Goal: Task Accomplishment & Management: Use online tool/utility

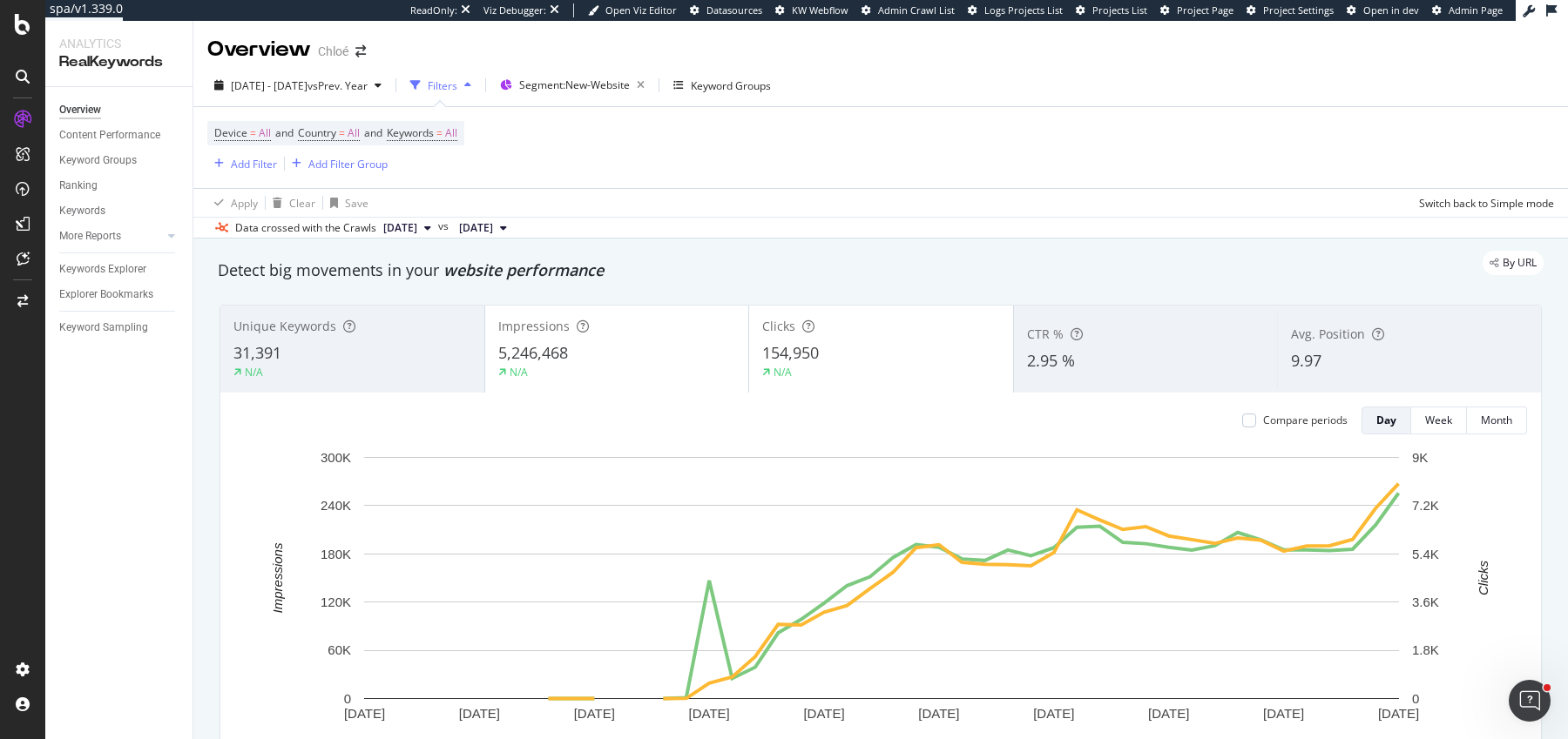
scroll to position [75, 0]
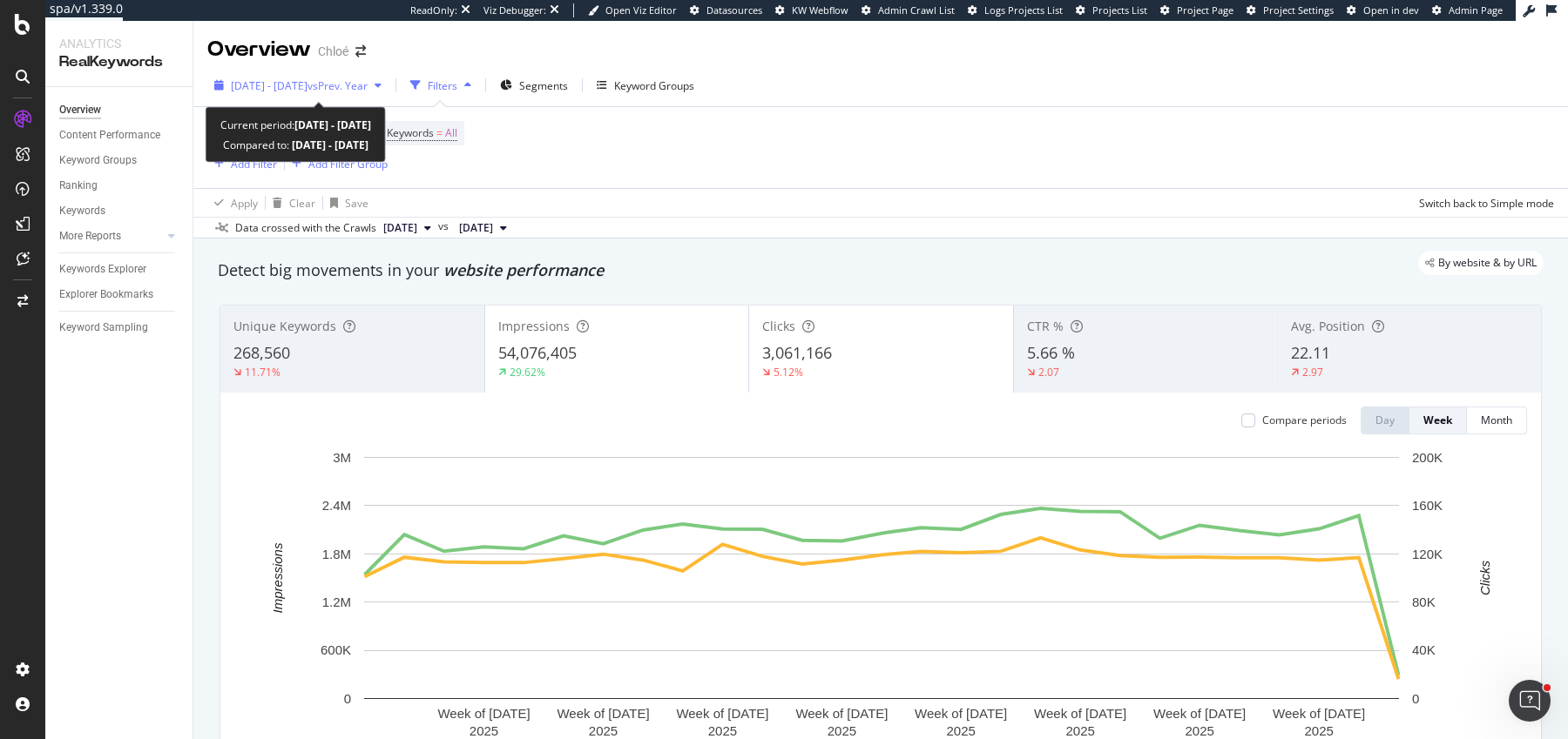
click at [307, 84] on span "2025 Jan. 1st - Jun. 30th" at bounding box center [269, 85] width 76 height 15
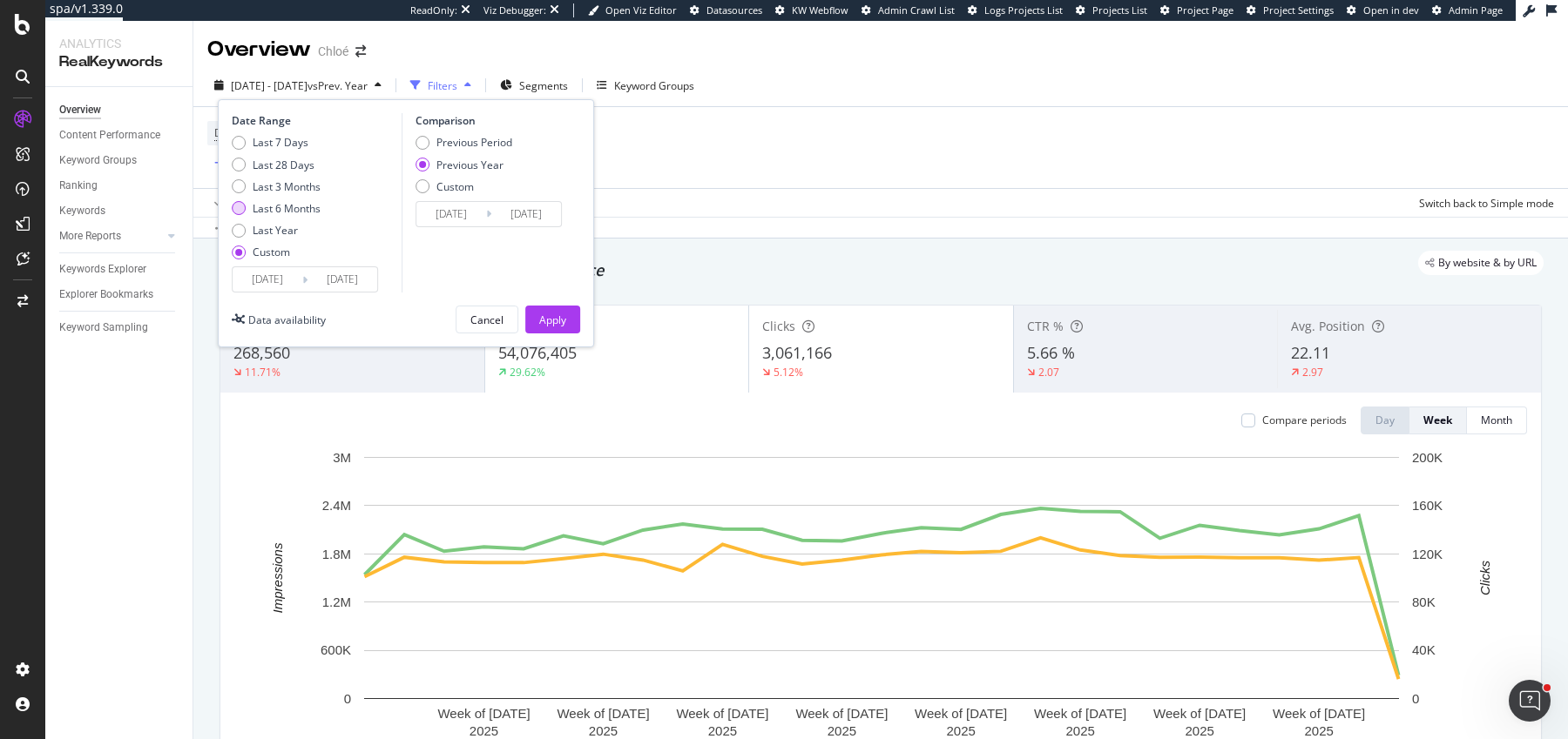
click at [282, 204] on div "Last 6 Months" at bounding box center [287, 208] width 68 height 15
type input "2025/04/05"
type input "2025/10/04"
type input "2024/04/06"
type input "2024/10/05"
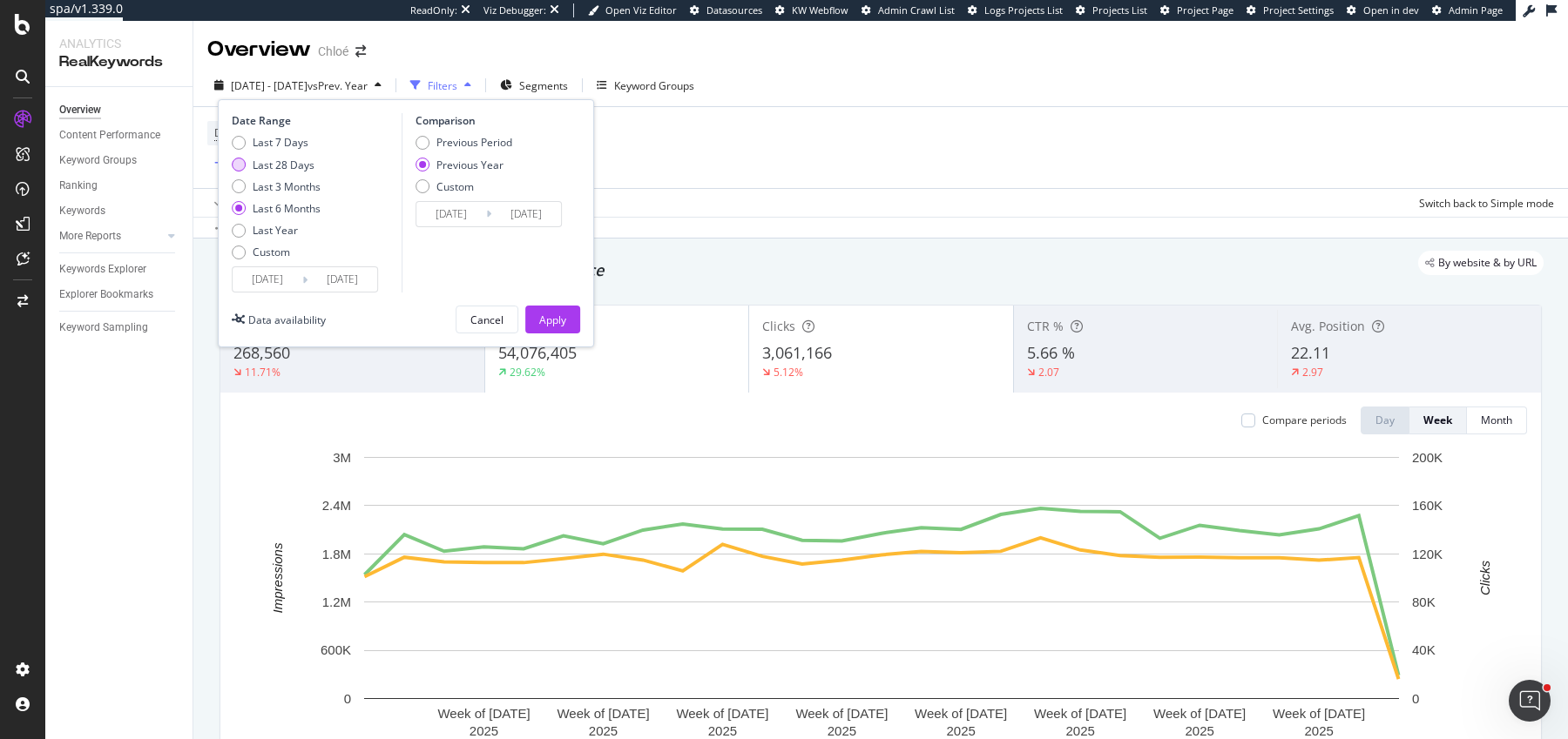
click at [282, 163] on div "Last 28 Days" at bounding box center [284, 165] width 62 height 15
type input "2025/09/07"
type input "2024/09/08"
click at [282, 276] on input "2025/09/07" at bounding box center [267, 279] width 70 height 24
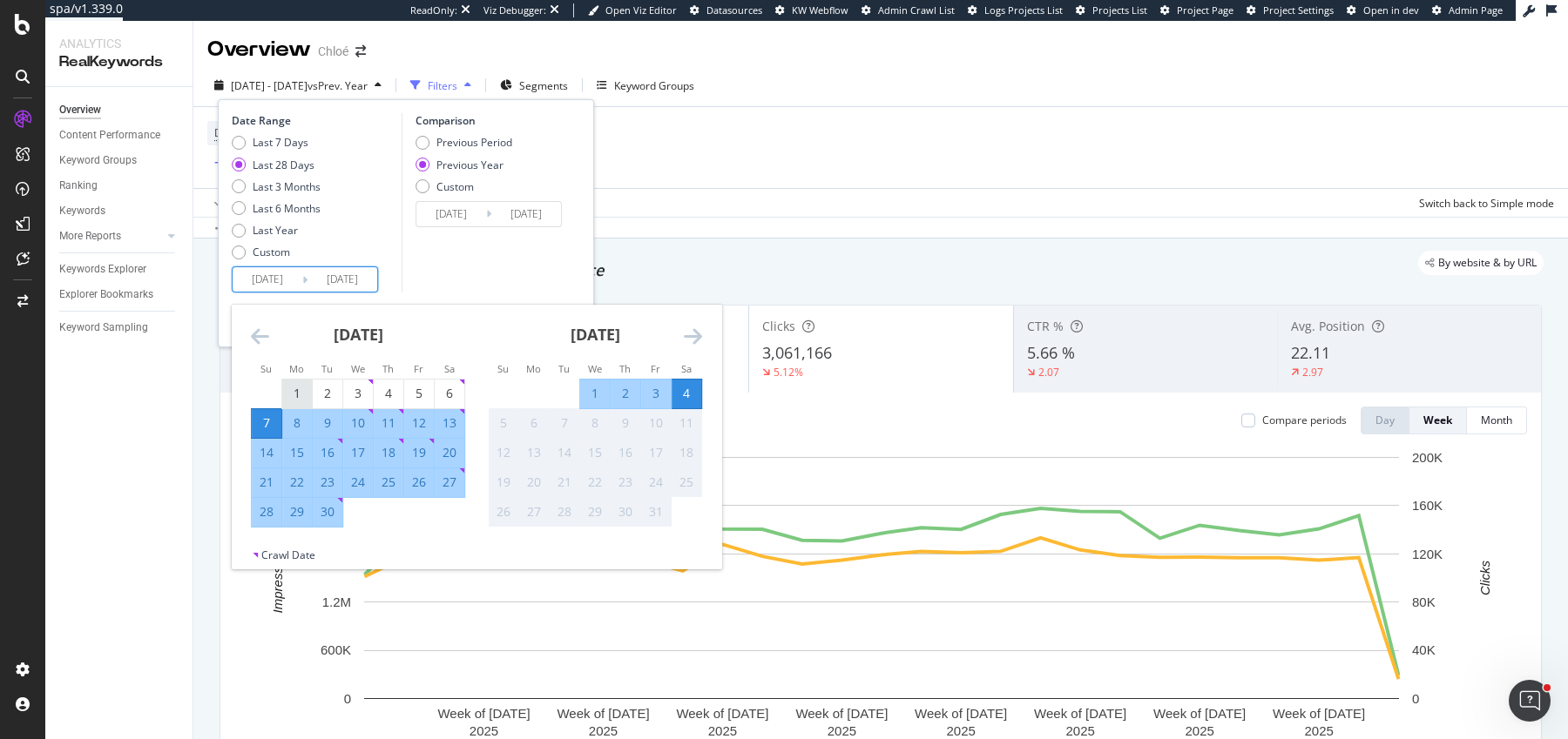
click at [301, 389] on div "1" at bounding box center [296, 394] width 29 height 18
type input "2025/09/01"
type input "2024/09/02"
click at [324, 514] on div "30" at bounding box center [327, 512] width 29 height 18
type input "2025/09/30"
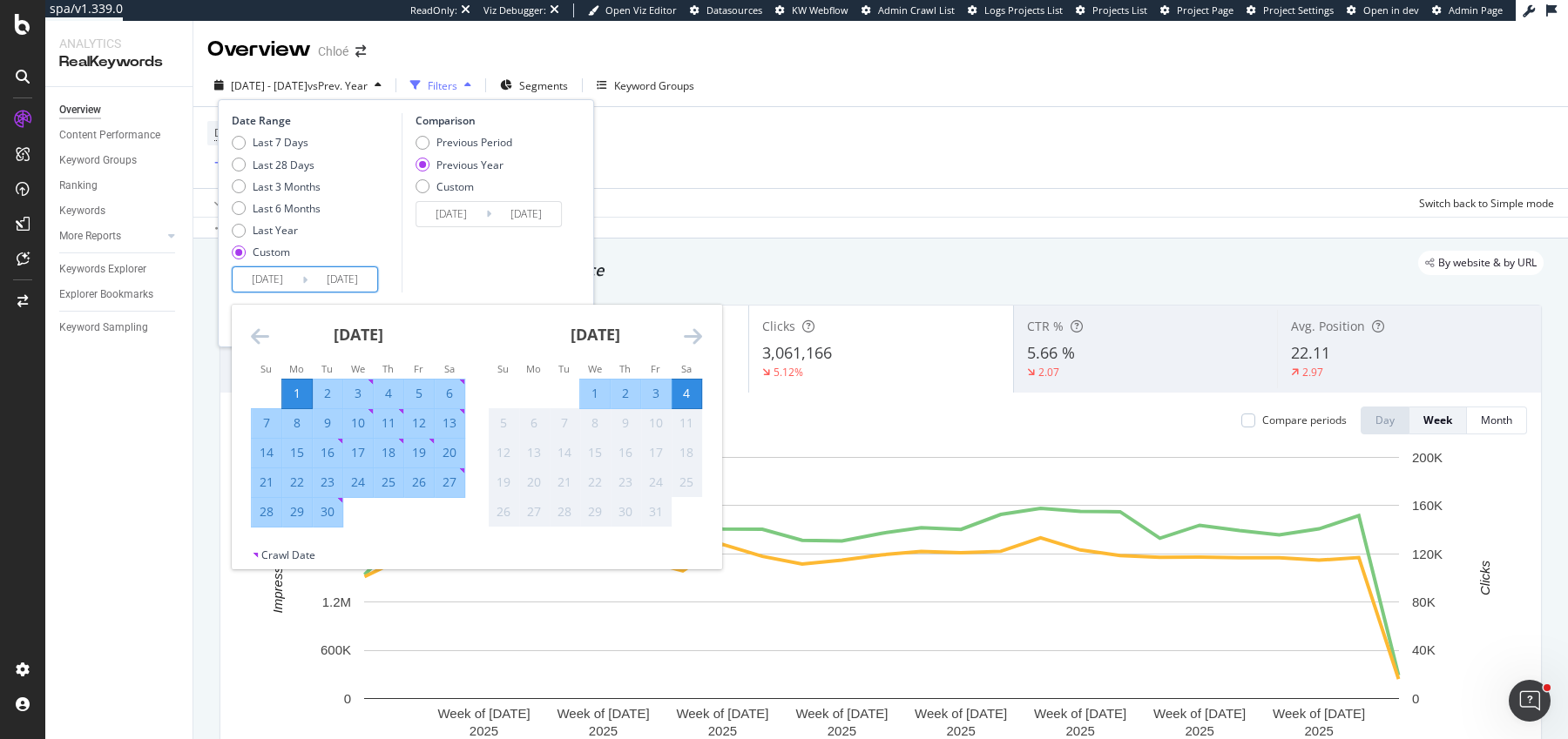
type input "2024/10/01"
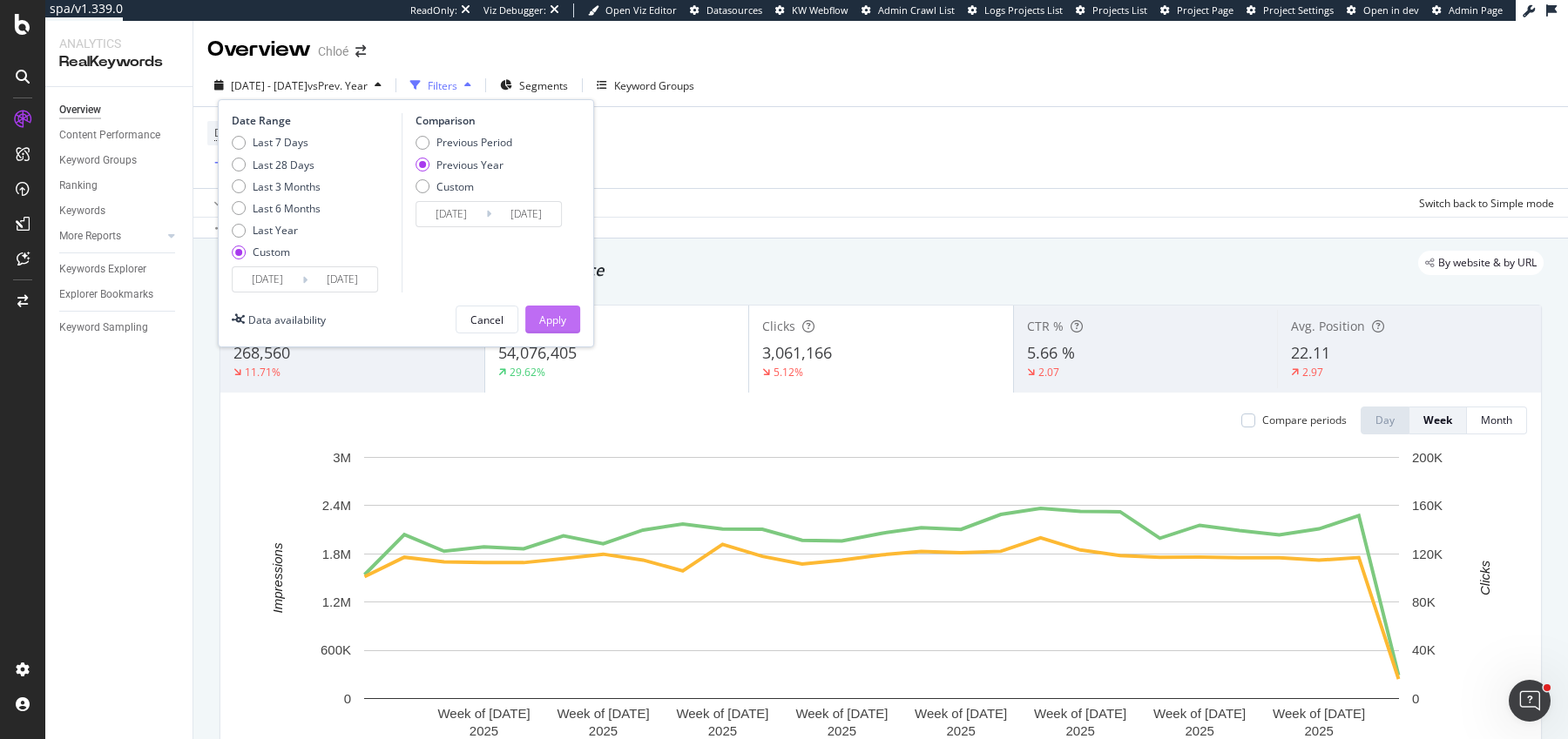
click at [557, 330] on div "Apply" at bounding box center [553, 319] width 27 height 26
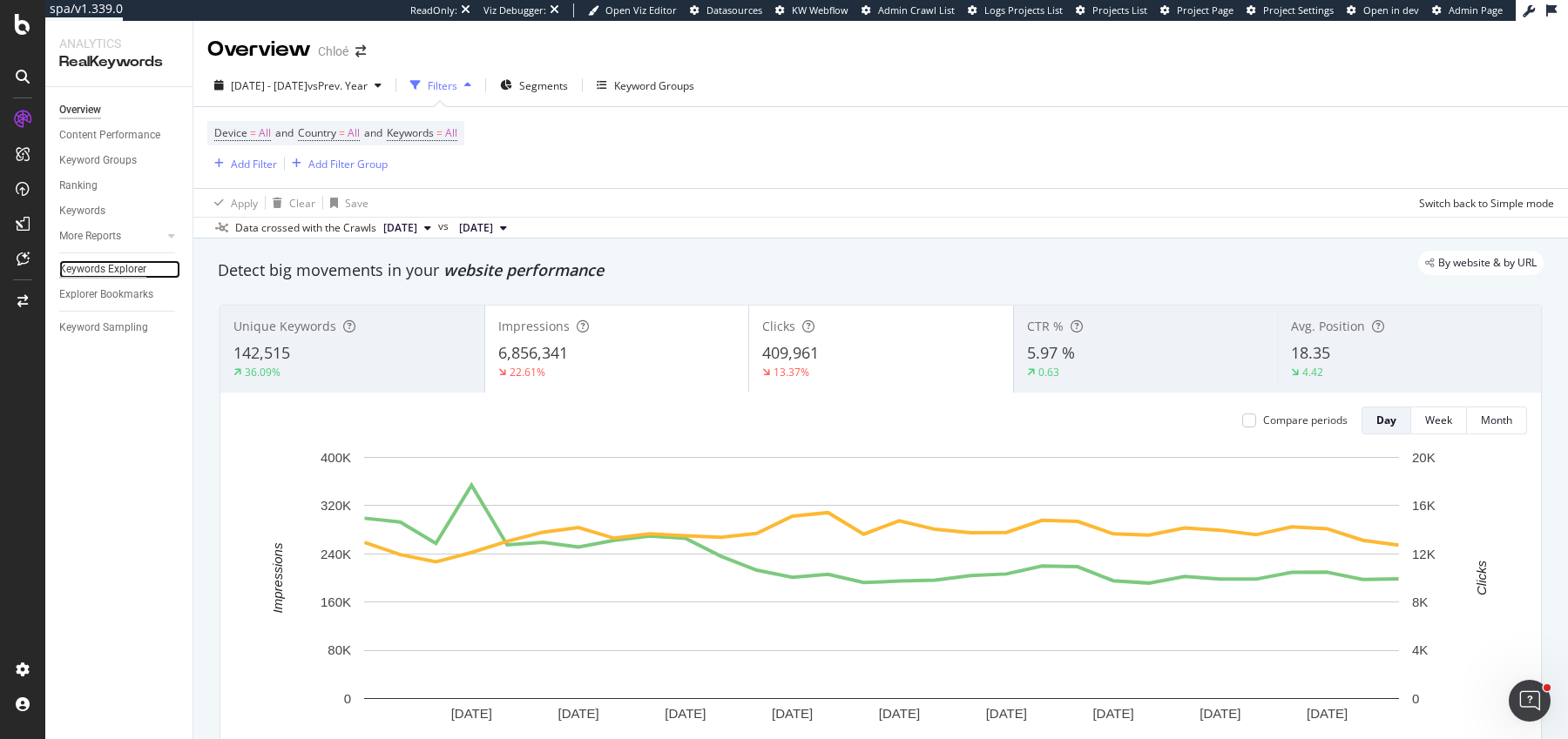
click at [87, 274] on div "Keywords Explorer" at bounding box center [103, 270] width 87 height 19
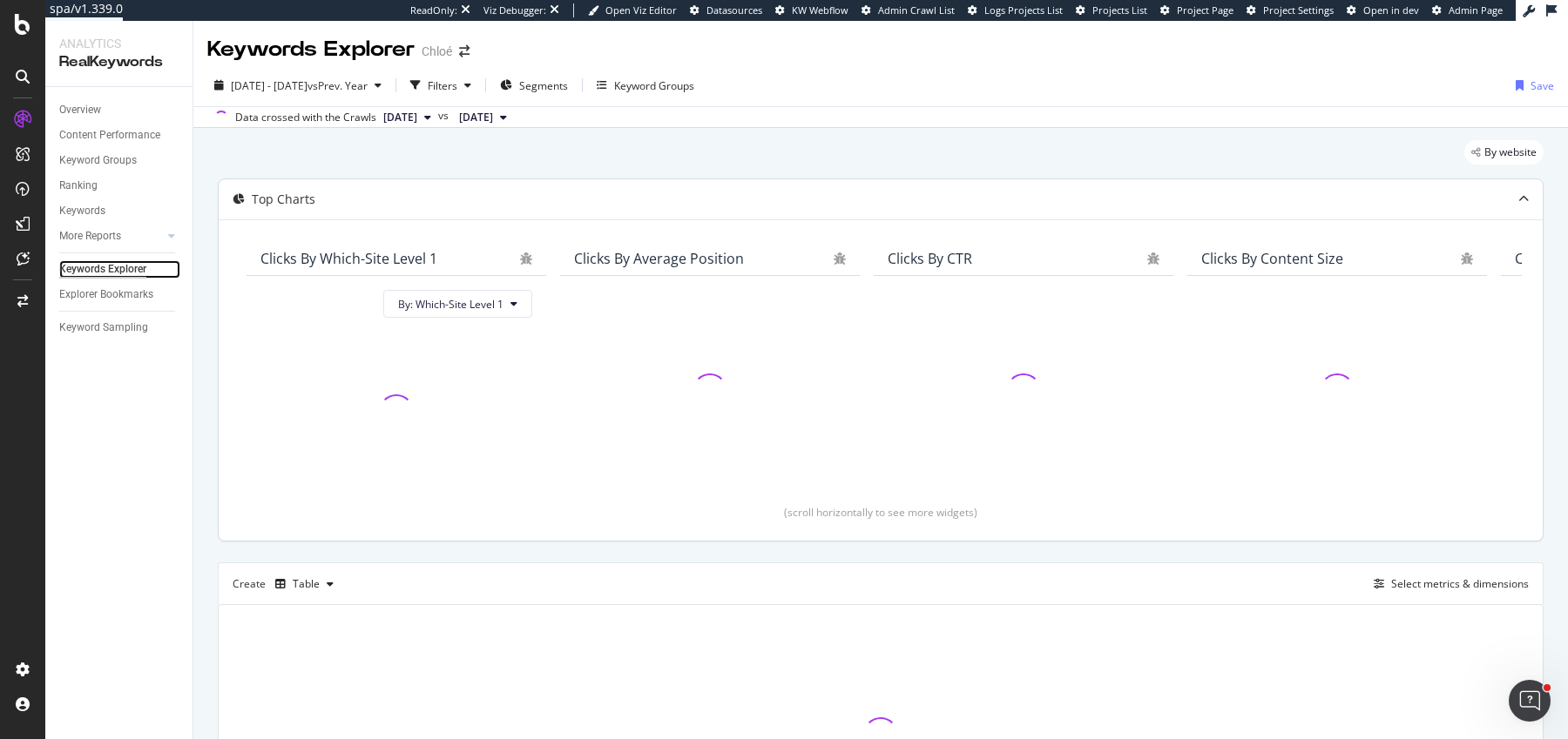
scroll to position [185, 0]
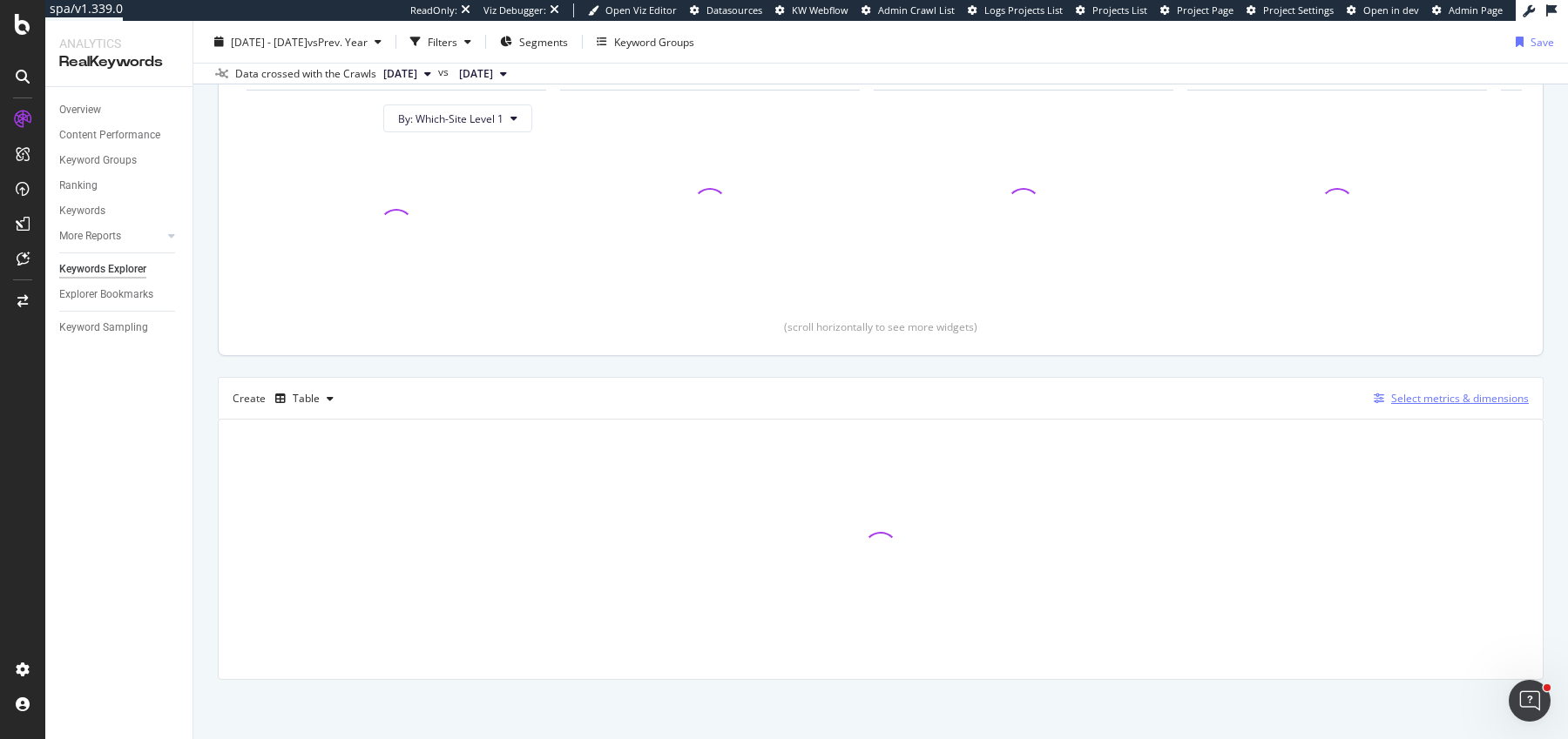
click at [1407, 396] on div "Select metrics & dimensions" at bounding box center [1460, 398] width 138 height 15
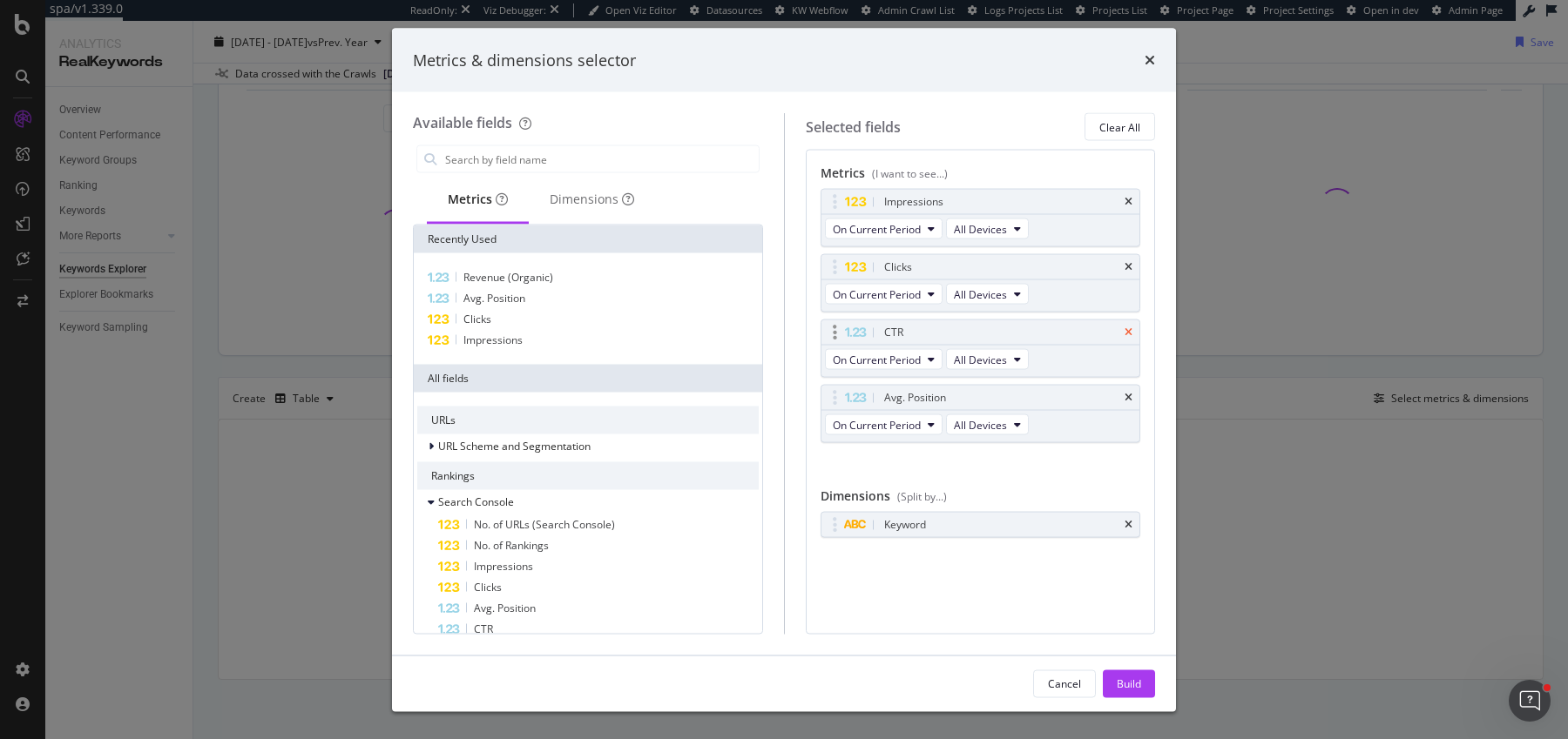
click at [1131, 327] on icon "times" at bounding box center [1128, 333] width 8 height 11
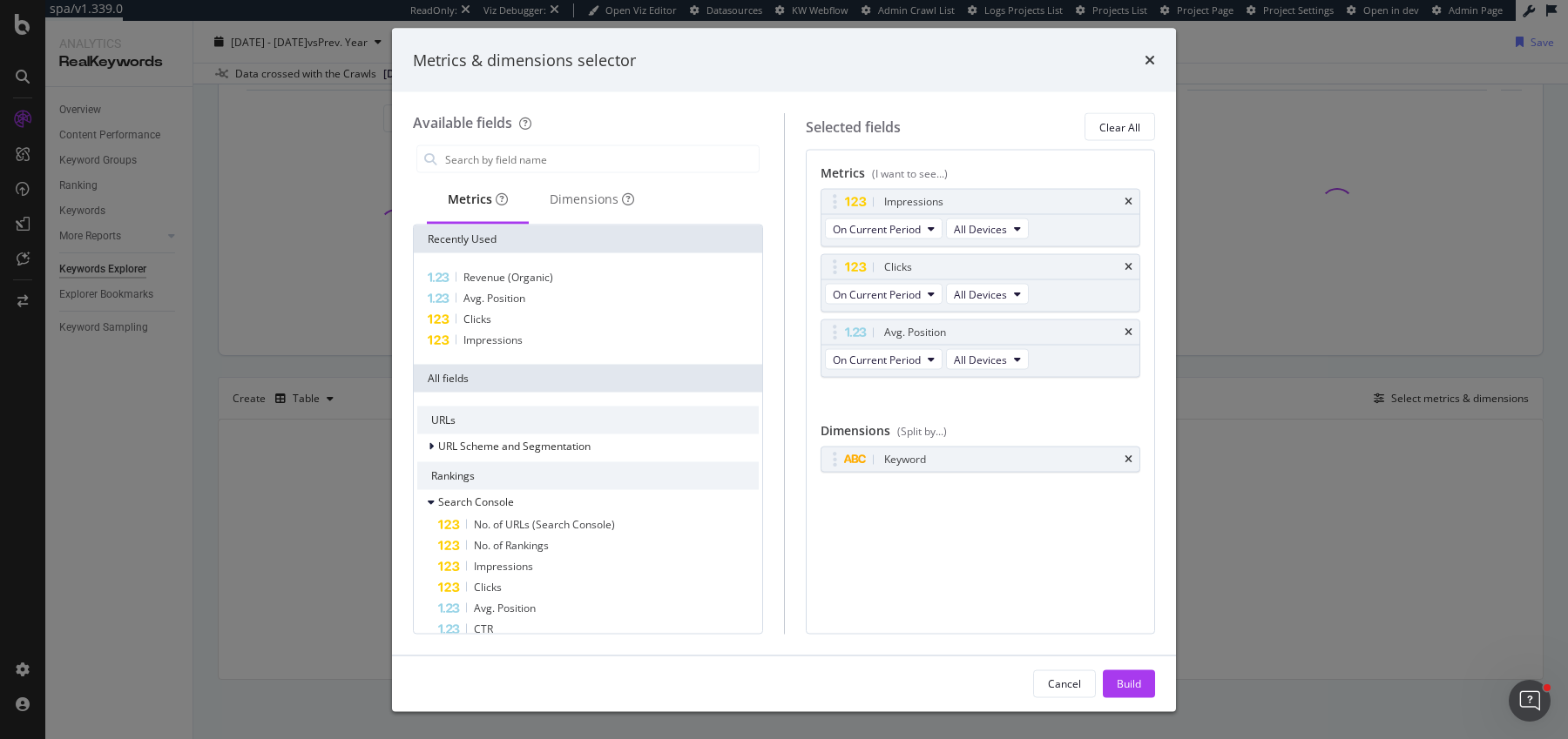
click at [1131, 327] on icon "times" at bounding box center [1128, 333] width 8 height 11
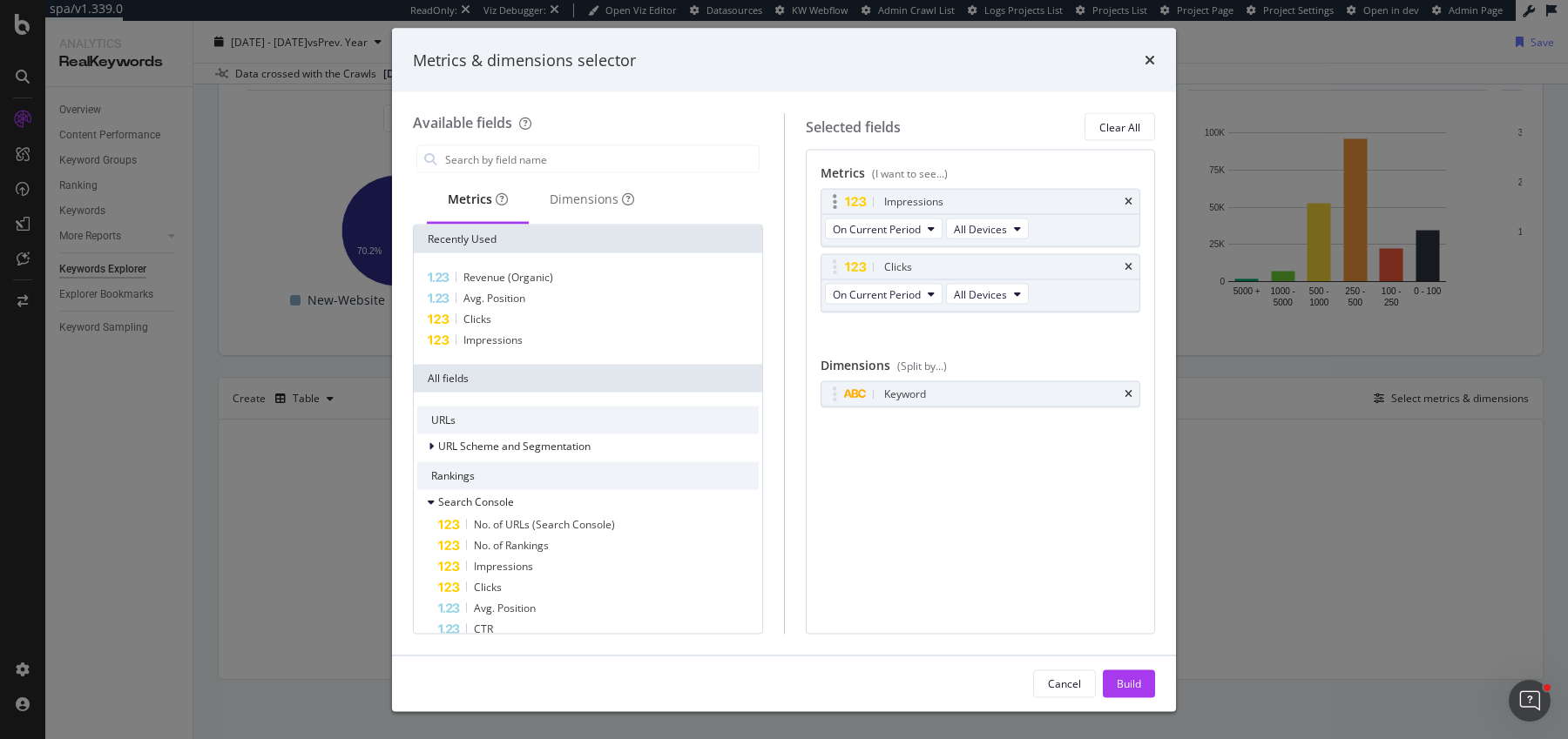
click at [1134, 202] on div "Impressions" at bounding box center [981, 201] width 319 height 24
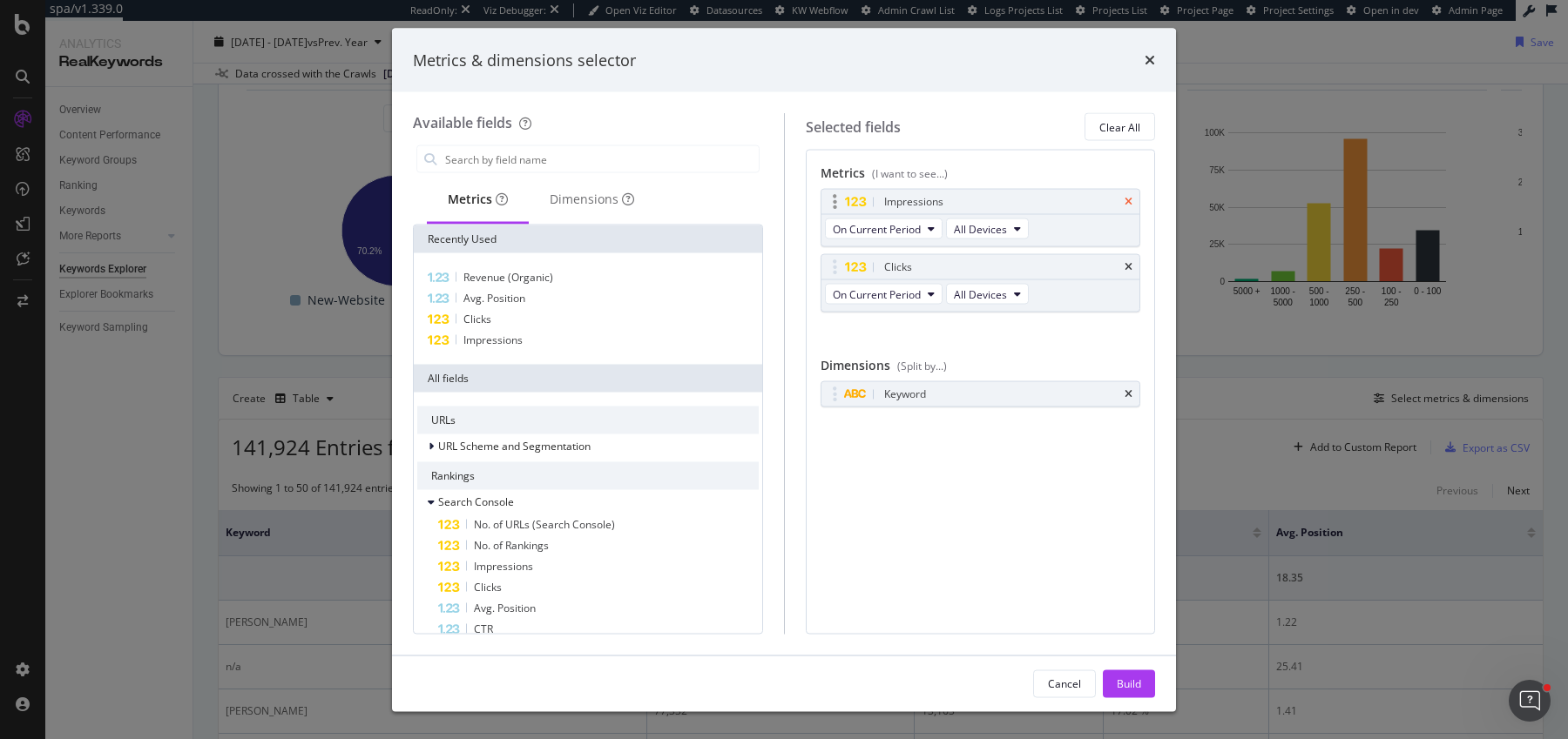
click at [1130, 200] on icon "times" at bounding box center [1128, 202] width 8 height 11
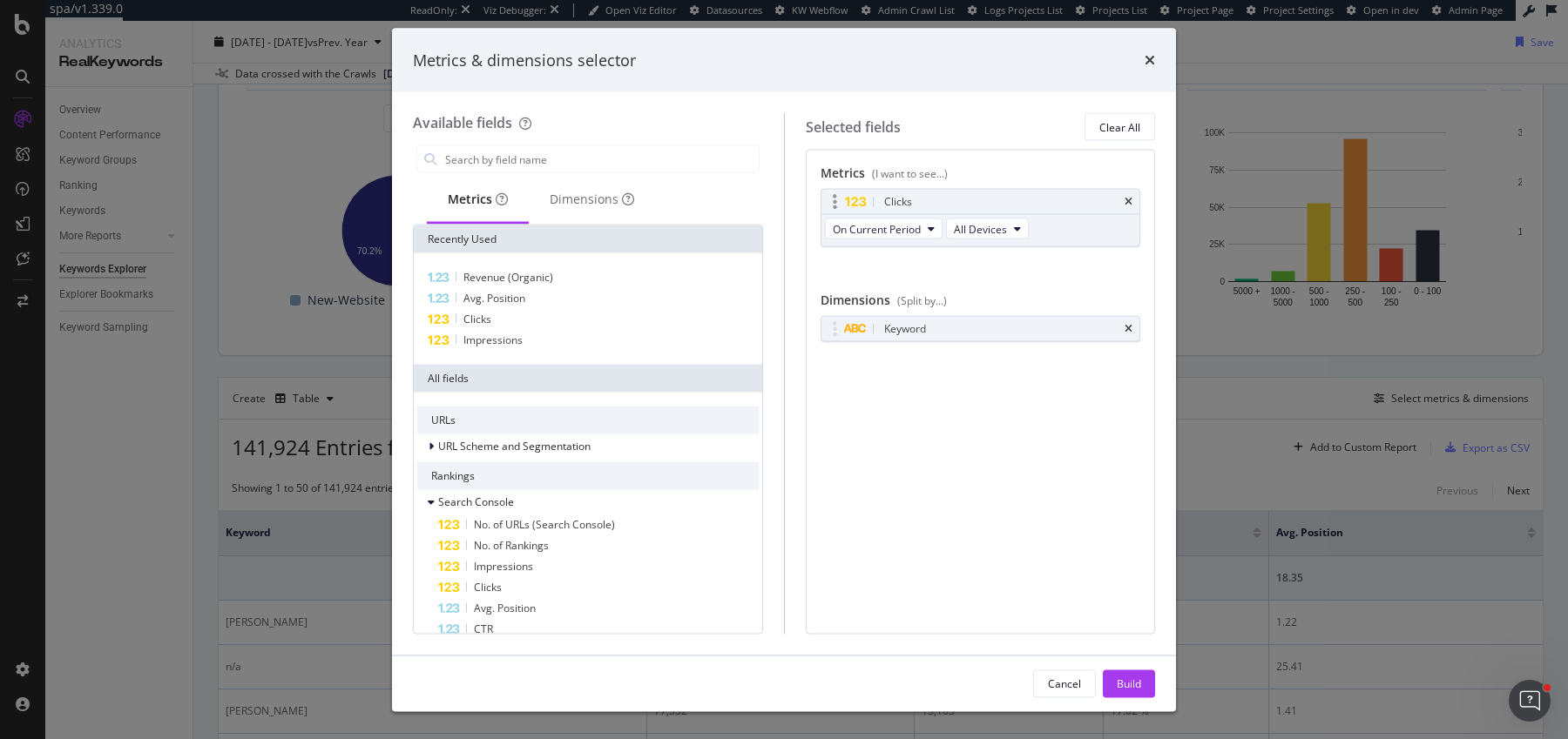
click at [1134, 197] on div "Clicks" at bounding box center [981, 201] width 319 height 24
click at [1133, 198] on div "Clicks" at bounding box center [981, 201] width 319 height 24
click at [1127, 199] on icon "times" at bounding box center [1128, 202] width 8 height 11
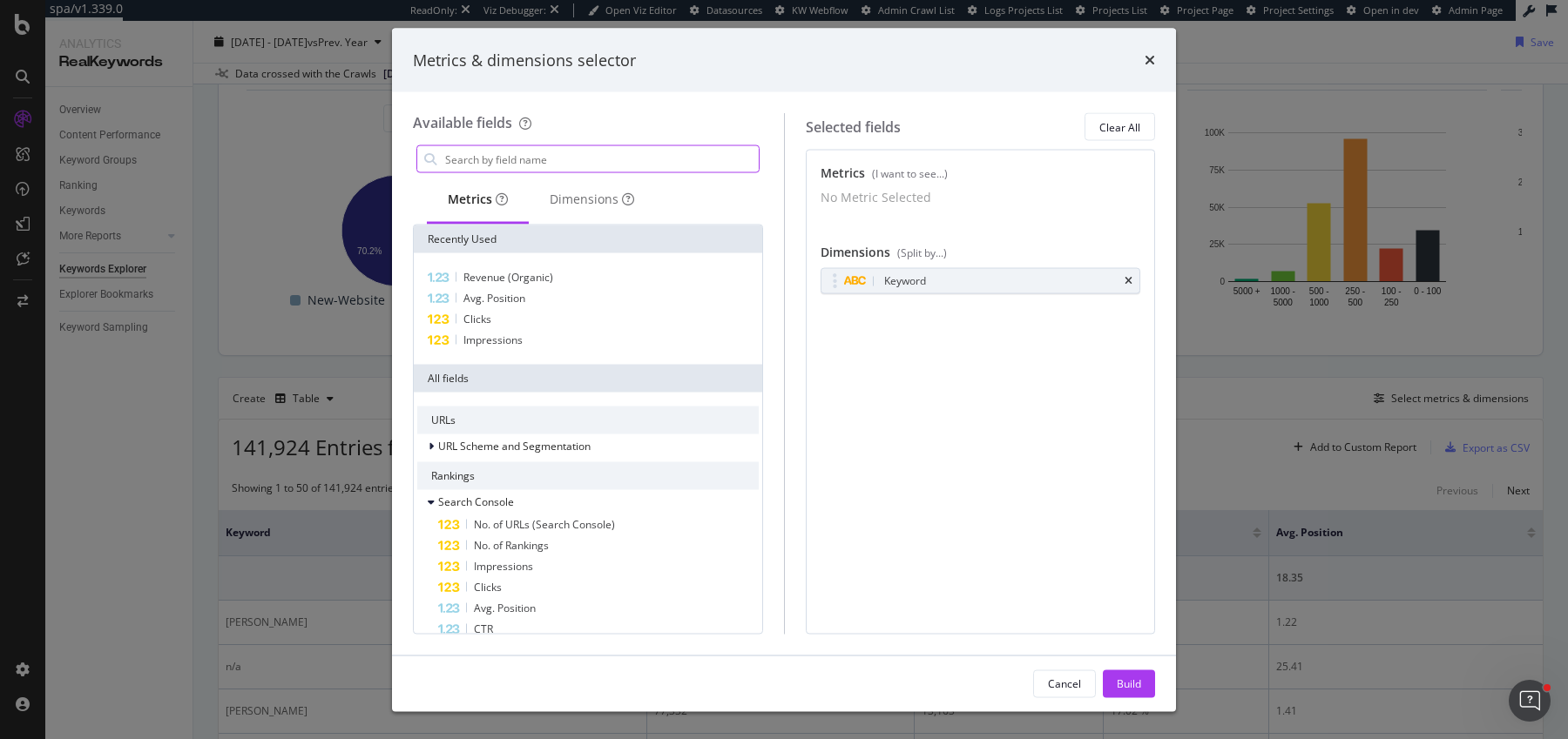
click at [609, 151] on input "modal" at bounding box center [601, 159] width 315 height 26
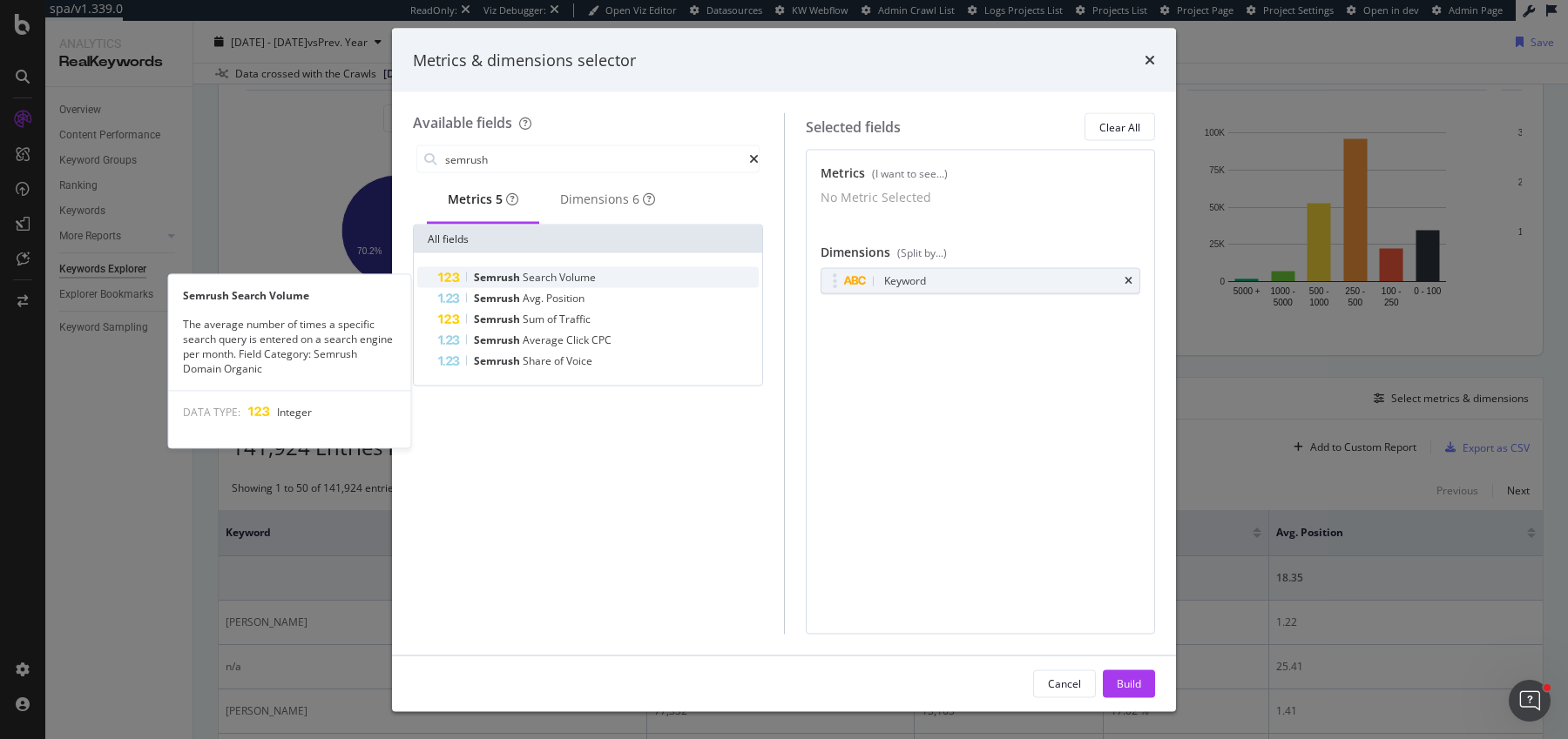
click at [495, 283] on span "Semrush" at bounding box center [498, 277] width 49 height 15
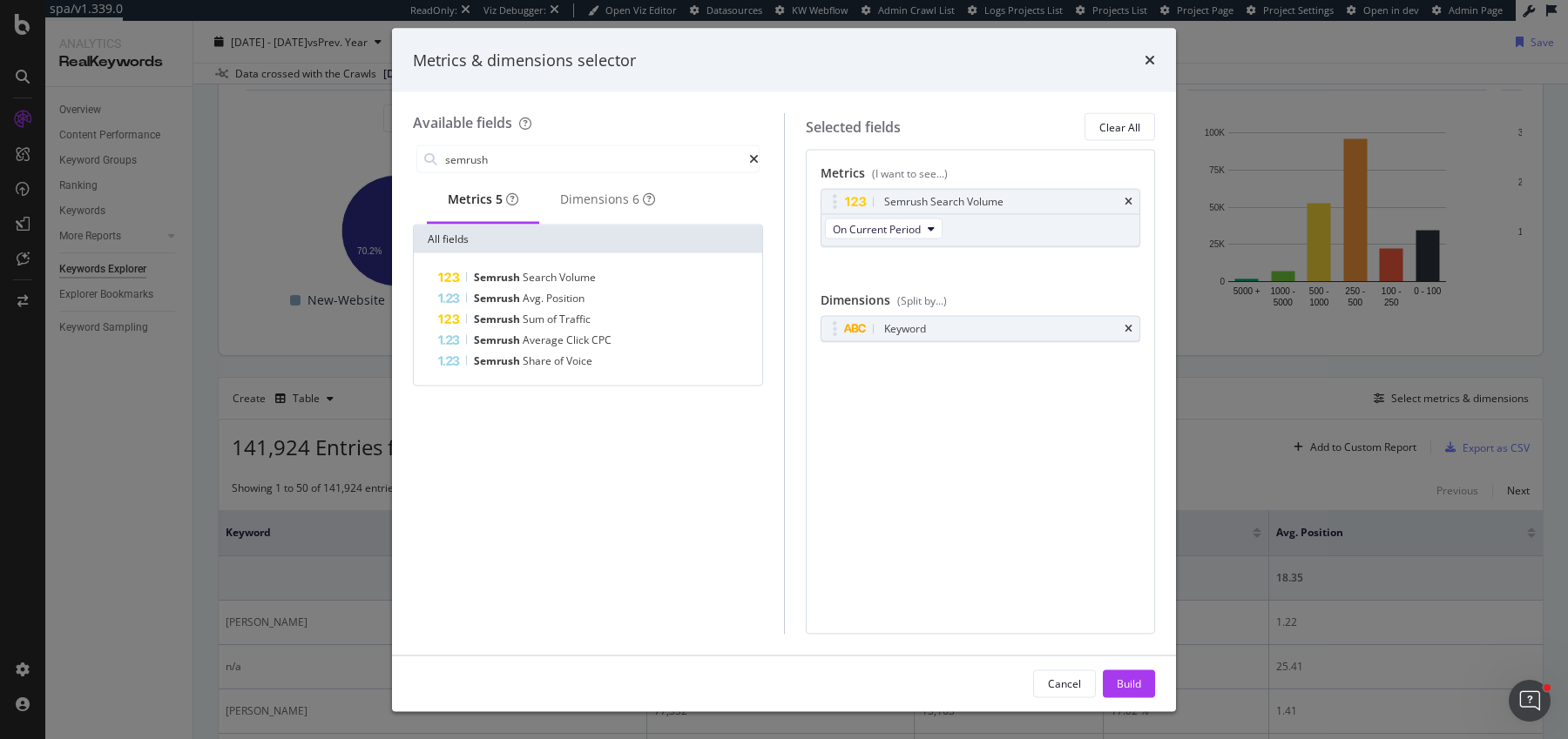
click at [495, 283] on span "Semrush" at bounding box center [498, 277] width 49 height 15
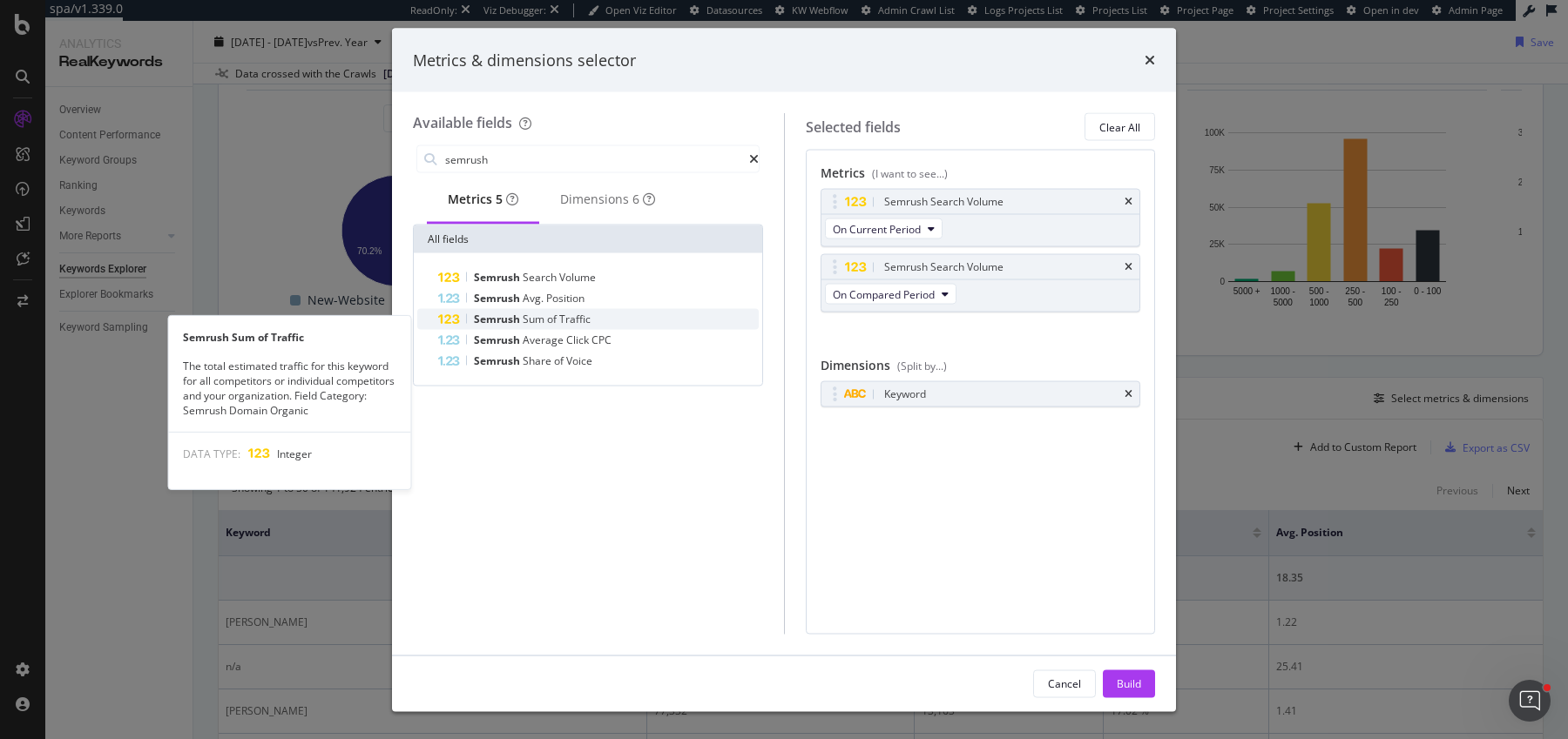
click at [575, 326] on span "Traffic" at bounding box center [574, 318] width 31 height 15
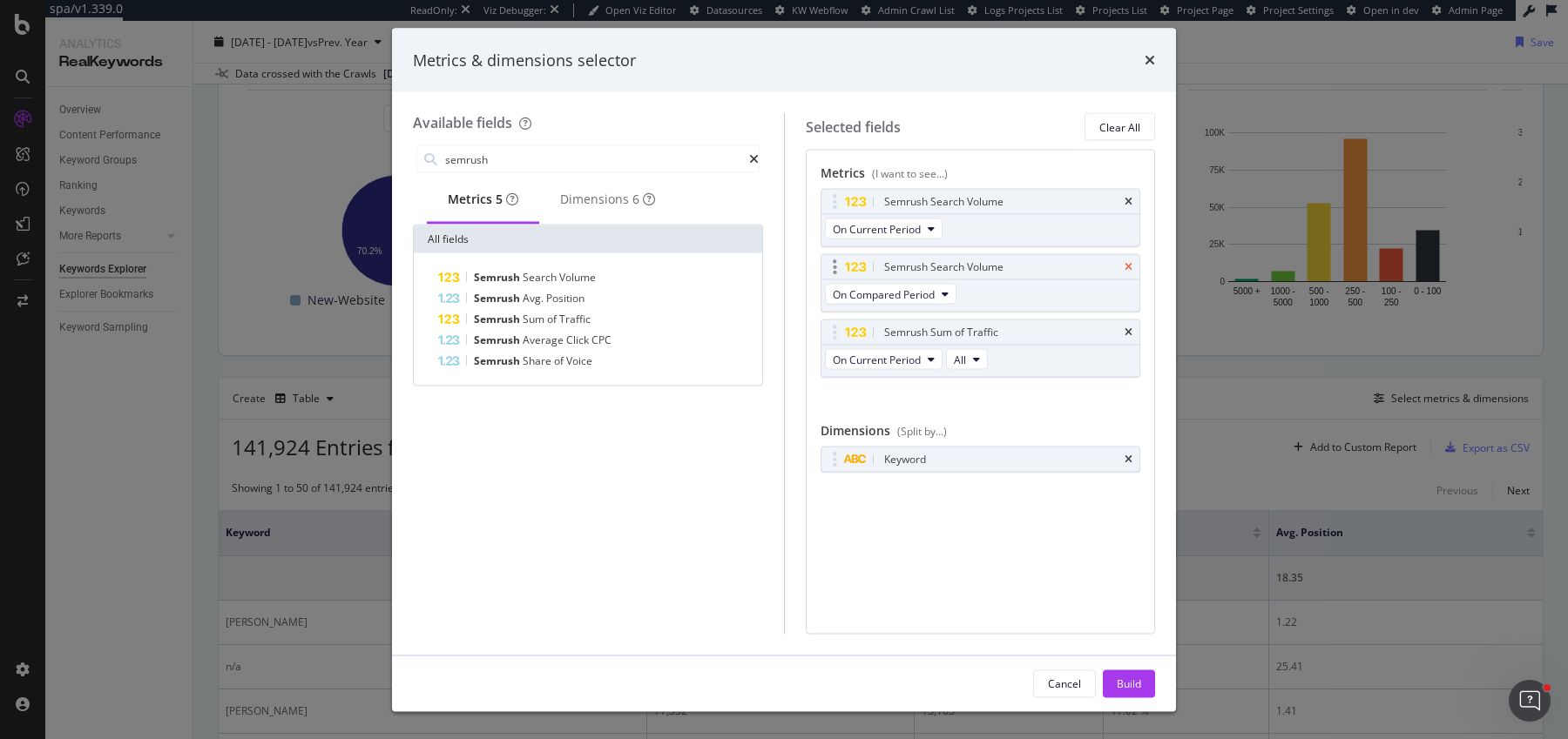
click at [1130, 265] on icon "times" at bounding box center [1128, 267] width 8 height 11
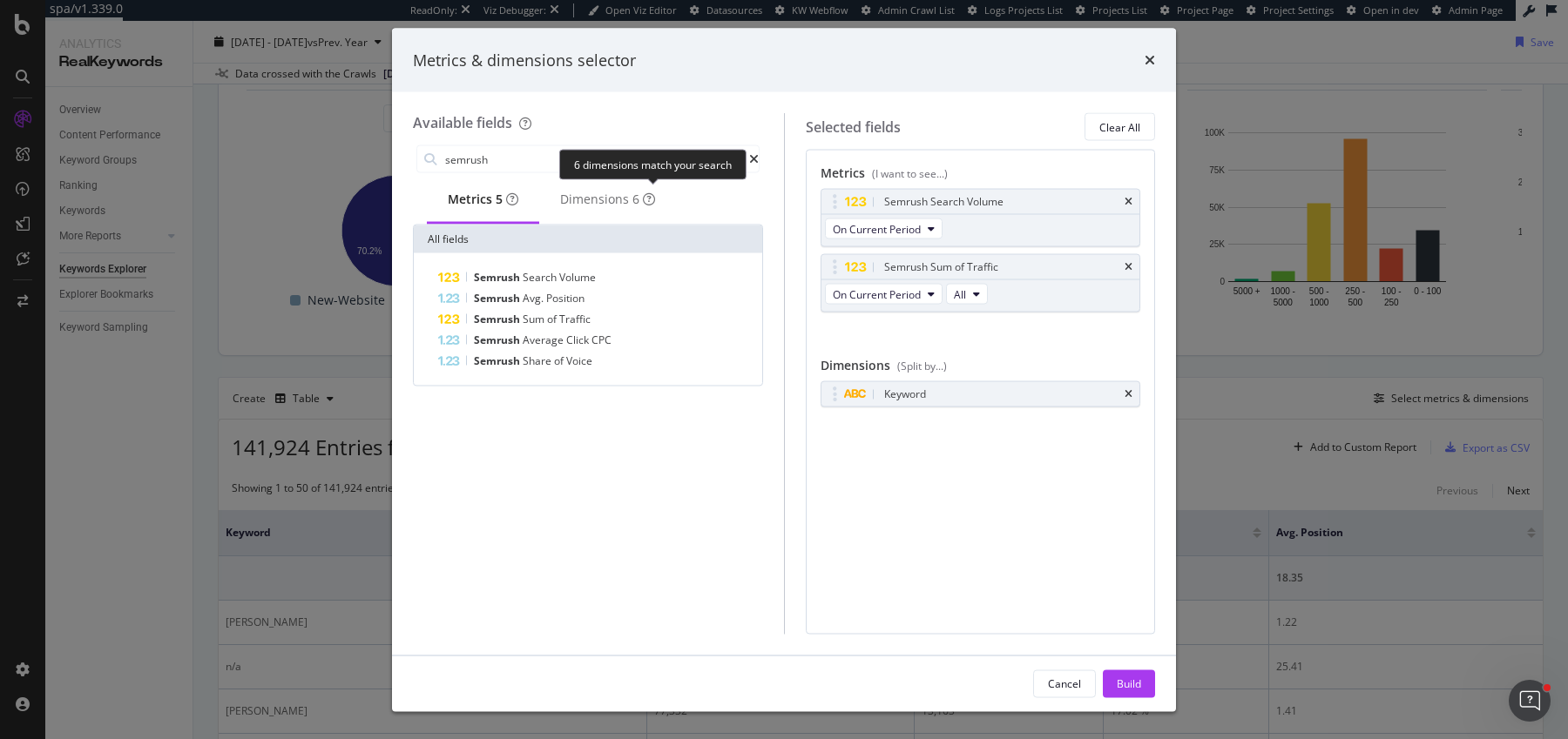
drag, startPoint x: 648, startPoint y: 183, endPoint x: 626, endPoint y: 153, distance: 37.2
click at [626, 153] on div "6 dimensions match your search" at bounding box center [652, 164] width 187 height 30
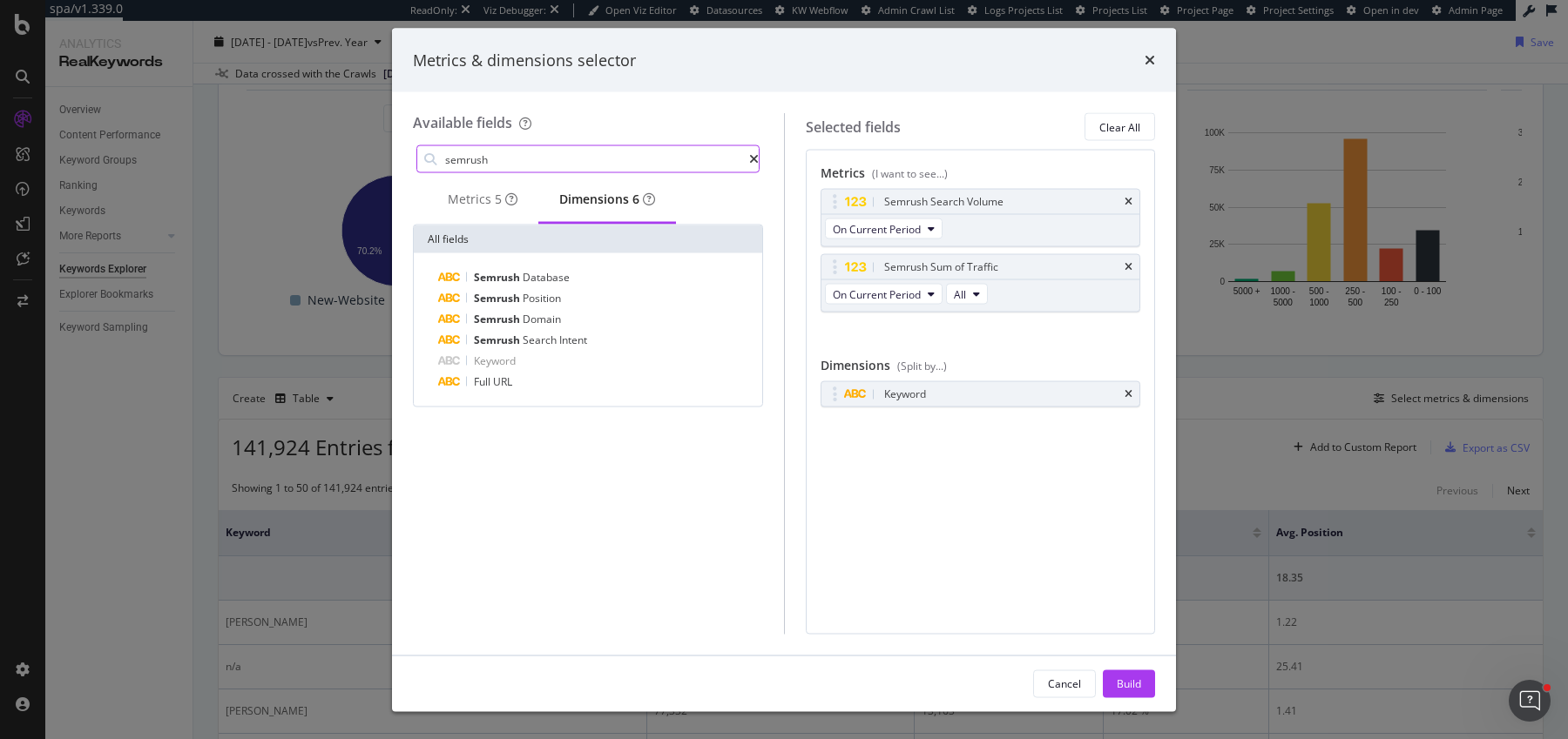
click at [521, 166] on input "semrush" at bounding box center [596, 159] width 306 height 26
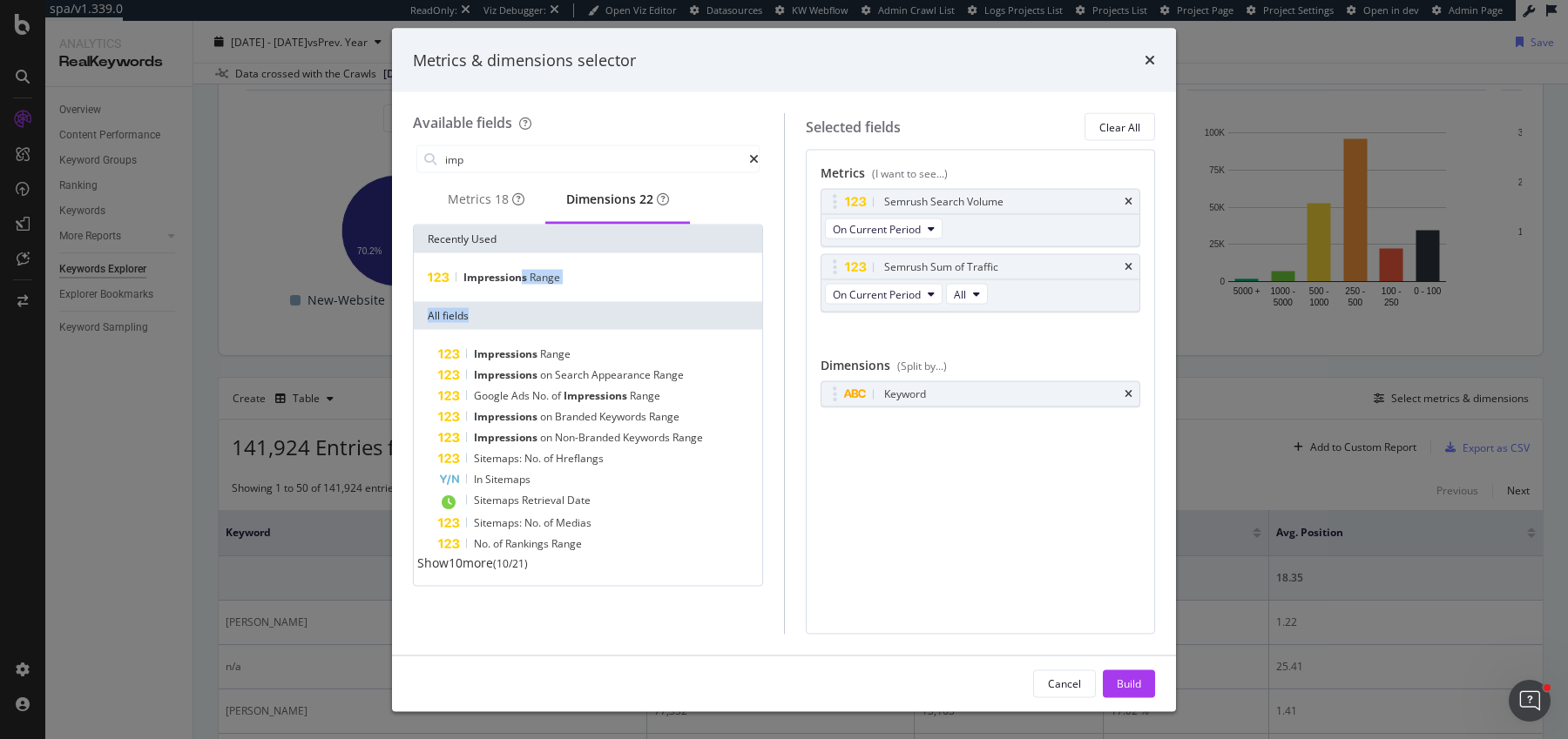
drag, startPoint x: 519, startPoint y: 284, endPoint x: 565, endPoint y: 329, distance: 64.4
click at [564, 329] on div "Recently Used Impressions Range All fields Impressions Range Impressions on Sea…" at bounding box center [587, 405] width 349 height 360
click at [477, 200] on div "Metrics 18" at bounding box center [486, 200] width 76 height 18
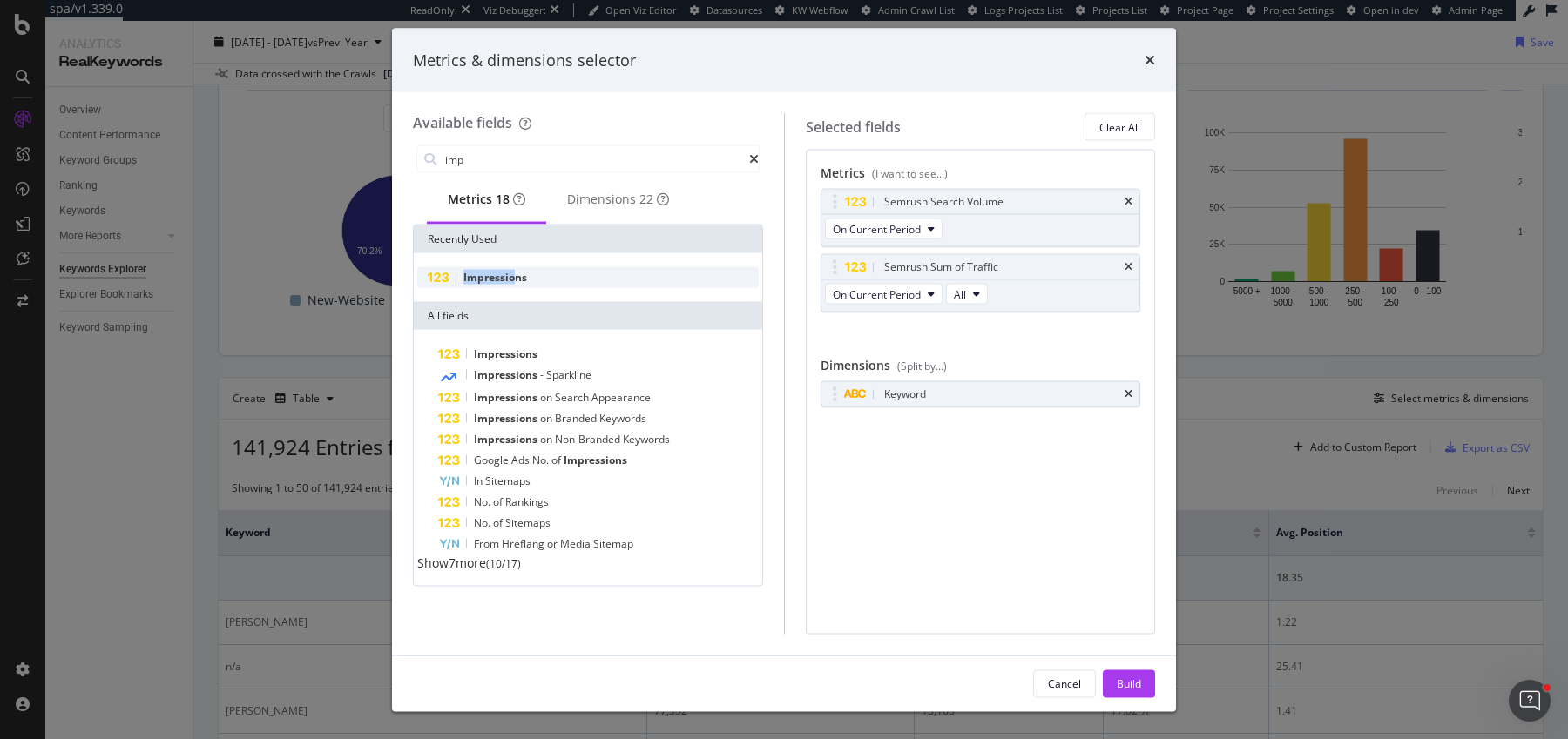
click at [512, 276] on span "Impressions" at bounding box center [495, 277] width 64 height 15
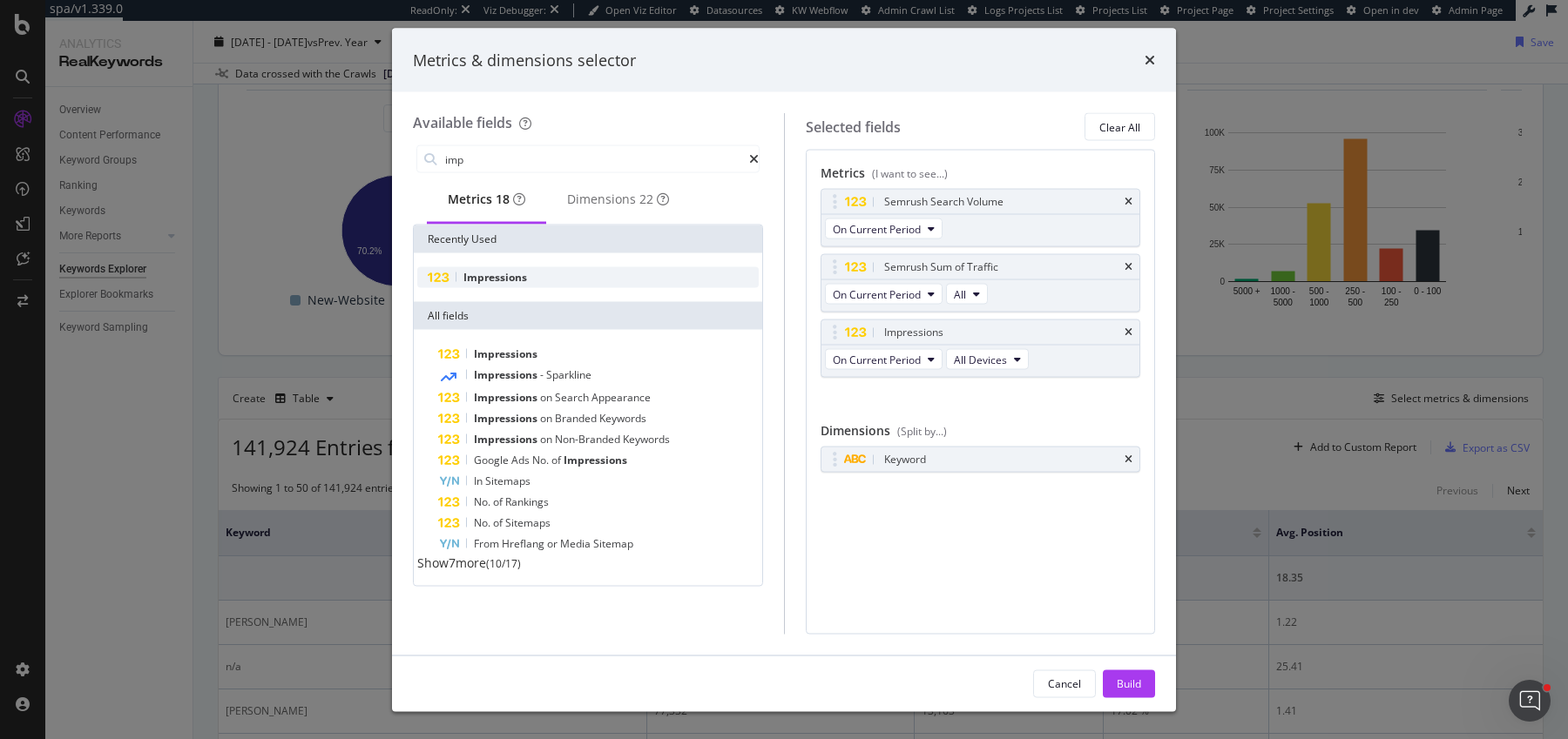
click at [607, 288] on div "Impressions" at bounding box center [587, 278] width 342 height 21
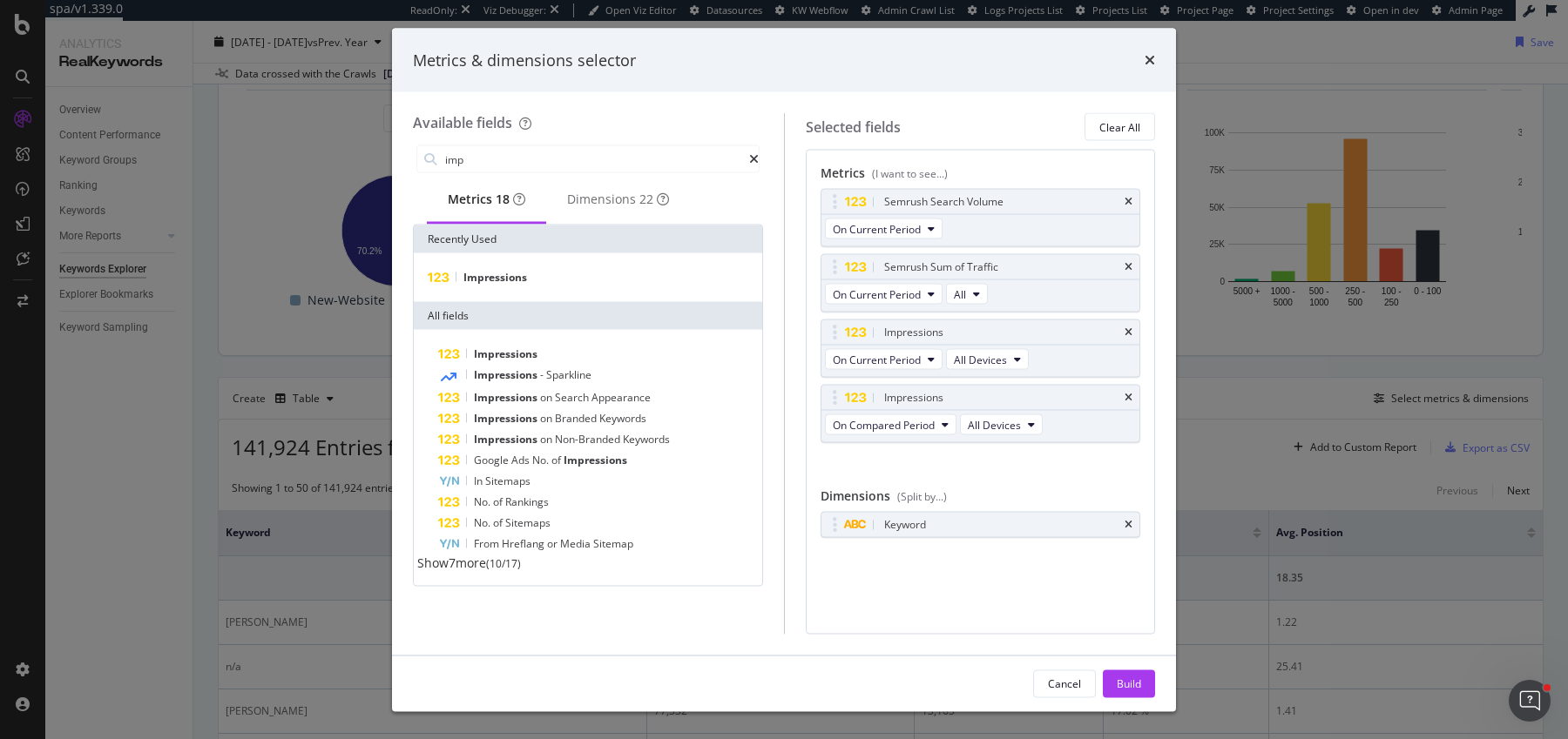
click at [500, 143] on div "imp" at bounding box center [587, 159] width 351 height 35
click at [500, 165] on input "imp" at bounding box center [596, 159] width 306 height 26
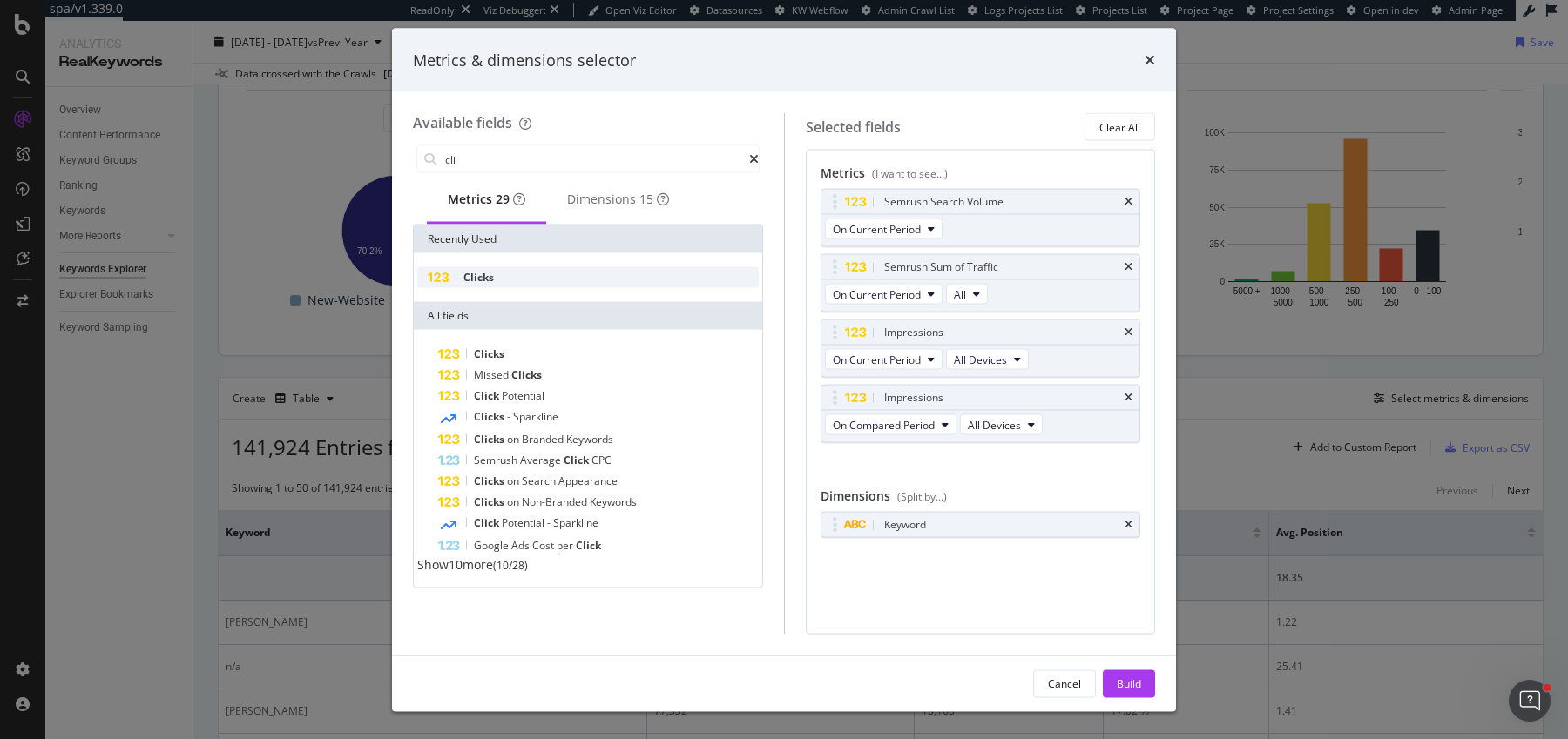
click at [479, 276] on span "Clicks" at bounding box center [478, 277] width 30 height 15
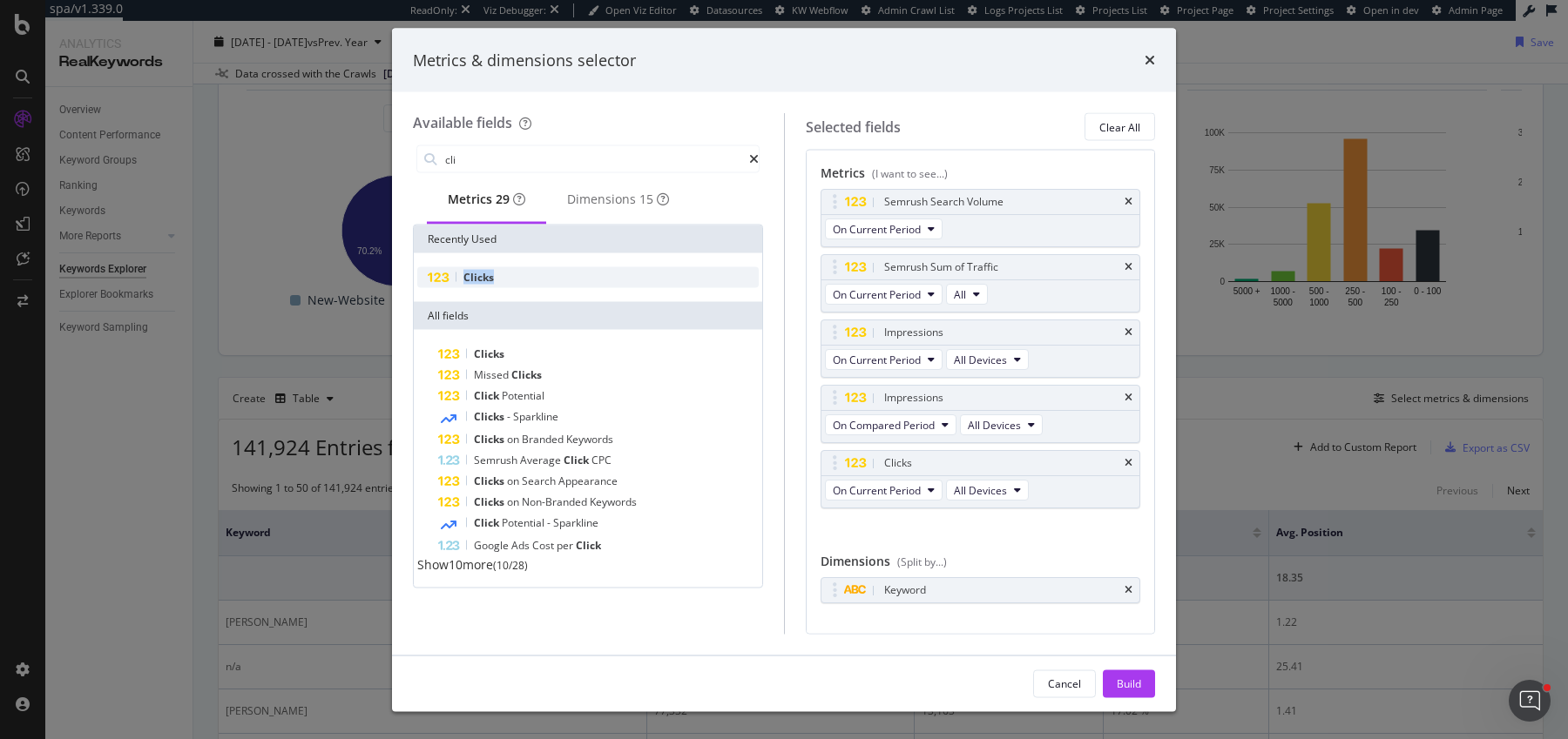
click at [479, 276] on span "Clicks" at bounding box center [478, 277] width 30 height 15
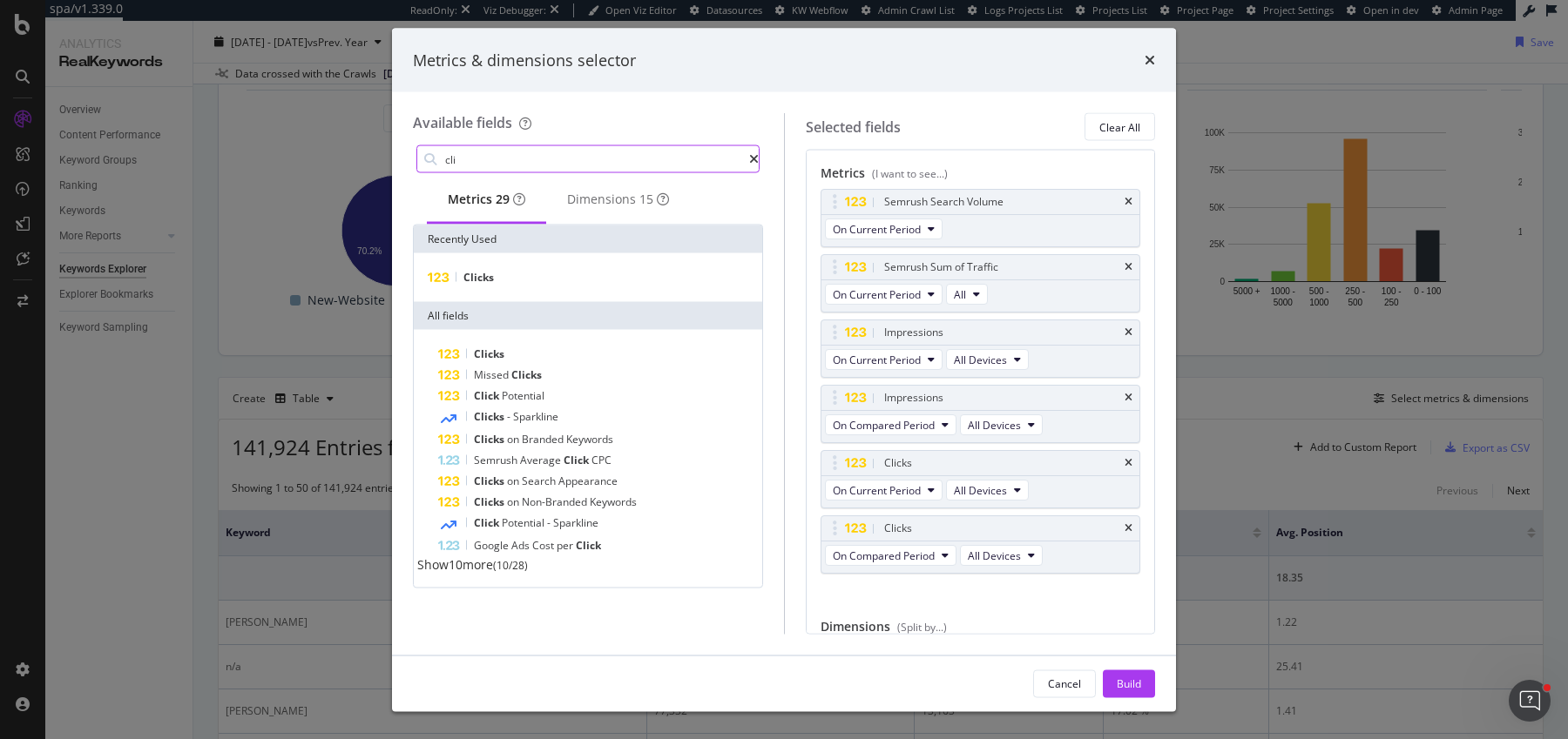
click at [548, 169] on input "cli" at bounding box center [596, 159] width 306 height 26
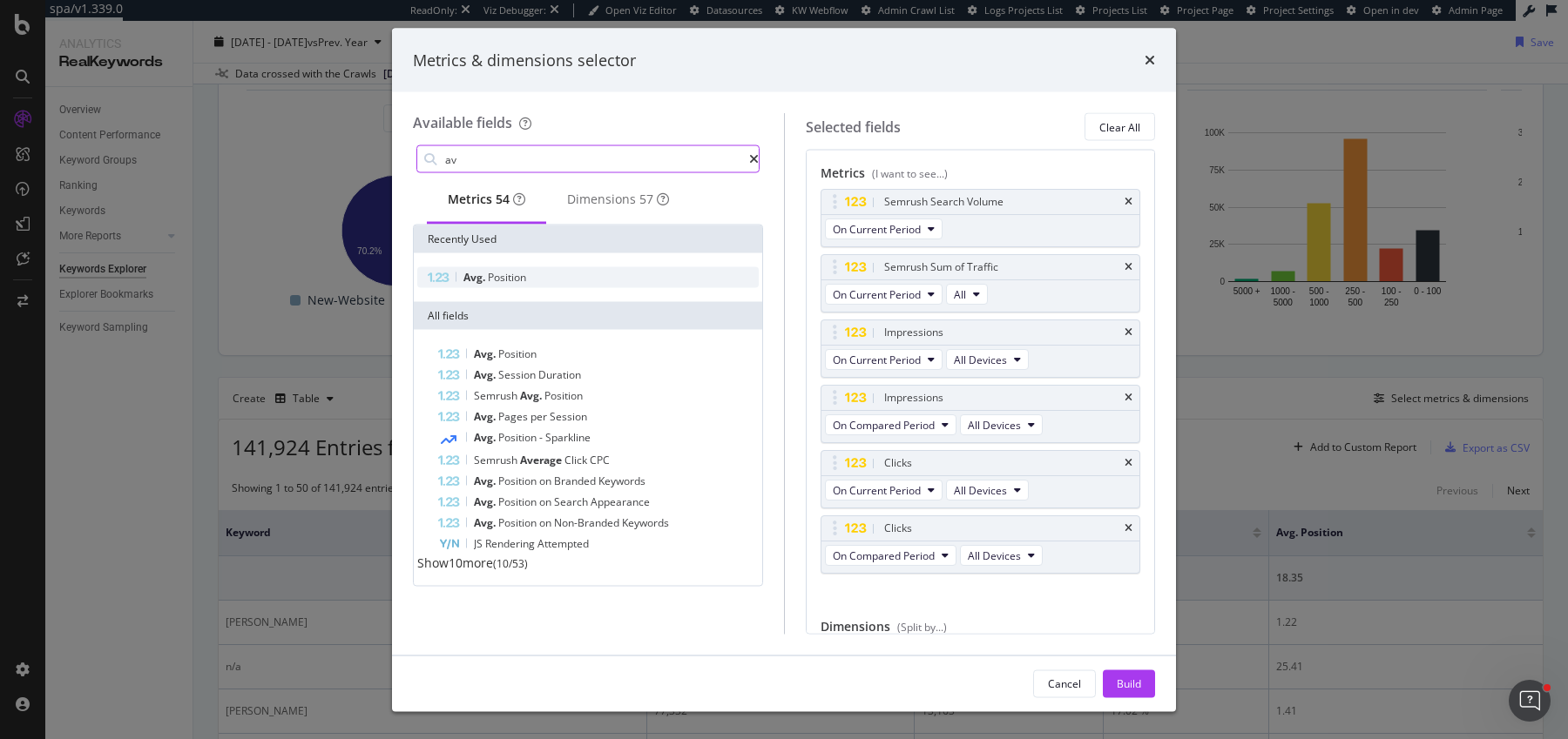
type input "av"
click at [548, 281] on div "Avg. Position" at bounding box center [587, 278] width 342 height 21
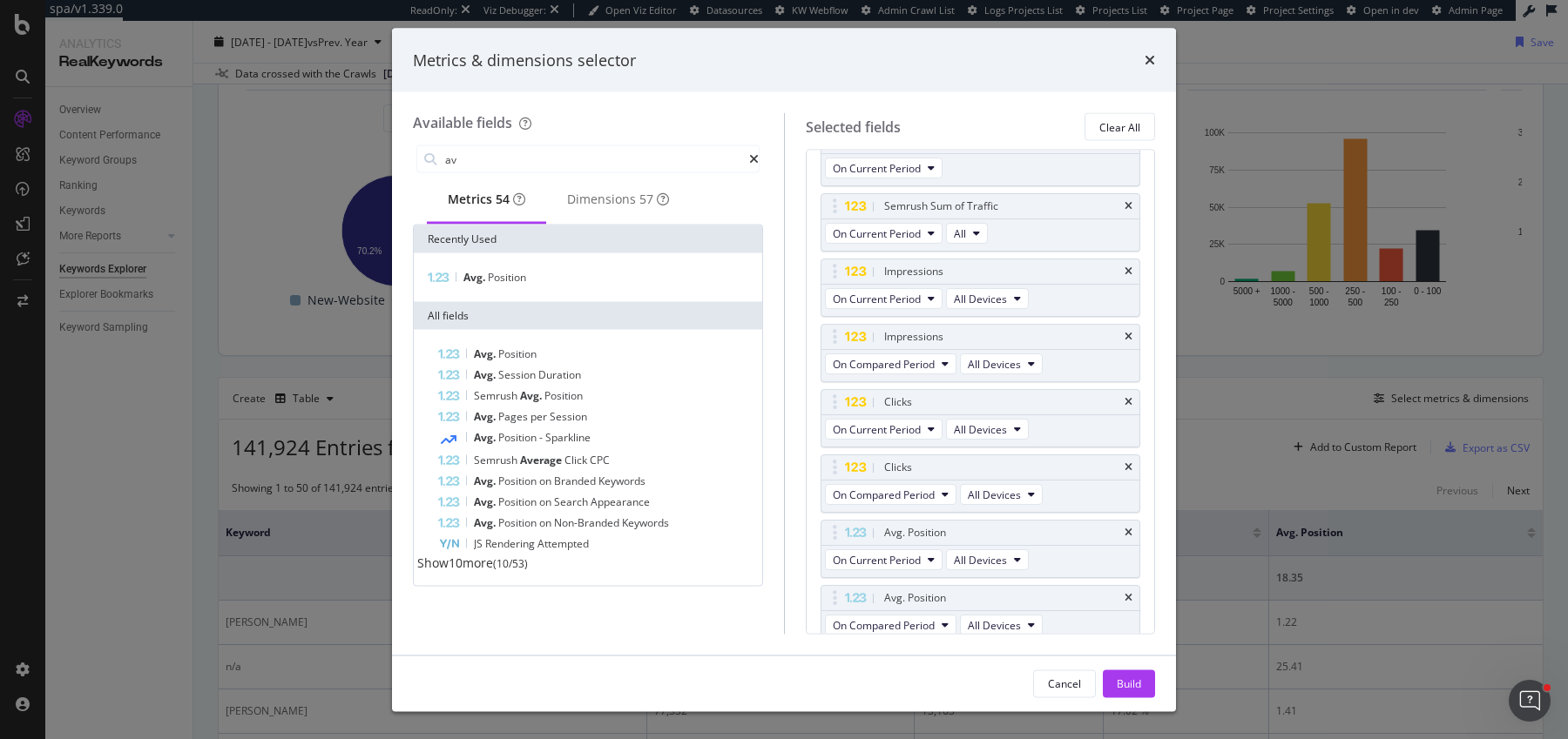
scroll to position [66, 0]
click at [1128, 671] on div "Build" at bounding box center [1129, 683] width 24 height 26
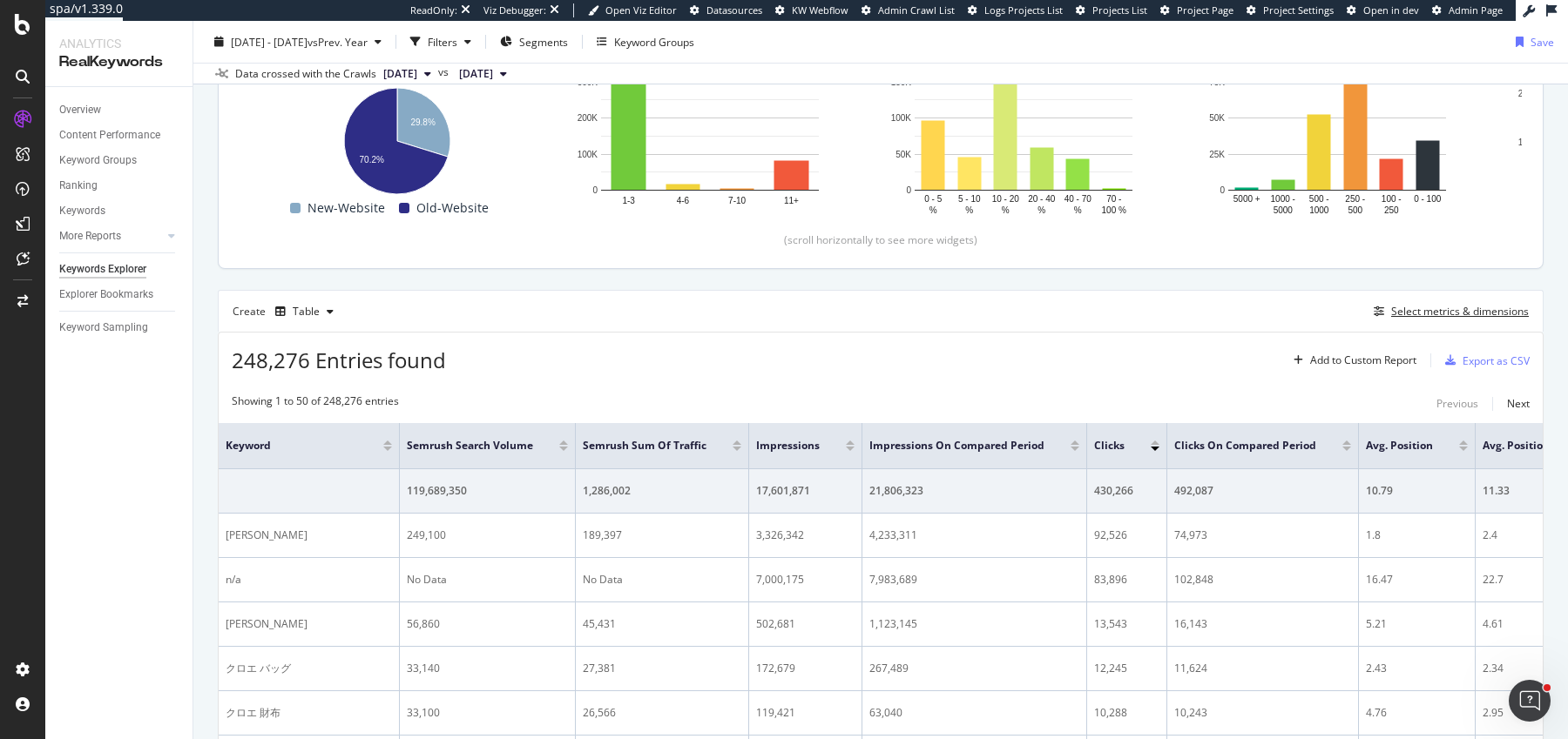
scroll to position [447, 0]
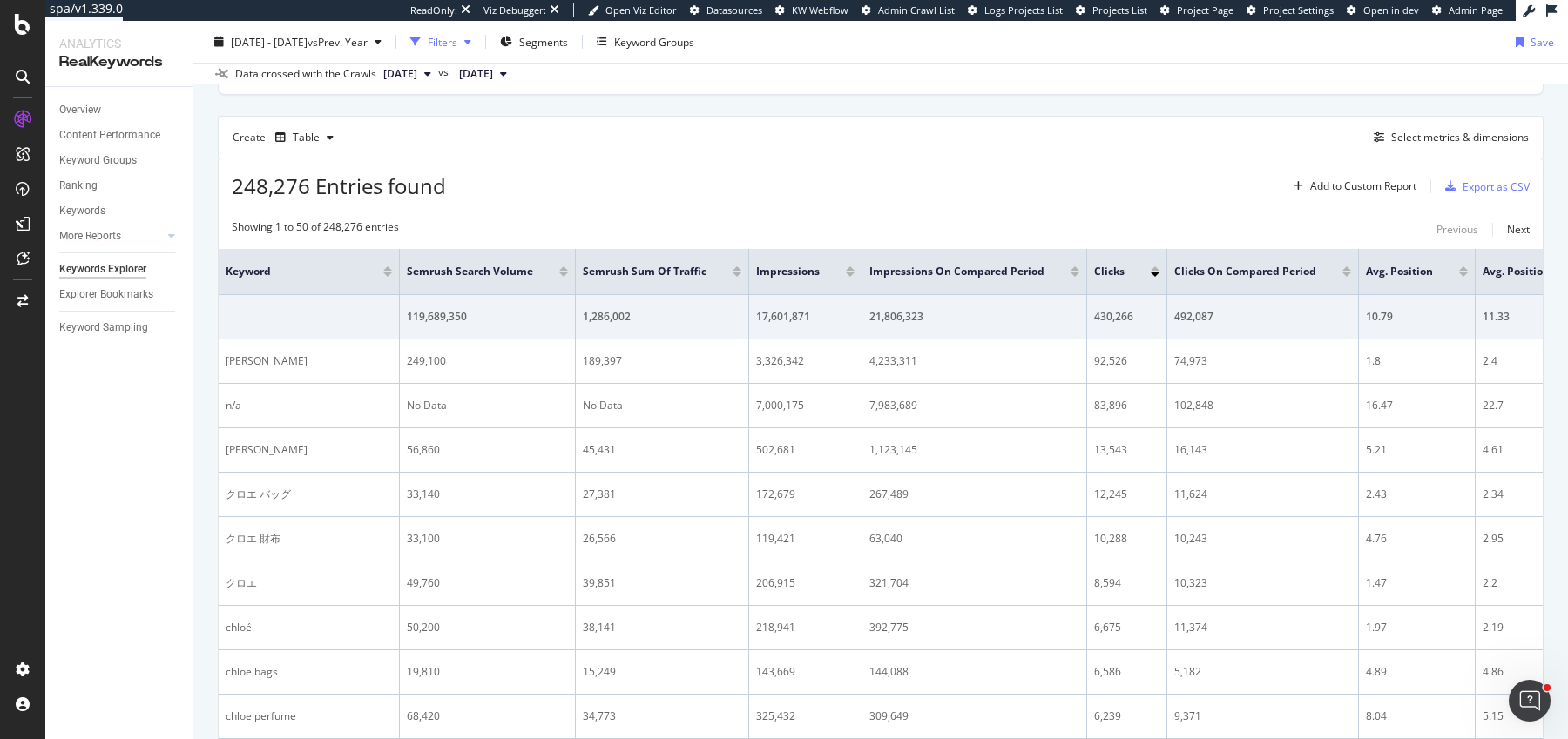
click at [457, 40] on div "Filters" at bounding box center [442, 41] width 29 height 15
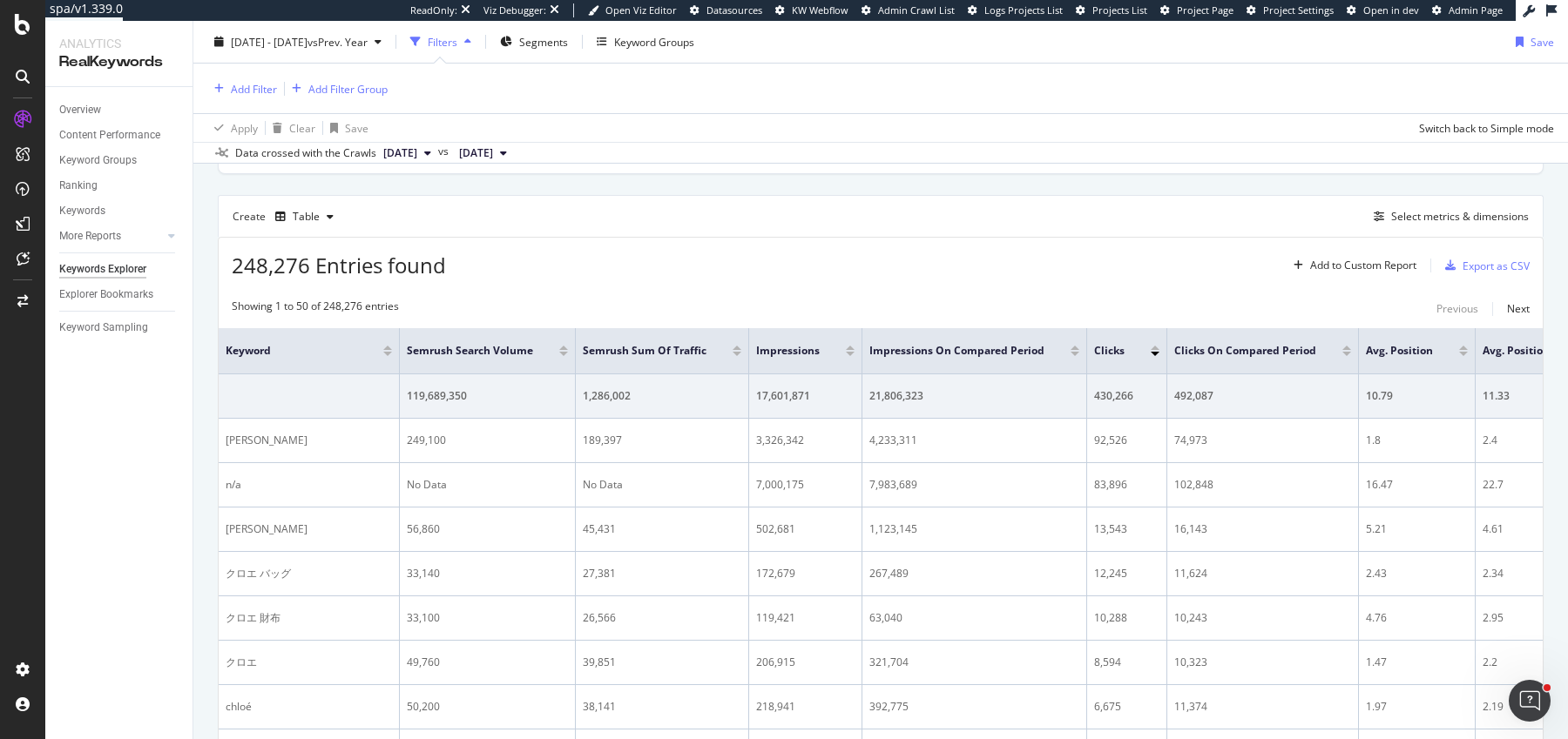
scroll to position [526, 0]
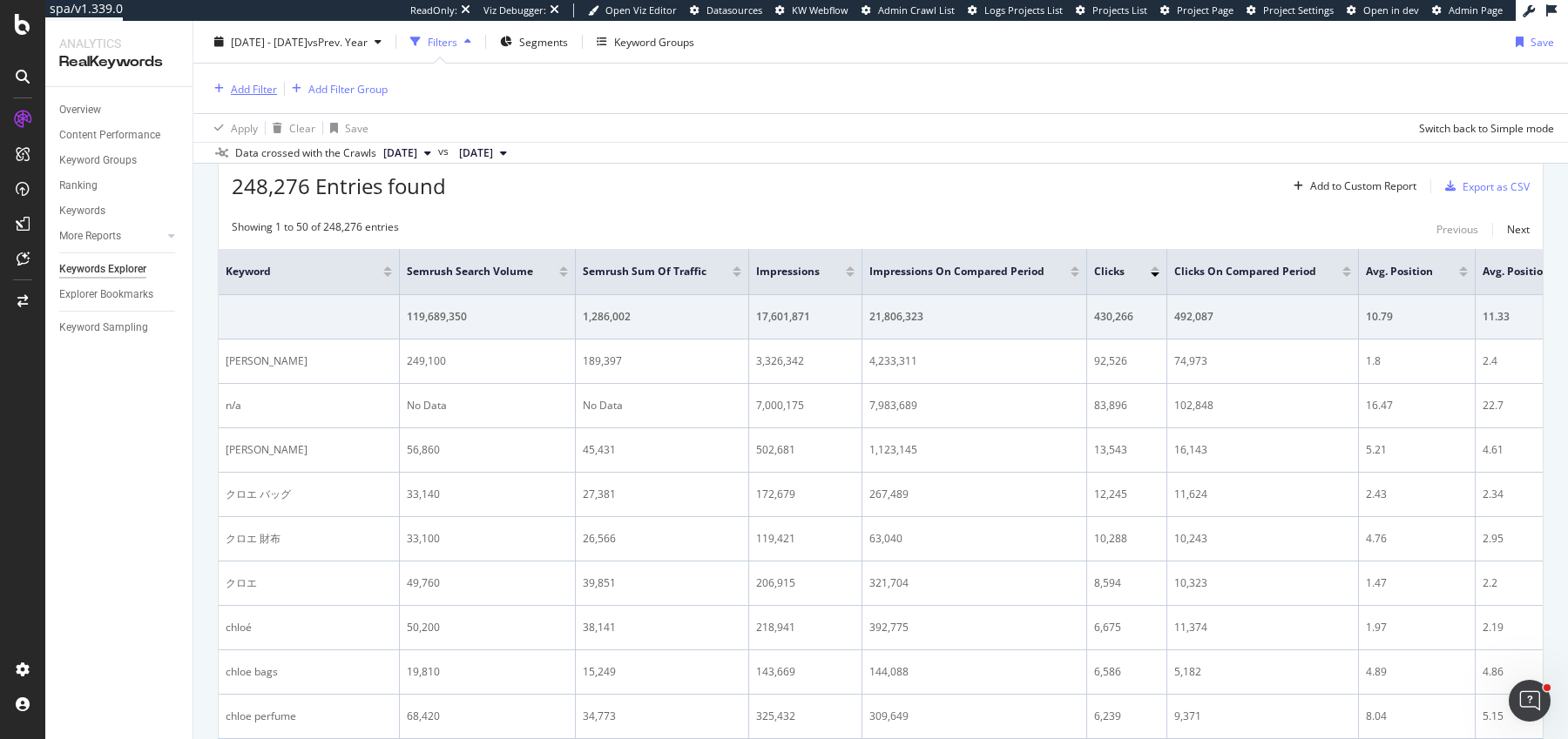
click at [241, 93] on div "Add Filter" at bounding box center [254, 88] width 46 height 15
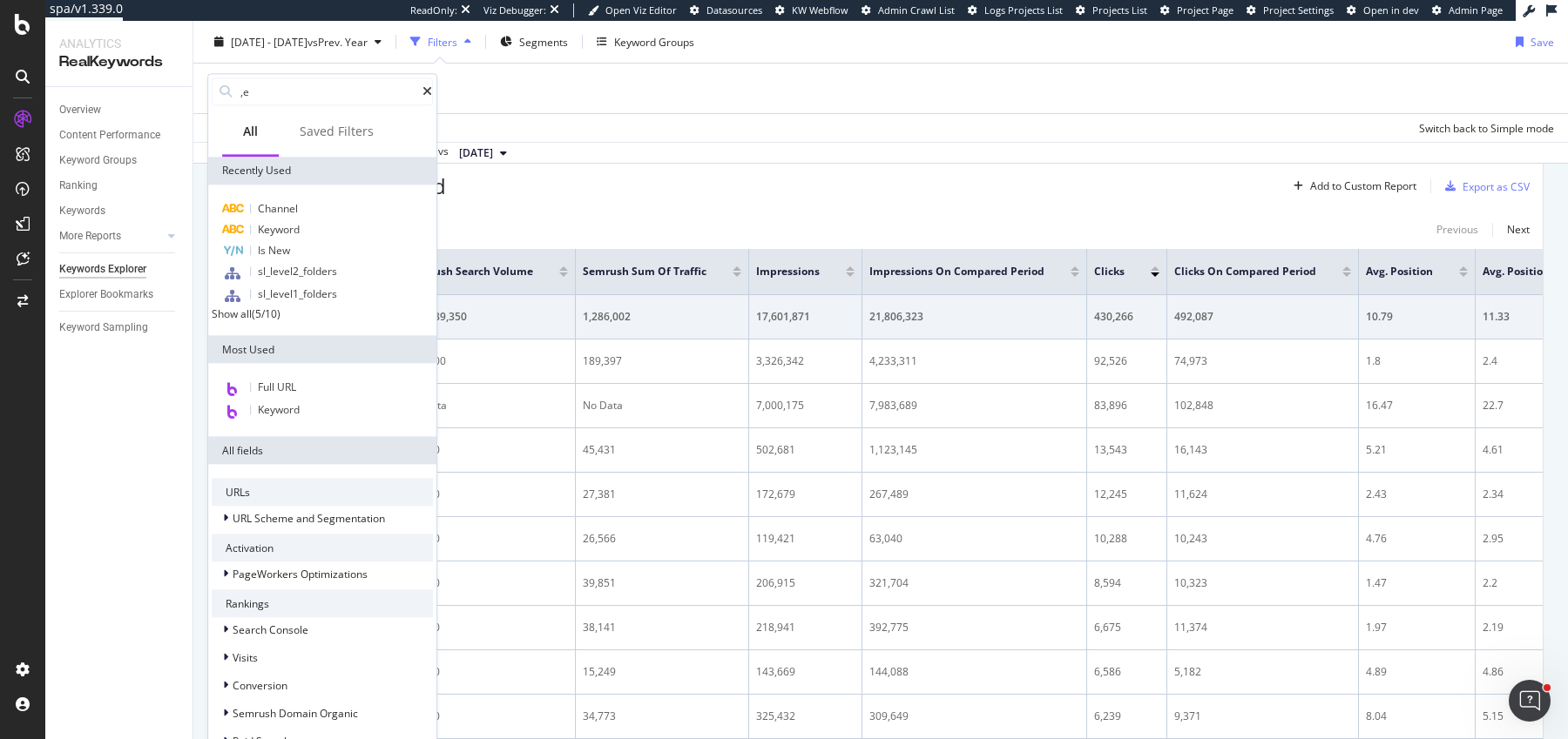
type input ","
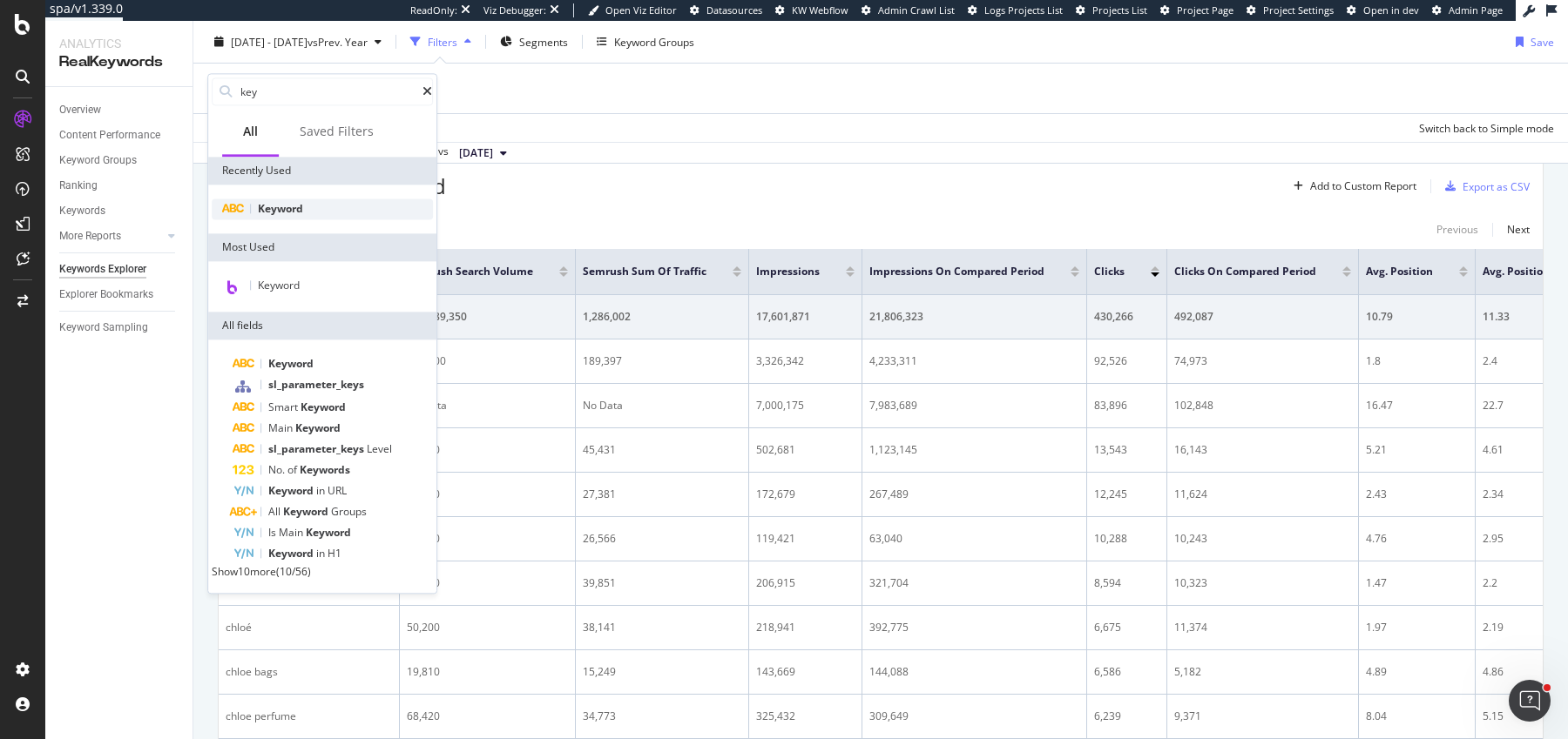
type input "key"
click at [287, 211] on span "Keyword" at bounding box center [280, 208] width 45 height 15
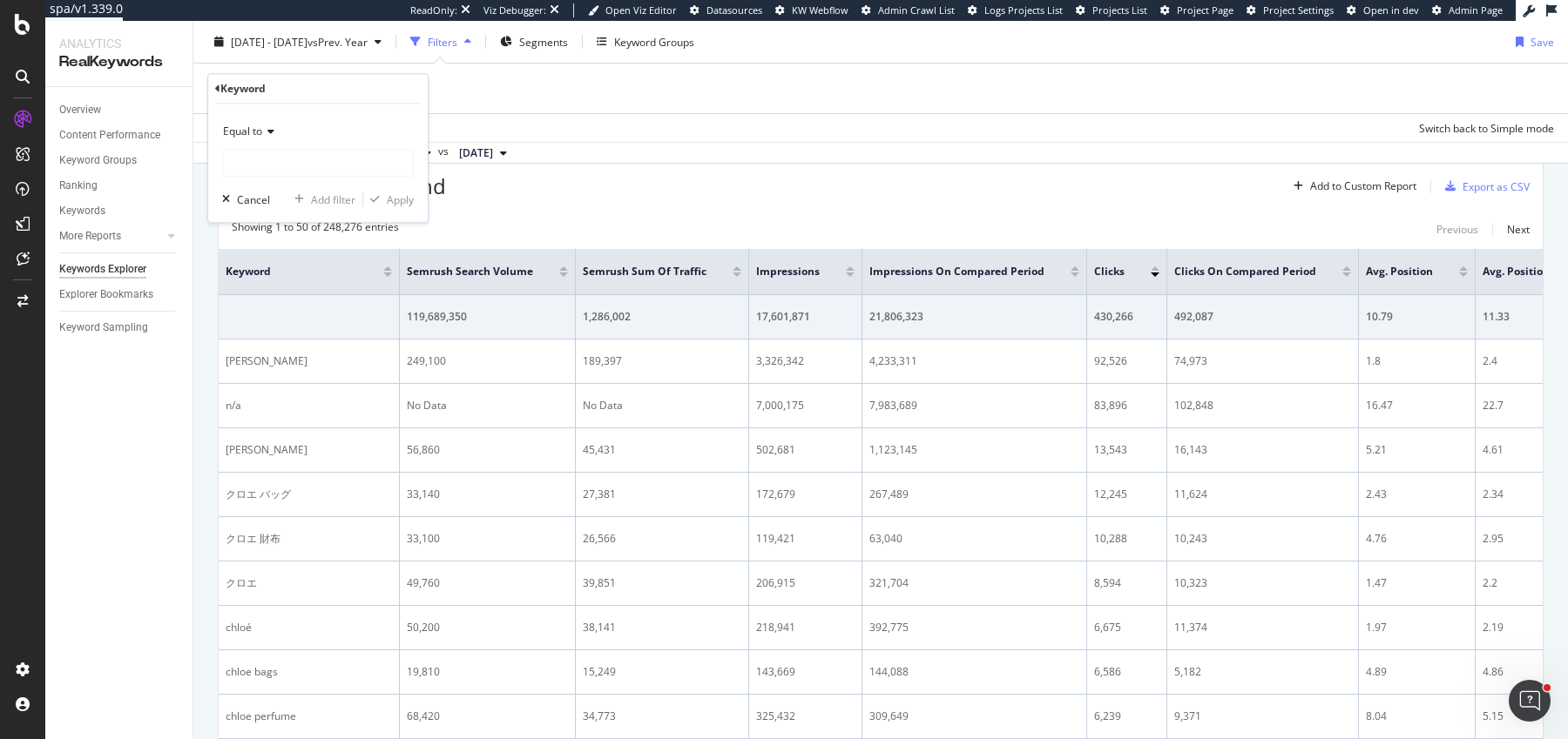
click at [272, 136] on icon at bounding box center [268, 132] width 12 height 11
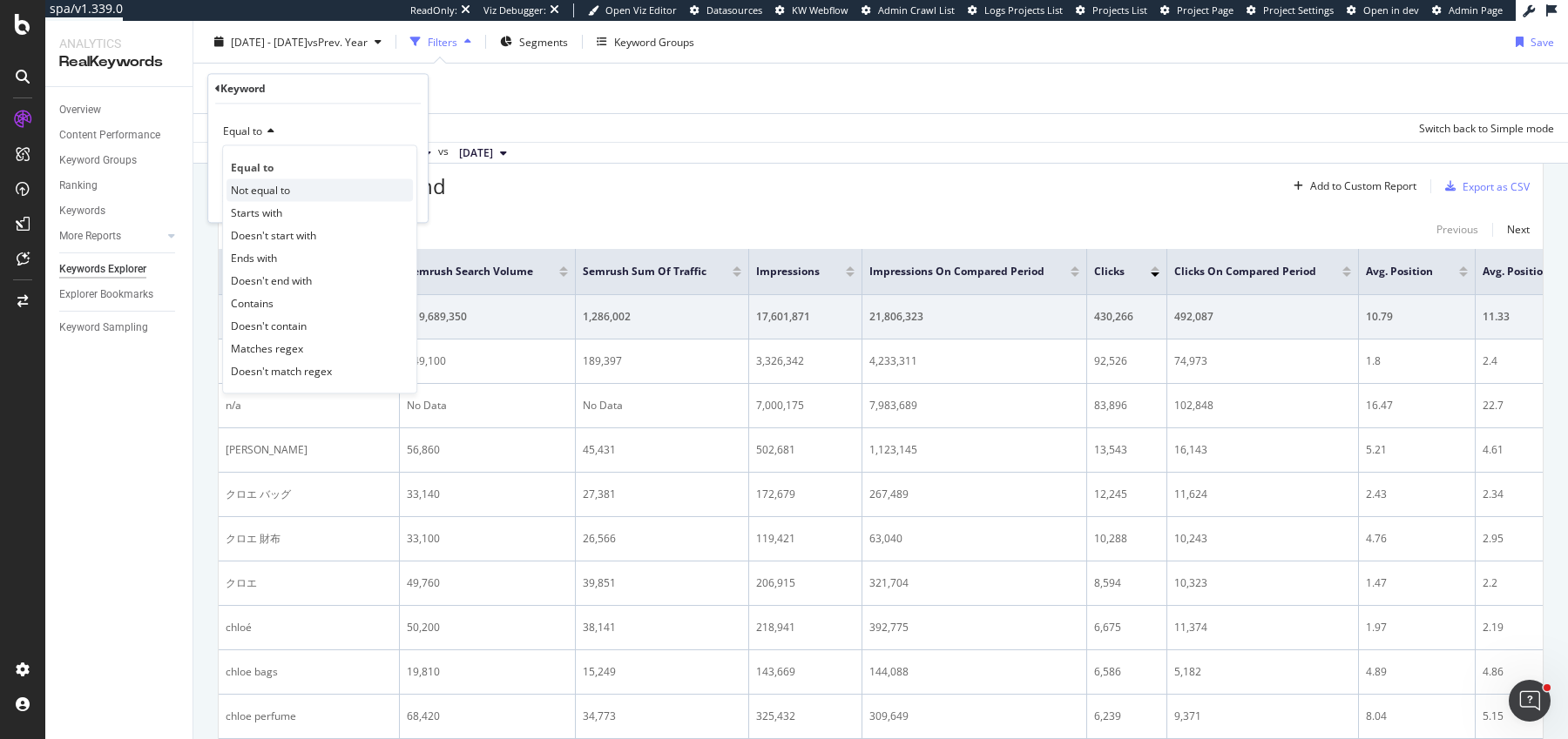
click at [262, 185] on span "Not equal to" at bounding box center [260, 190] width 59 height 15
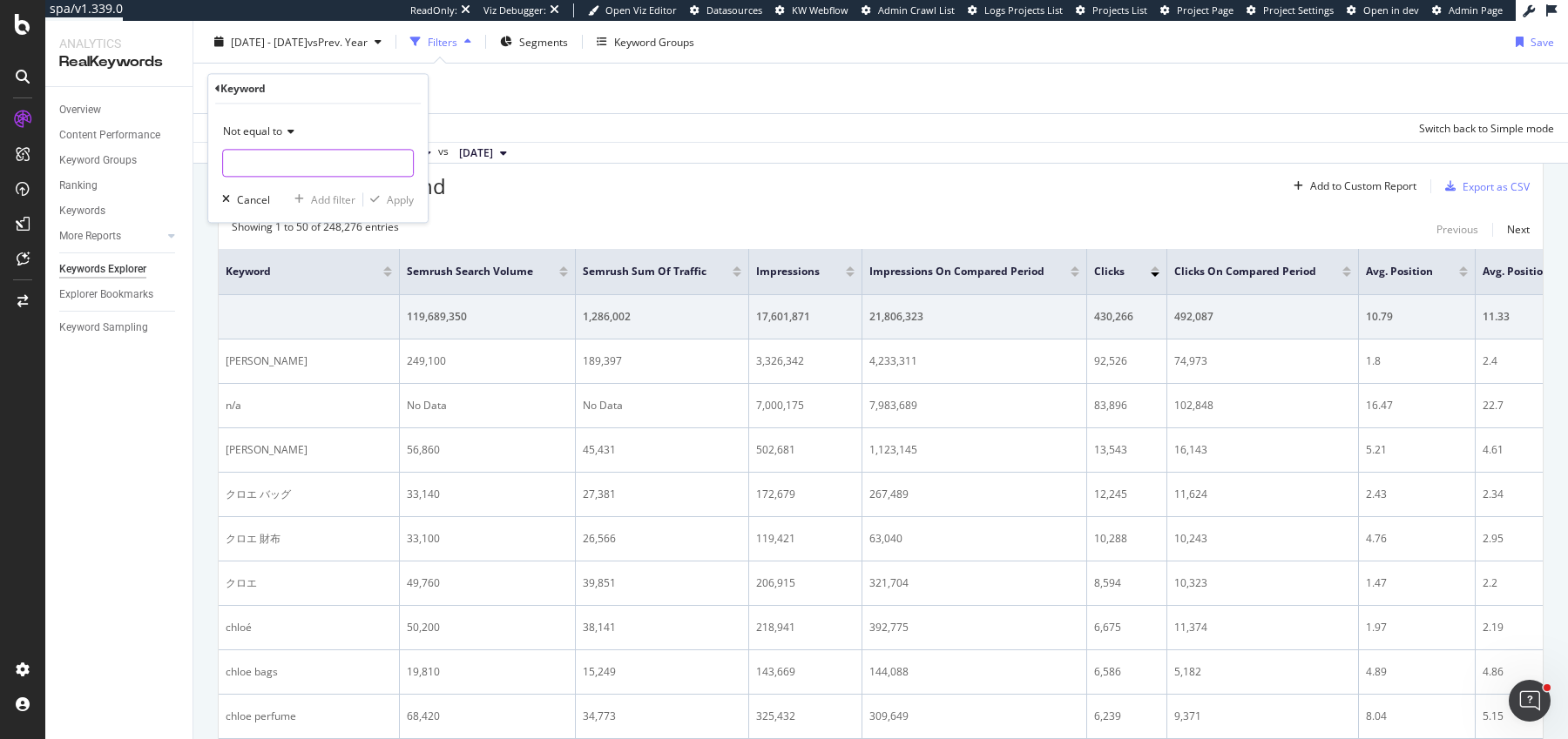
click at [283, 171] on input "text" at bounding box center [318, 163] width 190 height 28
type input "n/a"
click at [403, 202] on div "Apply" at bounding box center [400, 200] width 27 height 15
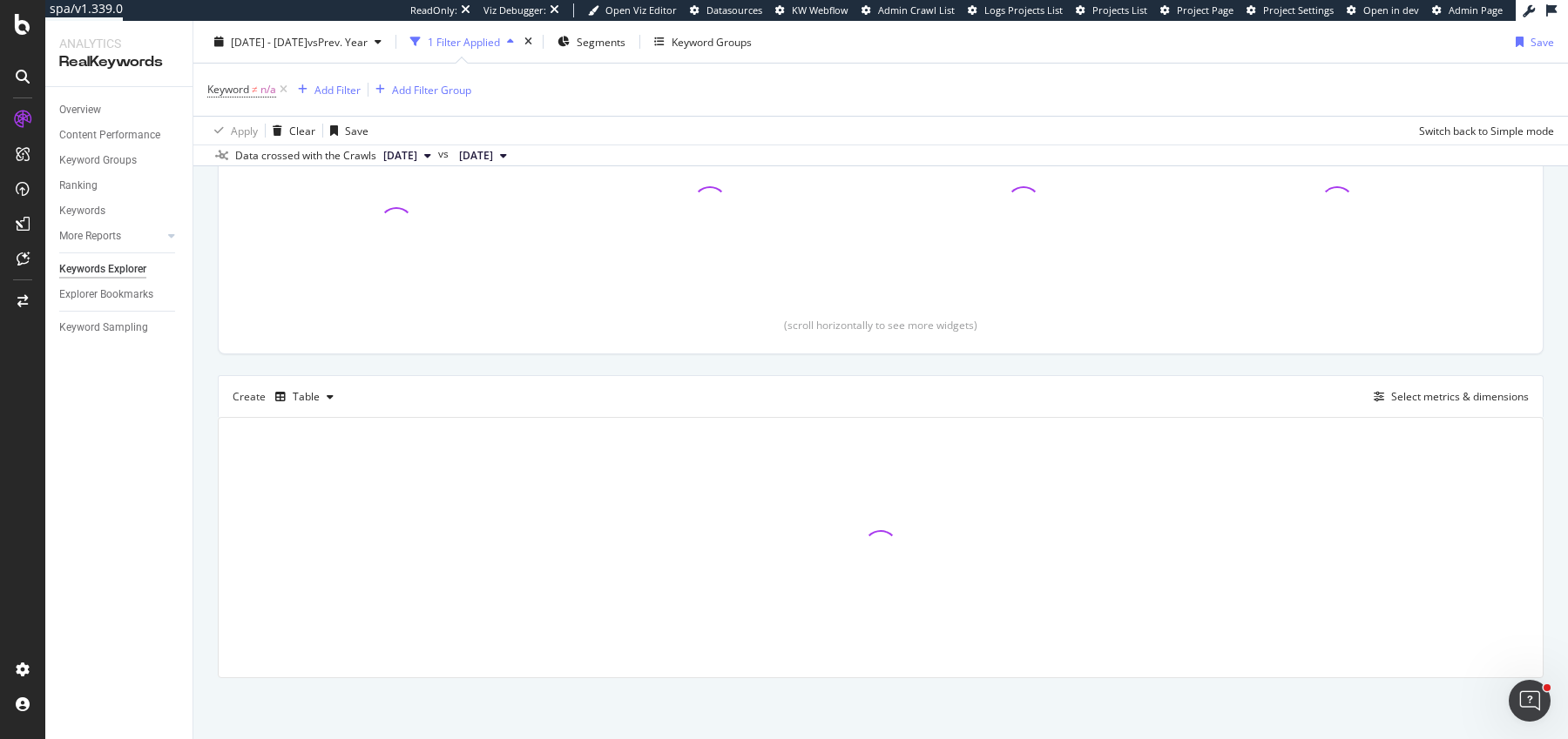
scroll to position [266, 0]
click at [1421, 405] on button "Select metrics & dimensions" at bounding box center [1447, 400] width 162 height 21
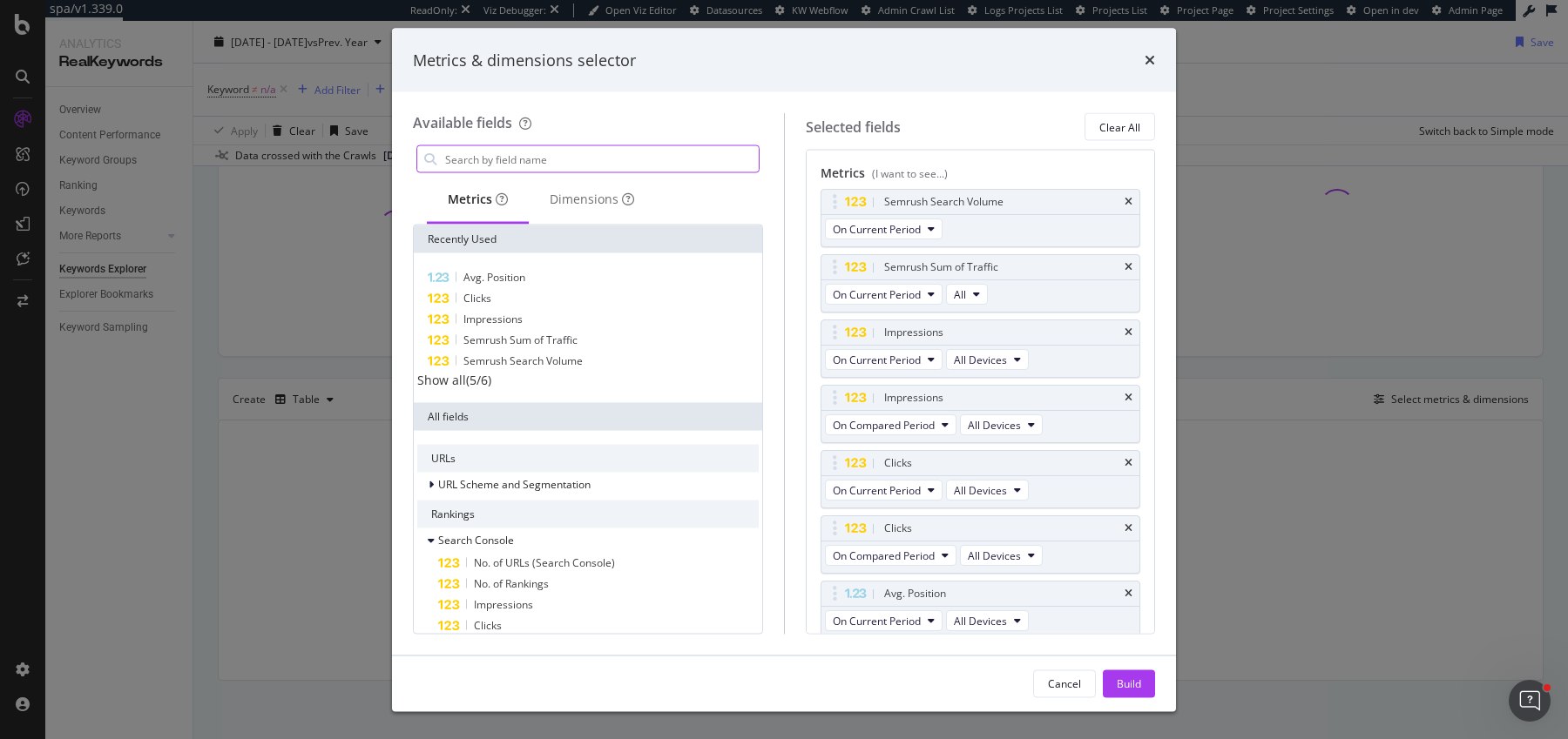
click at [608, 150] on input "modal" at bounding box center [601, 159] width 315 height 26
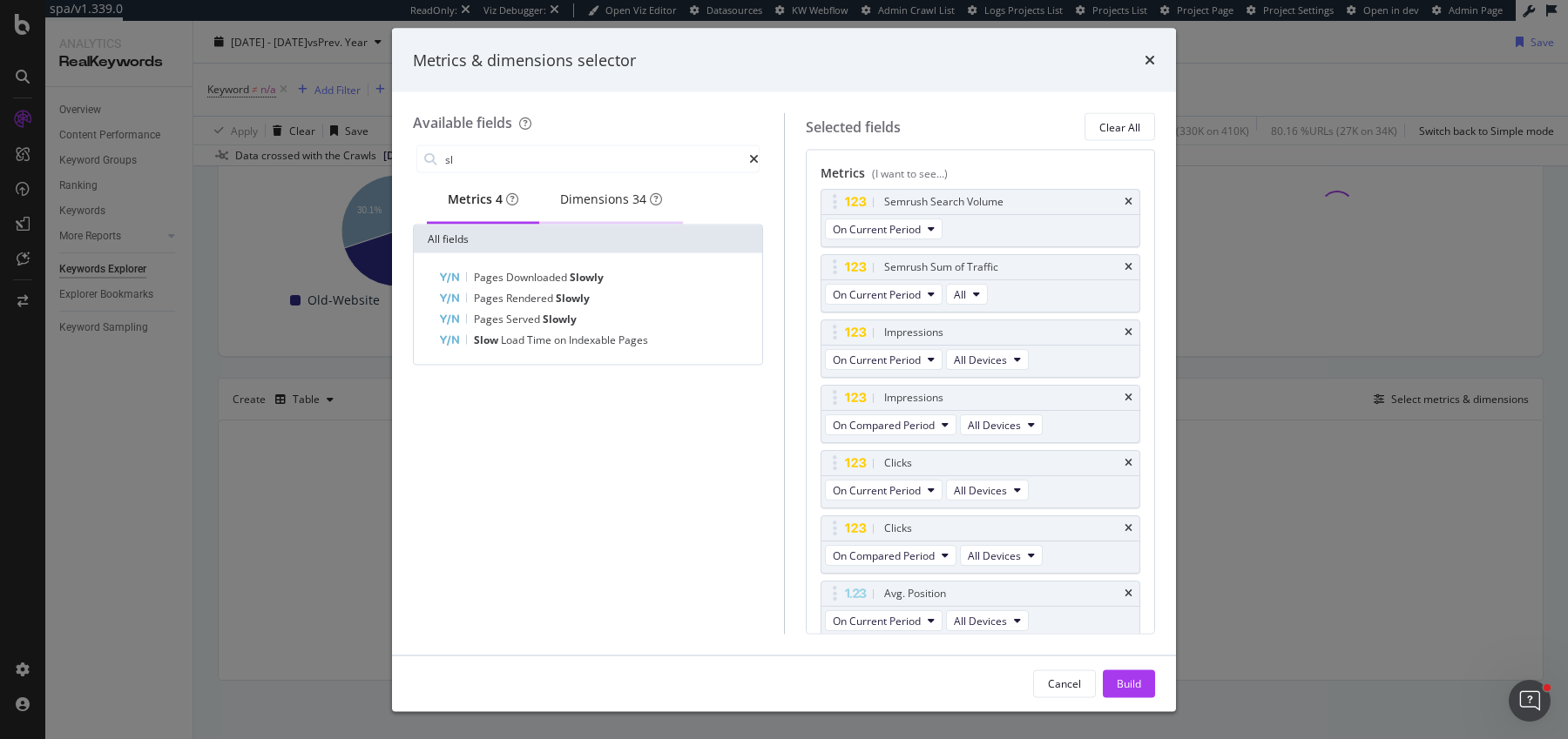
type input "sl"
click at [590, 196] on div "Dimensions 34" at bounding box center [611, 200] width 102 height 18
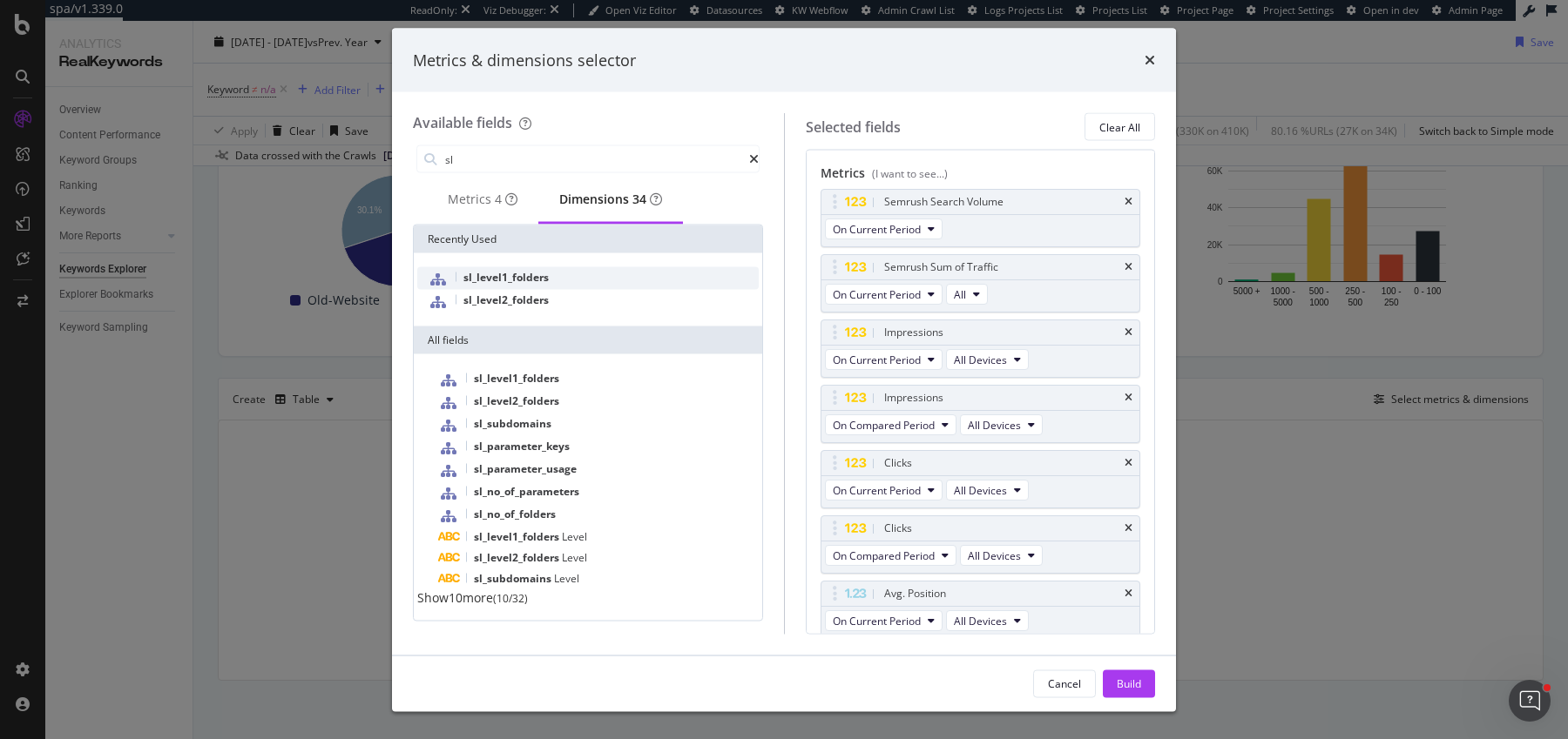
click at [496, 285] on span "sl_level1_folders" at bounding box center [506, 277] width 85 height 15
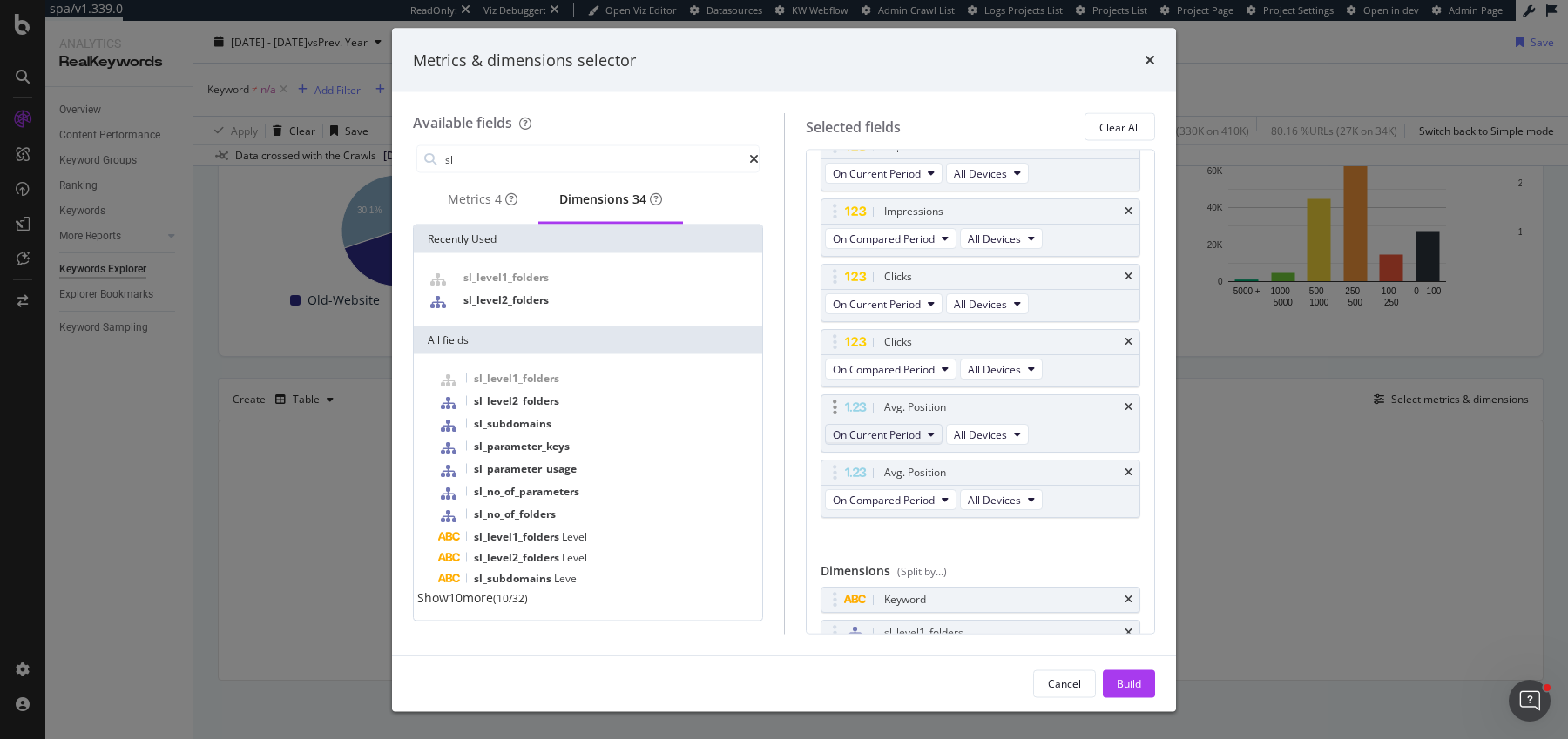
scroll to position [191, 0]
click at [1120, 684] on div "Build" at bounding box center [1129, 683] width 24 height 15
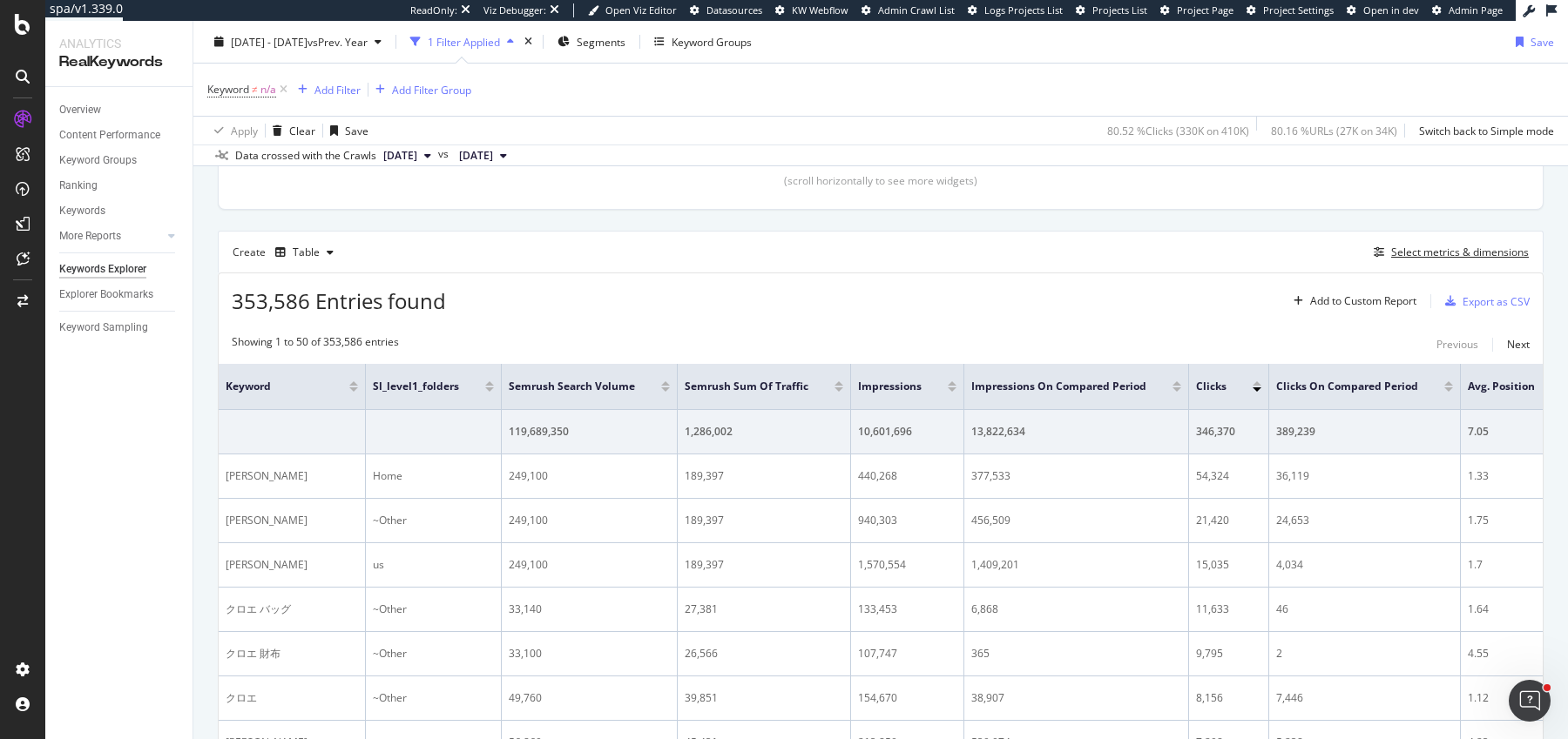
scroll to position [421, 0]
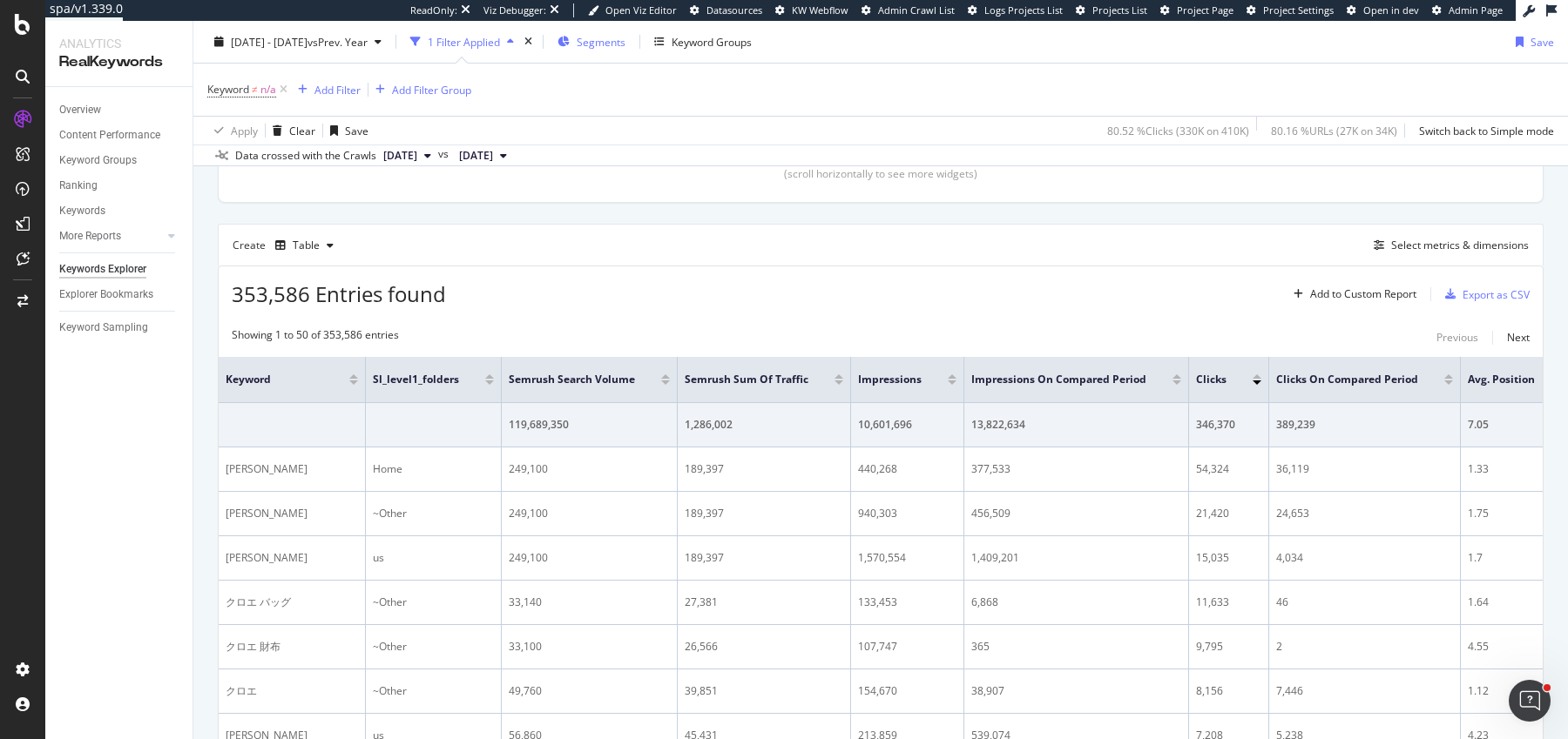
click at [626, 40] on span "Segments" at bounding box center [601, 41] width 49 height 15
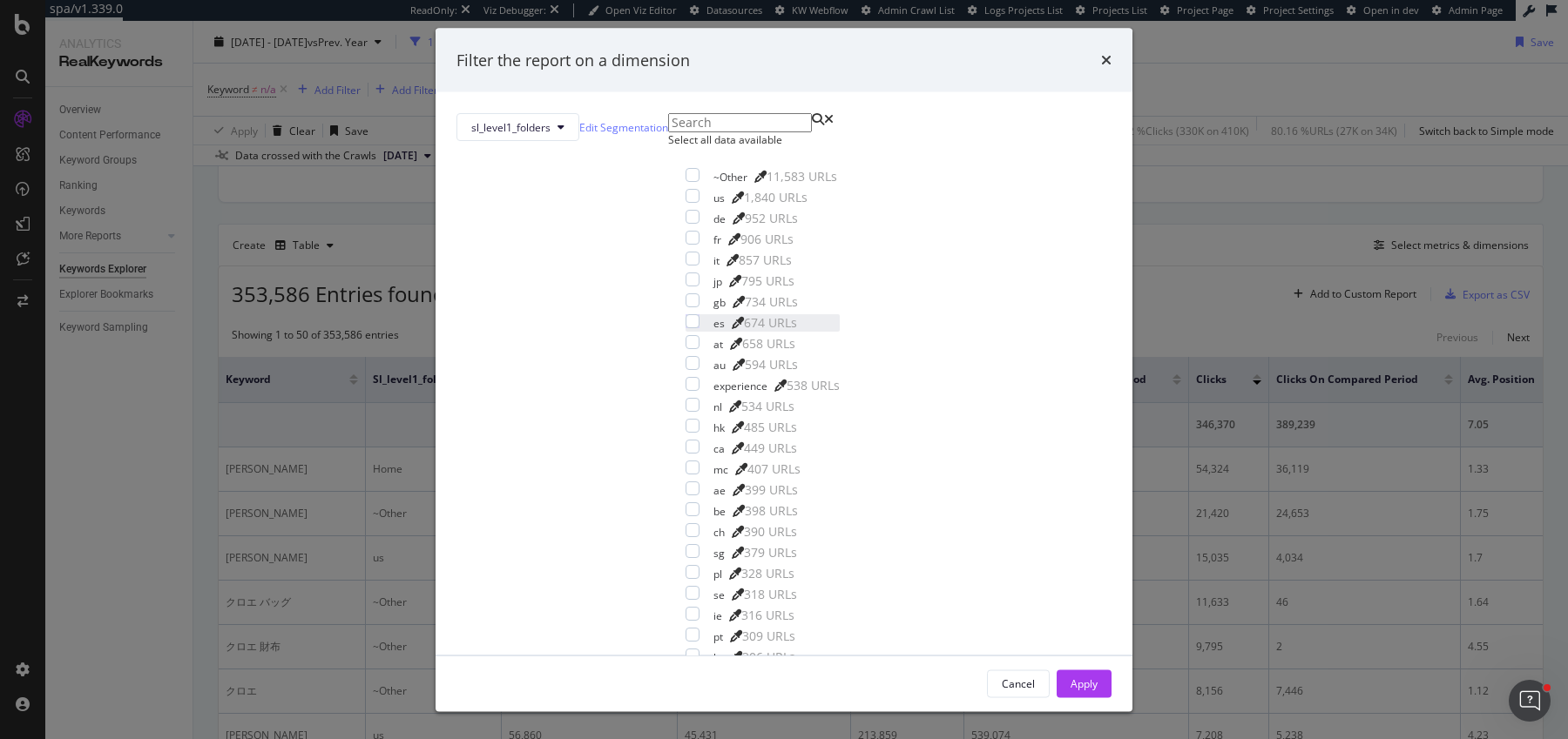
scroll to position [0, 0]
click at [668, 147] on div "Select all data available" at bounding box center [762, 139] width 189 height 15
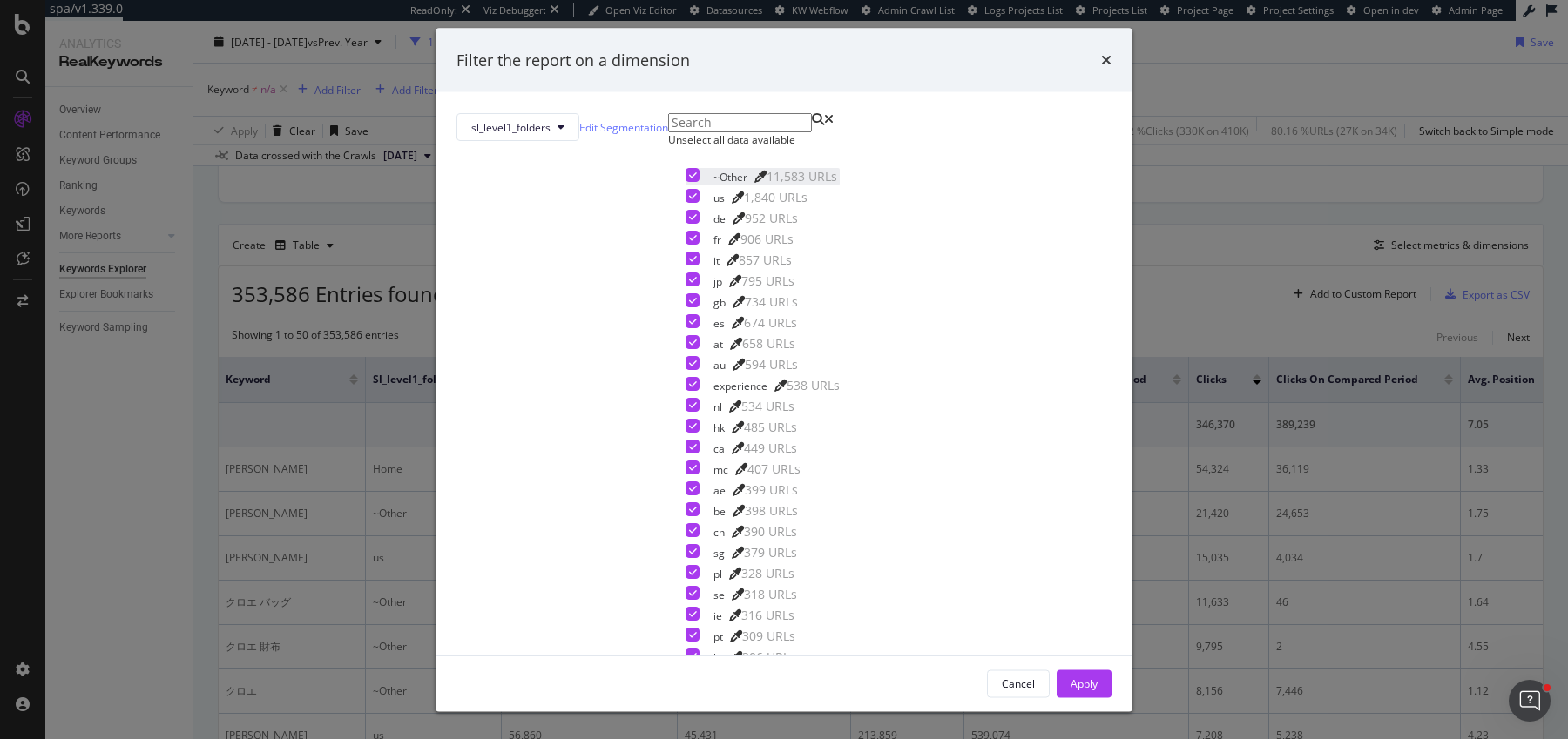
click at [689, 179] on icon "modal" at bounding box center [693, 175] width 8 height 9
click at [686, 182] on div "modal" at bounding box center [693, 175] width 14 height 14
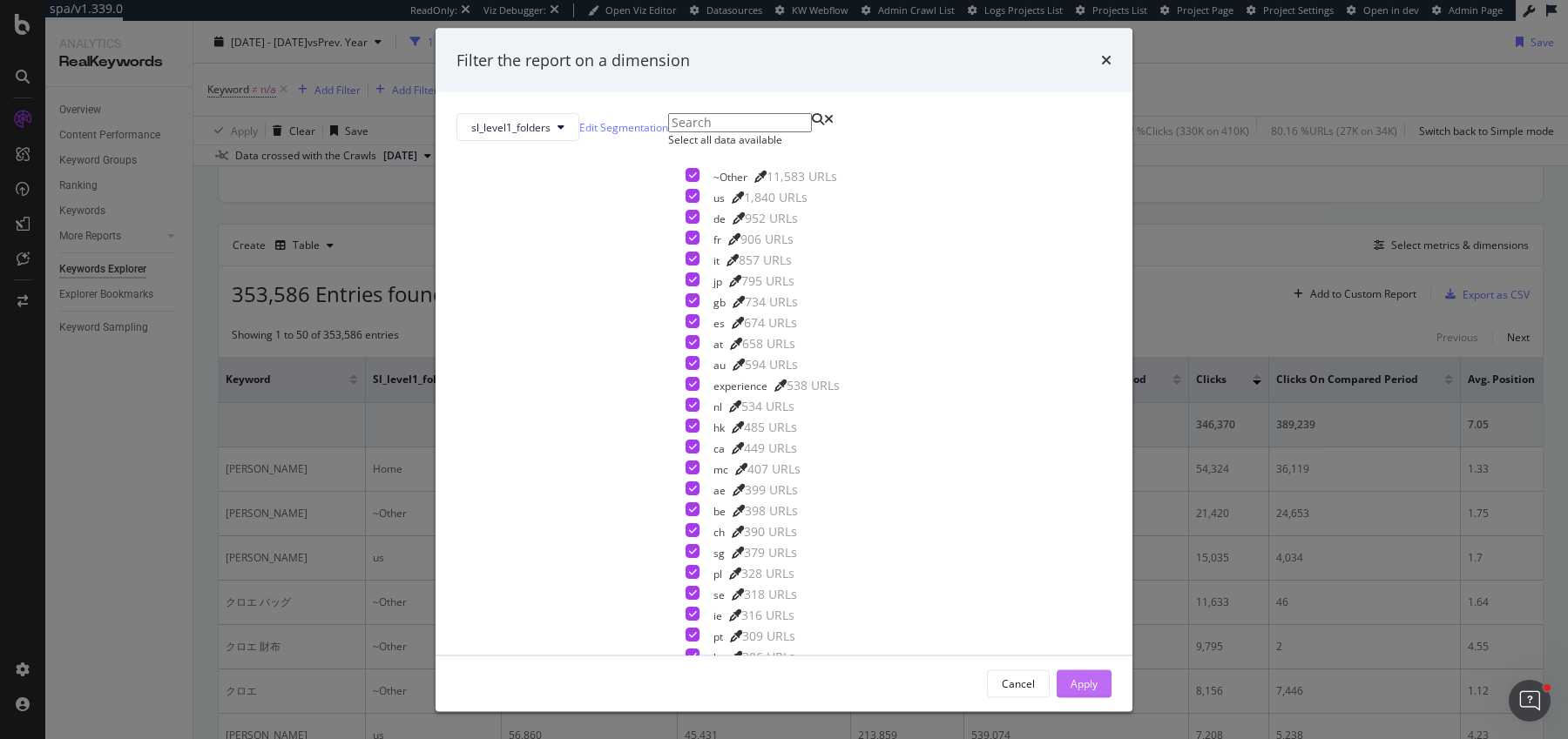
click at [1071, 676] on div "Apply" at bounding box center [1084, 683] width 27 height 15
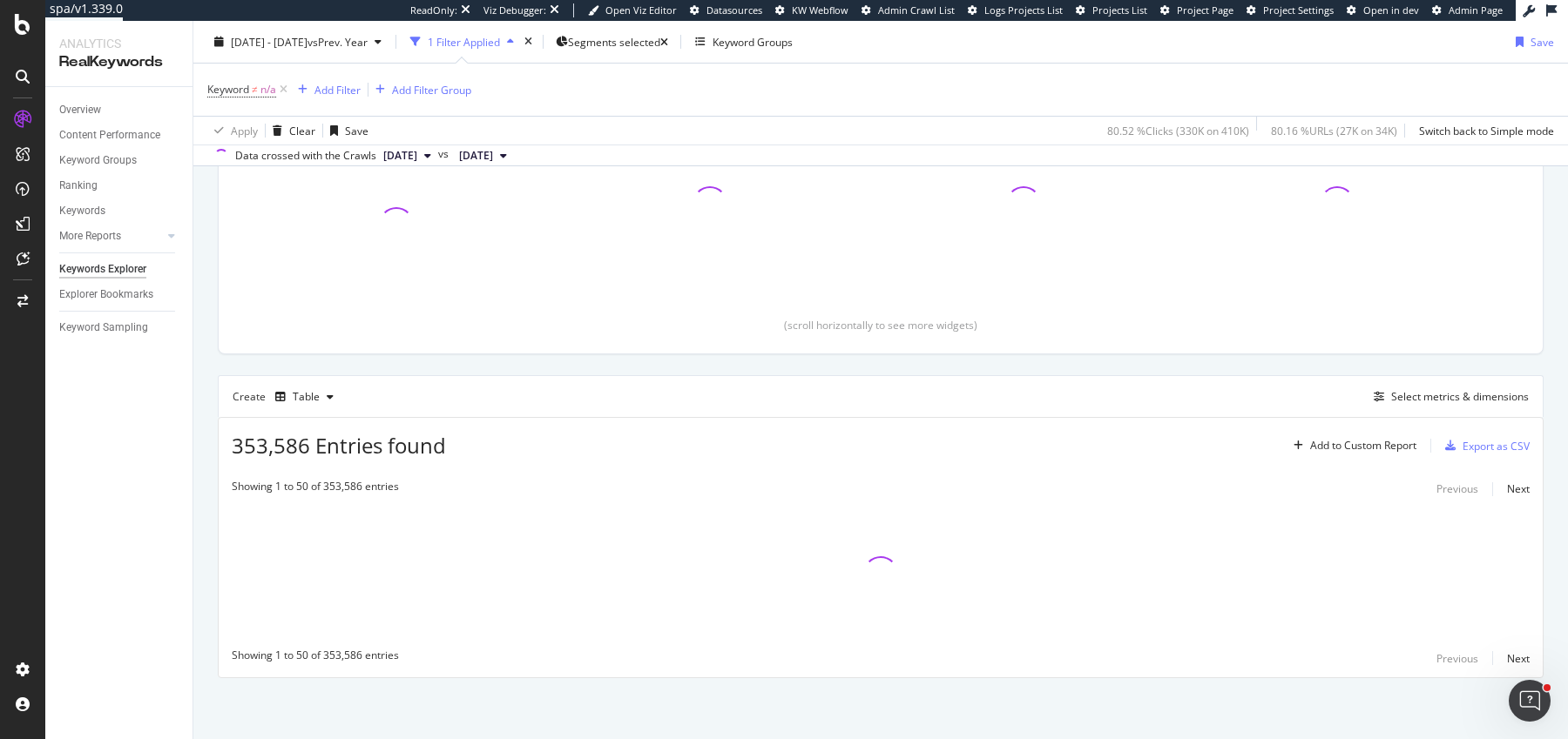
scroll to position [266, 0]
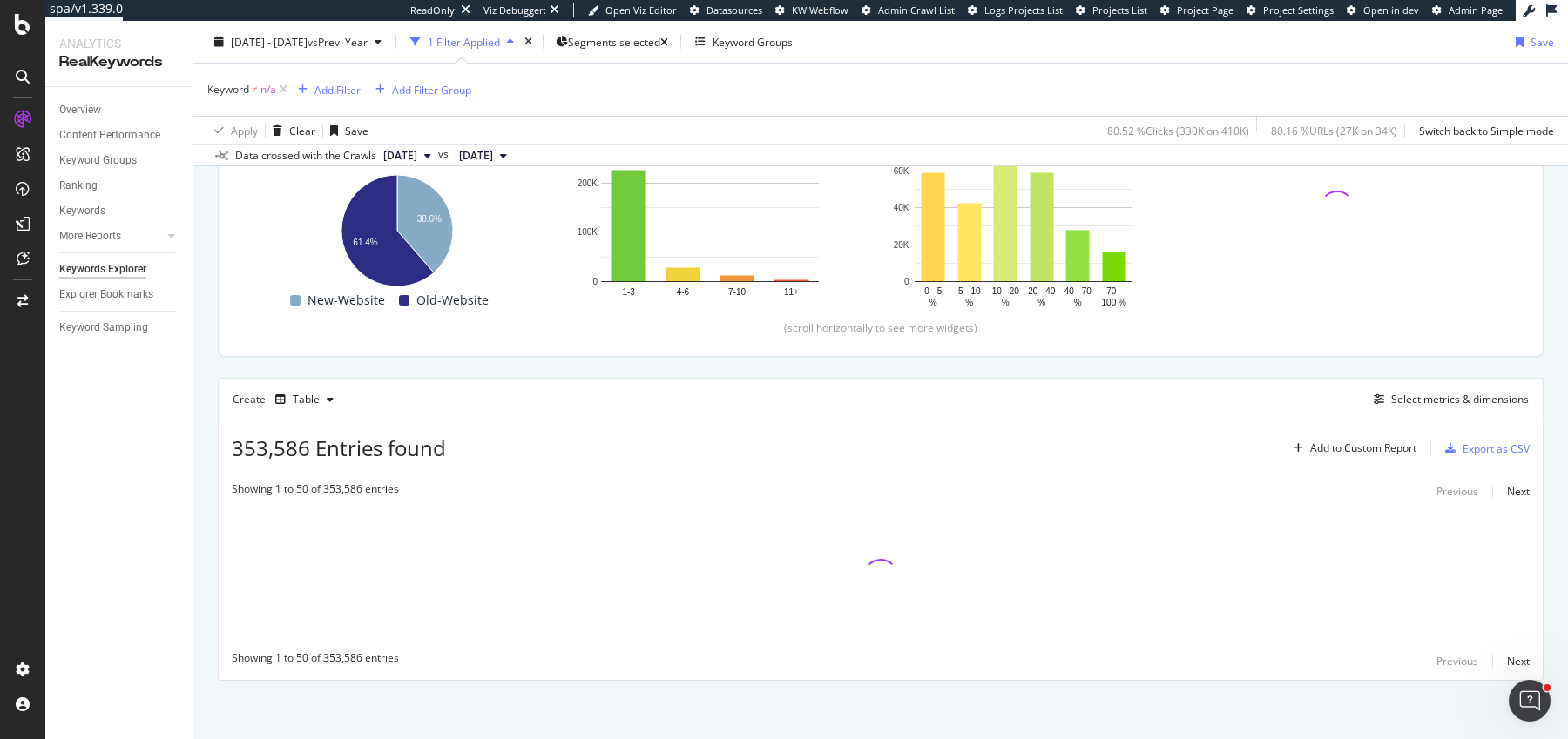
click at [208, 356] on div "By URL Top Charts Clicks By Which-Site Level 1 By: Which-Site Level 1 Hold CMD …" at bounding box center [880, 342] width 1375 height 798
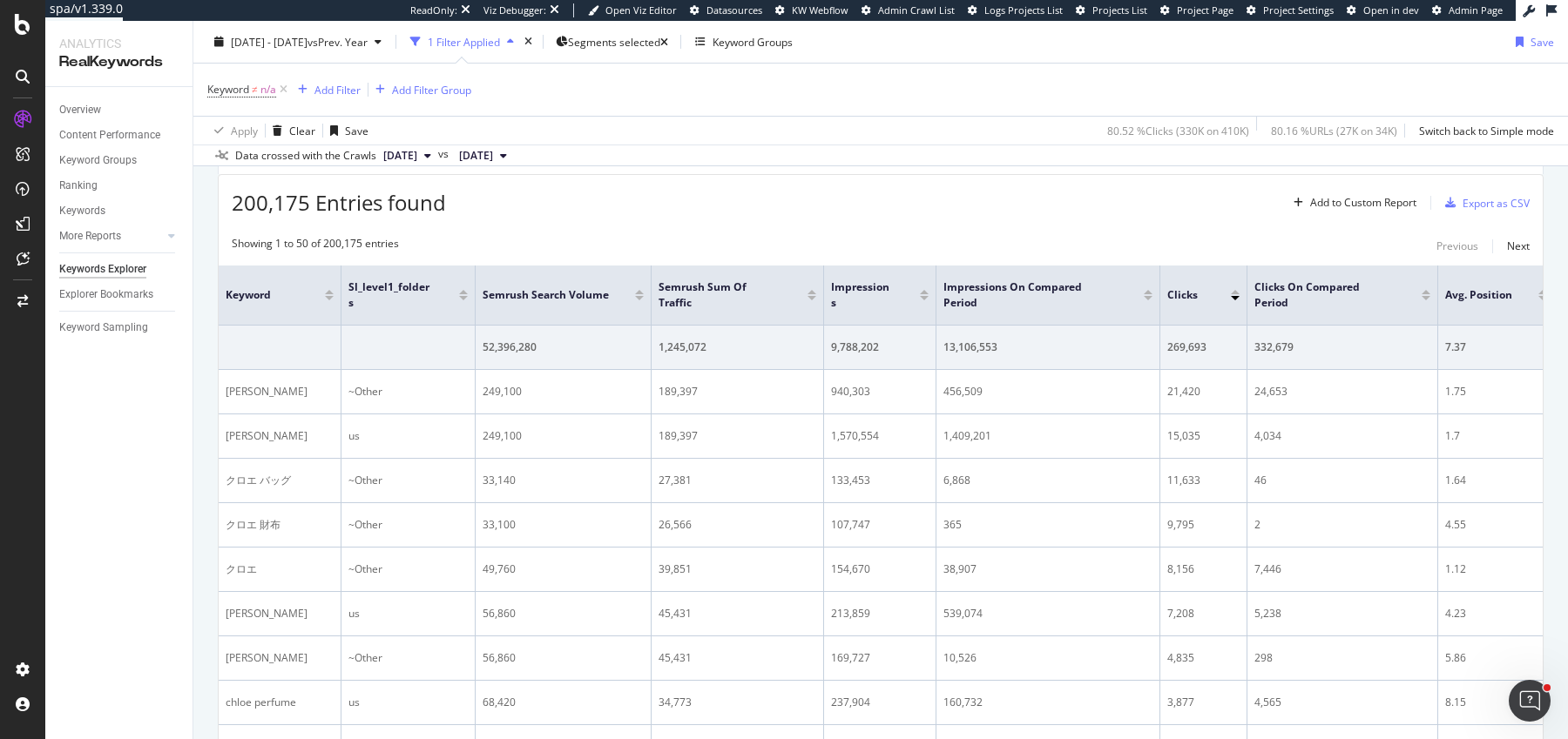
scroll to position [467, 0]
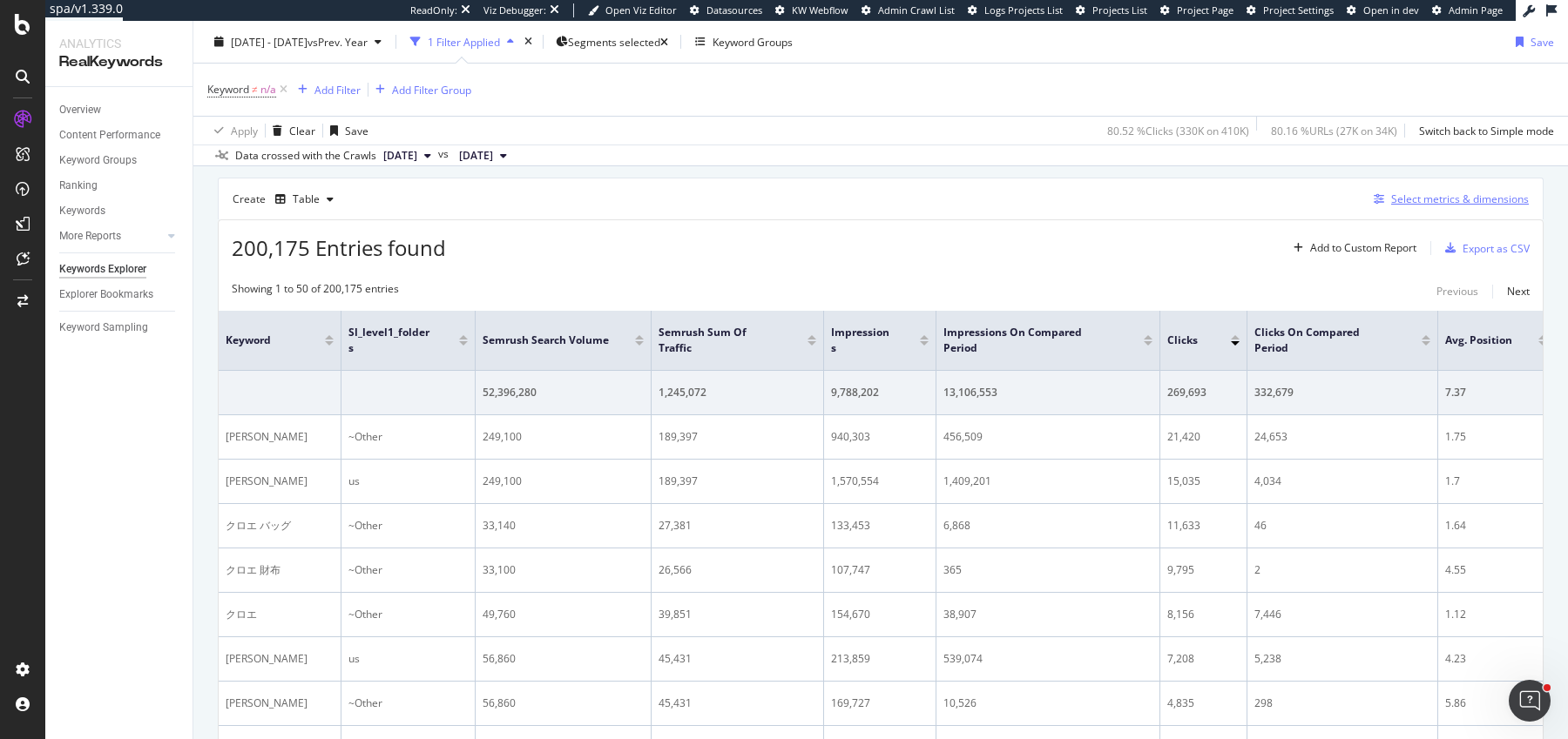
click at [1438, 192] on div "Select metrics & dimensions" at bounding box center [1460, 199] width 138 height 15
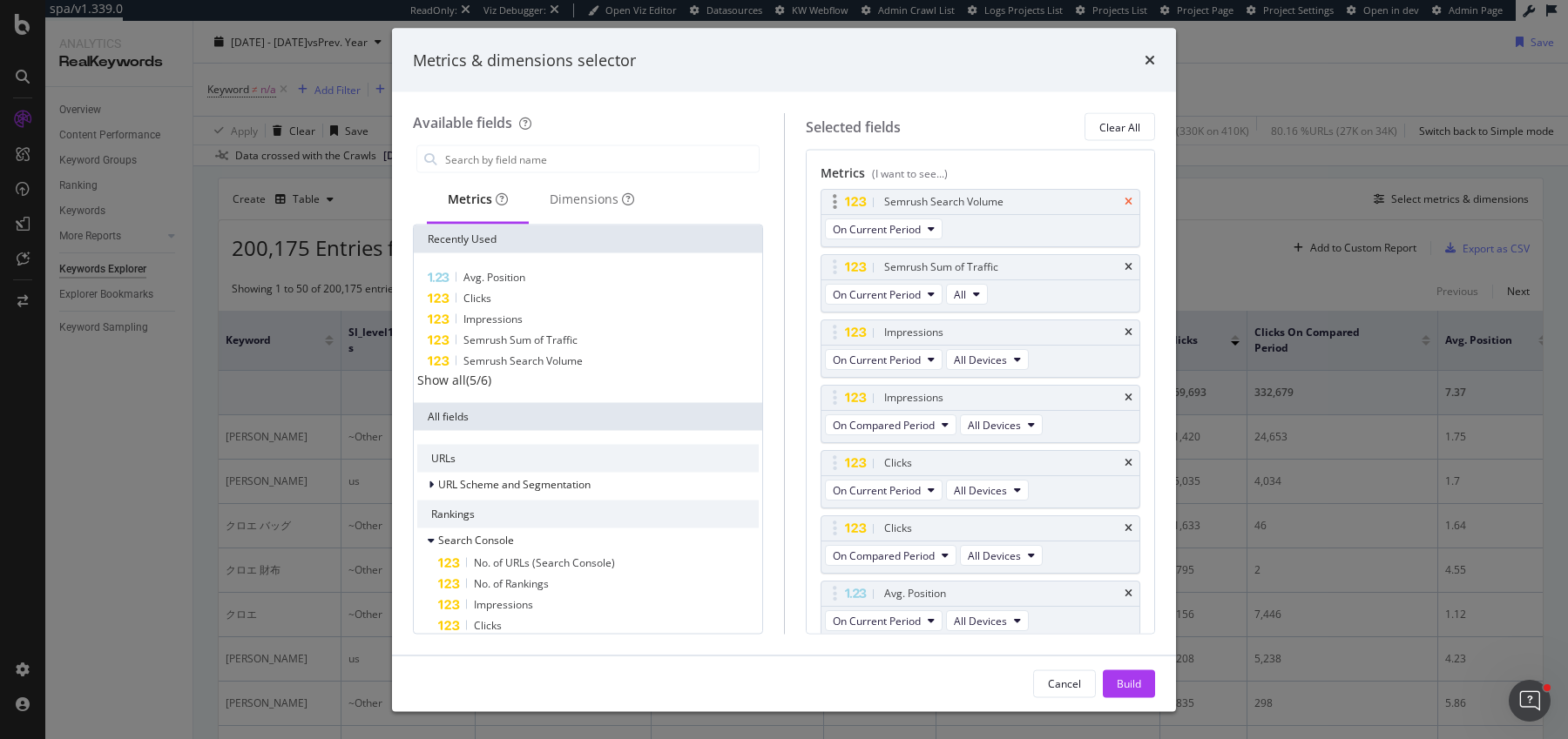
click at [1129, 201] on icon "times" at bounding box center [1128, 202] width 8 height 11
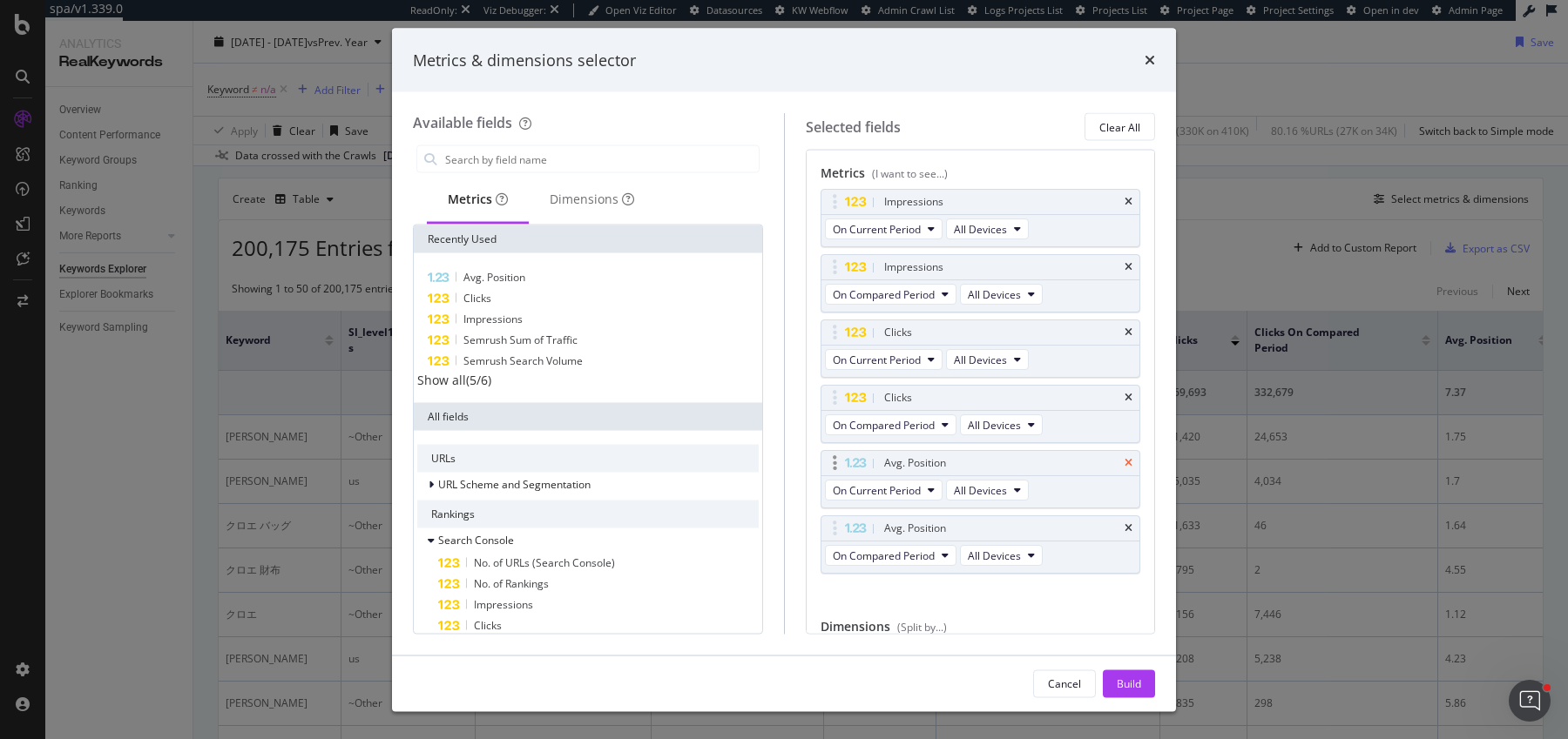
click at [1129, 460] on icon "times" at bounding box center [1128, 463] width 8 height 11
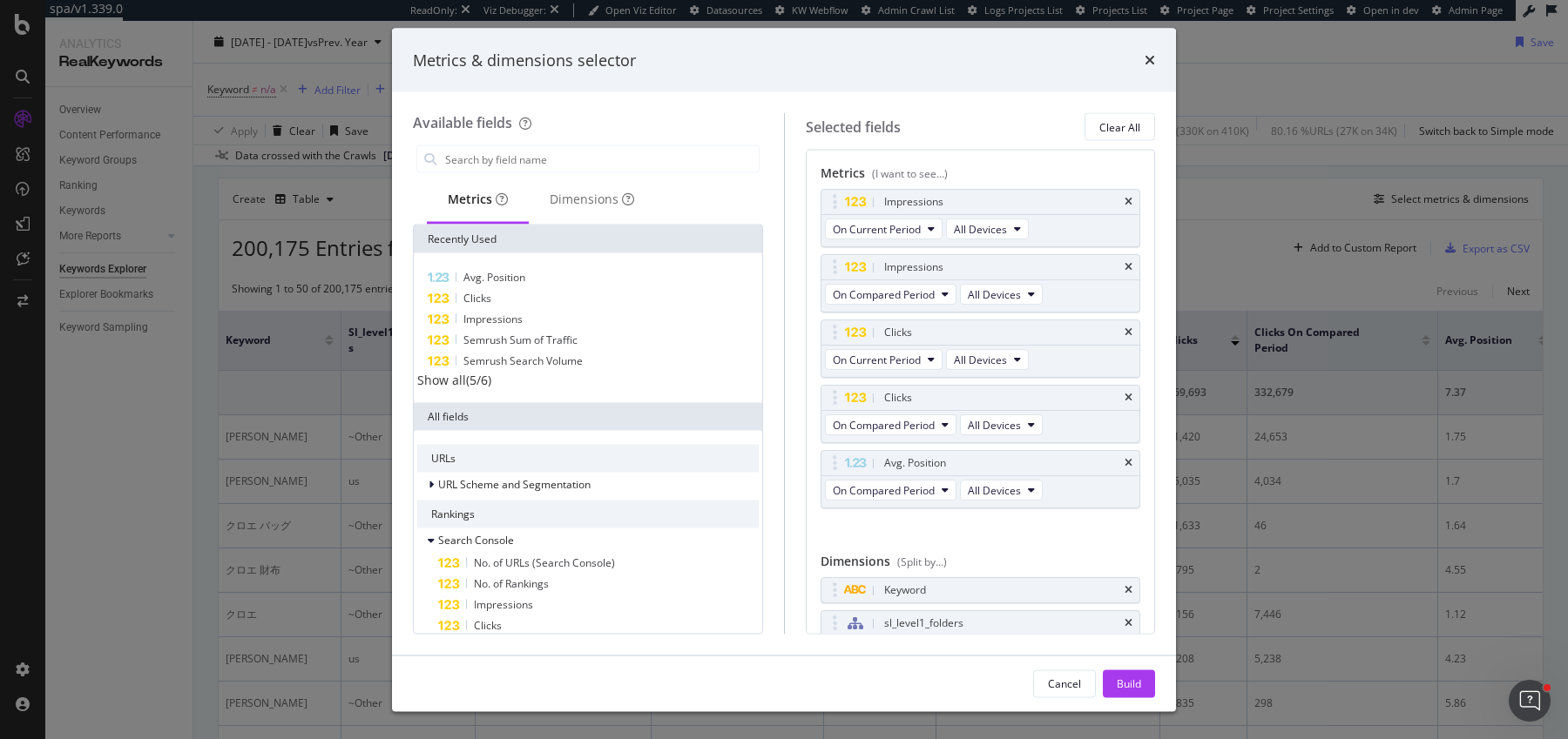
click at [1129, 460] on icon "times" at bounding box center [1128, 463] width 8 height 11
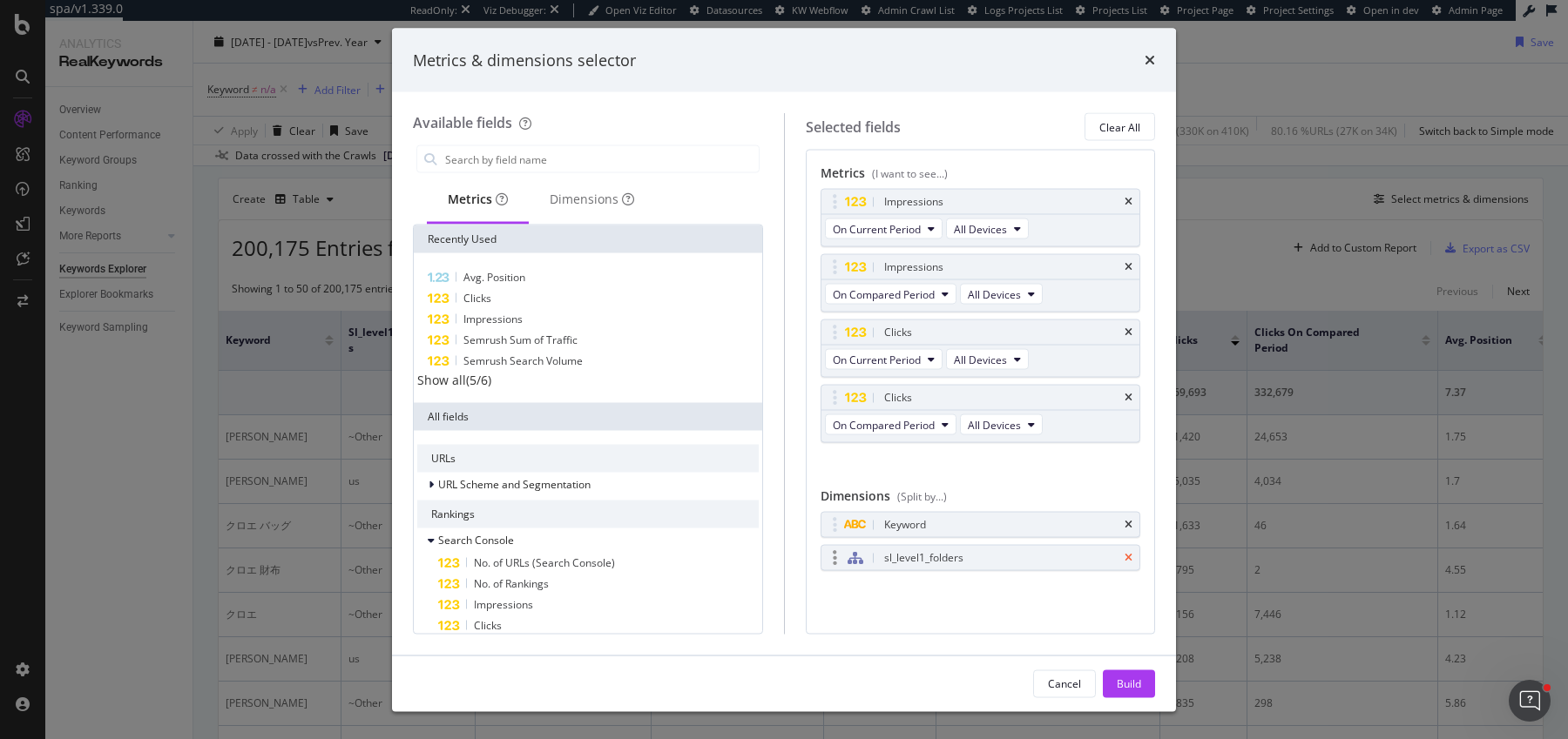
click at [1127, 553] on icon "times" at bounding box center [1128, 558] width 8 height 11
click at [894, 288] on span "On Compared Period" at bounding box center [884, 294] width 102 height 15
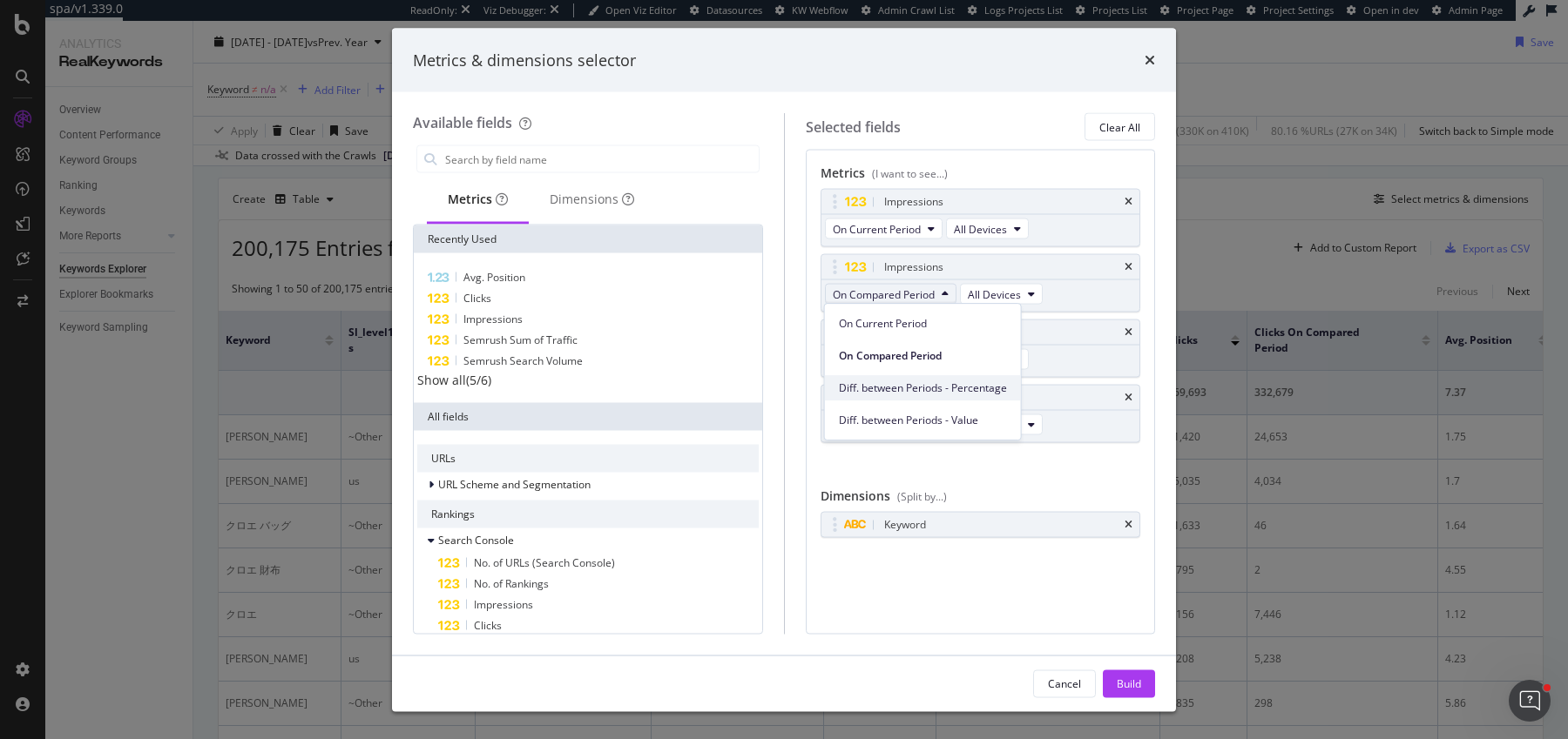
click at [886, 397] on div "Diff. between Periods - Percentage" at bounding box center [923, 388] width 196 height 25
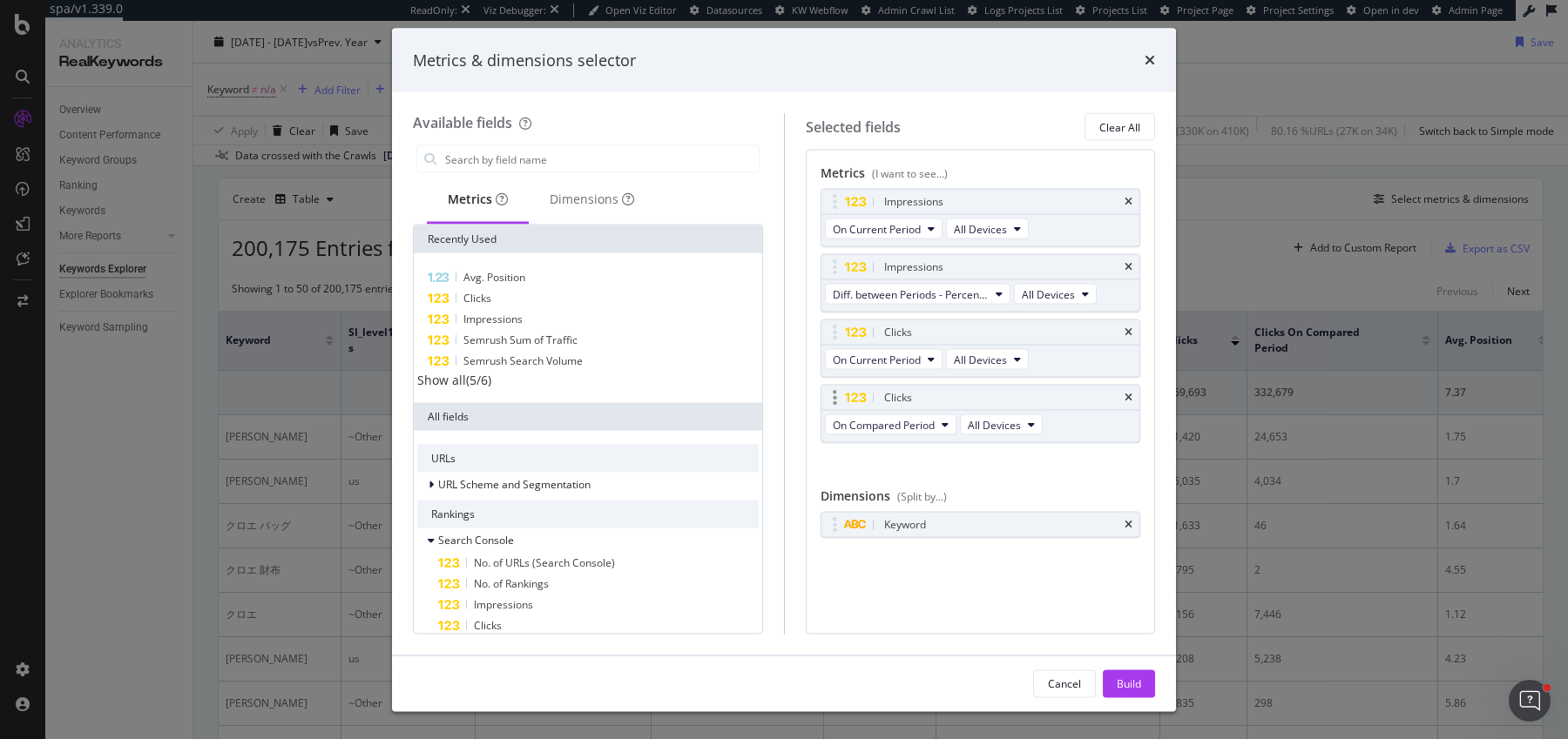
click at [888, 435] on div "On Compared Period All Devices" at bounding box center [935, 426] width 228 height 31
click at [893, 422] on span "On Compared Period" at bounding box center [884, 424] width 102 height 15
click at [894, 511] on span "Diff. between Periods - Percentage" at bounding box center [922, 517] width 168 height 16
click at [1129, 691] on div "Build" at bounding box center [1129, 683] width 24 height 26
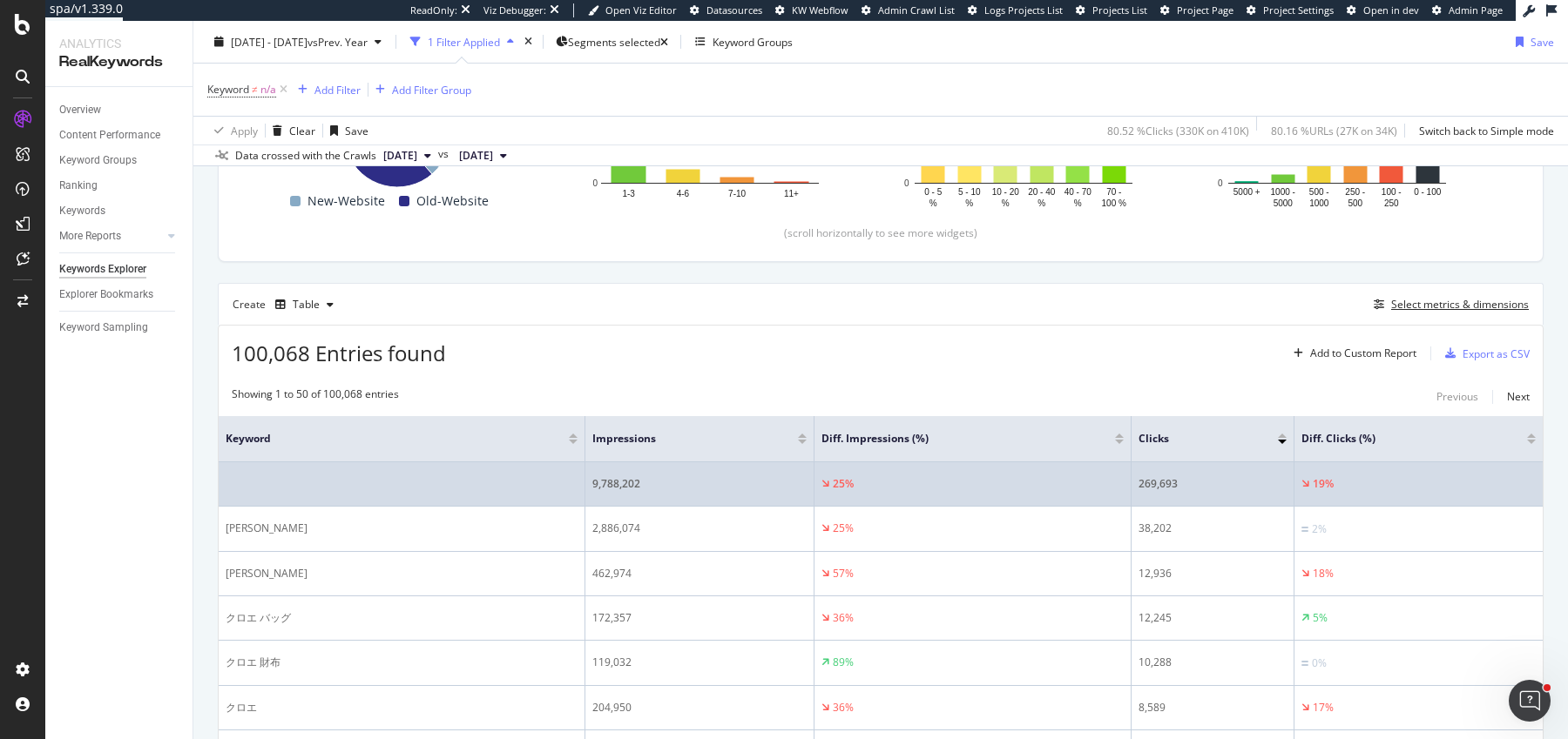
scroll to position [455, 0]
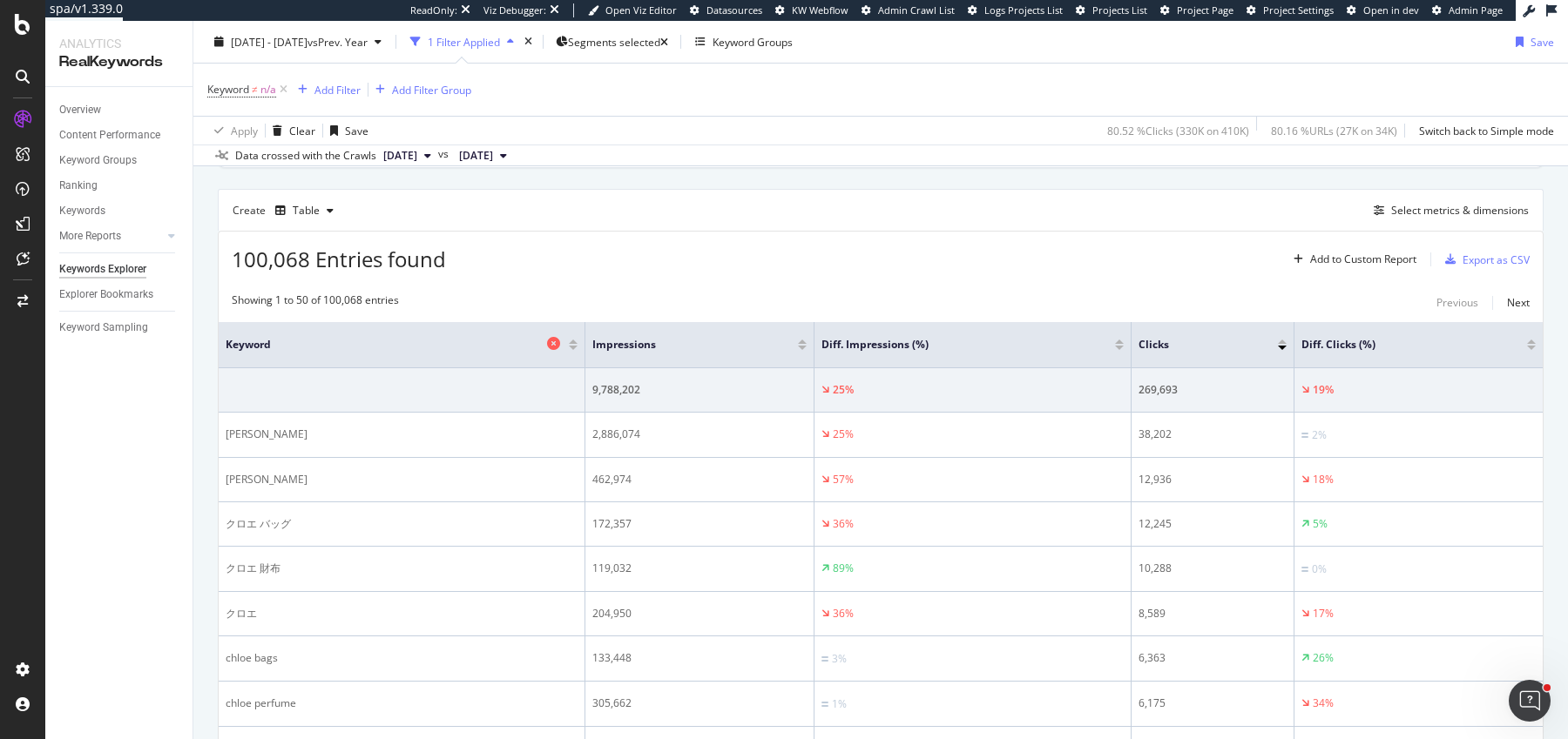
drag, startPoint x: 501, startPoint y: 341, endPoint x: 365, endPoint y: 342, distance: 136.0
click at [365, 342] on th "Keyword" at bounding box center [401, 345] width 366 height 46
click at [286, 89] on icon at bounding box center [283, 90] width 15 height 18
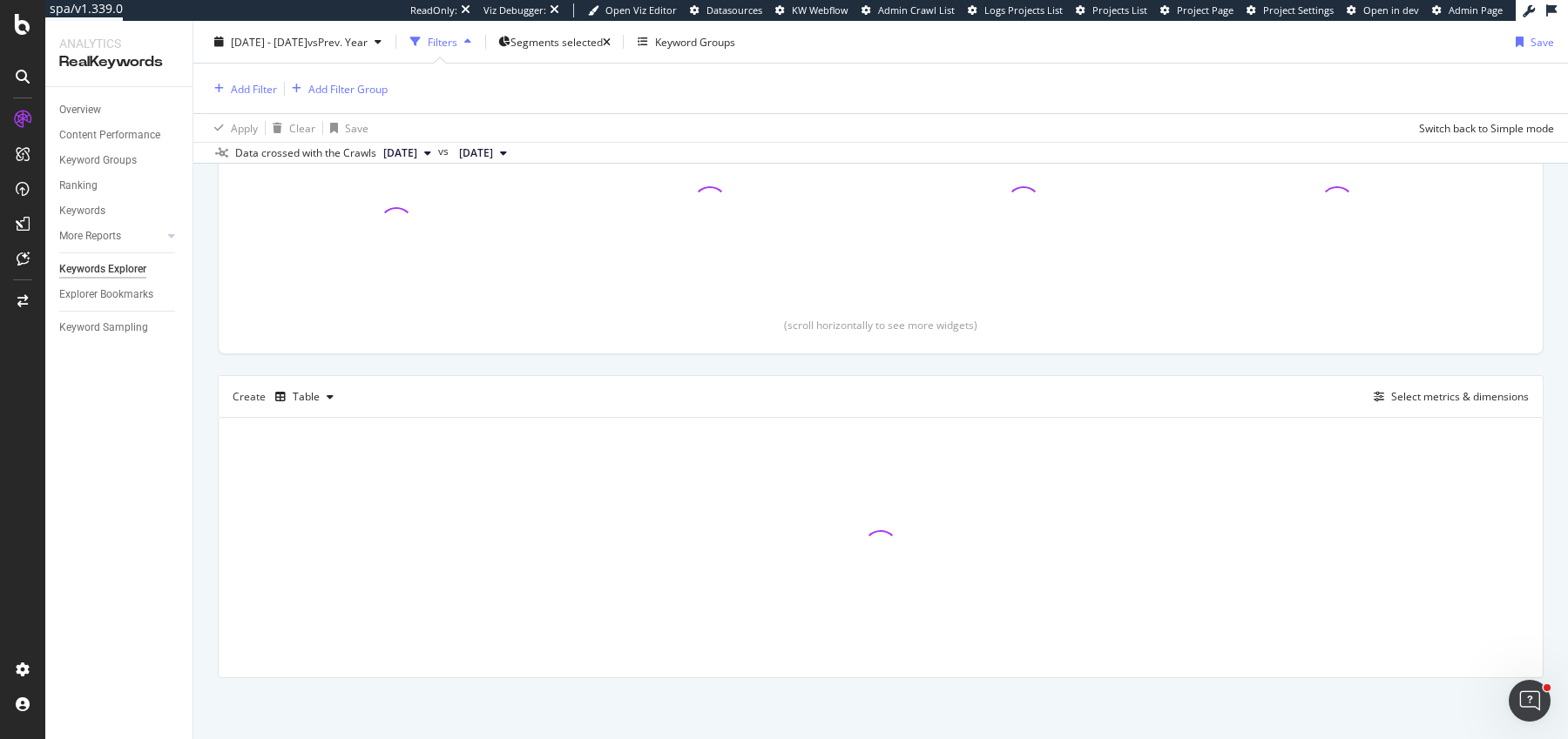
scroll to position [263, 0]
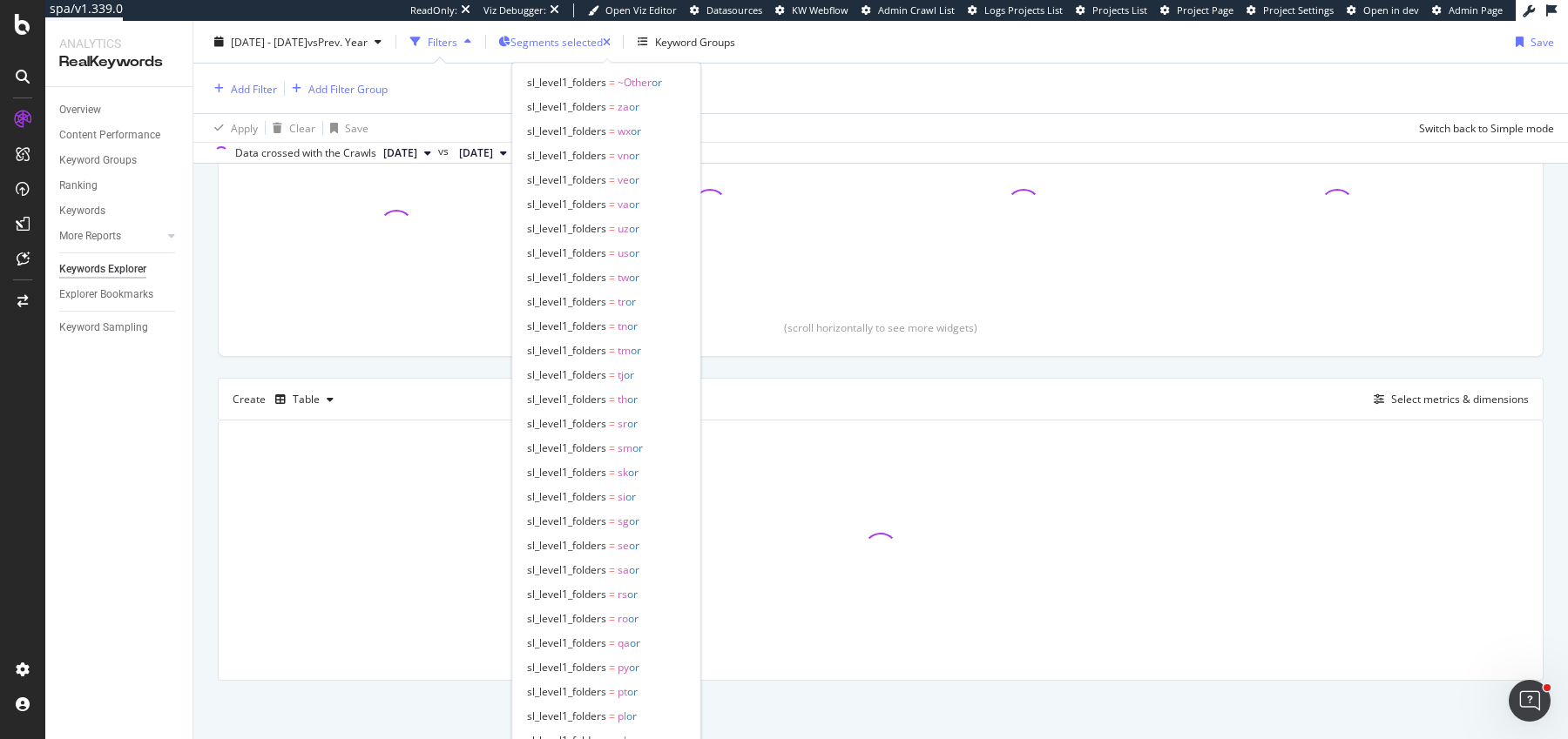
click at [595, 49] on div "Segments selected" at bounding box center [560, 41] width 100 height 15
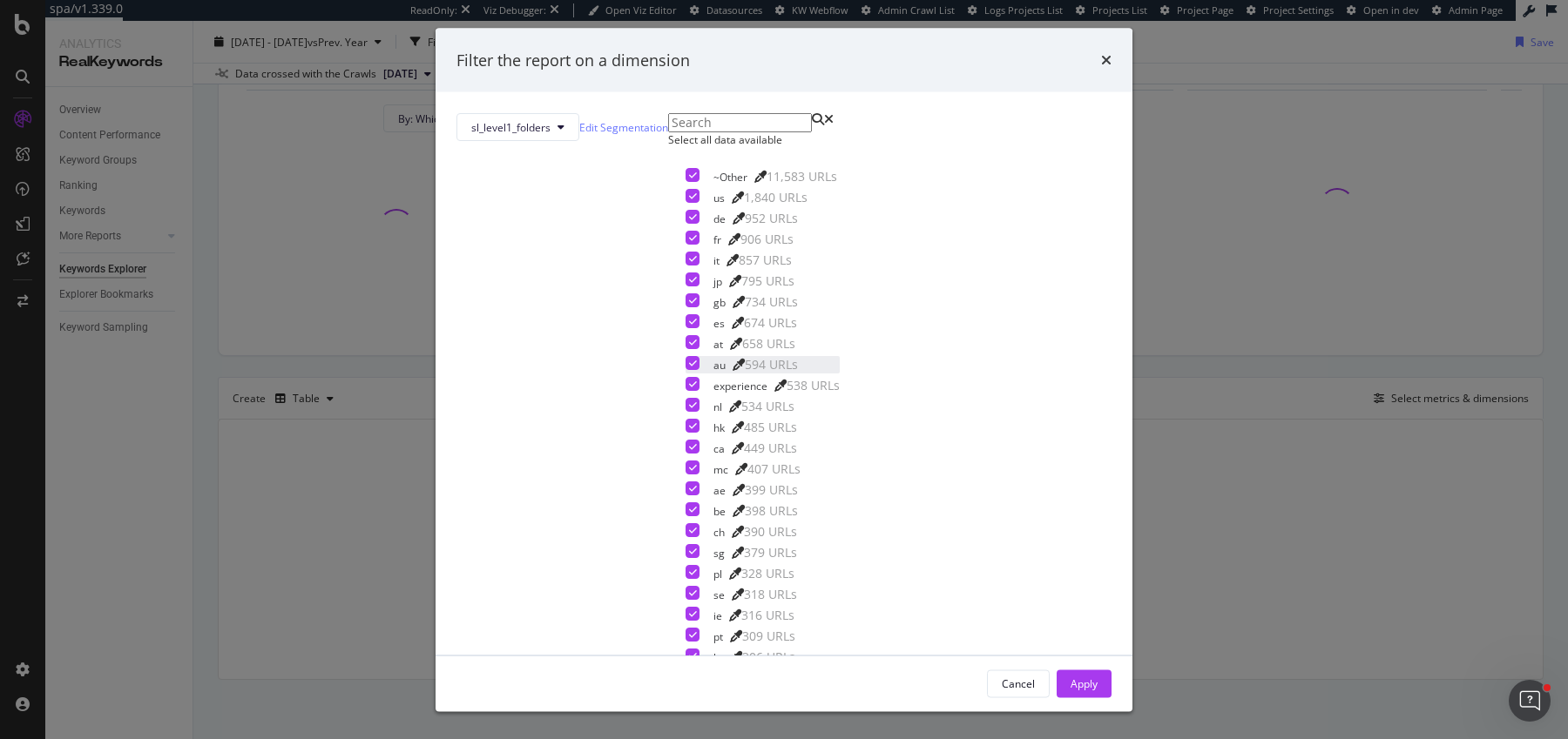
scroll to position [1500, 0]
click at [1071, 676] on div "Apply" at bounding box center [1084, 683] width 27 height 15
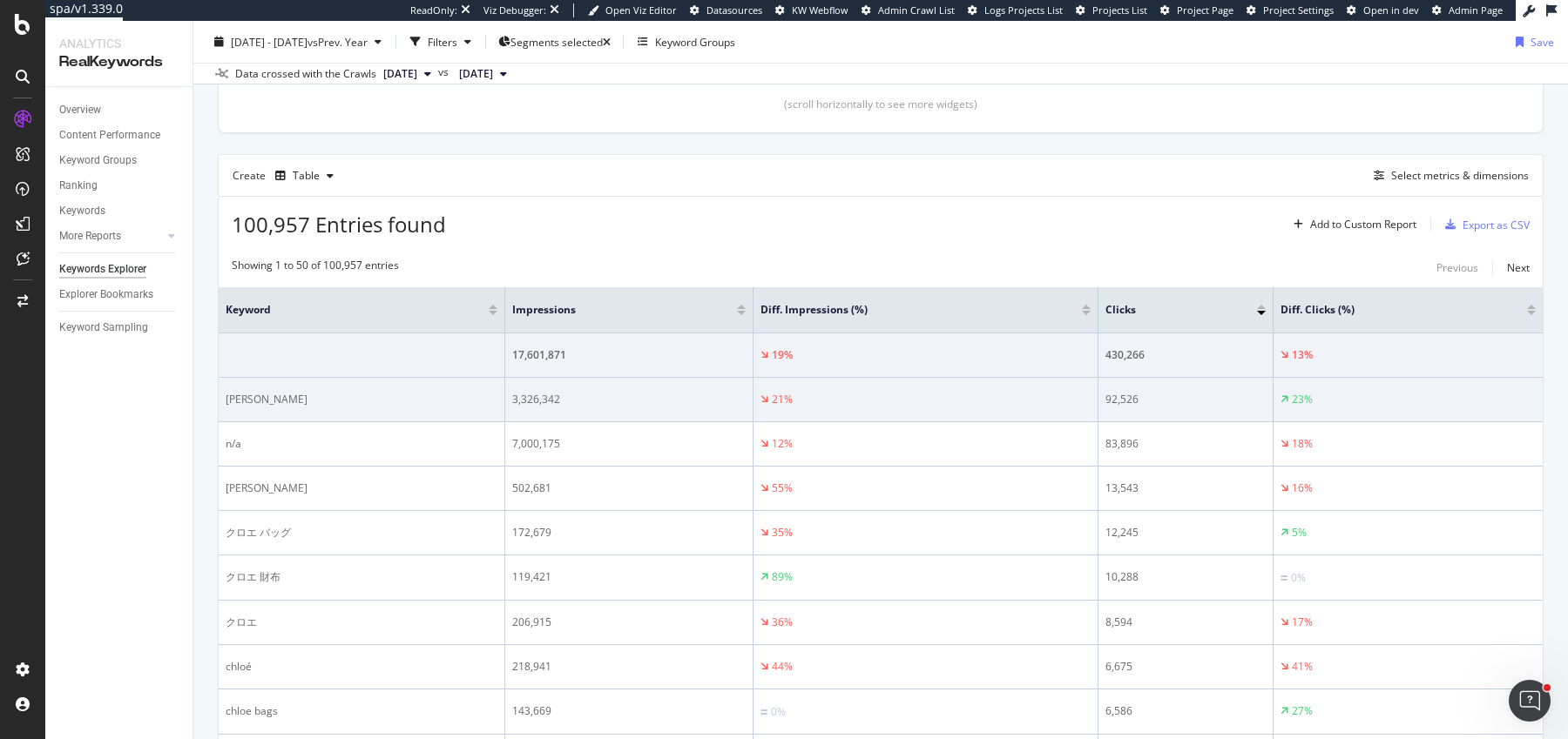
scroll to position [414, 0]
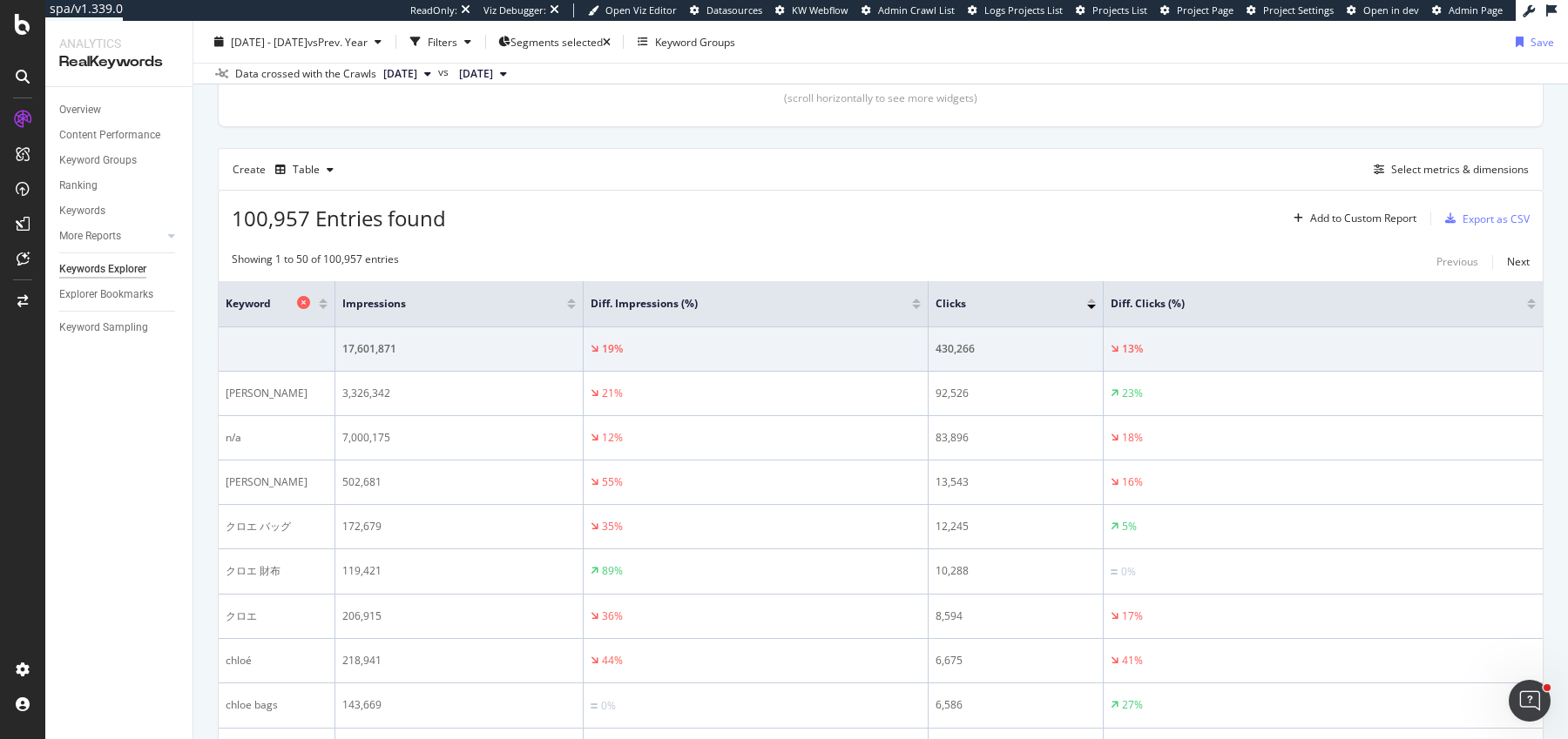
click at [318, 310] on th "Keyword" at bounding box center [277, 304] width 117 height 46
click at [584, 304] on th "Diff. Impressions (%)" at bounding box center [756, 304] width 345 height 46
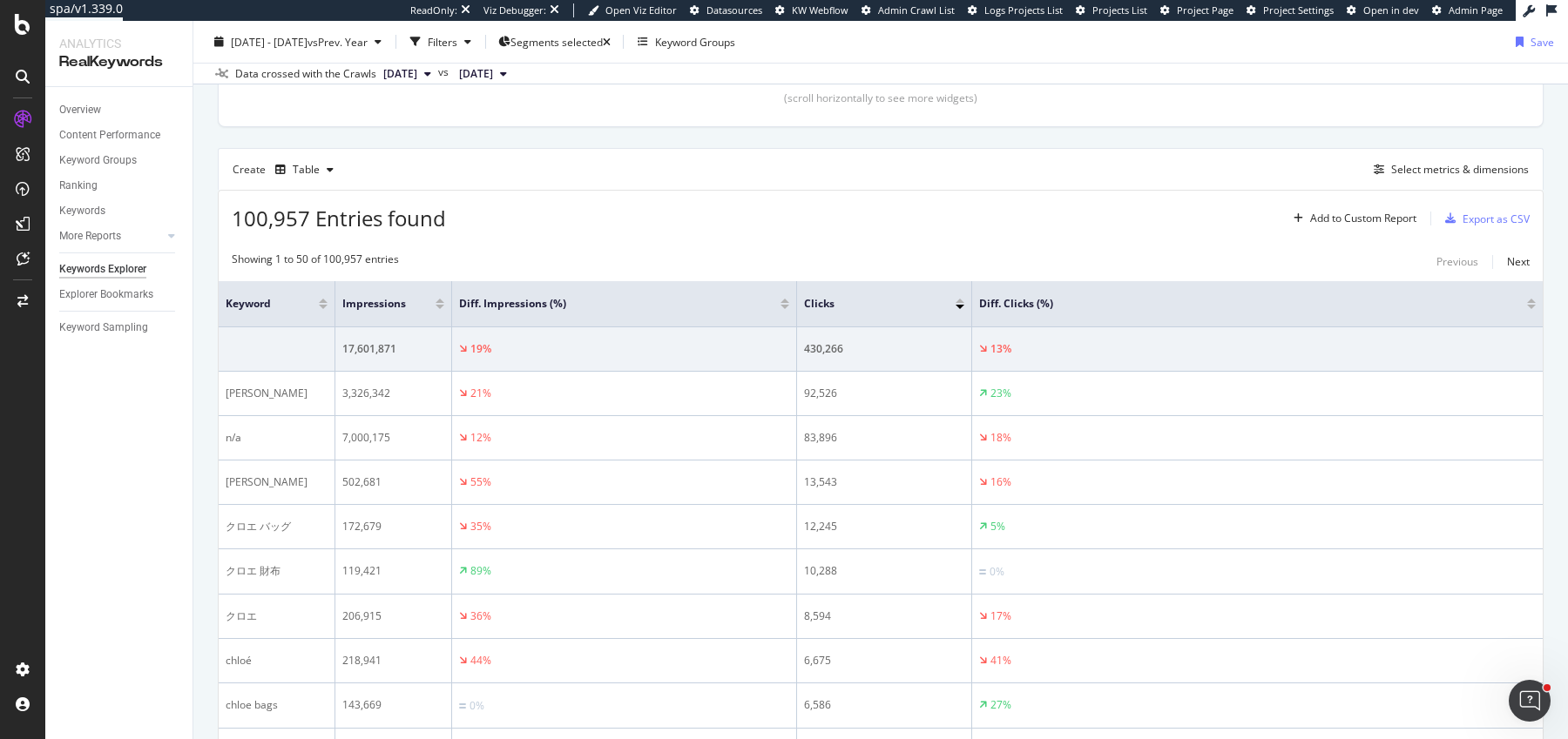
drag, startPoint x: 582, startPoint y: 304, endPoint x: 437, endPoint y: 316, distance: 145.5
click at [437, 316] on th "Impressions" at bounding box center [394, 304] width 117 height 46
drag, startPoint x: 794, startPoint y: 310, endPoint x: 600, endPoint y: 321, distance: 194.3
click at [602, 321] on span at bounding box center [607, 303] width 11 height 45
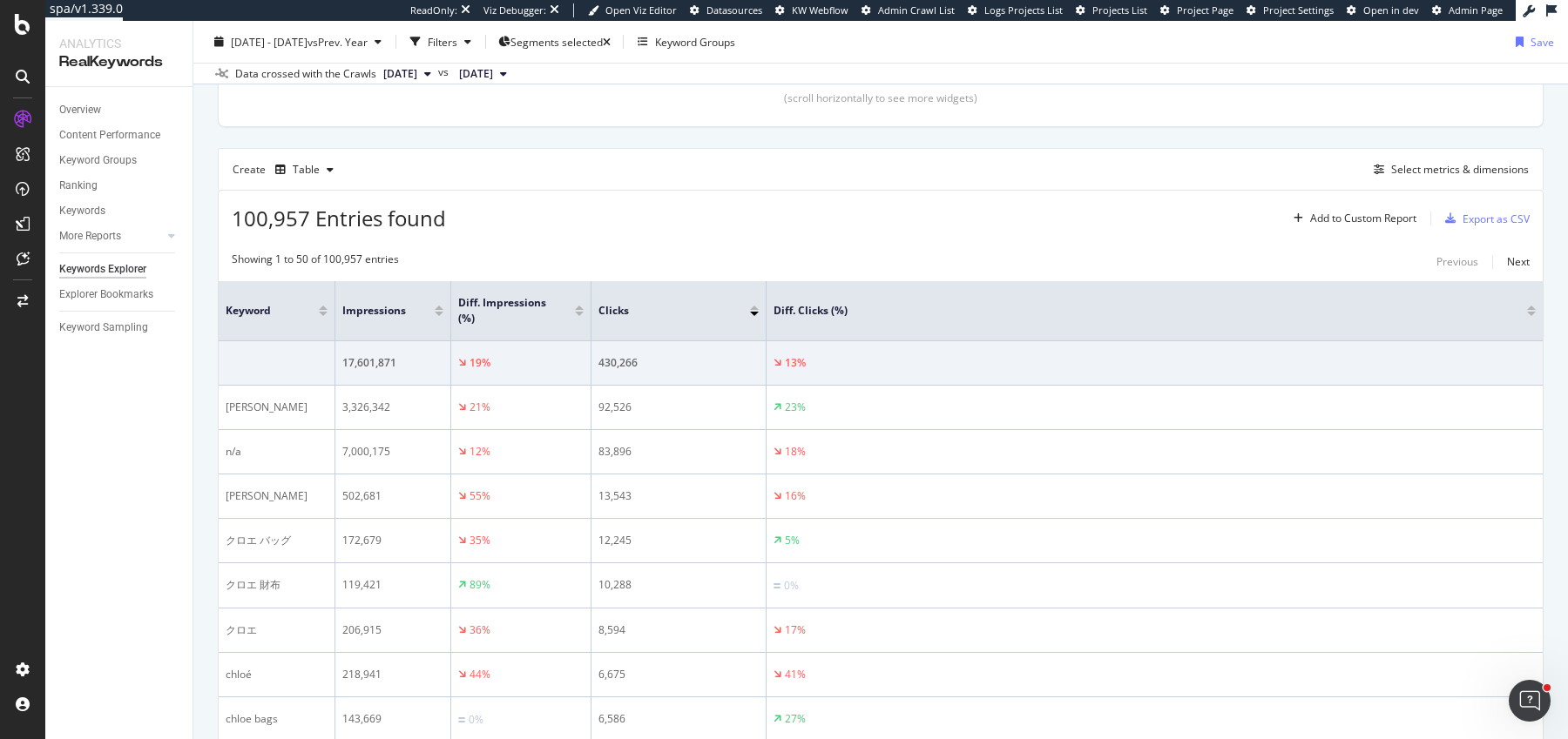
drag, startPoint x: 604, startPoint y: 323, endPoint x: 587, endPoint y: 325, distance: 17.1
click at [587, 325] on span at bounding box center [590, 311] width 11 height 59
drag, startPoint x: 764, startPoint y: 322, endPoint x: 679, endPoint y: 322, distance: 85.0
click at [679, 322] on th "Clicks" at bounding box center [644, 311] width 106 height 60
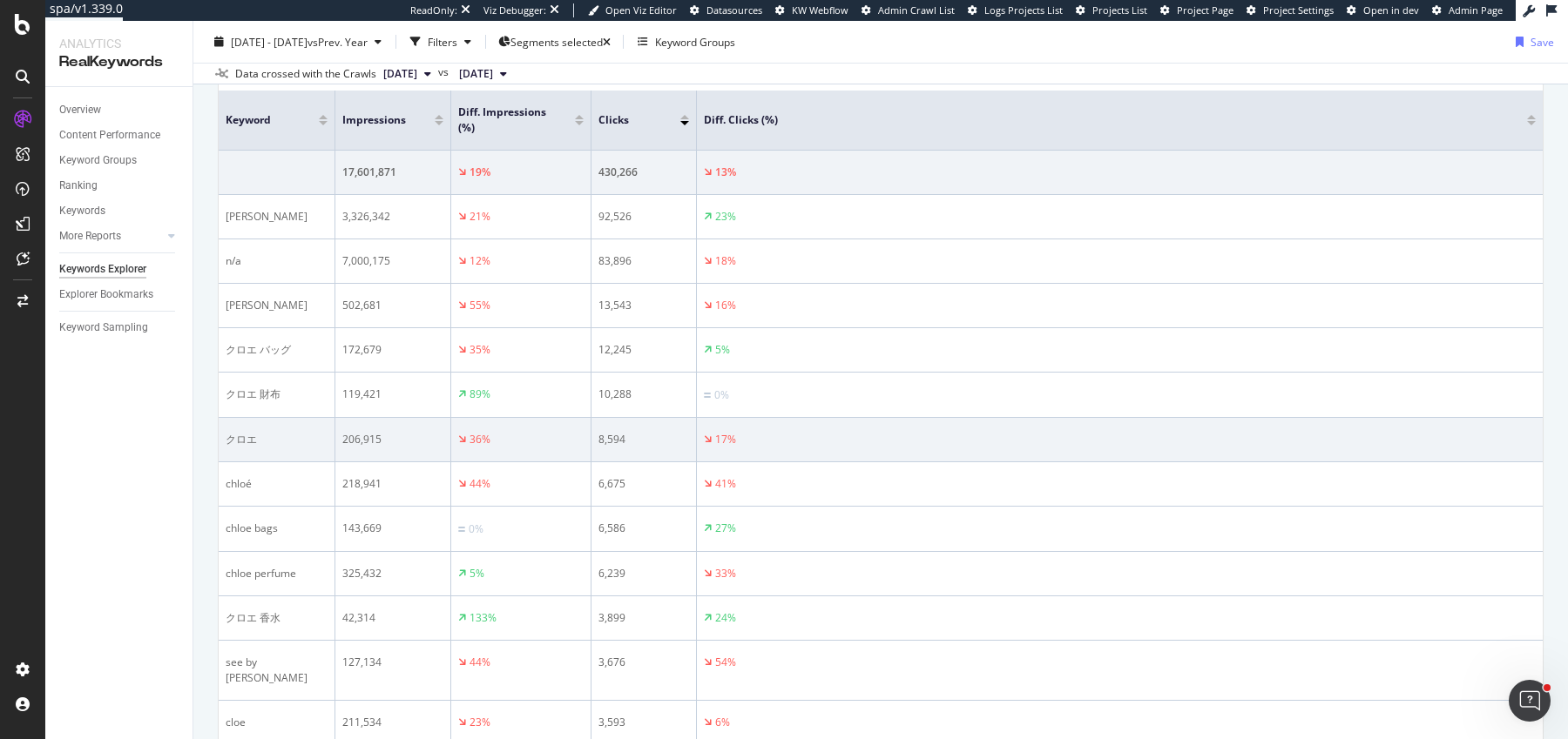
scroll to position [608, 0]
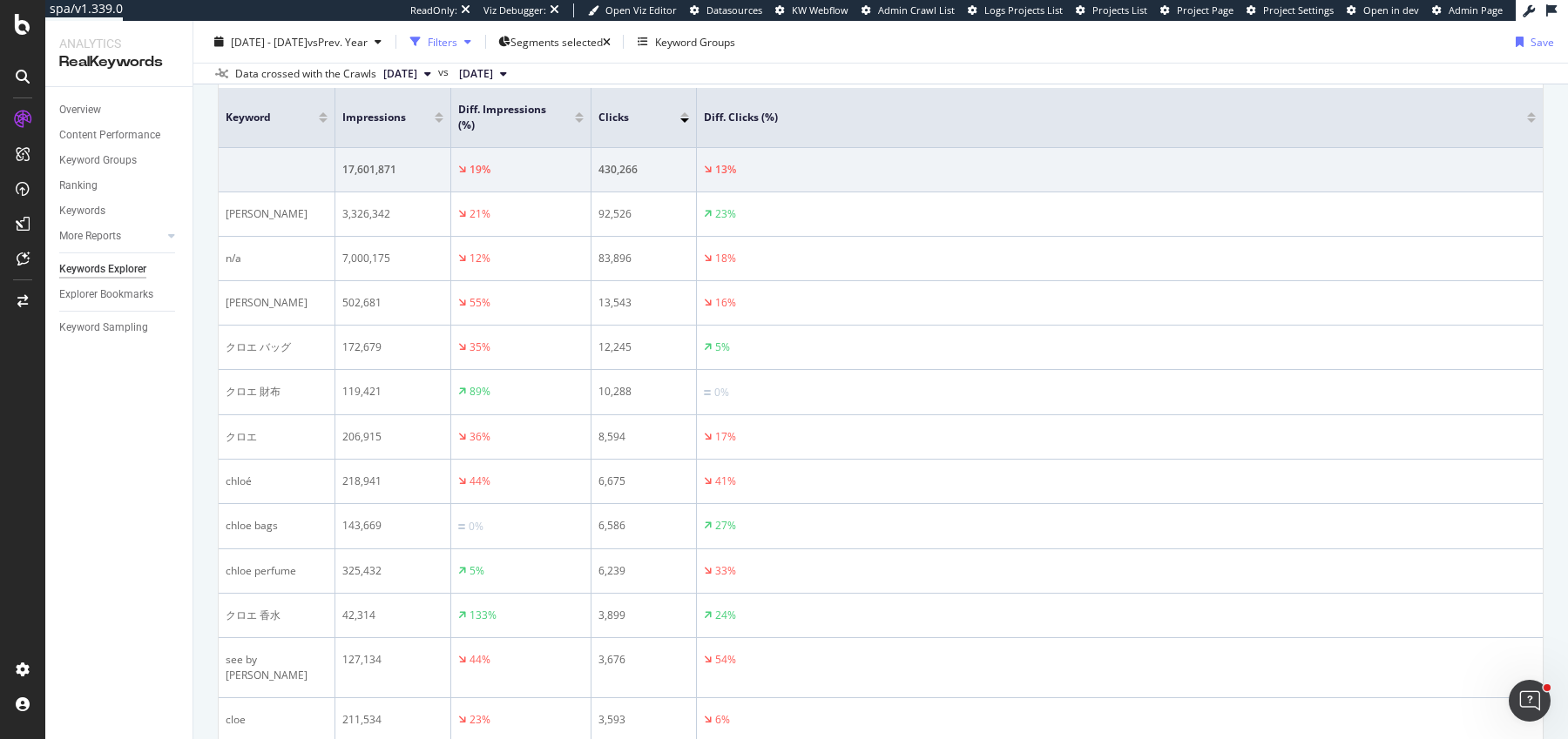
click at [457, 40] on div "Filters" at bounding box center [442, 41] width 29 height 15
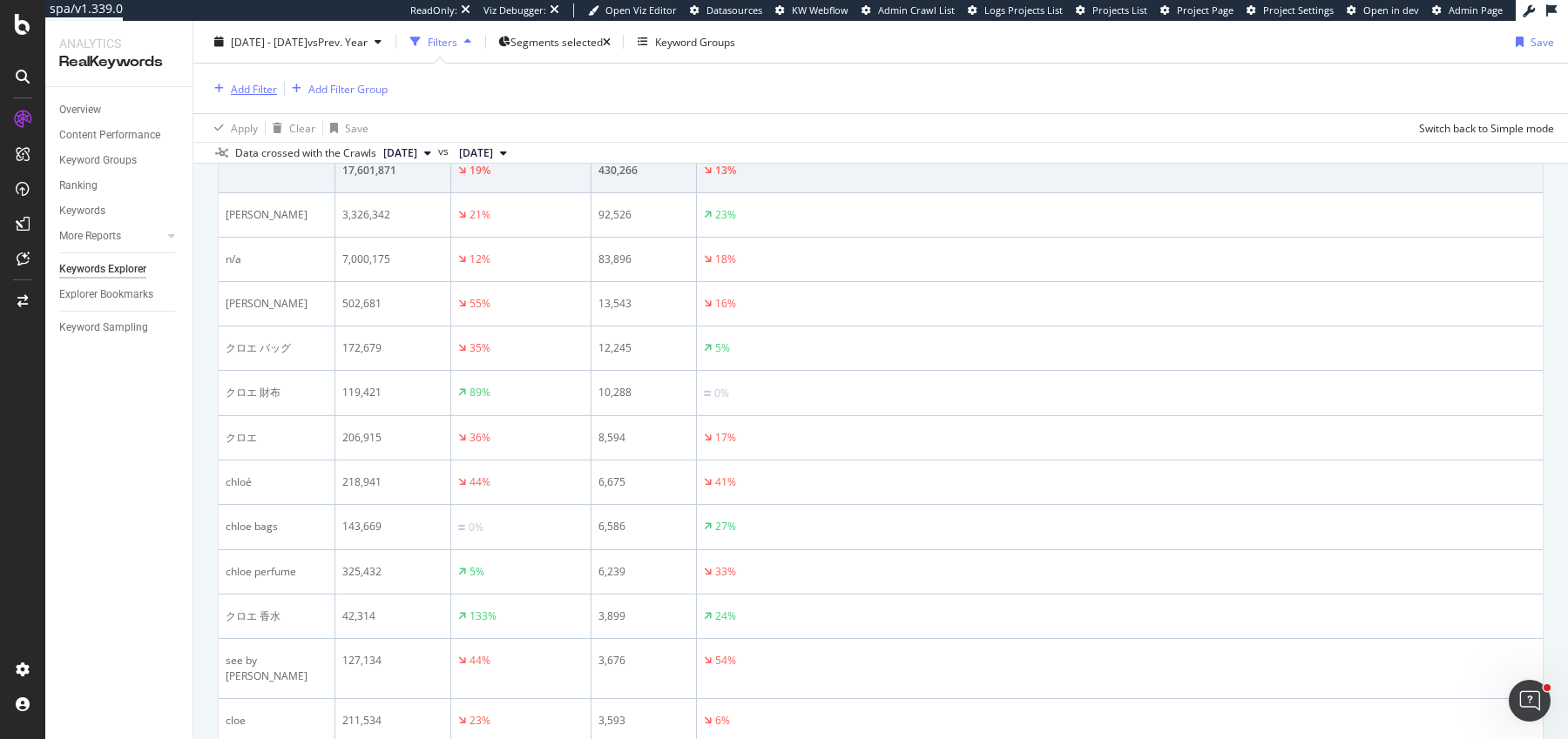
click at [252, 87] on div "Add Filter" at bounding box center [254, 88] width 46 height 15
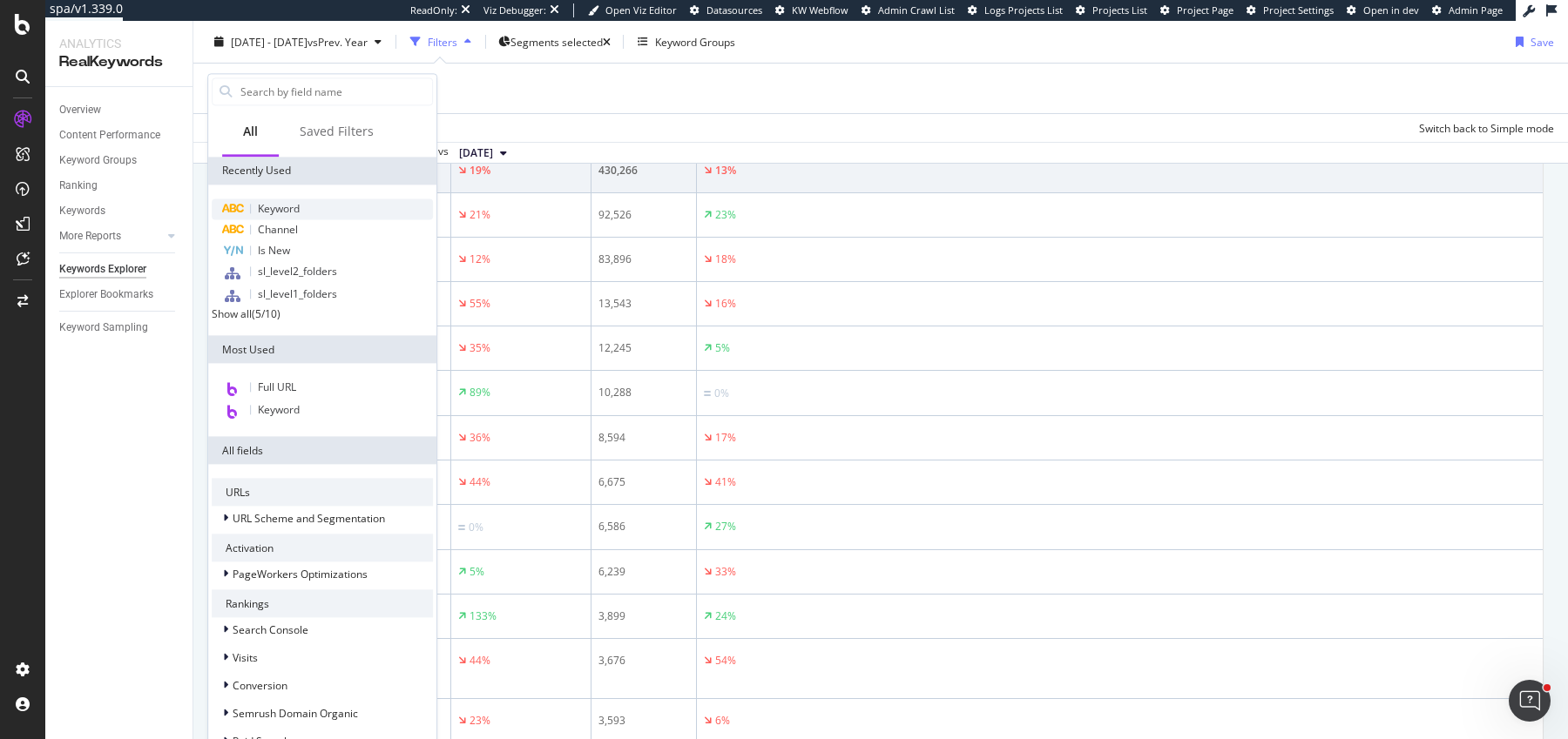
click at [265, 208] on span "Keyword" at bounding box center [279, 208] width 42 height 15
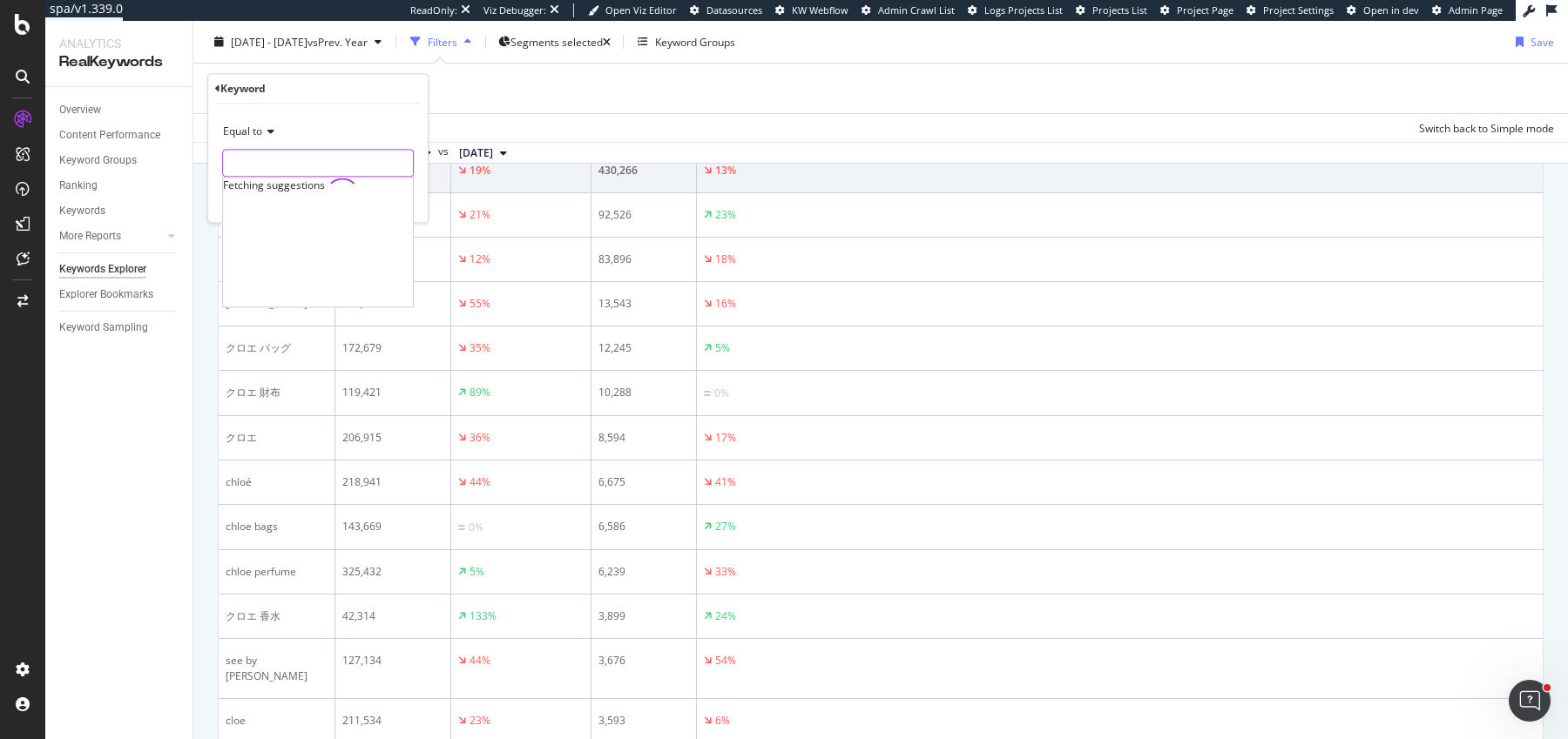
click at [279, 151] on input "text" at bounding box center [318, 163] width 190 height 28
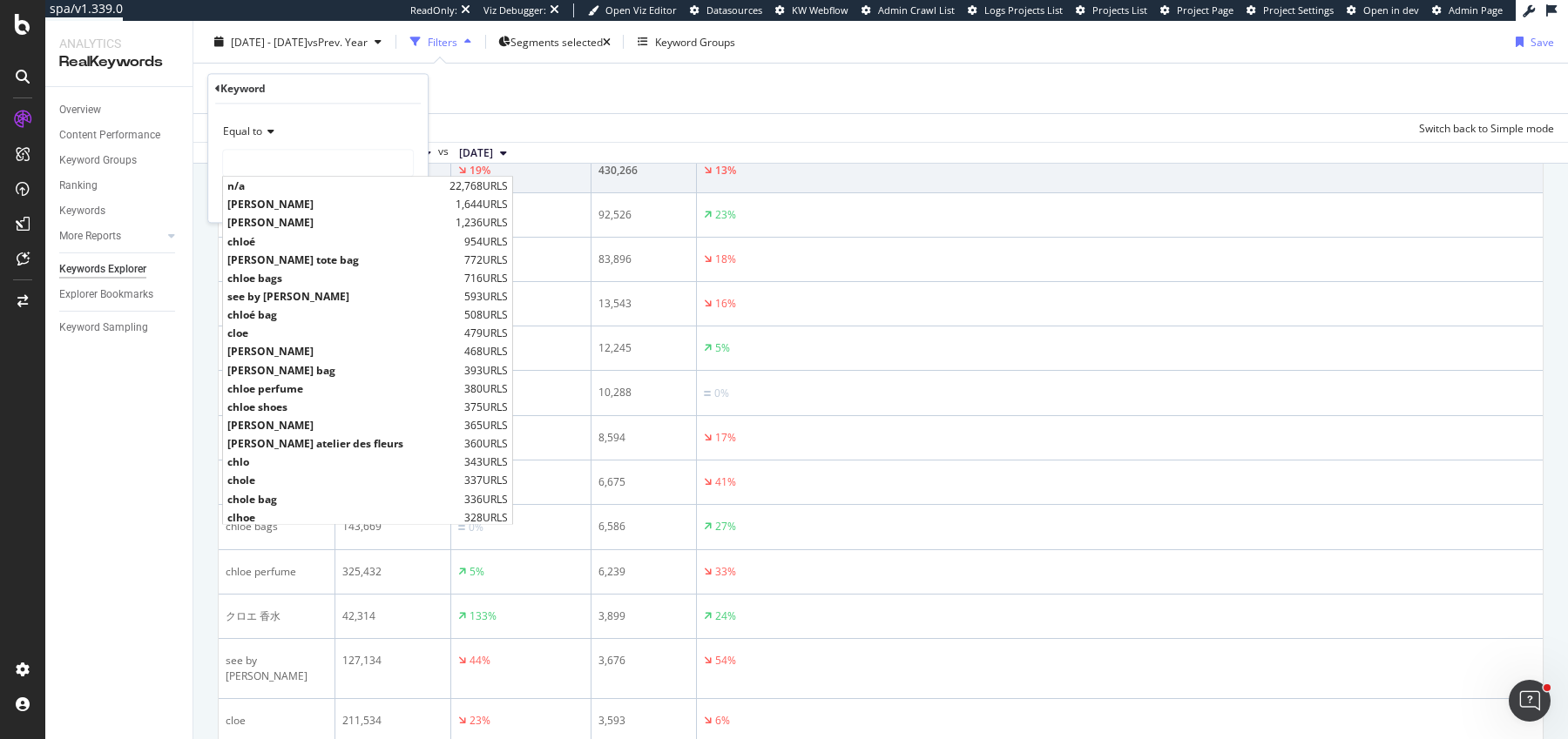
click at [265, 138] on div "Equal to" at bounding box center [318, 132] width 192 height 28
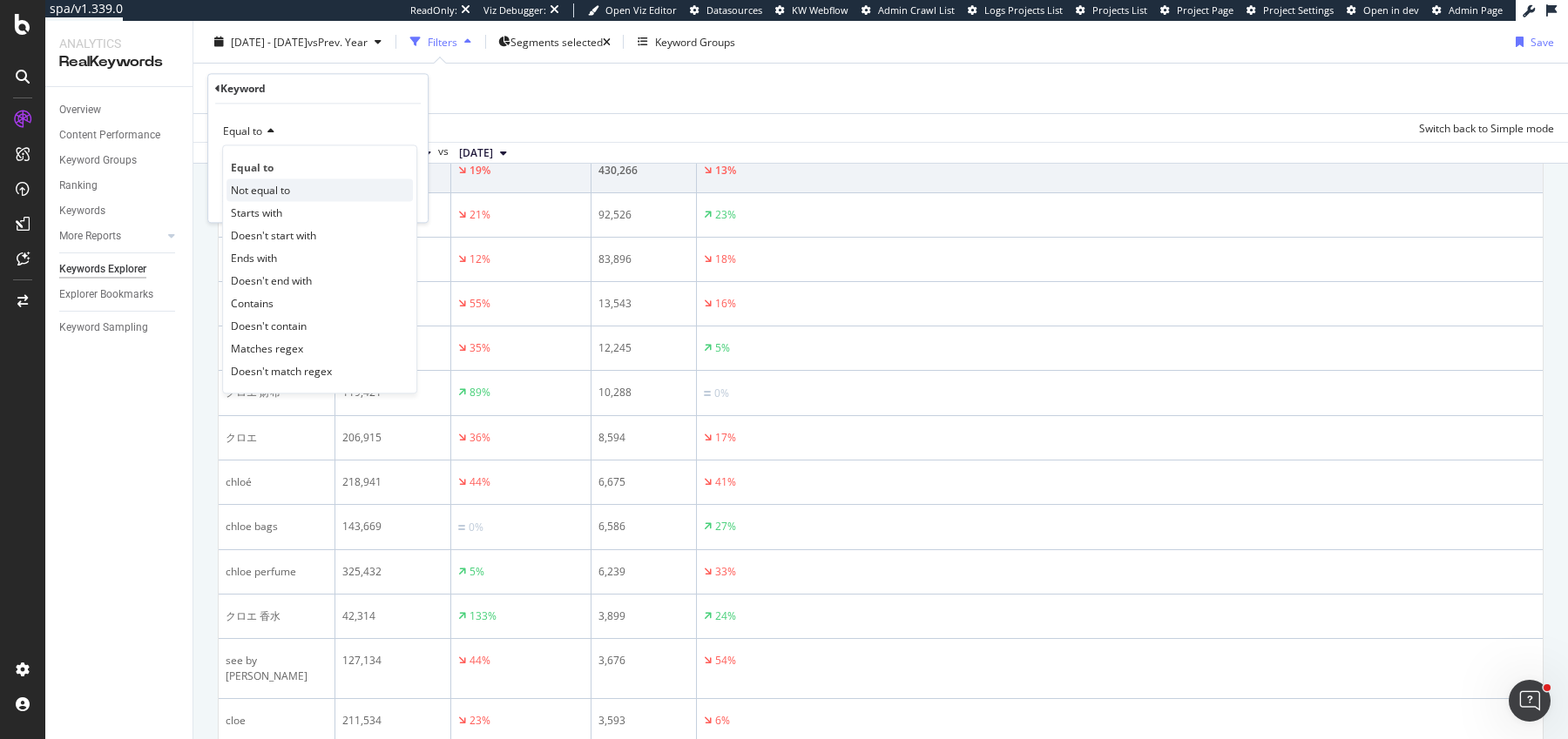
click at [265, 188] on span "Not equal to" at bounding box center [260, 190] width 59 height 15
click at [268, 147] on div "Not equal to" at bounding box center [318, 148] width 192 height 59
click at [268, 160] on input "text" at bounding box center [318, 163] width 190 height 28
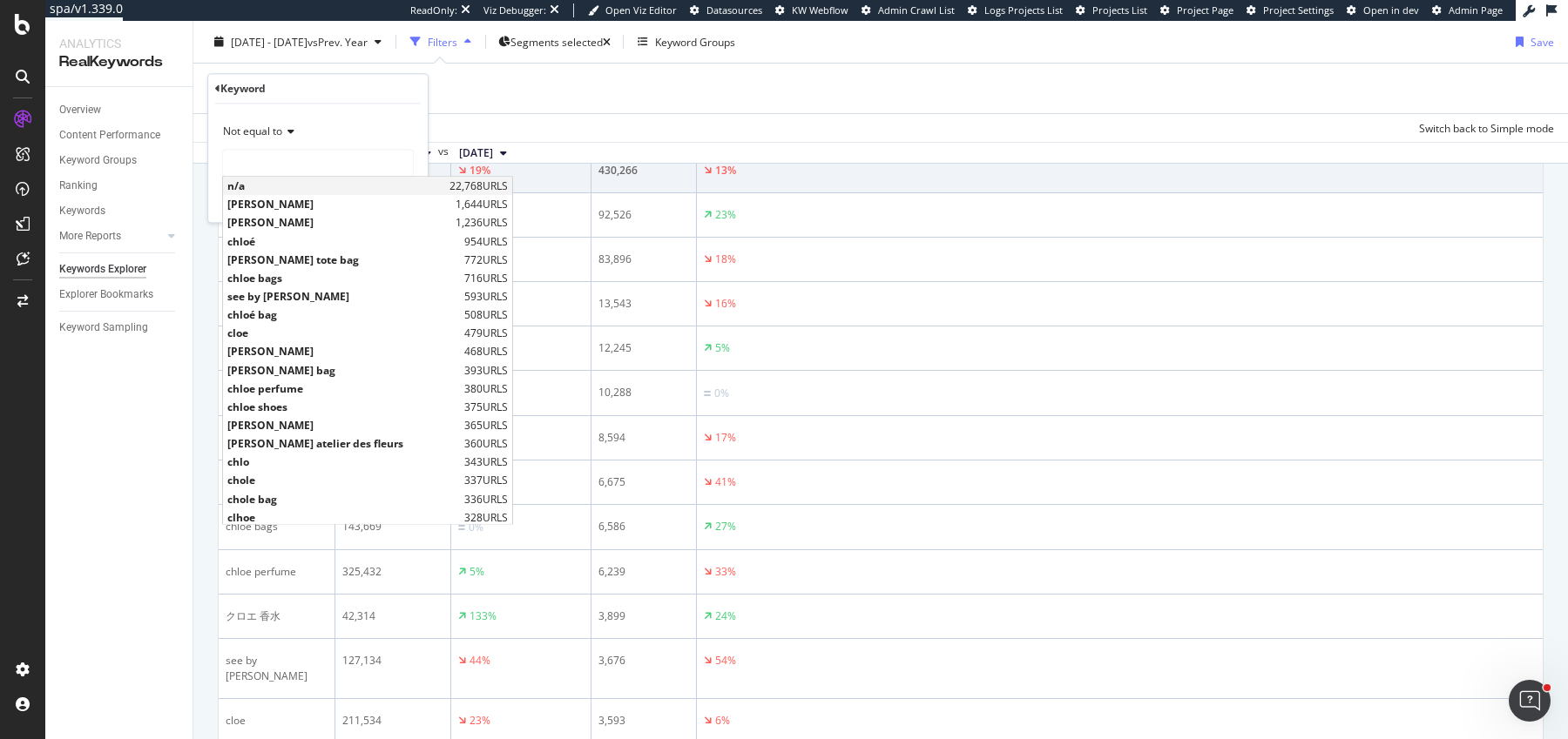
click at [259, 190] on span "n/a" at bounding box center [335, 186] width 217 height 15
type input "n/a"
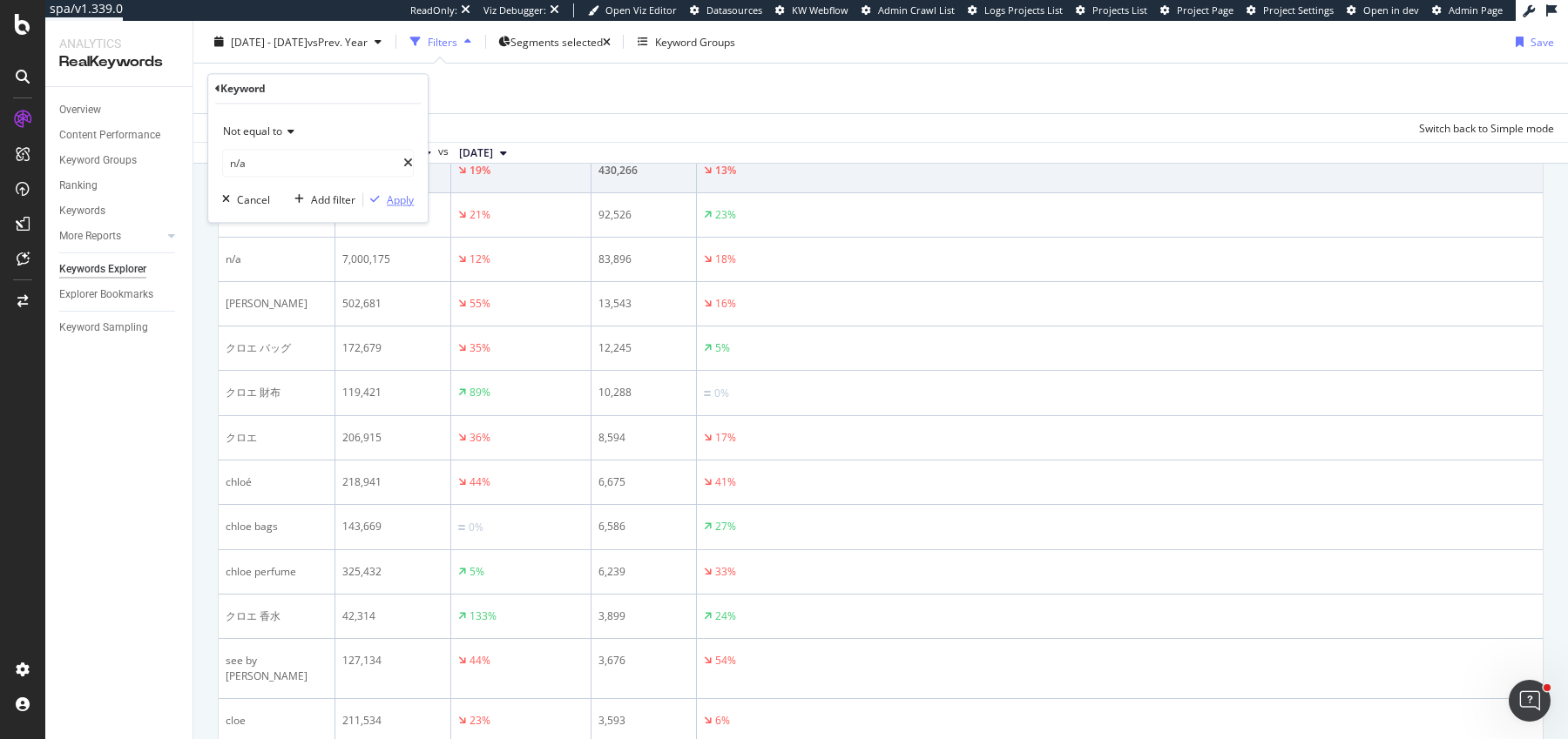
click at [390, 200] on div "Apply" at bounding box center [400, 200] width 27 height 15
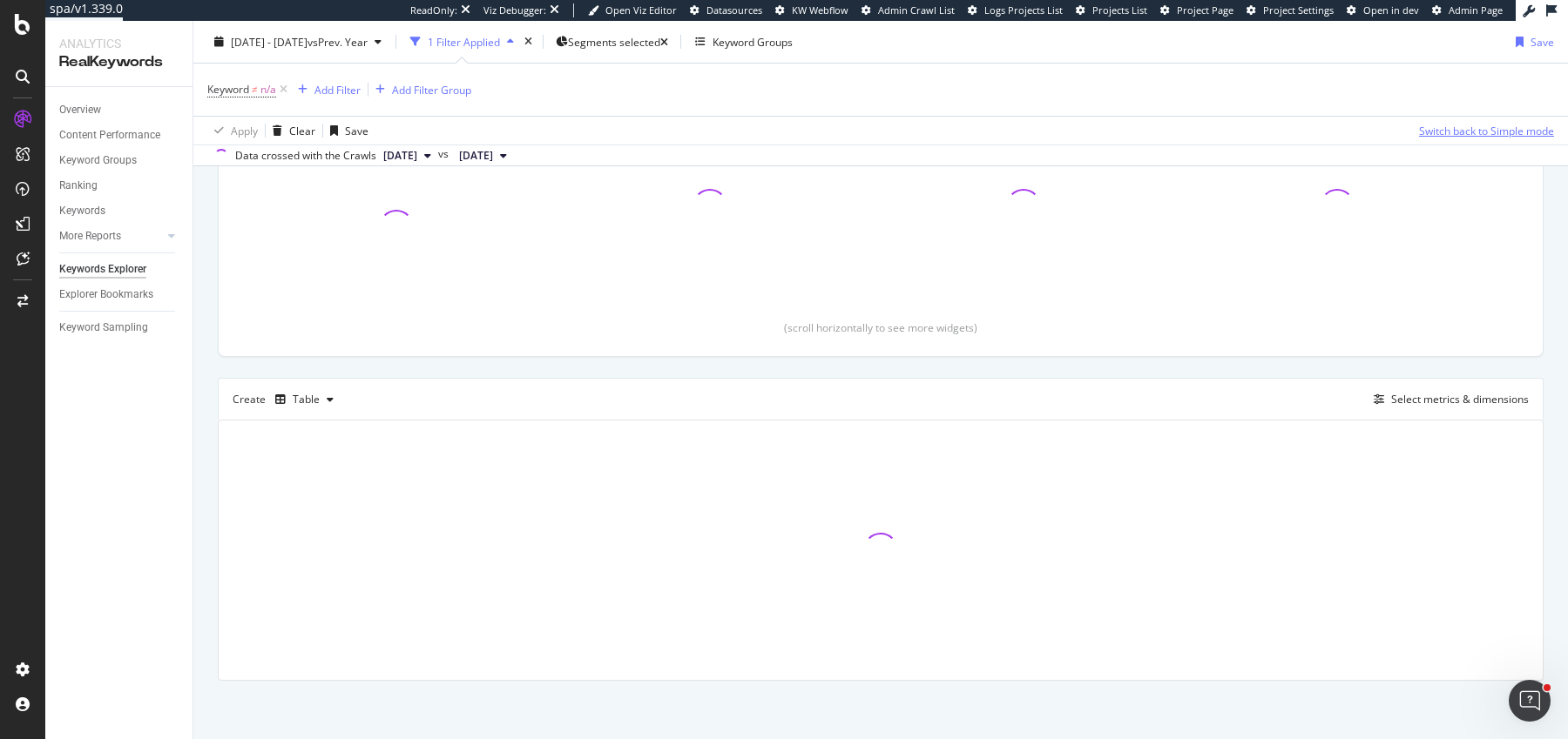
scroll to position [256, 0]
click at [1400, 404] on div "Select metrics & dimensions" at bounding box center [1460, 411] width 138 height 15
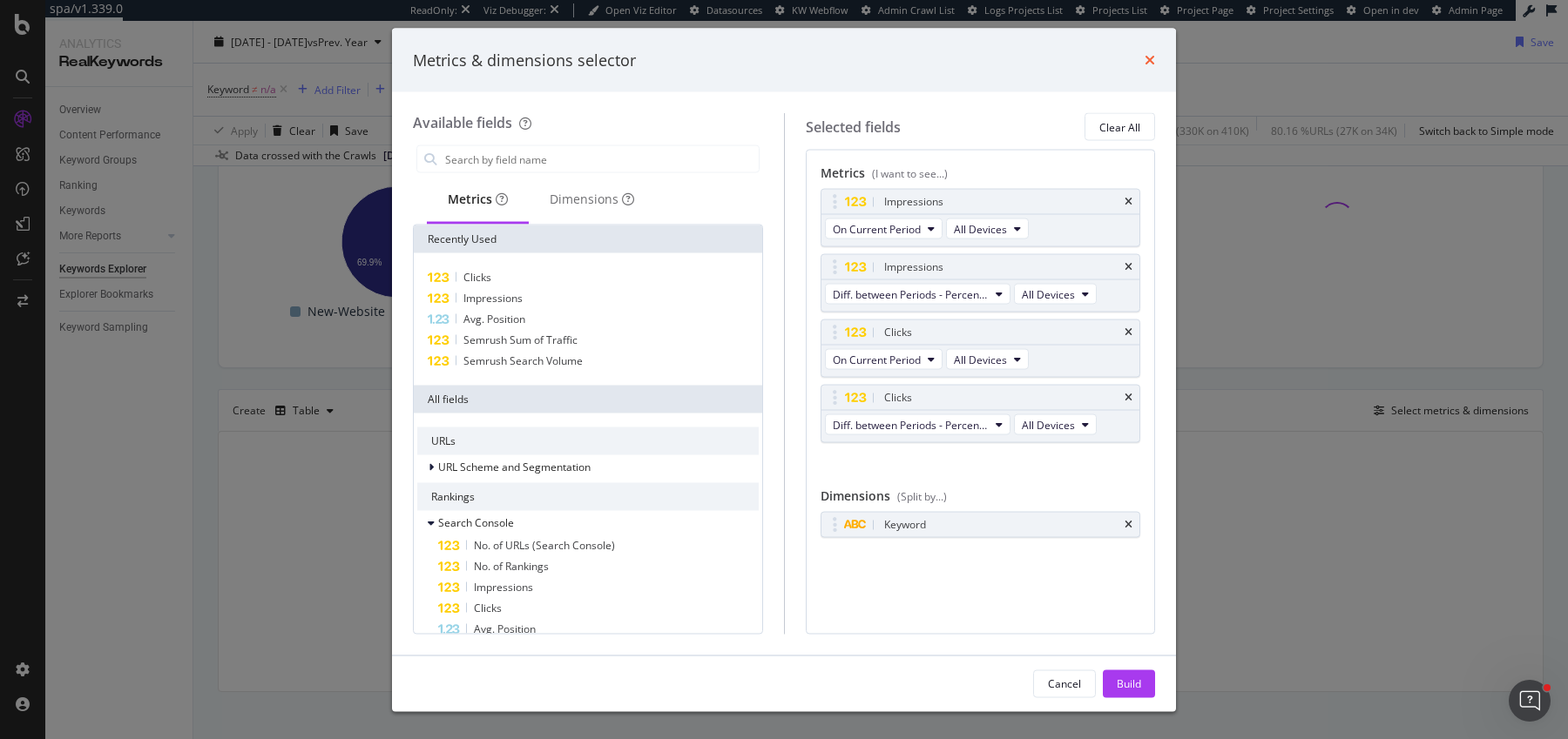
click at [1147, 61] on icon "times" at bounding box center [1150, 60] width 11 height 14
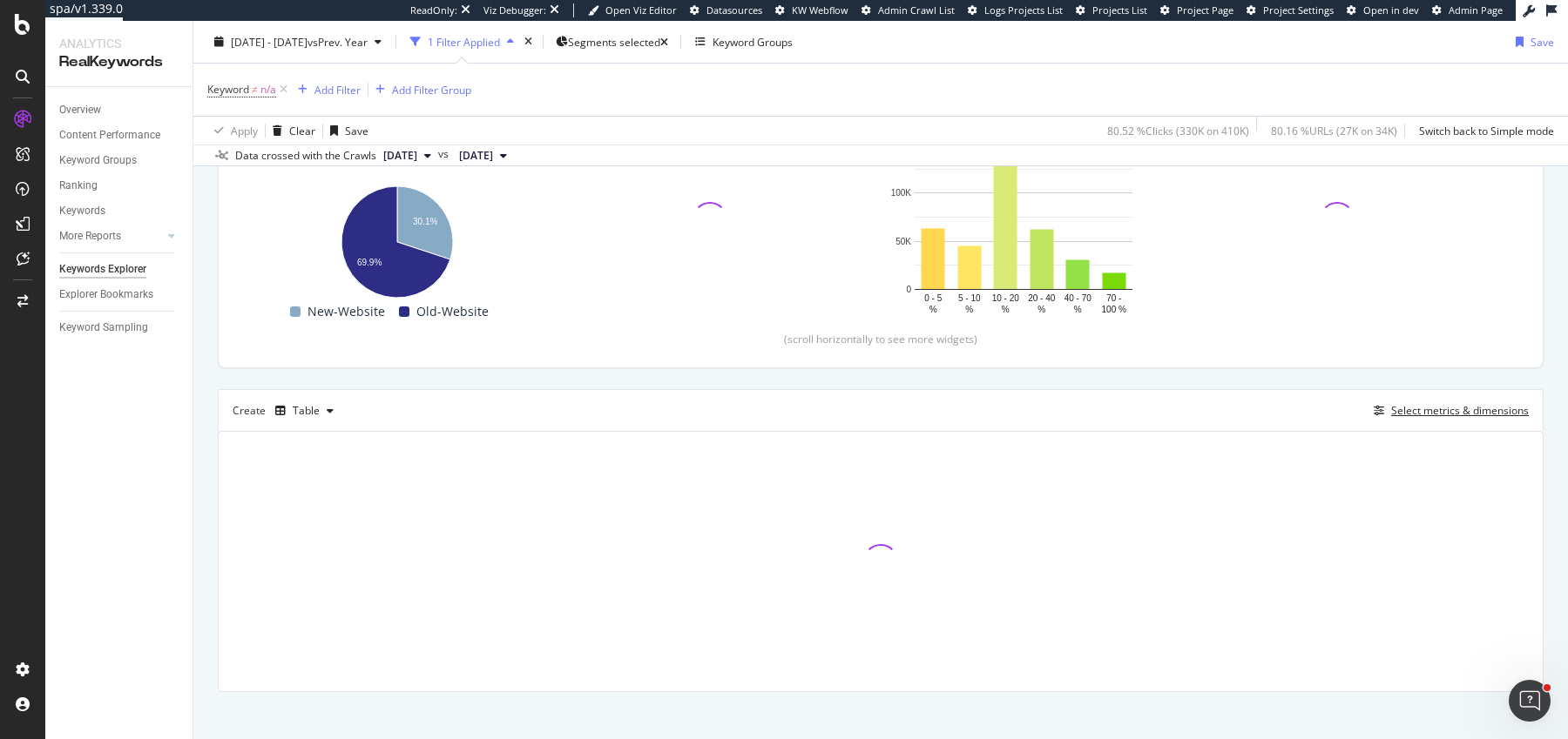
scroll to position [266, 0]
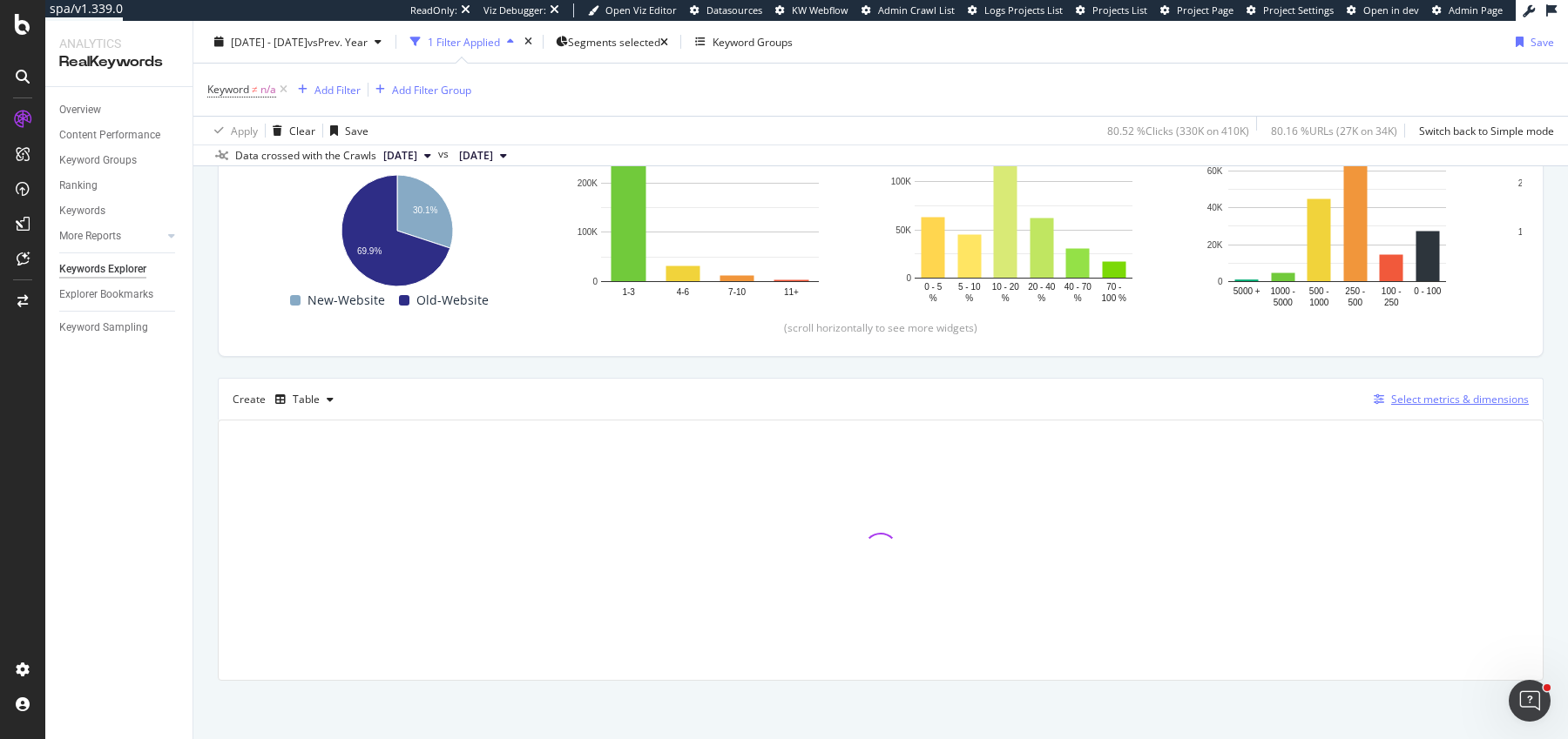
click at [1438, 396] on div "Select metrics & dimensions" at bounding box center [1460, 399] width 138 height 15
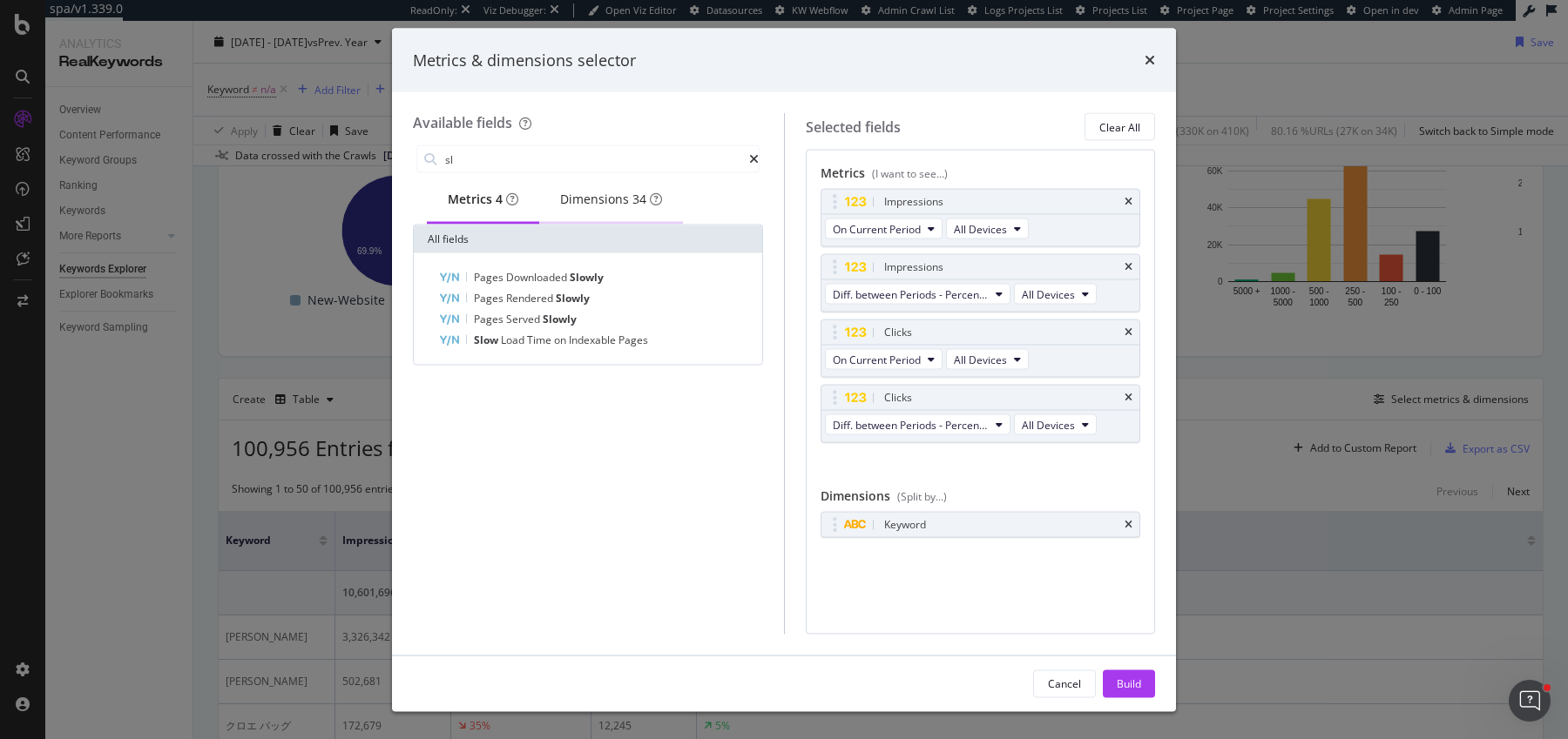
type input "sl"
click at [575, 216] on div "Dimensions 34" at bounding box center [611, 200] width 144 height 48
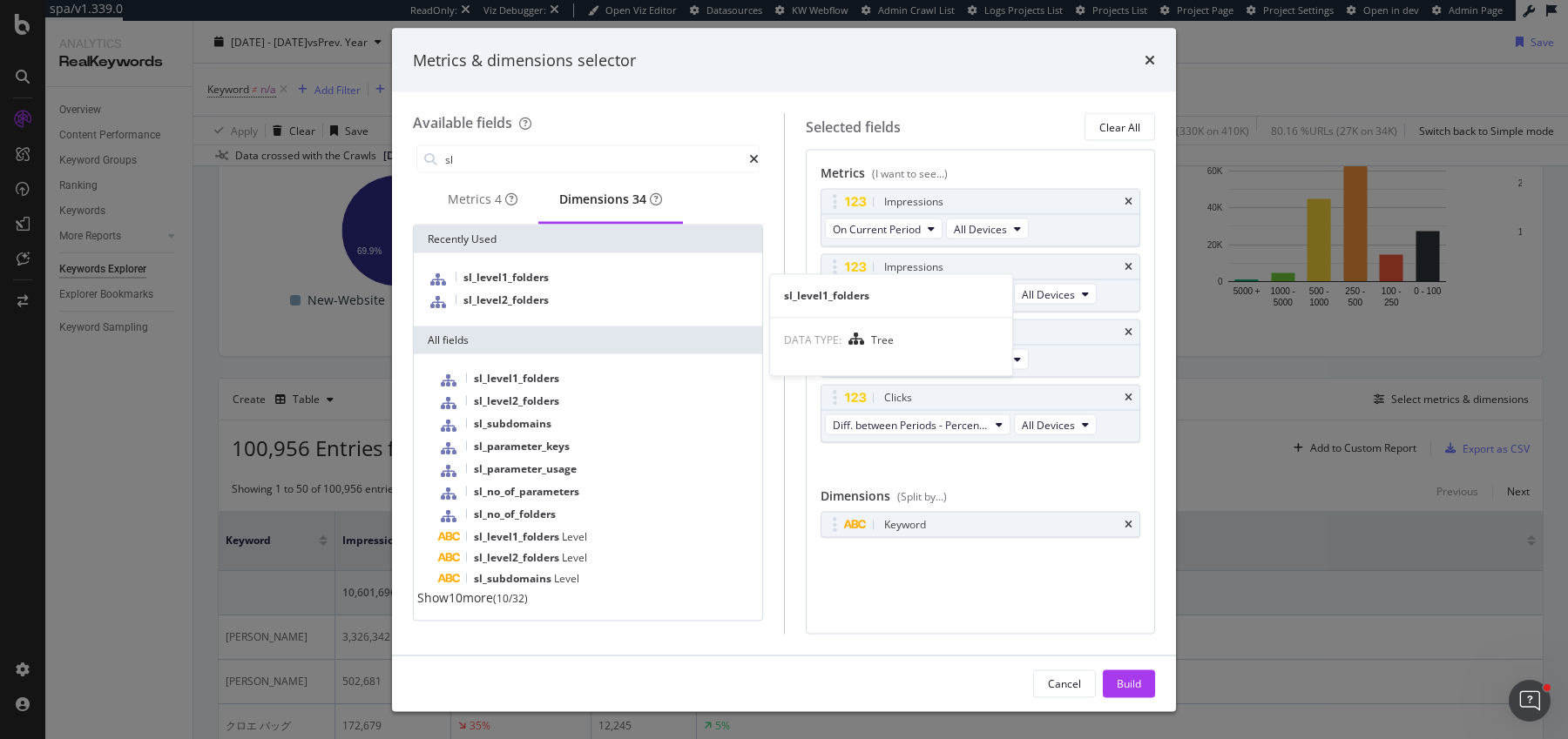
click at [513, 290] on div "sl_level1_folders" at bounding box center [587, 279] width 342 height 23
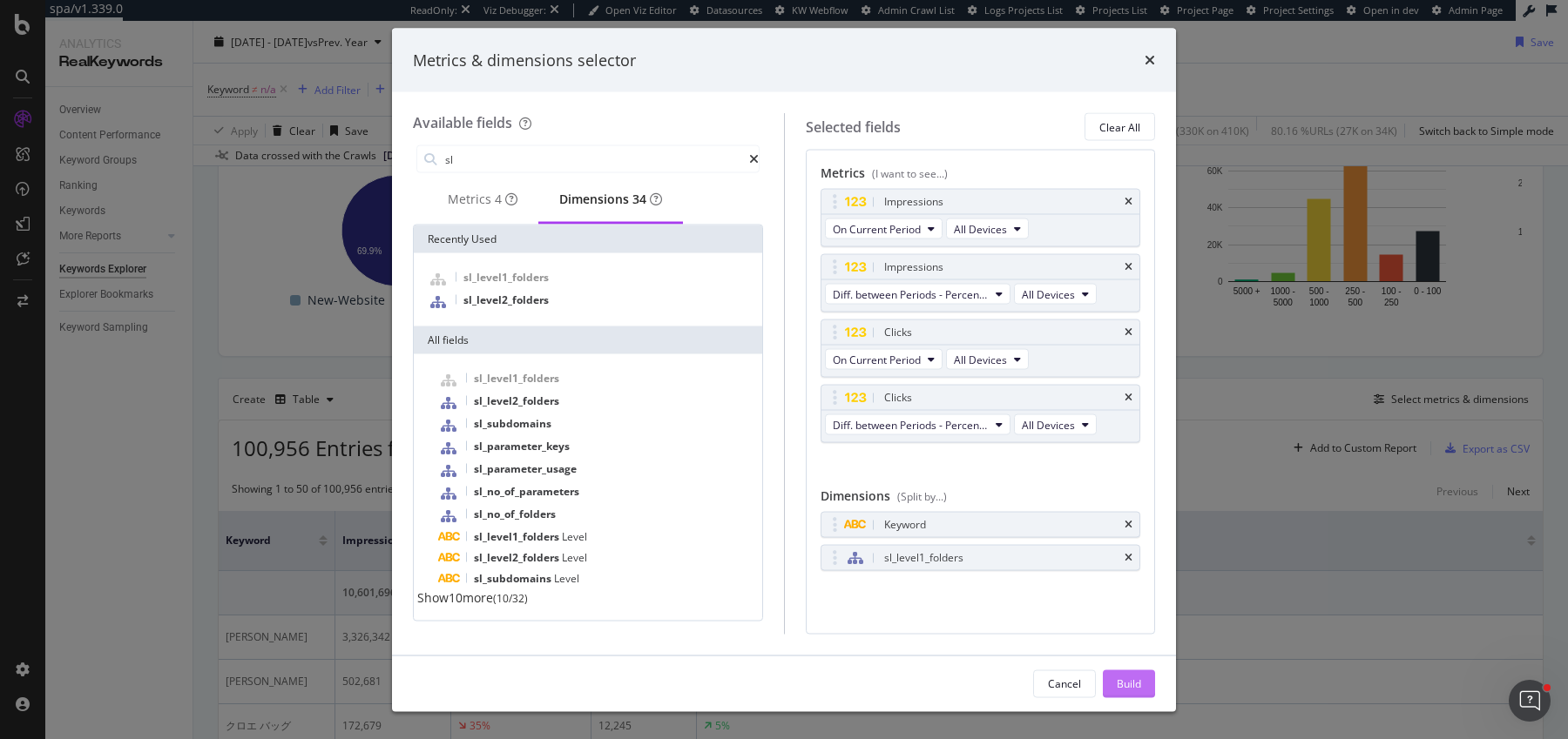
click at [1118, 687] on div "Build" at bounding box center [1129, 683] width 24 height 15
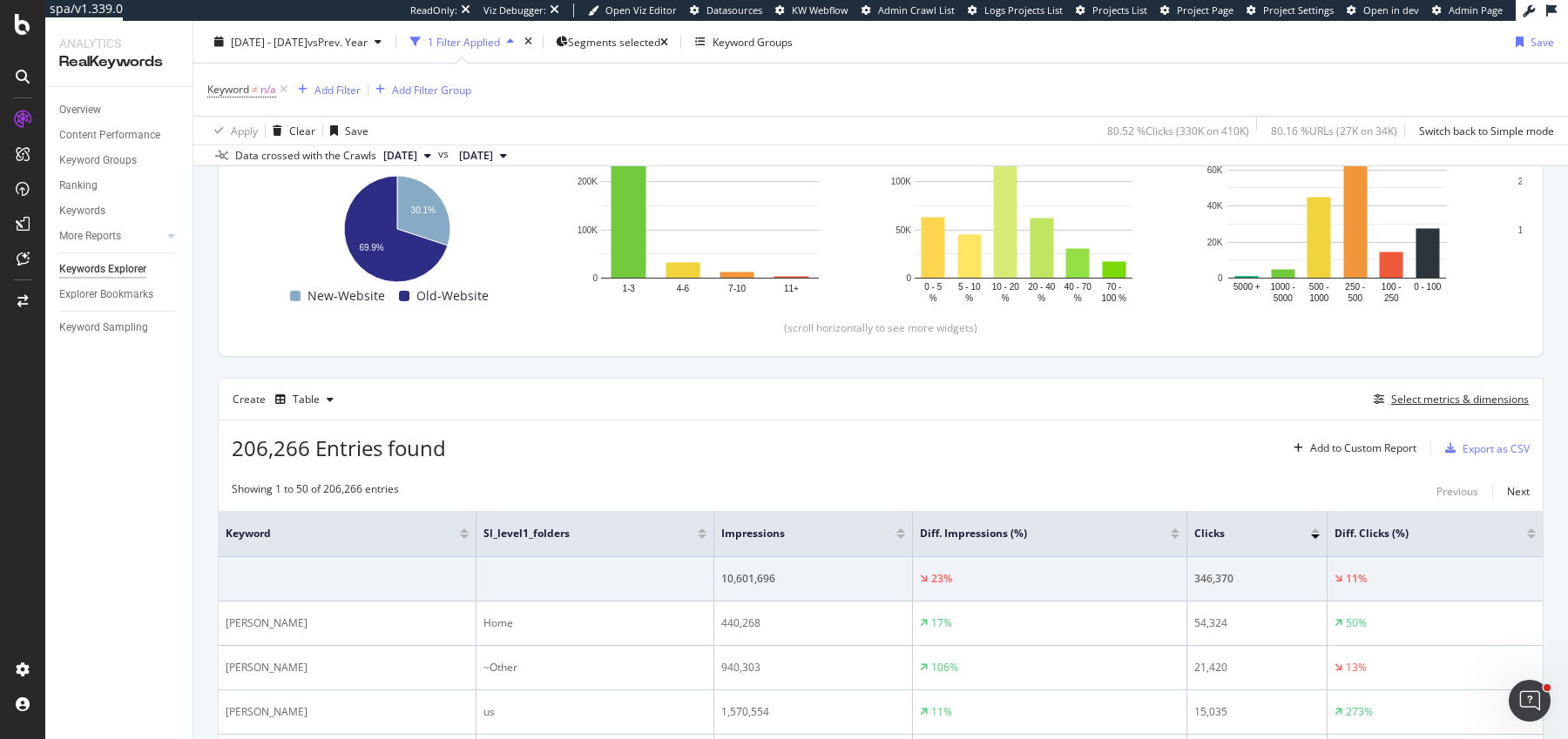
scroll to position [379, 0]
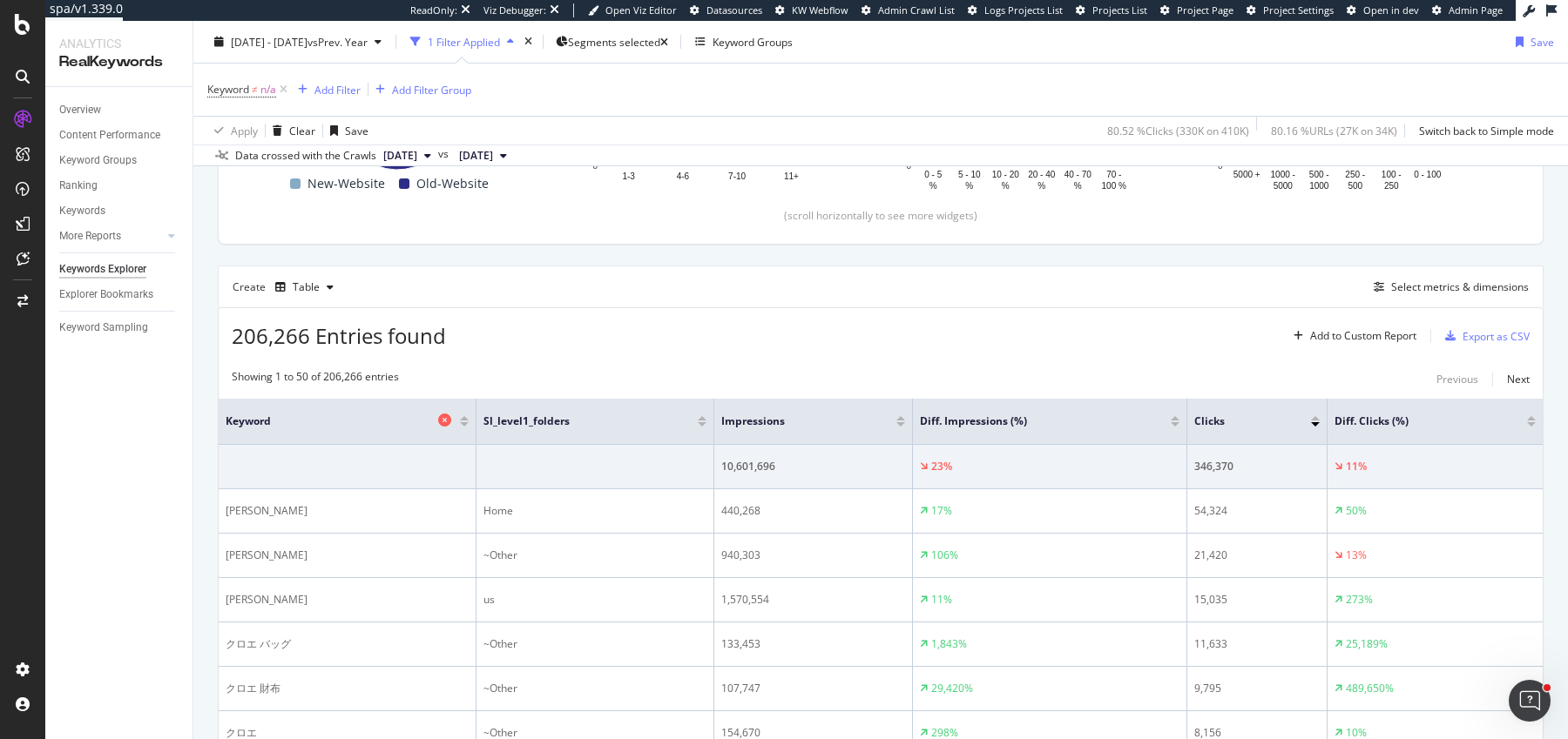
drag, startPoint x: 439, startPoint y: 423, endPoint x: 380, endPoint y: 424, distance: 59.0
click at [380, 424] on th "Keyword" at bounding box center [347, 422] width 258 height 46
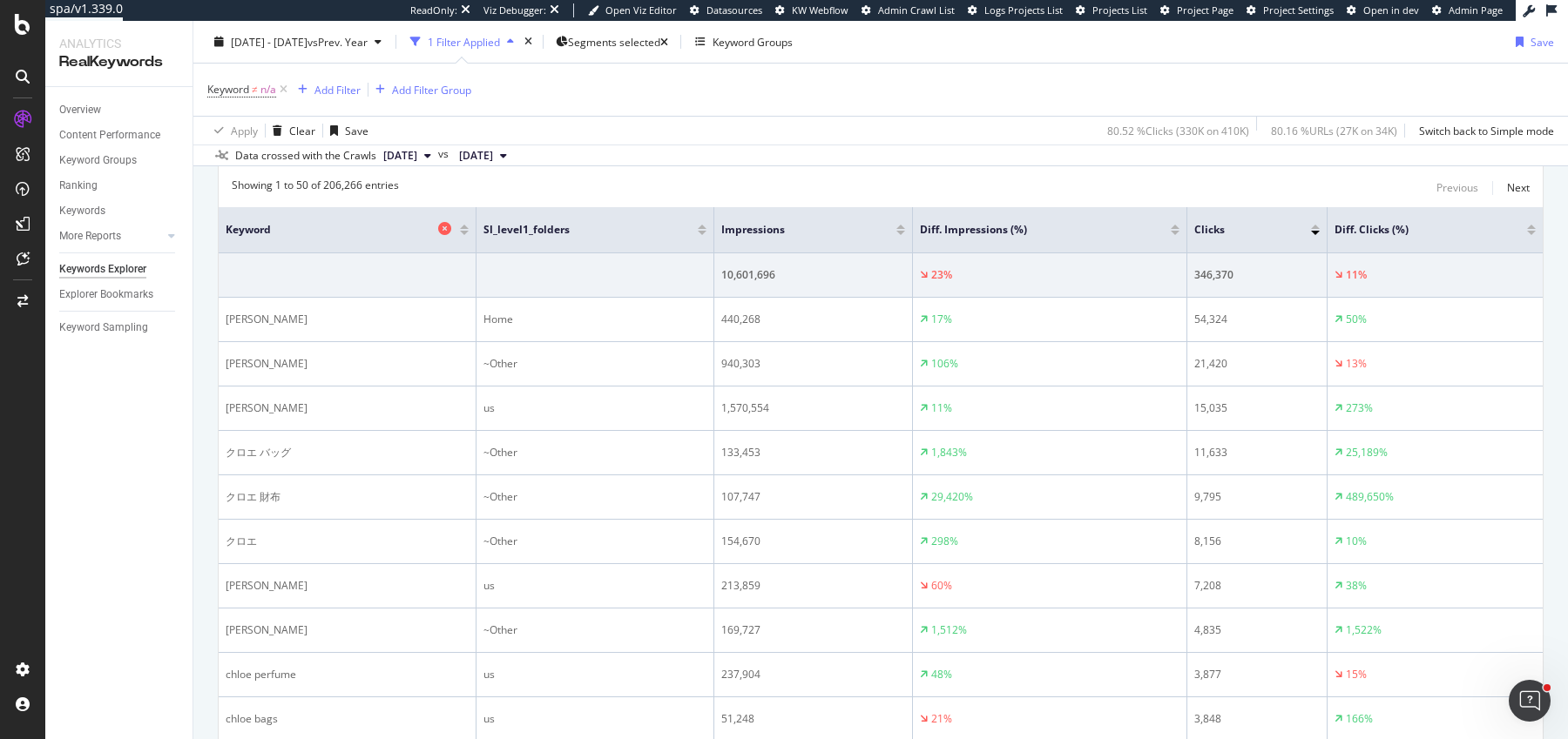
scroll to position [574, 0]
click at [284, 91] on icon at bounding box center [283, 90] width 15 height 18
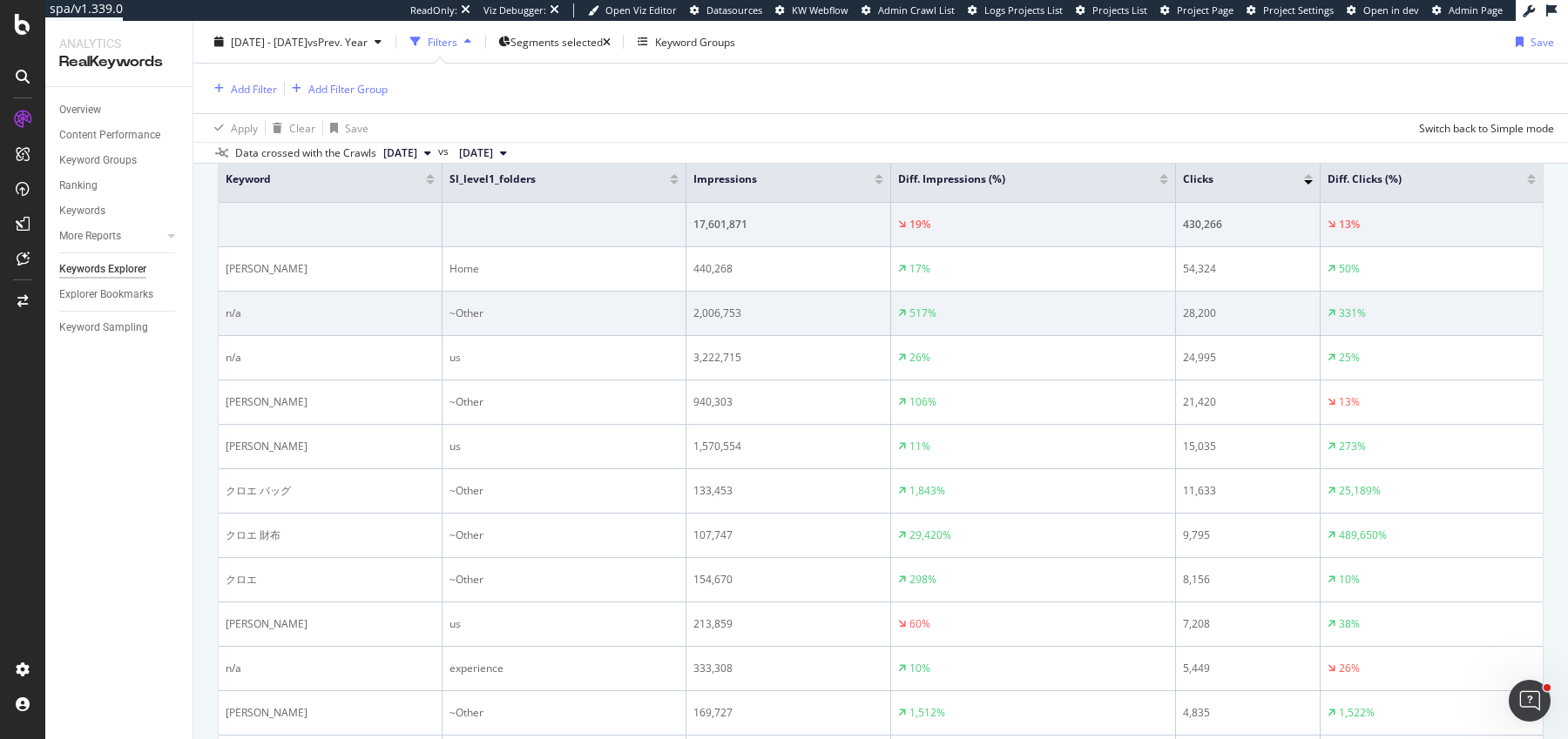
scroll to position [625, 0]
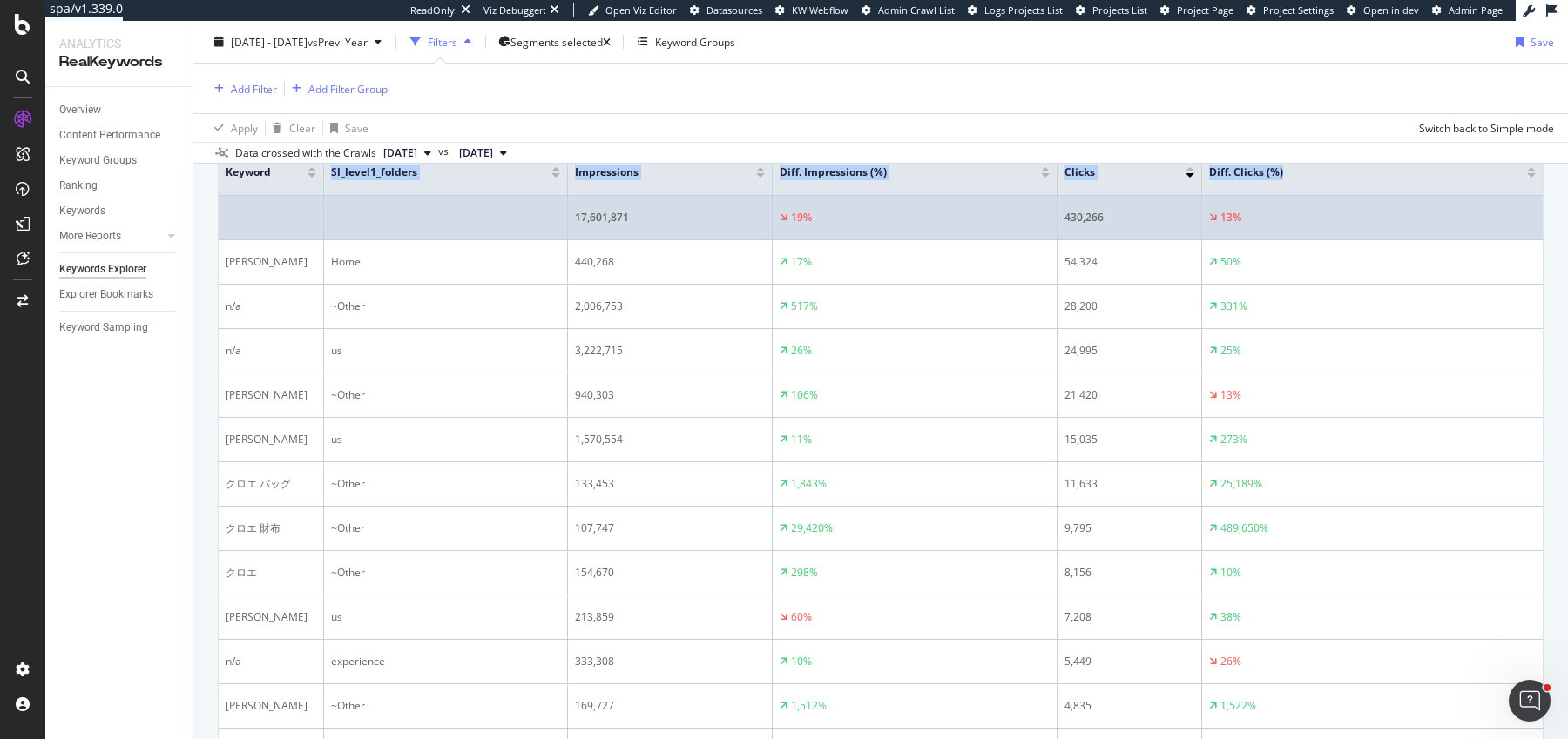
drag, startPoint x: 439, startPoint y: 186, endPoint x: 295, endPoint y: 193, distance: 144.2
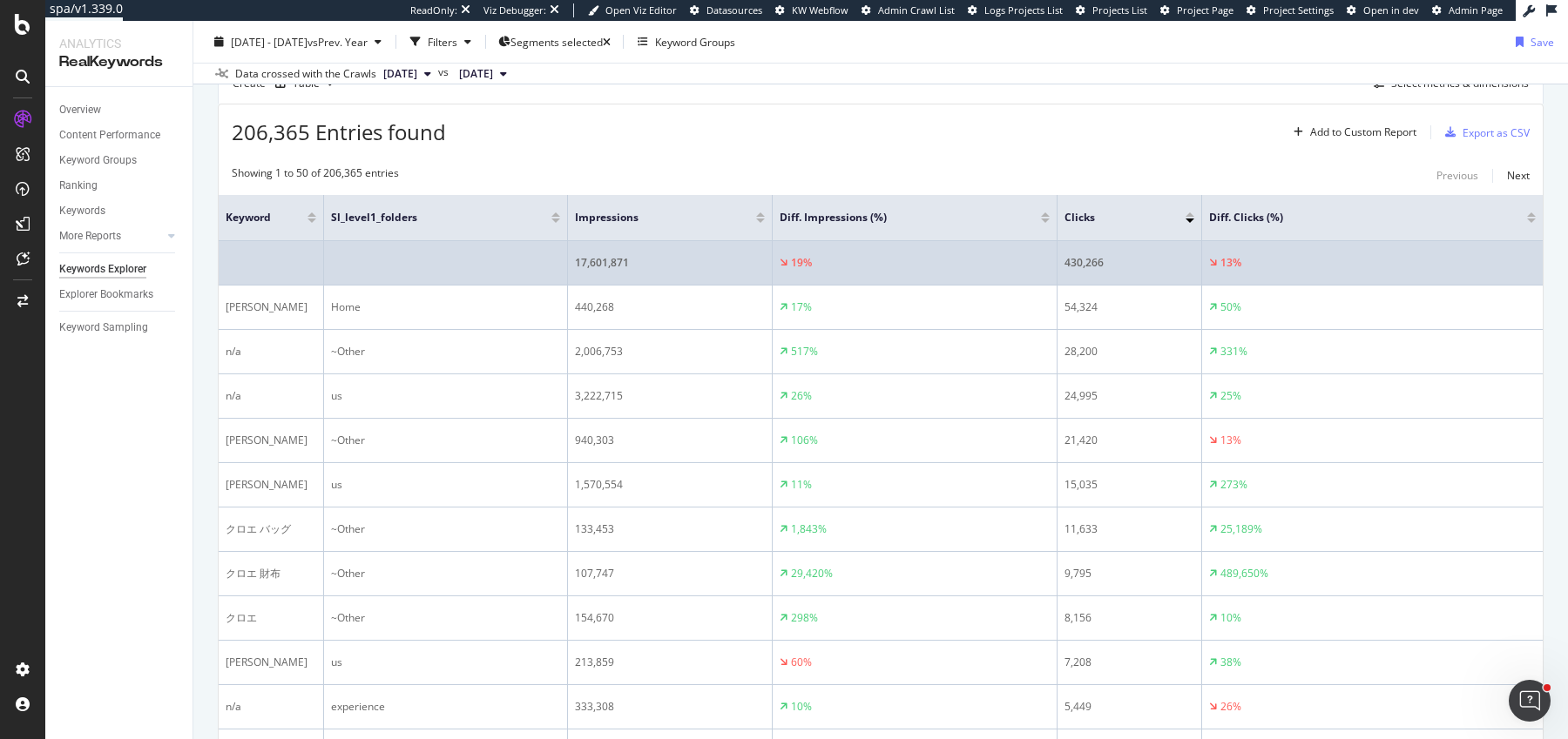
scroll to position [448, 0]
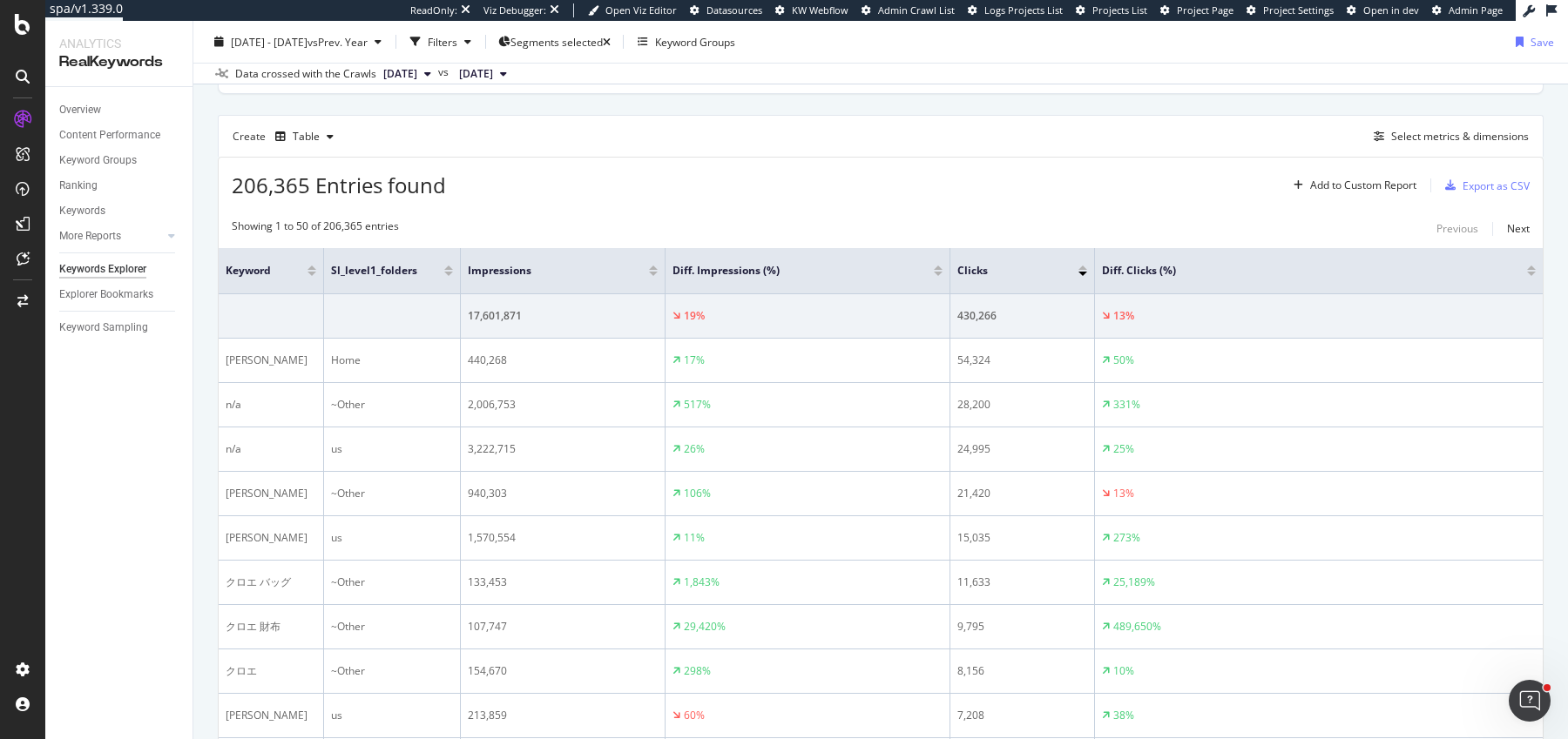
drag, startPoint x: 563, startPoint y: 279, endPoint x: 433, endPoint y: 282, distance: 130.0
click at [434, 282] on th "sl_level1_folders" at bounding box center [392, 271] width 137 height 46
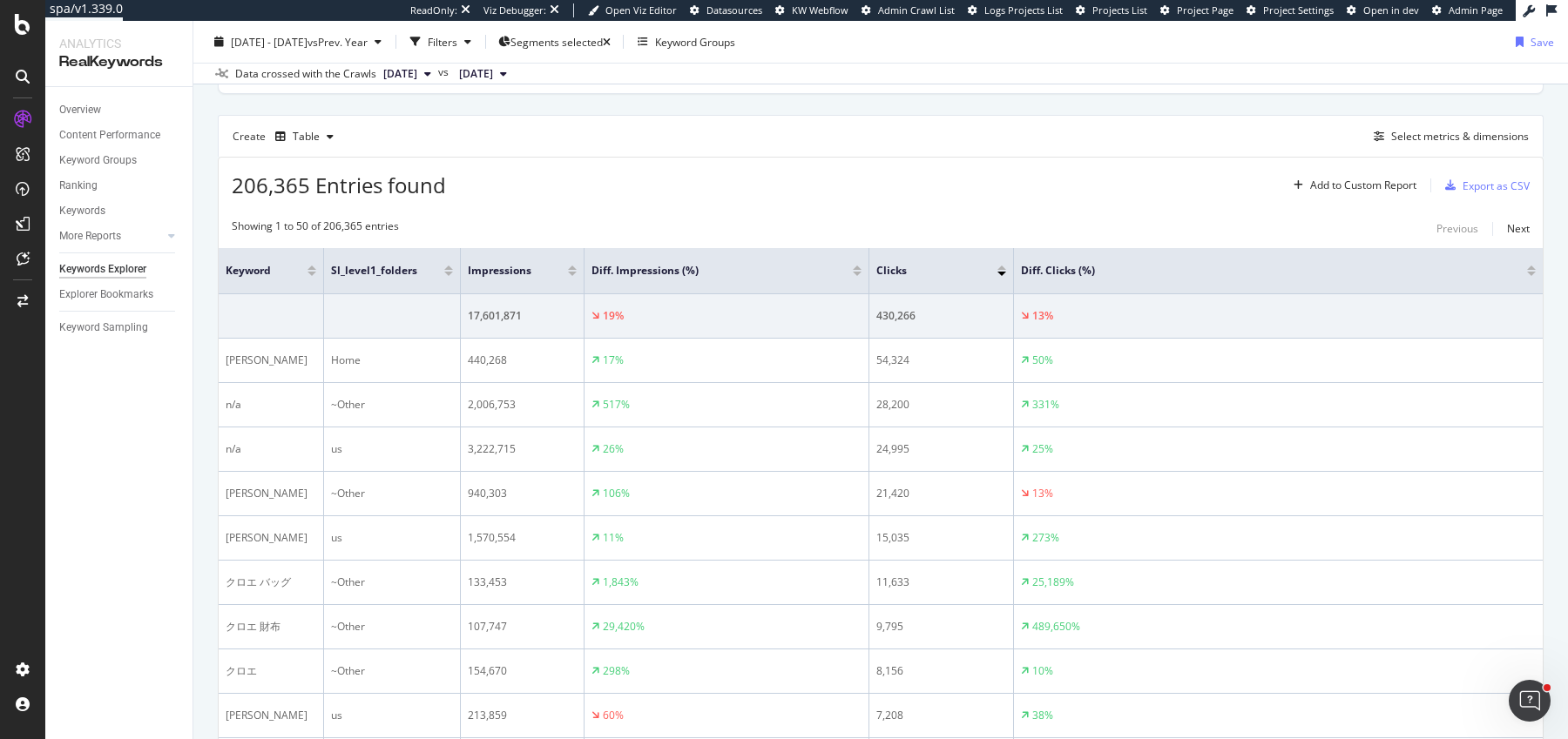
drag, startPoint x: 660, startPoint y: 278, endPoint x: 567, endPoint y: 281, distance: 93.0
click at [567, 281] on th "Impressions" at bounding box center [522, 271] width 123 height 46
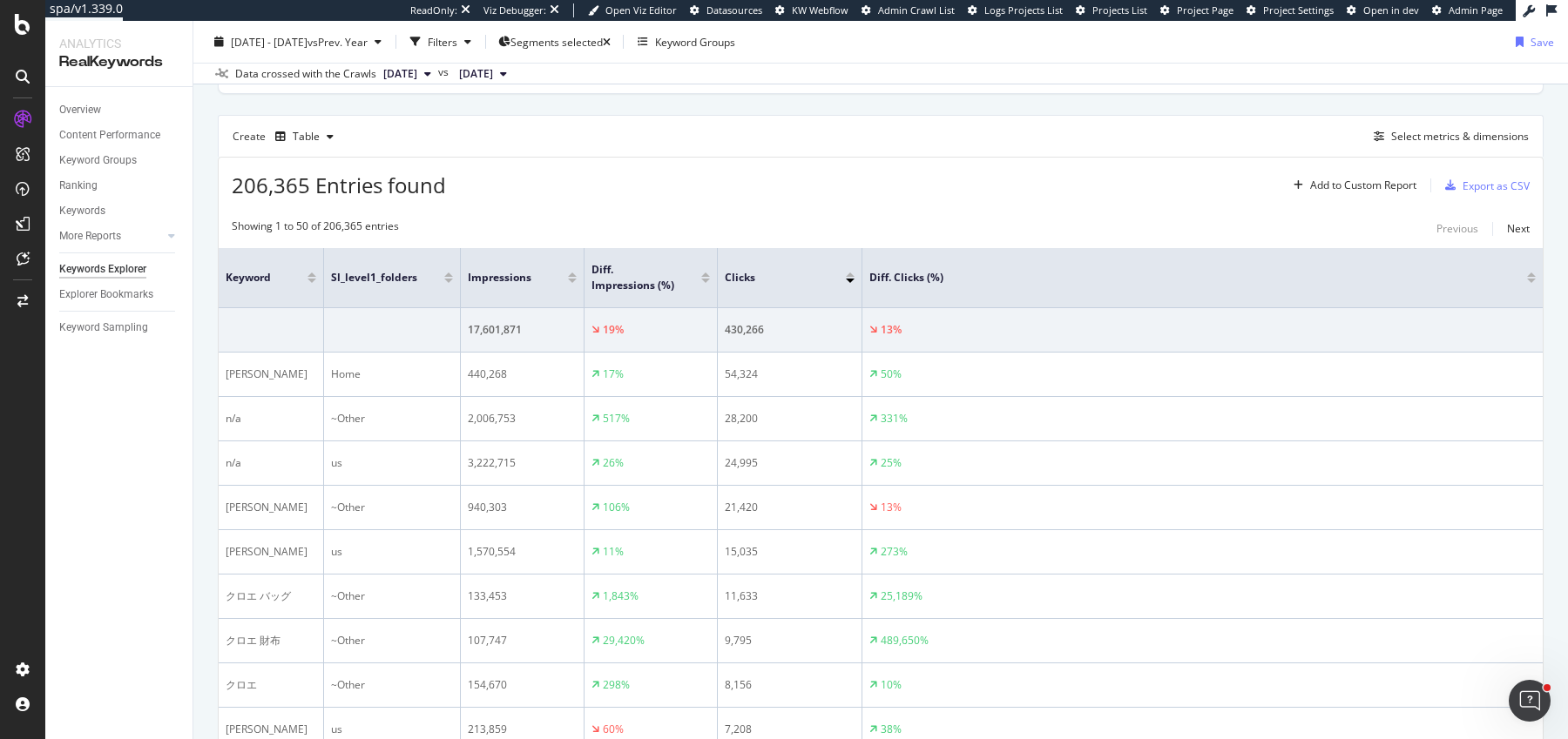
drag, startPoint x: 867, startPoint y: 277, endPoint x: 713, endPoint y: 283, distance: 154.1
click at [713, 283] on span at bounding box center [716, 278] width 11 height 59
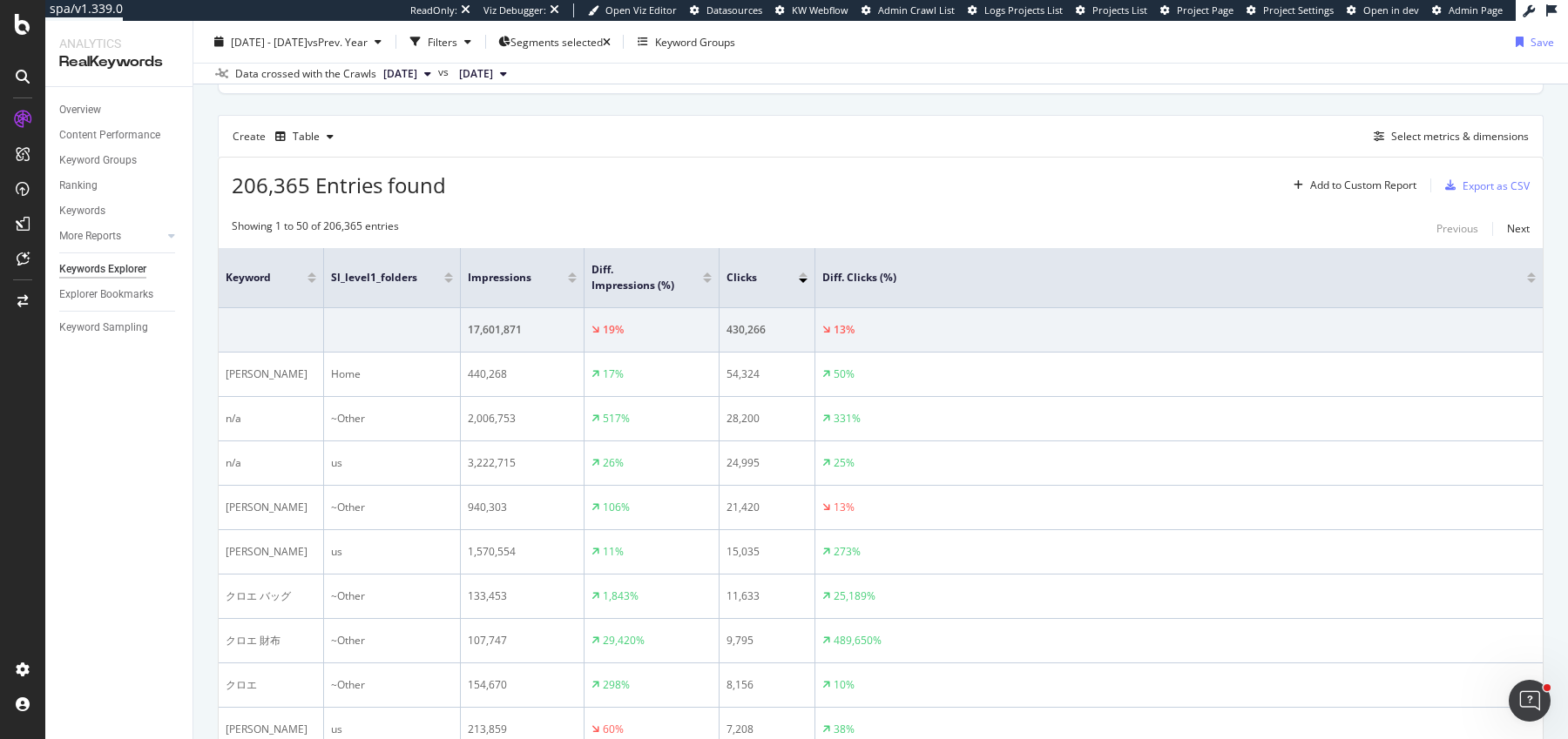
drag, startPoint x: 863, startPoint y: 293, endPoint x: 812, endPoint y: 294, distance: 51.0
click at [812, 294] on span at bounding box center [814, 278] width 11 height 59
click at [877, 223] on div "Showing 1 to 50 of 206,365 entries Previous Next" at bounding box center [880, 229] width 1324 height 21
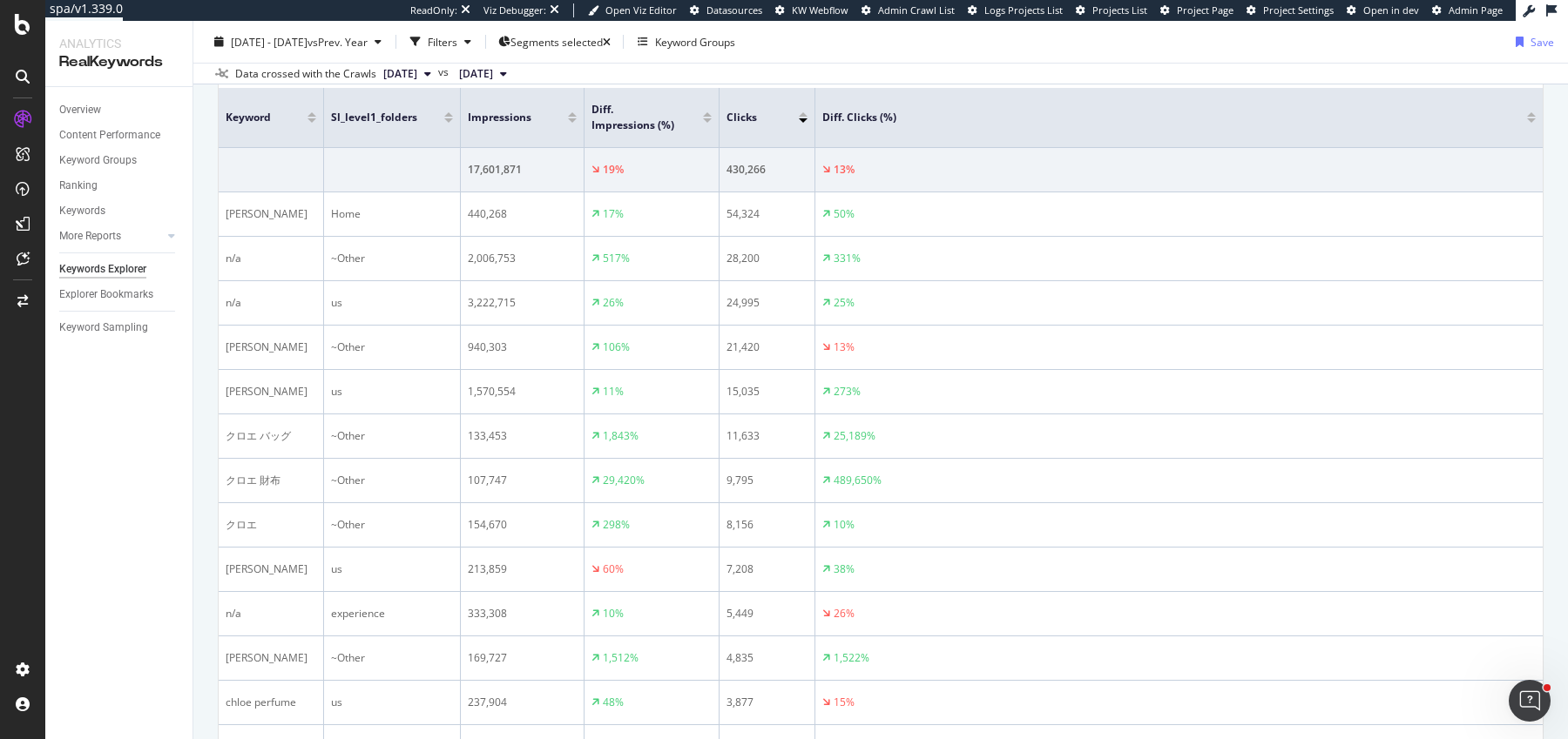
scroll to position [609, 0]
click at [478, 47] on div "Filters" at bounding box center [441, 41] width 75 height 26
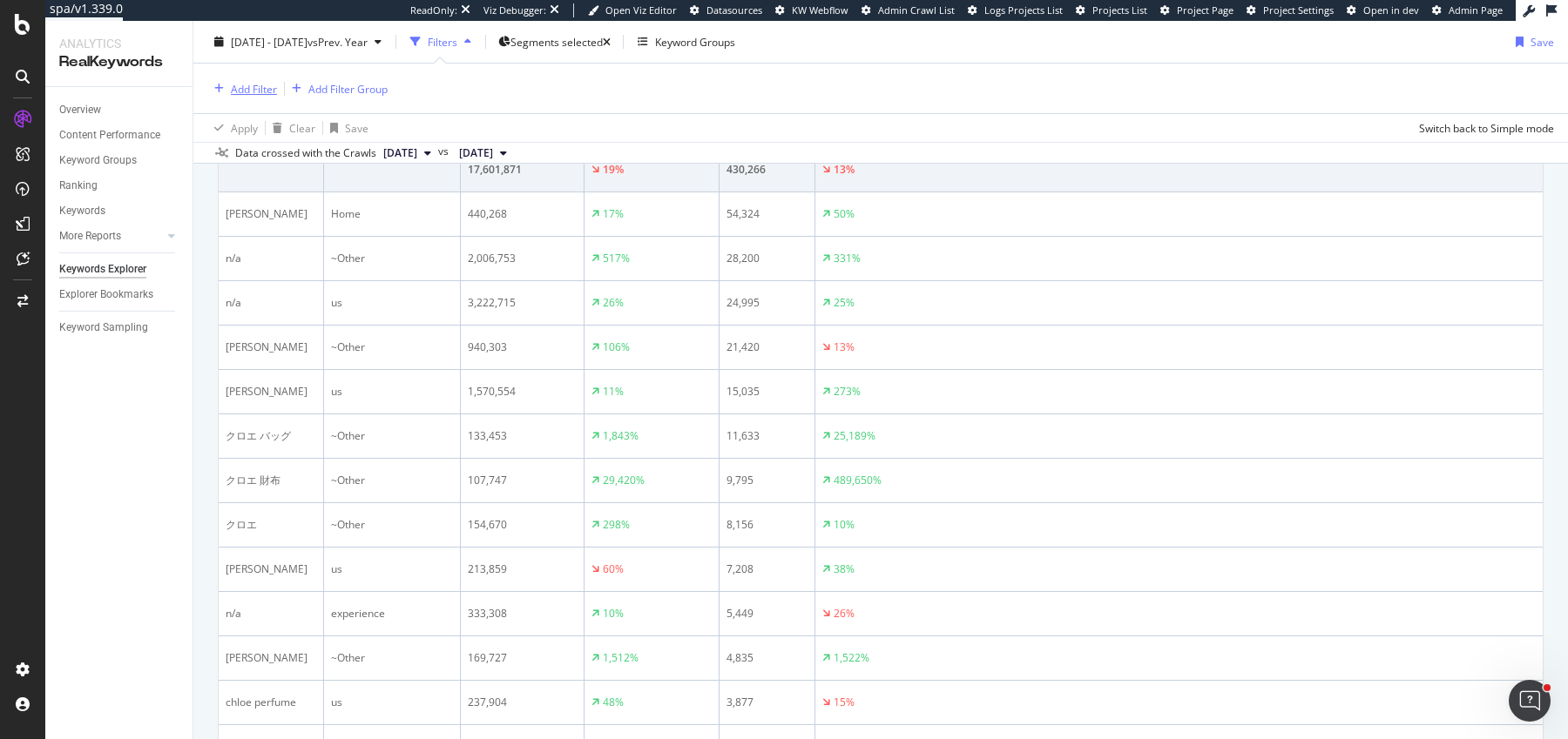
click at [243, 88] on div "Add Filter" at bounding box center [254, 88] width 46 height 15
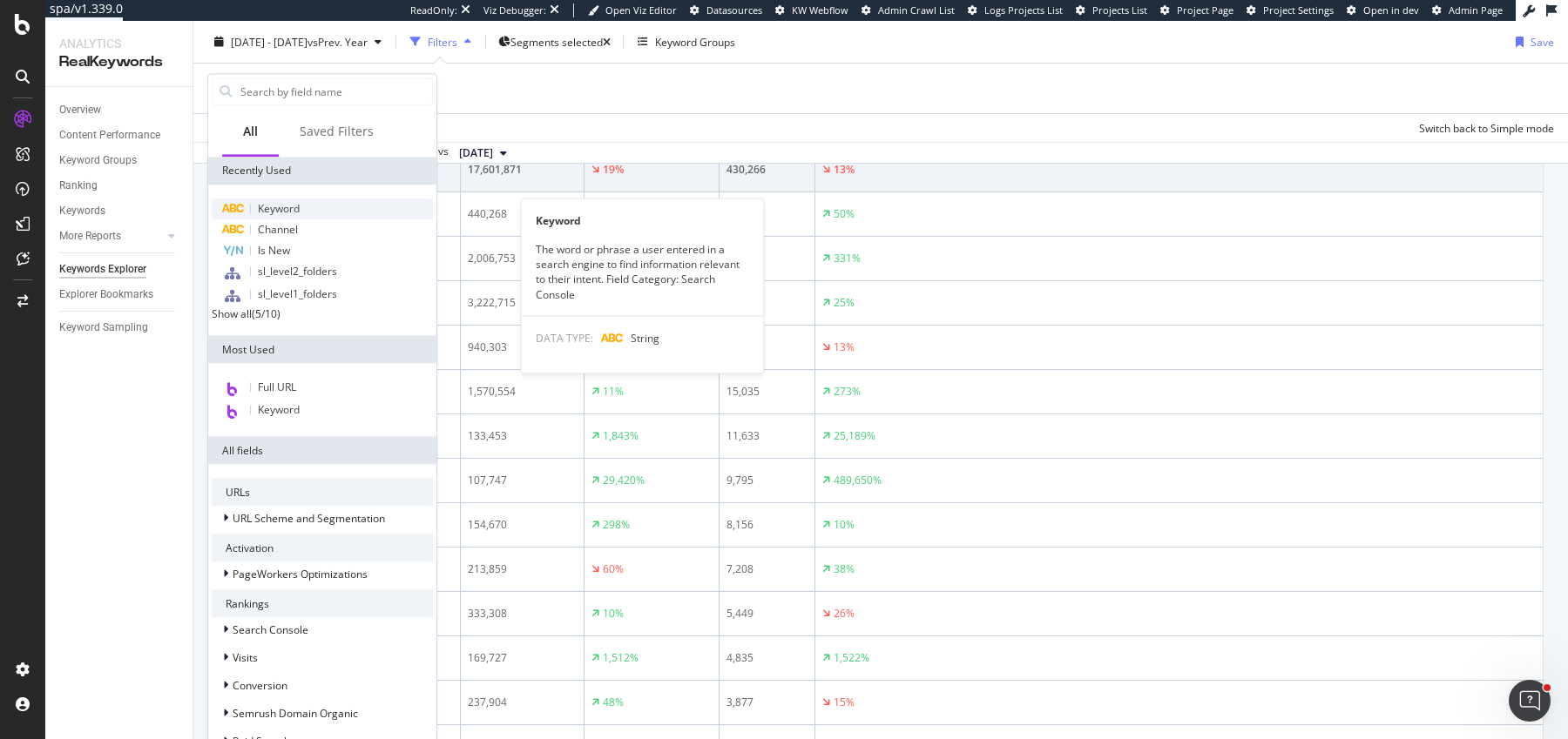
click at [282, 212] on span "Keyword" at bounding box center [279, 208] width 42 height 15
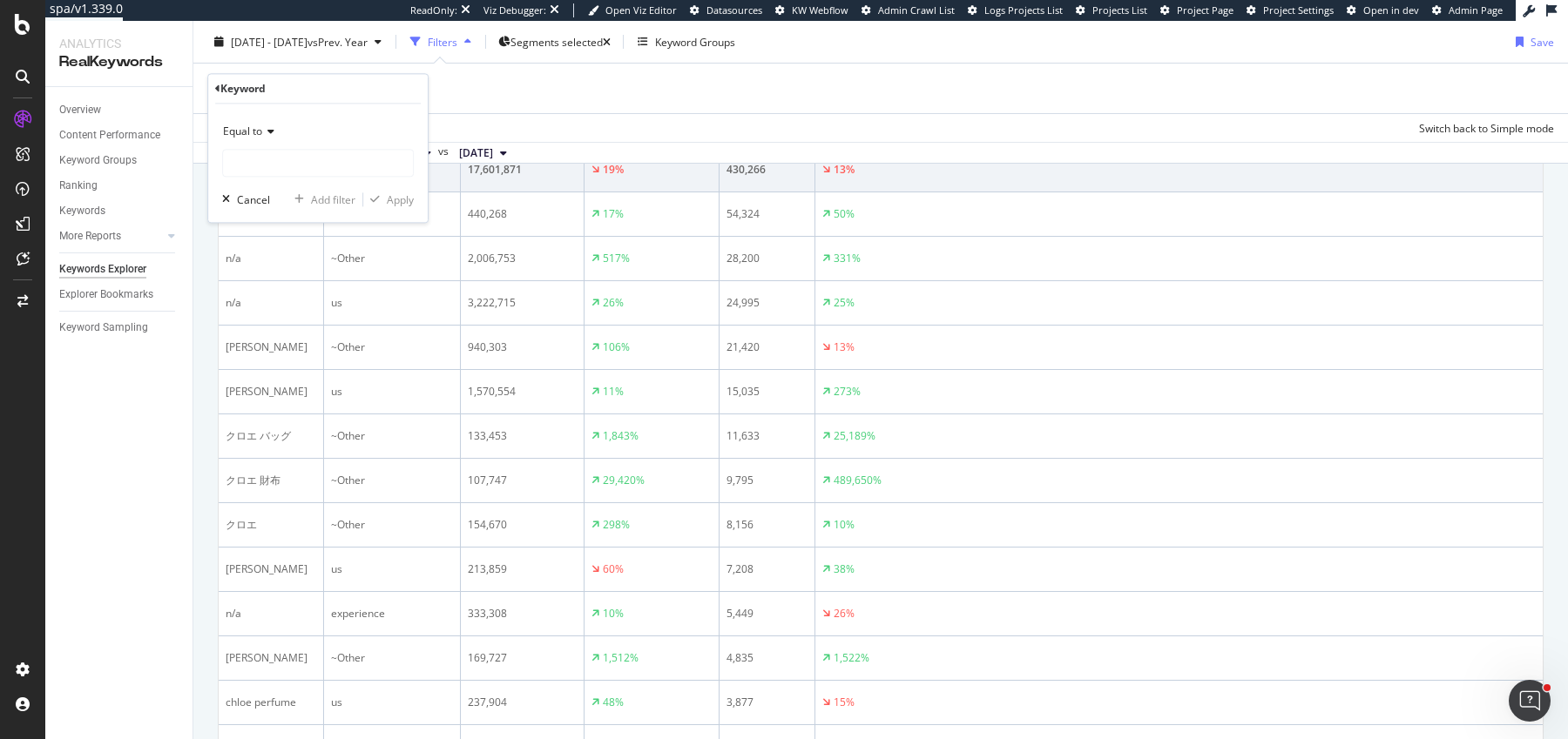
click at [267, 140] on div "Equal to" at bounding box center [318, 132] width 192 height 28
click at [267, 188] on span "Not equal to" at bounding box center [260, 190] width 59 height 15
click at [285, 167] on input "text" at bounding box center [318, 163] width 190 height 28
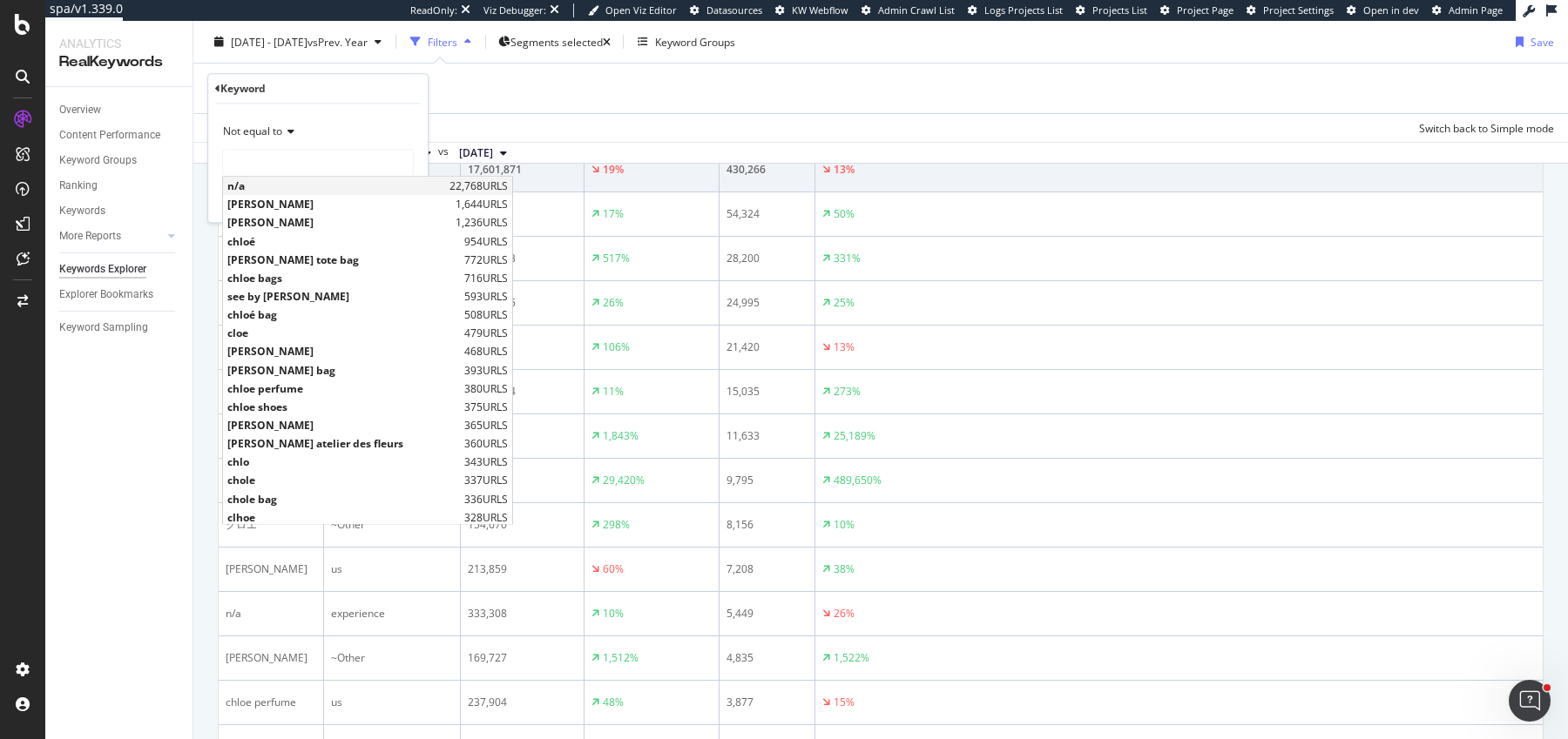
click at [284, 185] on span "n/a" at bounding box center [335, 186] width 217 height 15
type input "n/a"
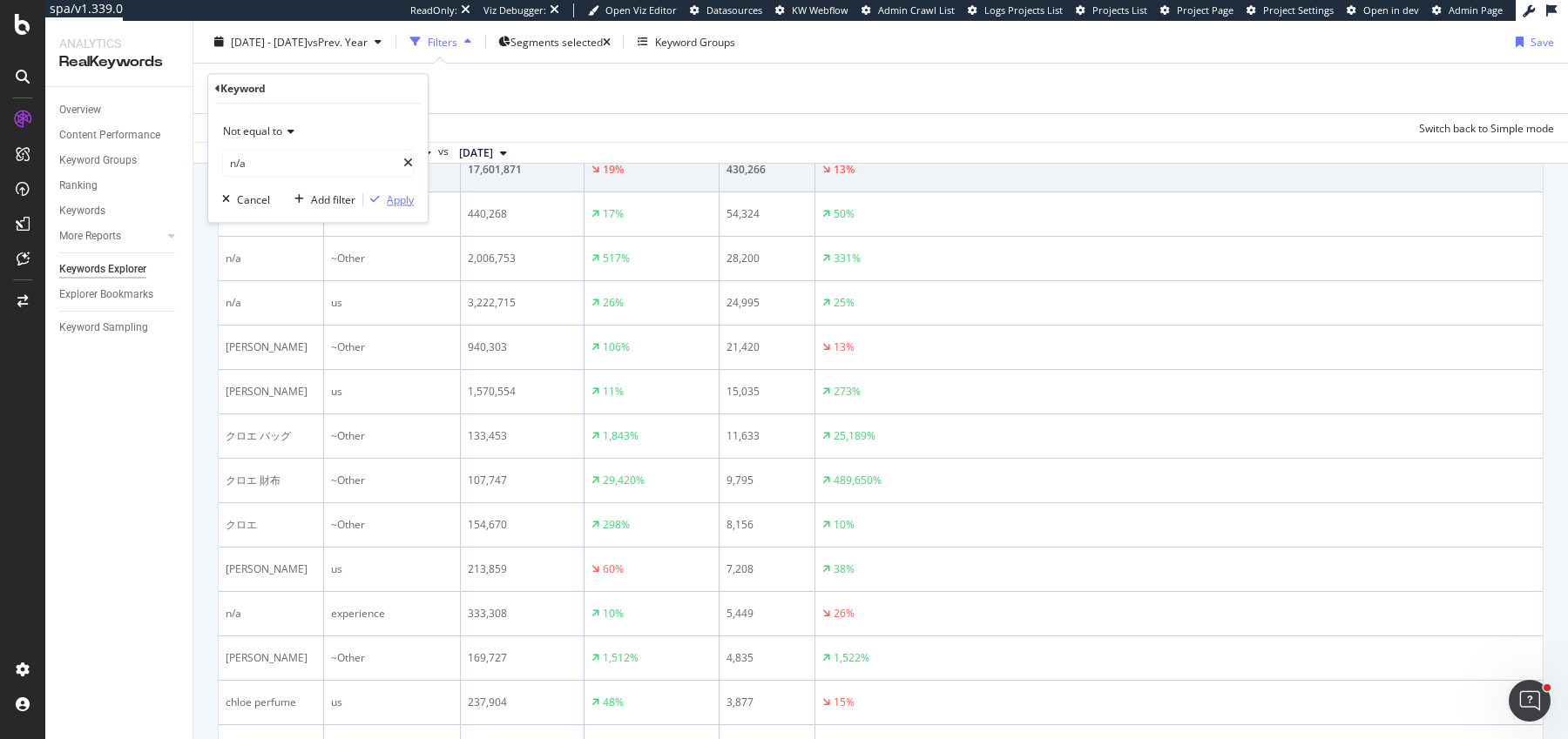
click at [387, 195] on div "Apply" at bounding box center [400, 200] width 27 height 15
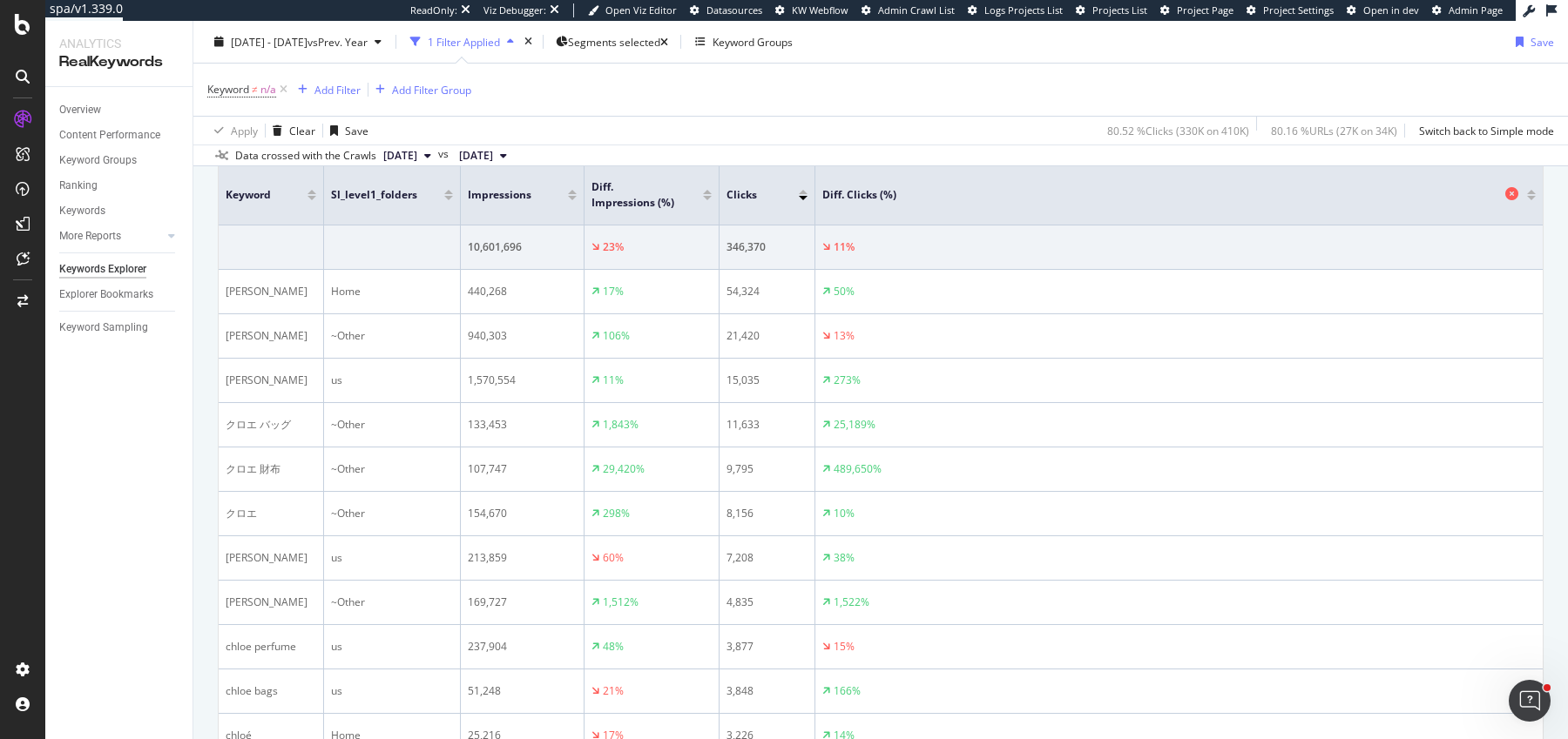
scroll to position [448, 0]
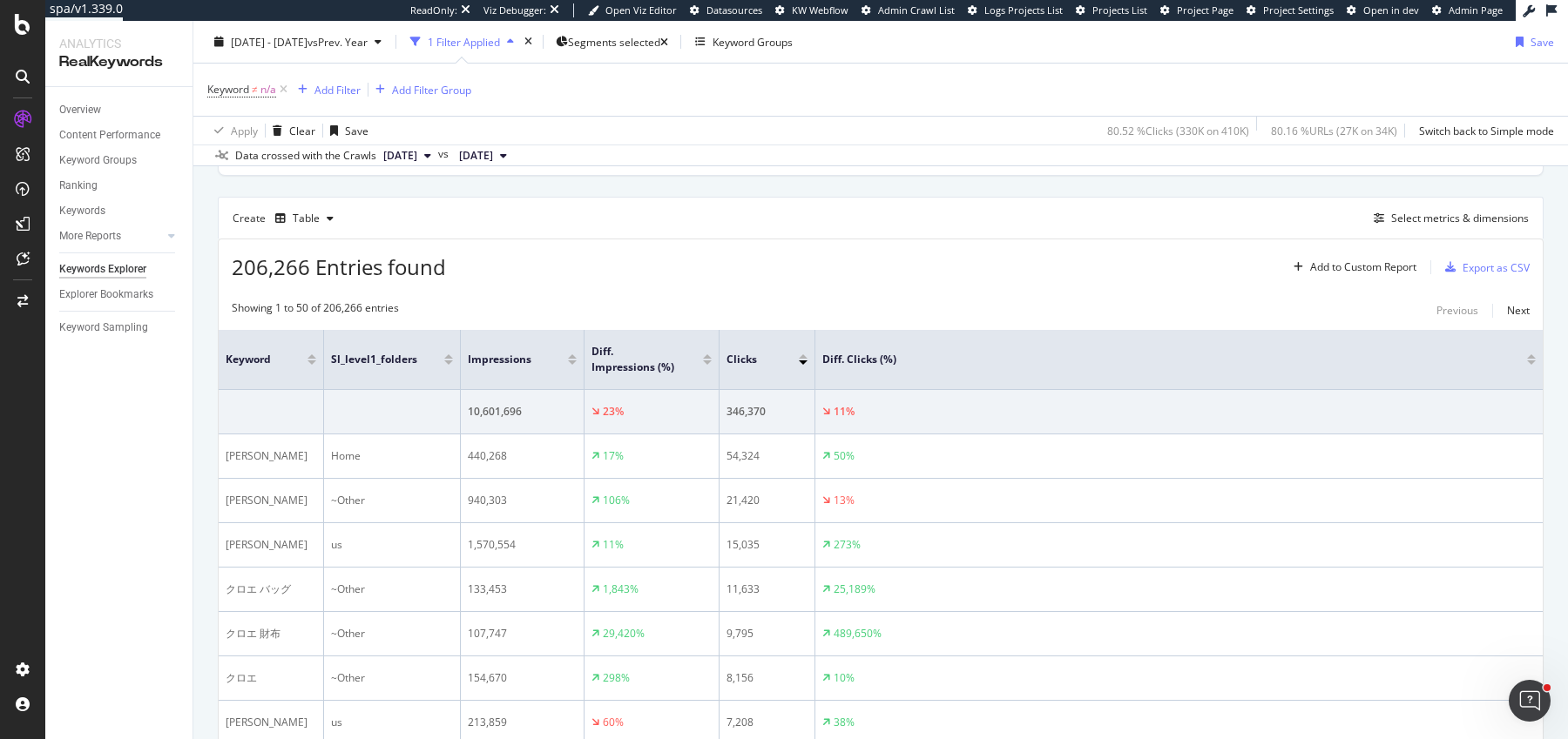
click at [1438, 228] on div "Create Table Select metrics & dimensions" at bounding box center [880, 217] width 1326 height 42
click at [1440, 211] on div "Select metrics & dimensions" at bounding box center [1460, 218] width 138 height 15
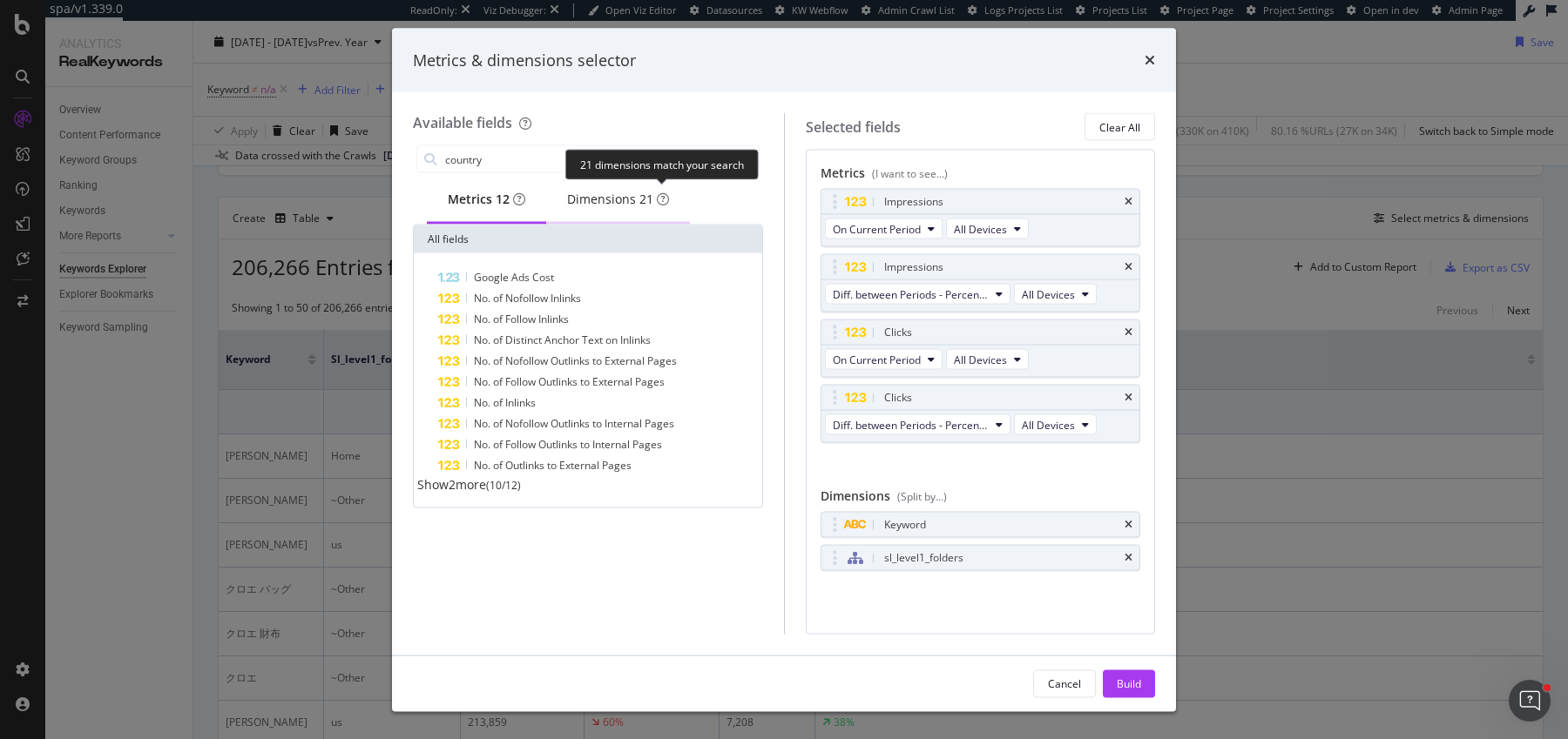
type input "country"
click at [653, 191] on span "21" at bounding box center [647, 200] width 14 height 18
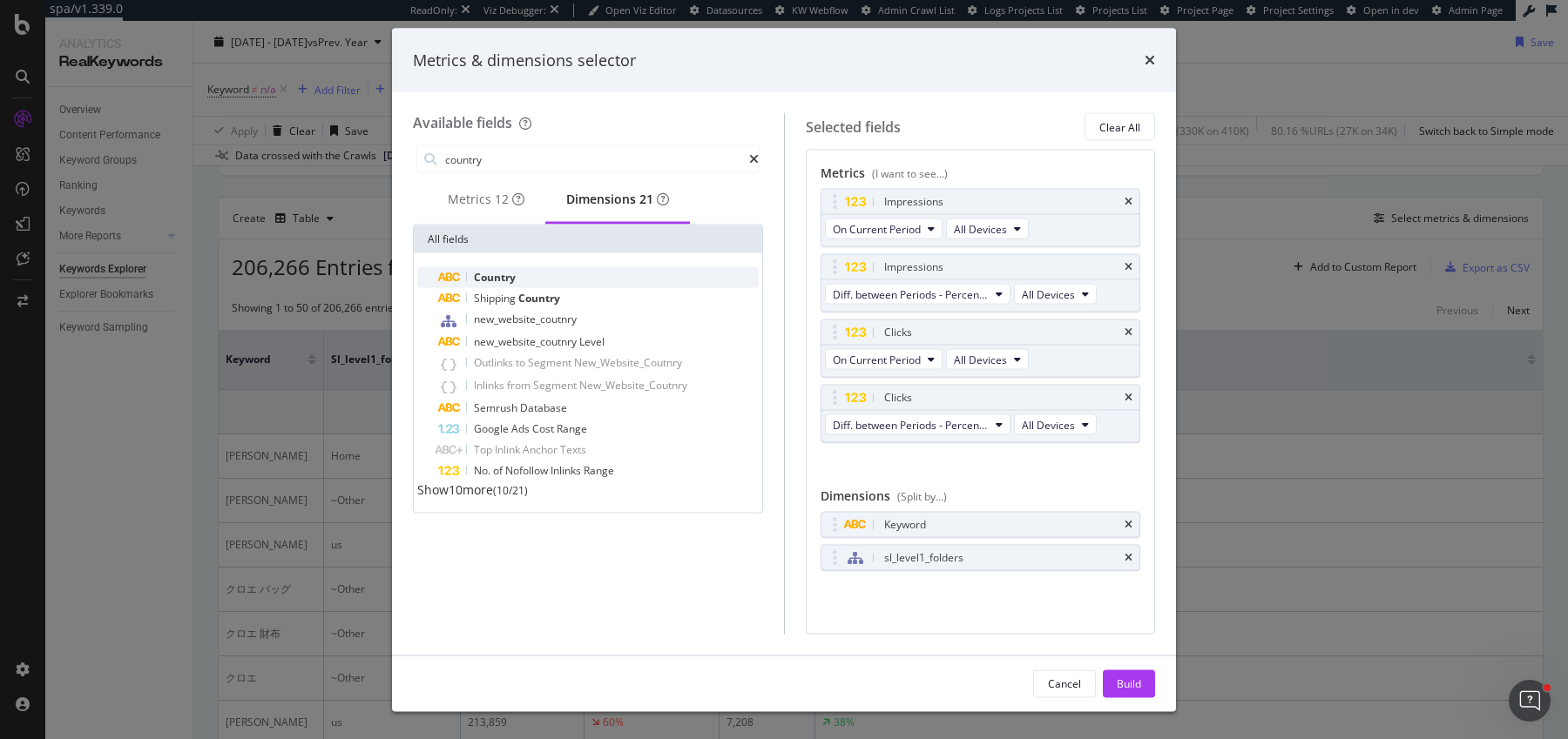
click at [559, 279] on div "Country" at bounding box center [598, 278] width 320 height 21
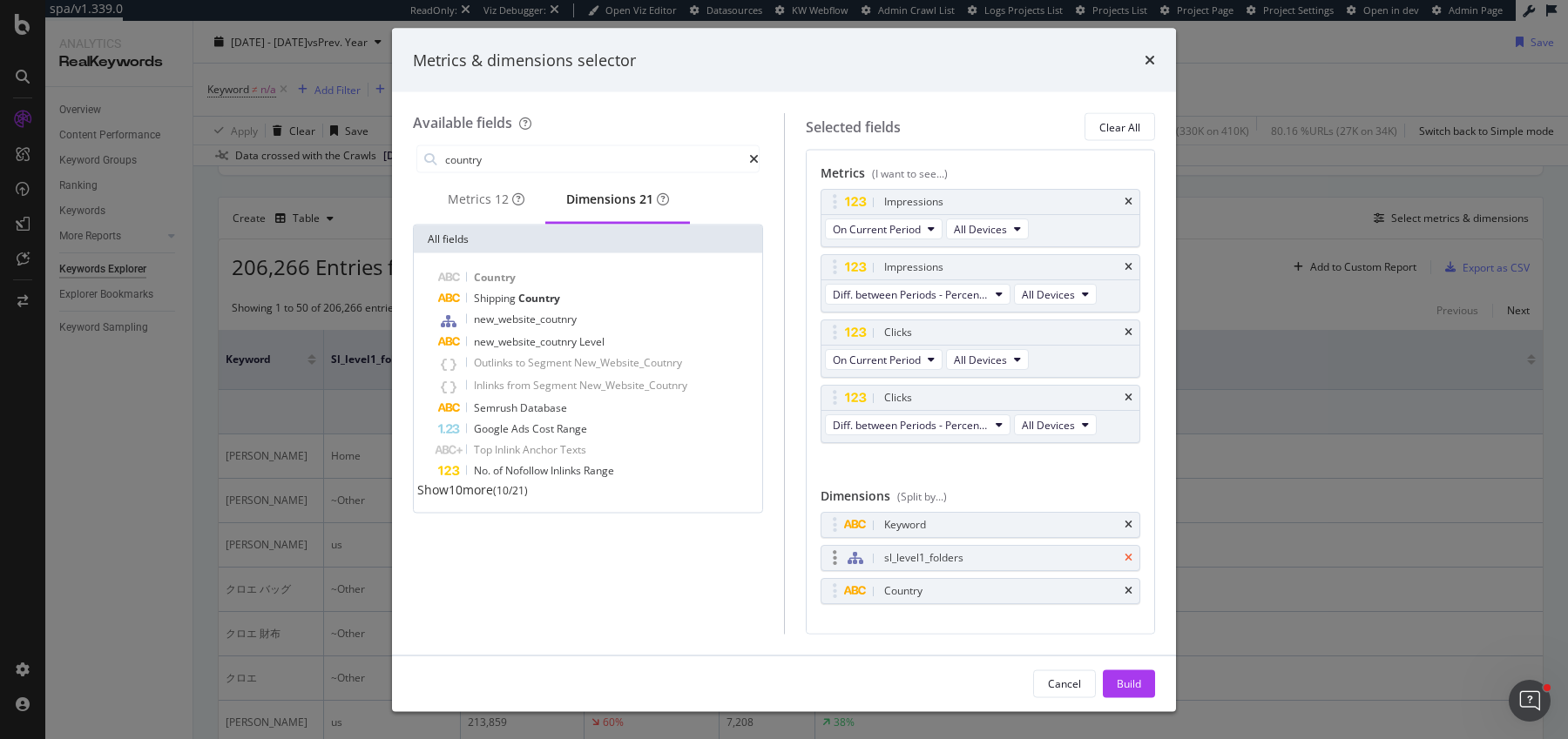
click at [1125, 554] on icon "times" at bounding box center [1128, 558] width 8 height 11
click at [1127, 678] on div "Build" at bounding box center [1129, 683] width 24 height 15
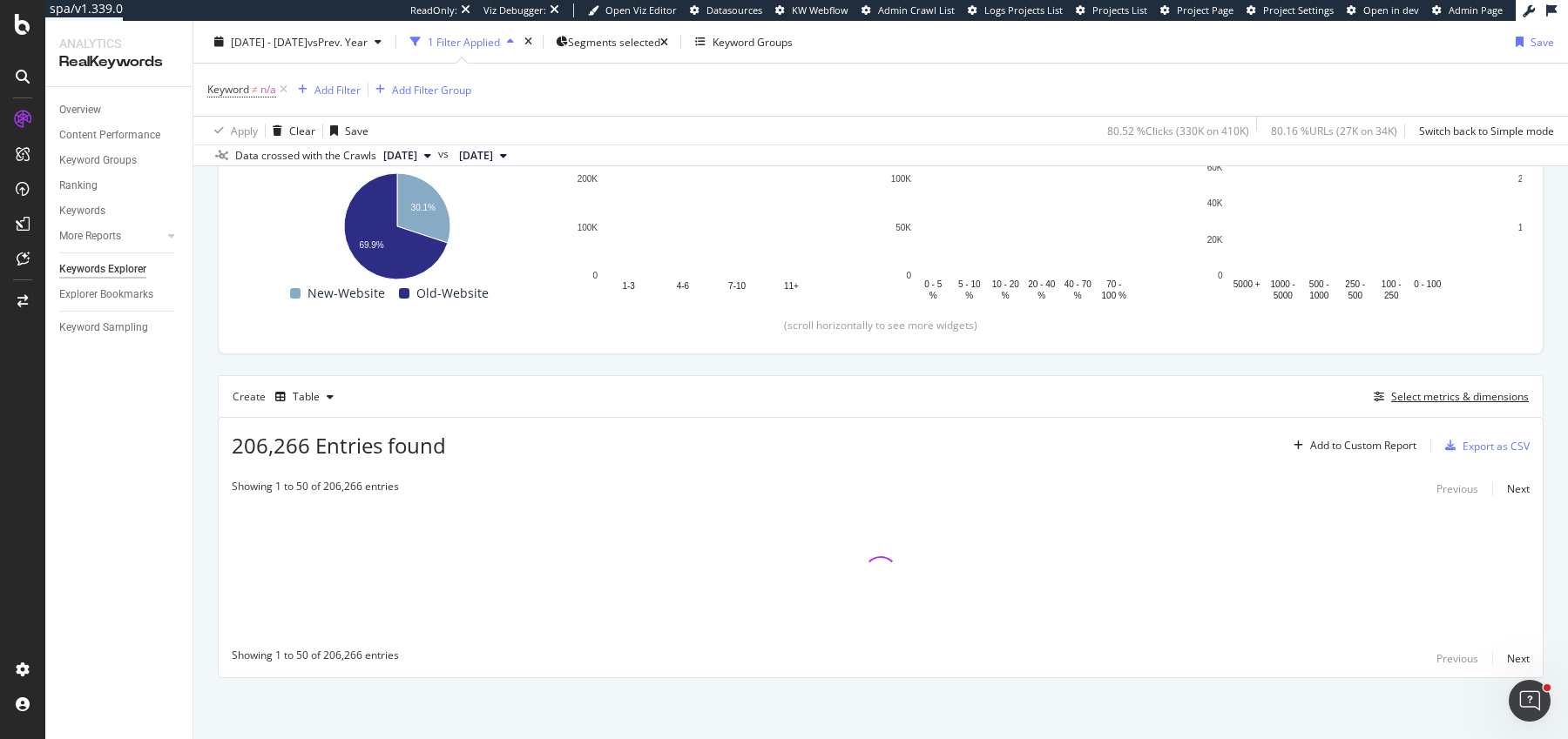
scroll to position [266, 0]
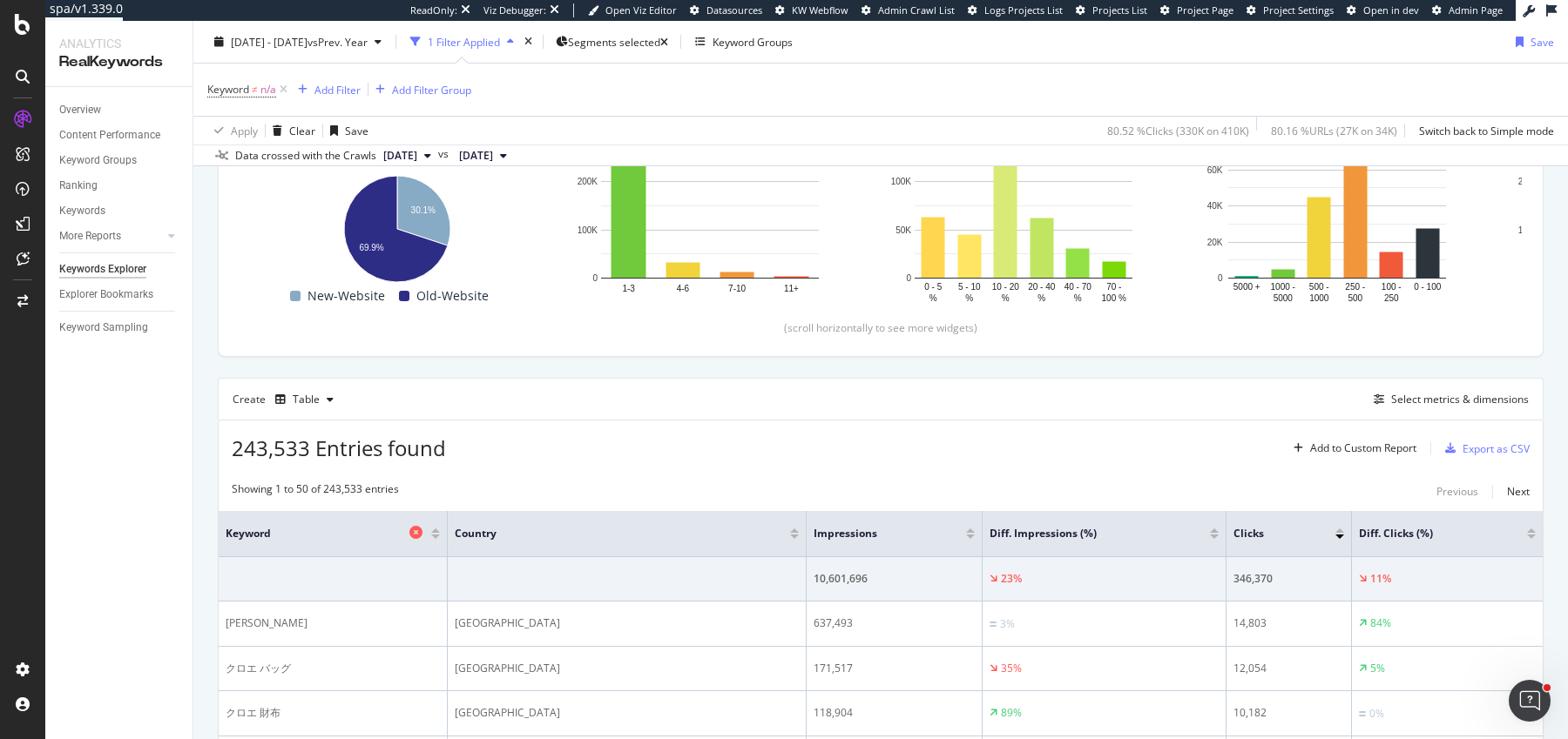
drag, startPoint x: 449, startPoint y: 531, endPoint x: 380, endPoint y: 531, distance: 69.0
click at [380, 531] on th "Keyword" at bounding box center [333, 534] width 229 height 46
click at [286, 90] on icon at bounding box center [283, 90] width 15 height 18
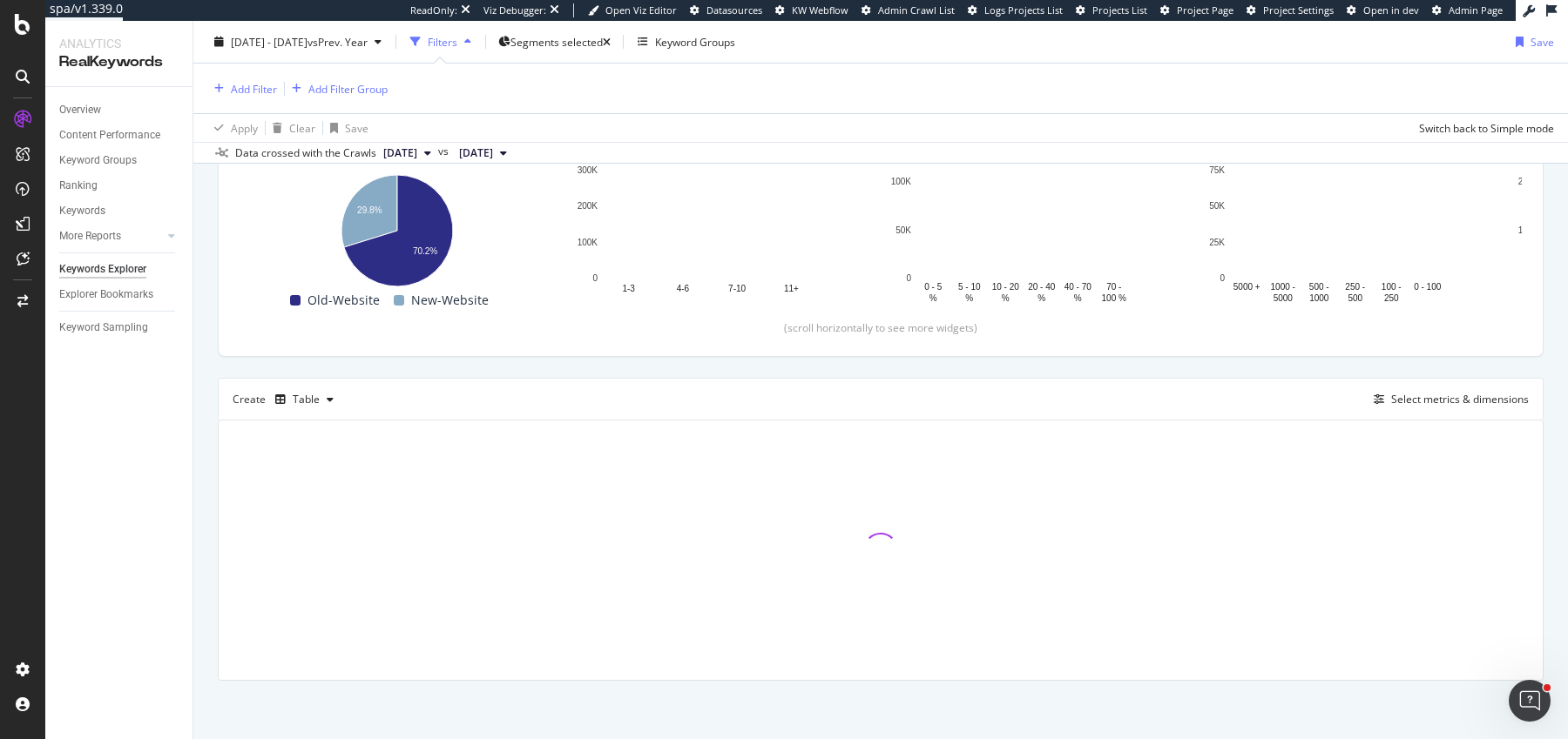
scroll to position [264, 0]
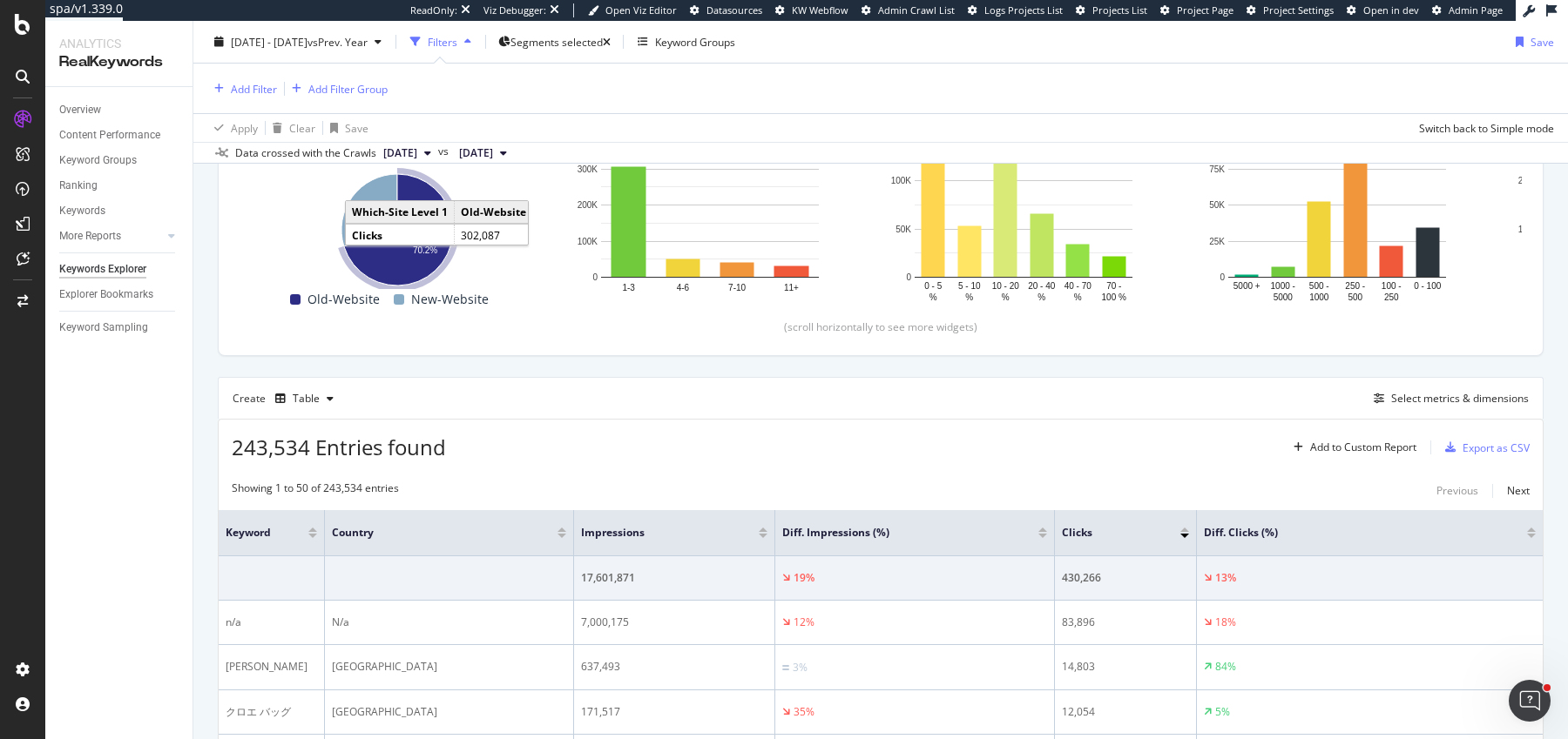
drag, startPoint x: 449, startPoint y: 533, endPoint x: 304, endPoint y: 527, distance: 145.1
click at [303, 527] on th "Keyword" at bounding box center [272, 533] width 106 height 46
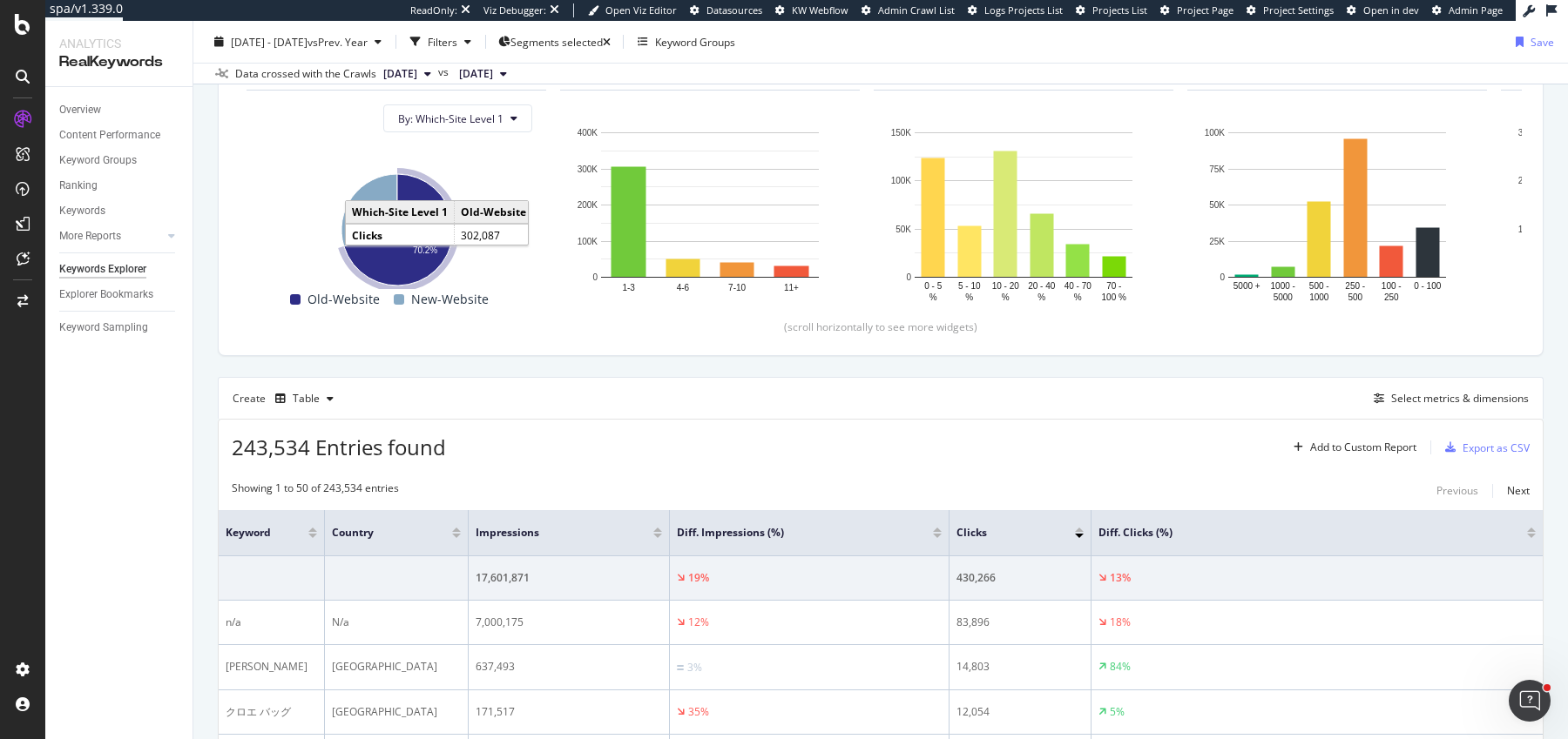
drag, startPoint x: 572, startPoint y: 535, endPoint x: 466, endPoint y: 537, distance: 106.0
click at [466, 537] on span at bounding box center [467, 532] width 11 height 45
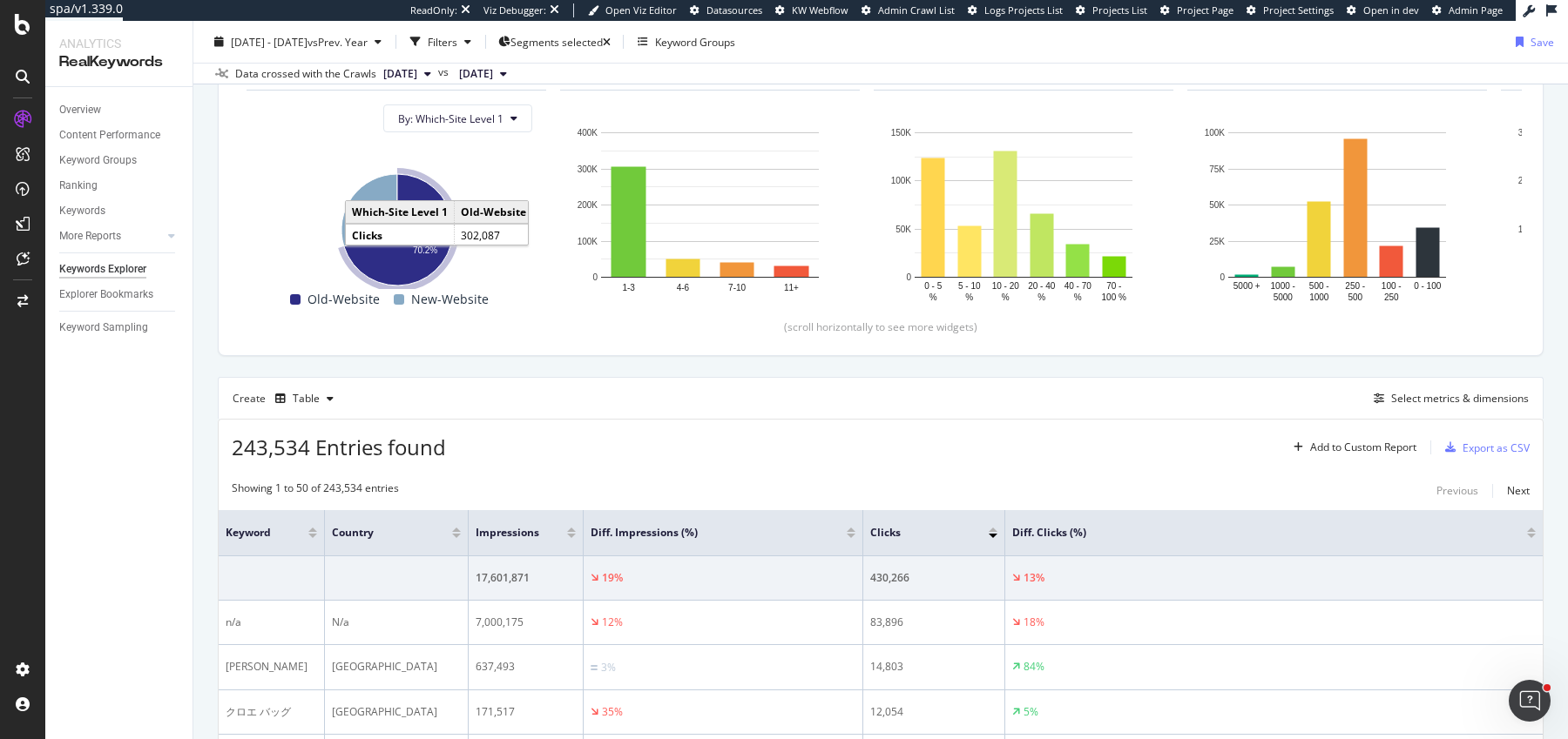
drag, startPoint x: 666, startPoint y: 541, endPoint x: 580, endPoint y: 547, distance: 86.2
click at [580, 546] on span at bounding box center [582, 532] width 11 height 45
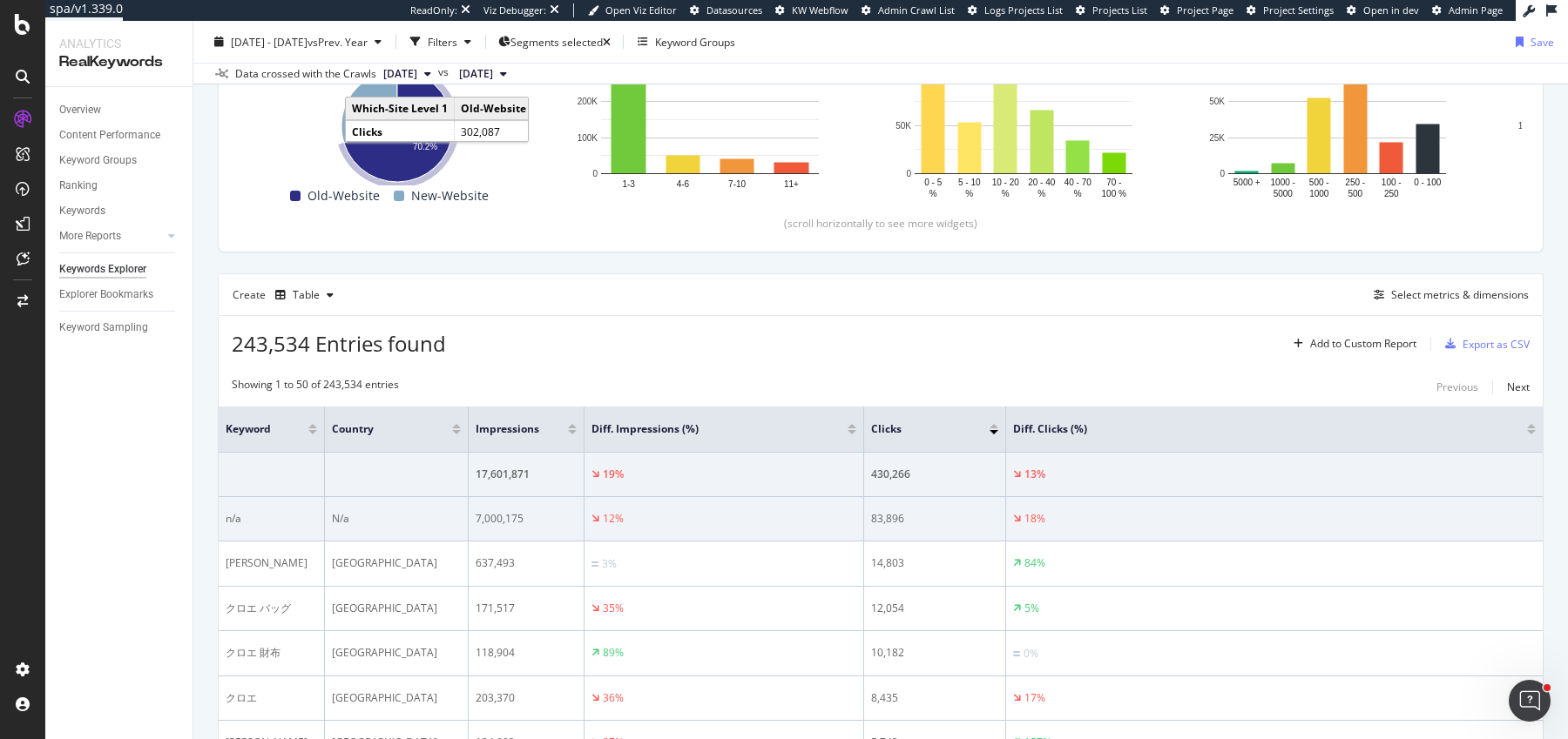
scroll to position [366, 0]
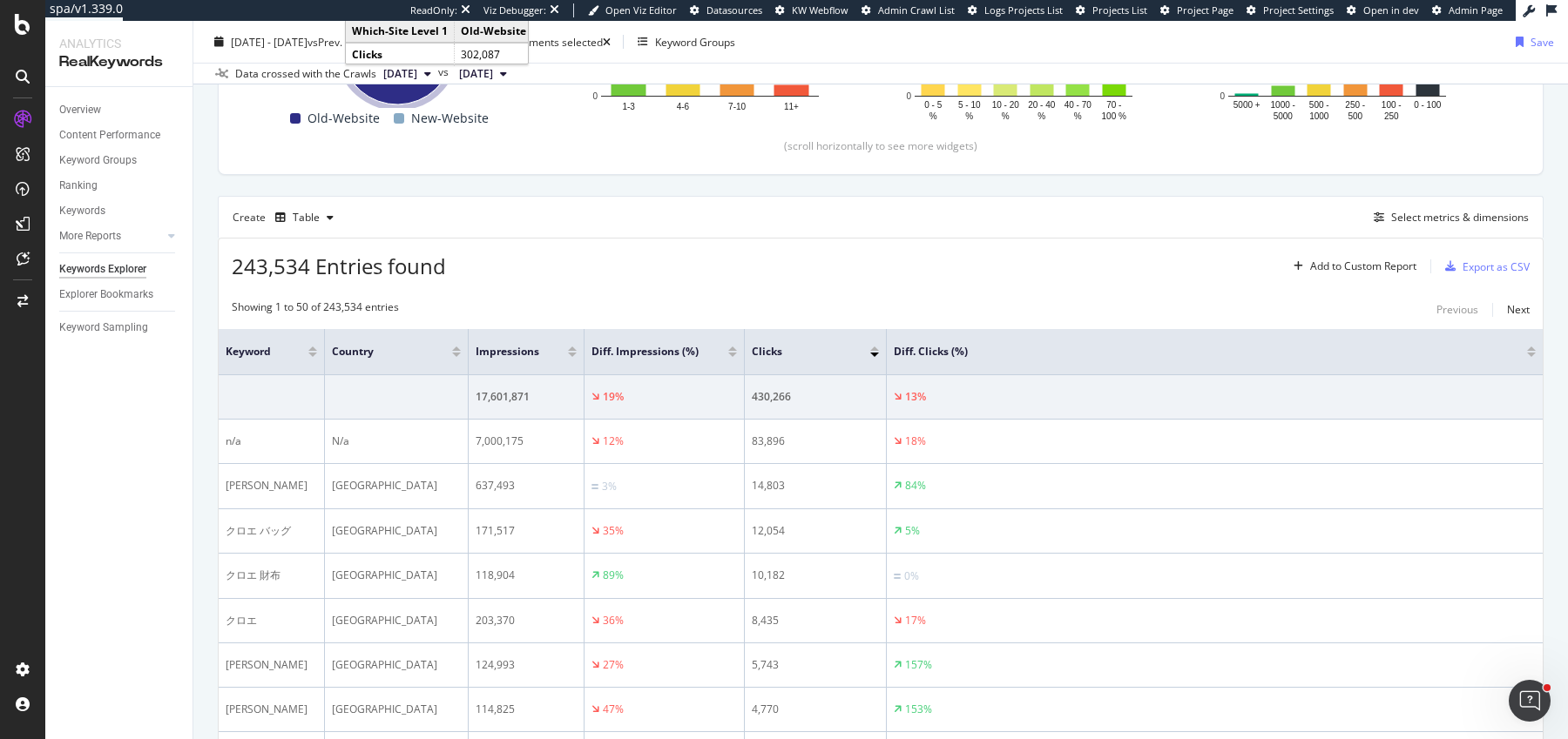
drag, startPoint x: 861, startPoint y: 356, endPoint x: 729, endPoint y: 356, distance: 132.0
click at [720, 357] on th "Diff. Impressions (%)" at bounding box center [665, 352] width 161 height 46
drag, startPoint x: 884, startPoint y: 356, endPoint x: 837, endPoint y: 358, distance: 47.0
click at [837, 358] on span at bounding box center [842, 351] width 11 height 45
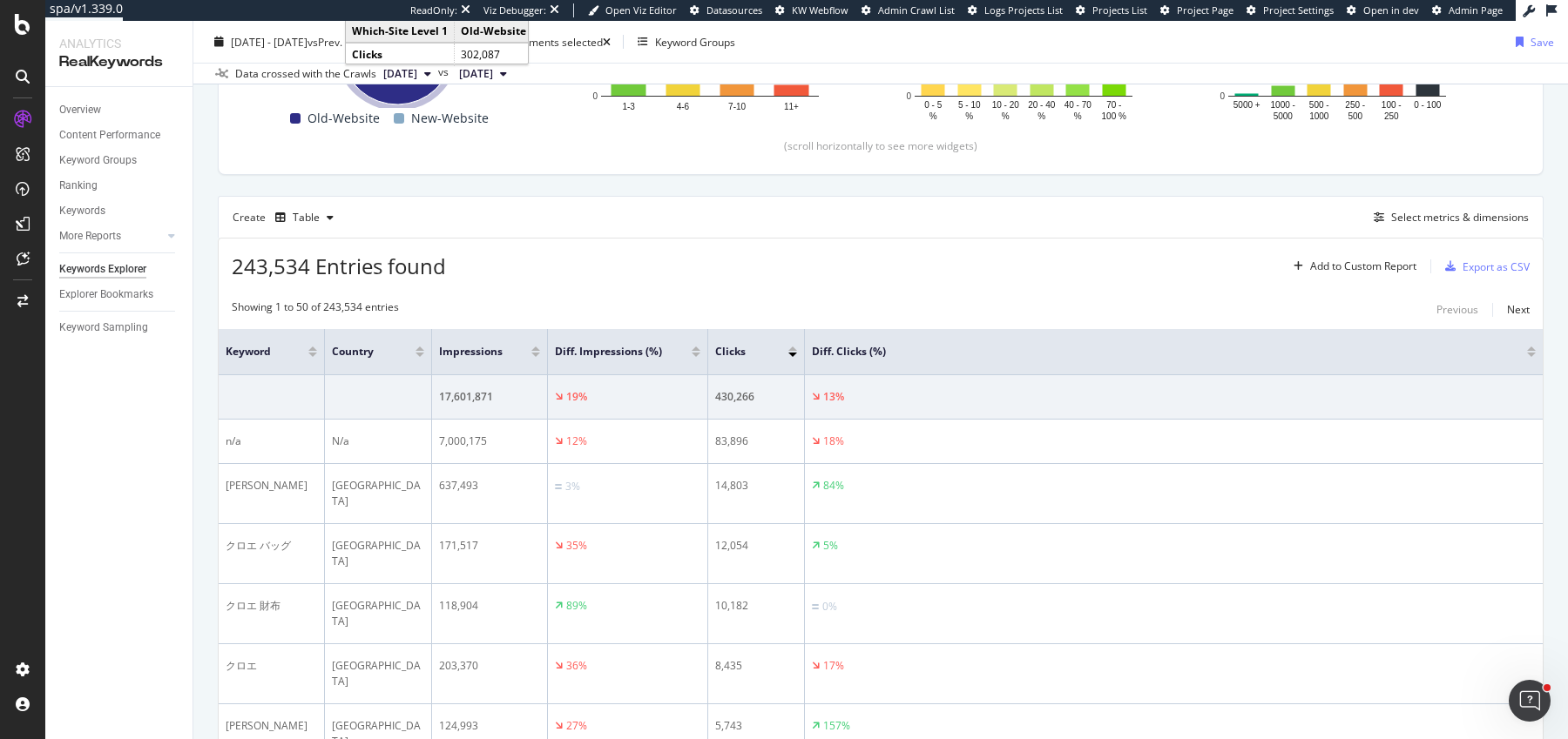
drag, startPoint x: 466, startPoint y: 358, endPoint x: 425, endPoint y: 358, distance: 41.0
click at [425, 358] on span at bounding box center [430, 351] width 11 height 45
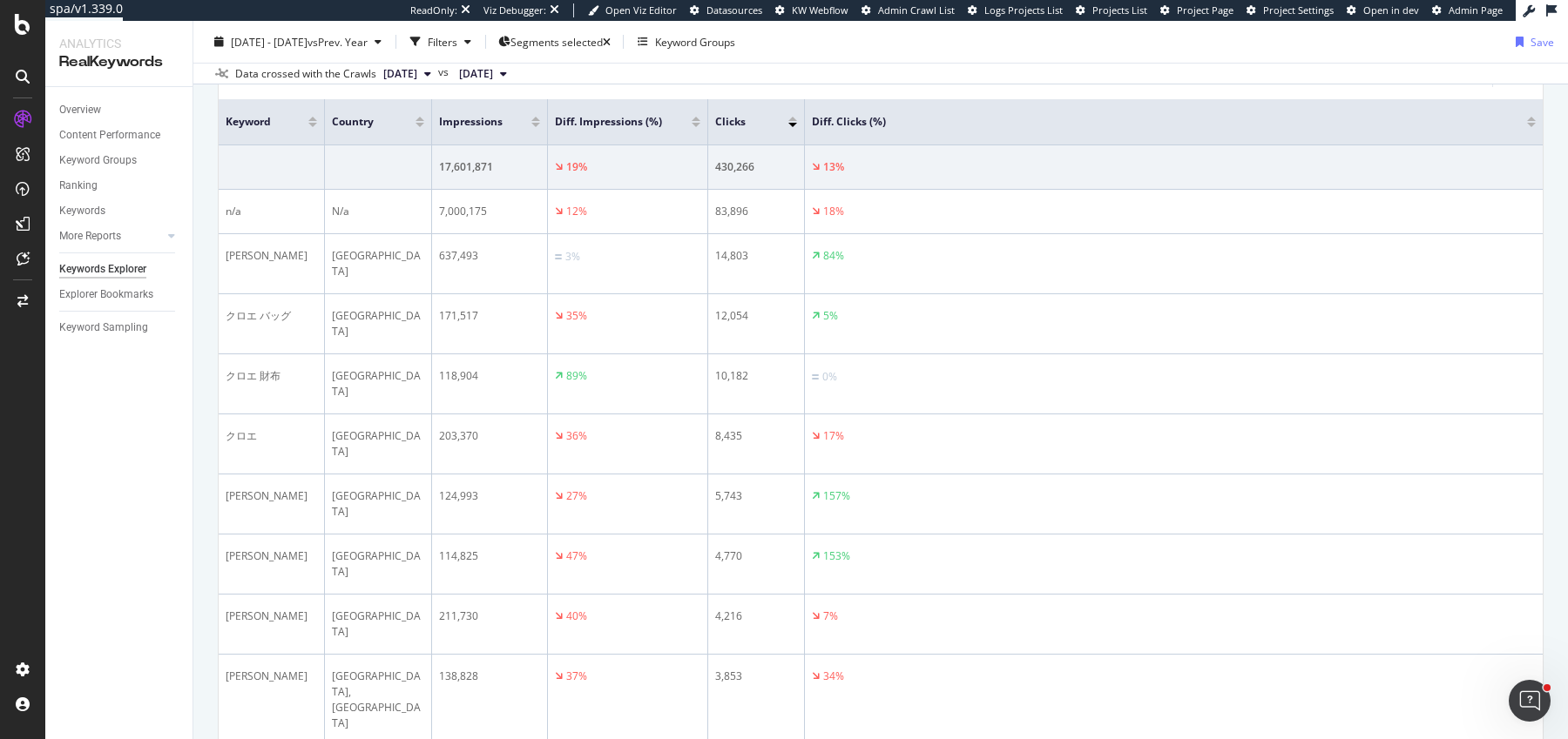
scroll to position [591, 0]
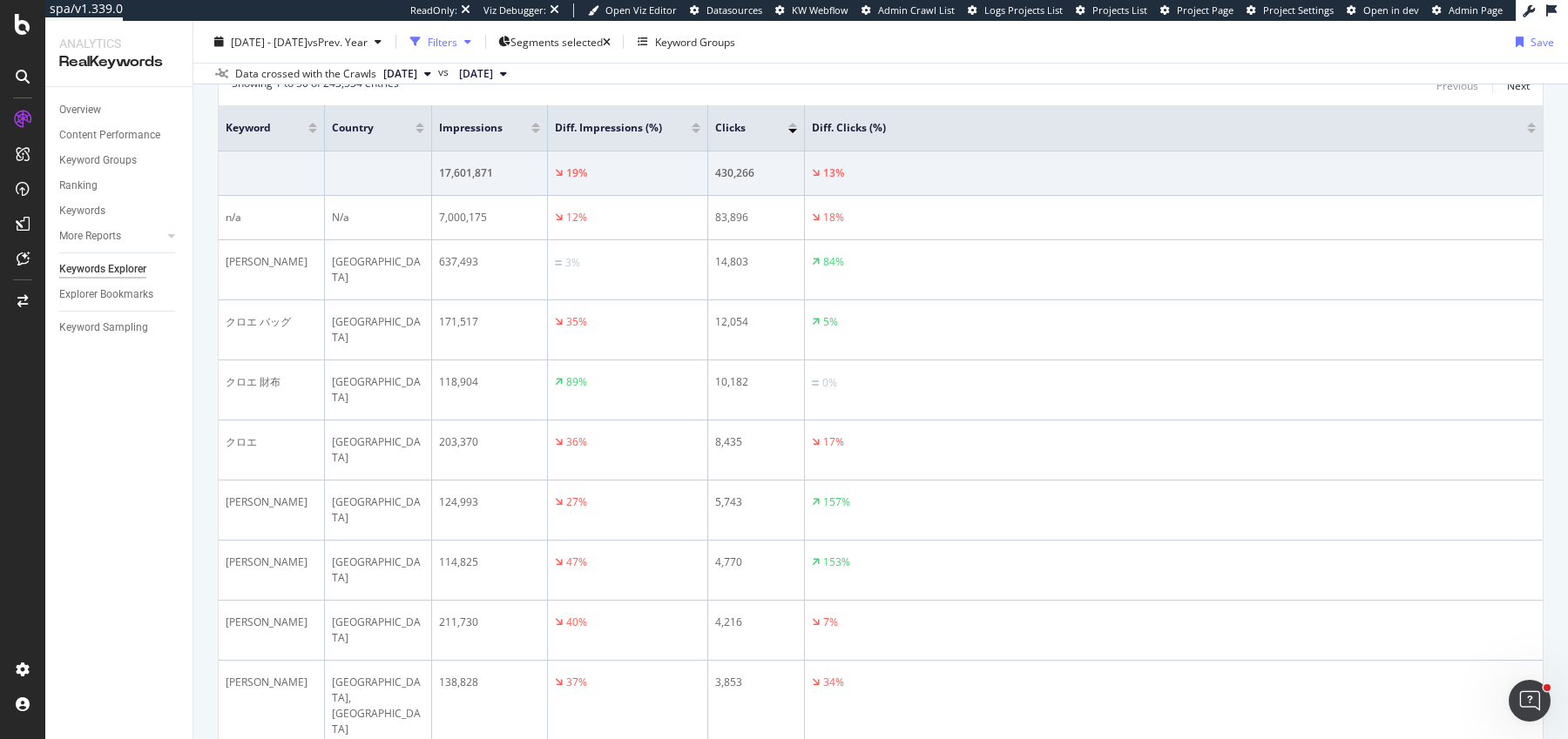
drag, startPoint x: 476, startPoint y: 47, endPoint x: 460, endPoint y: 50, distance: 16.3
click at [457, 47] on div "Filters" at bounding box center [442, 41] width 29 height 15
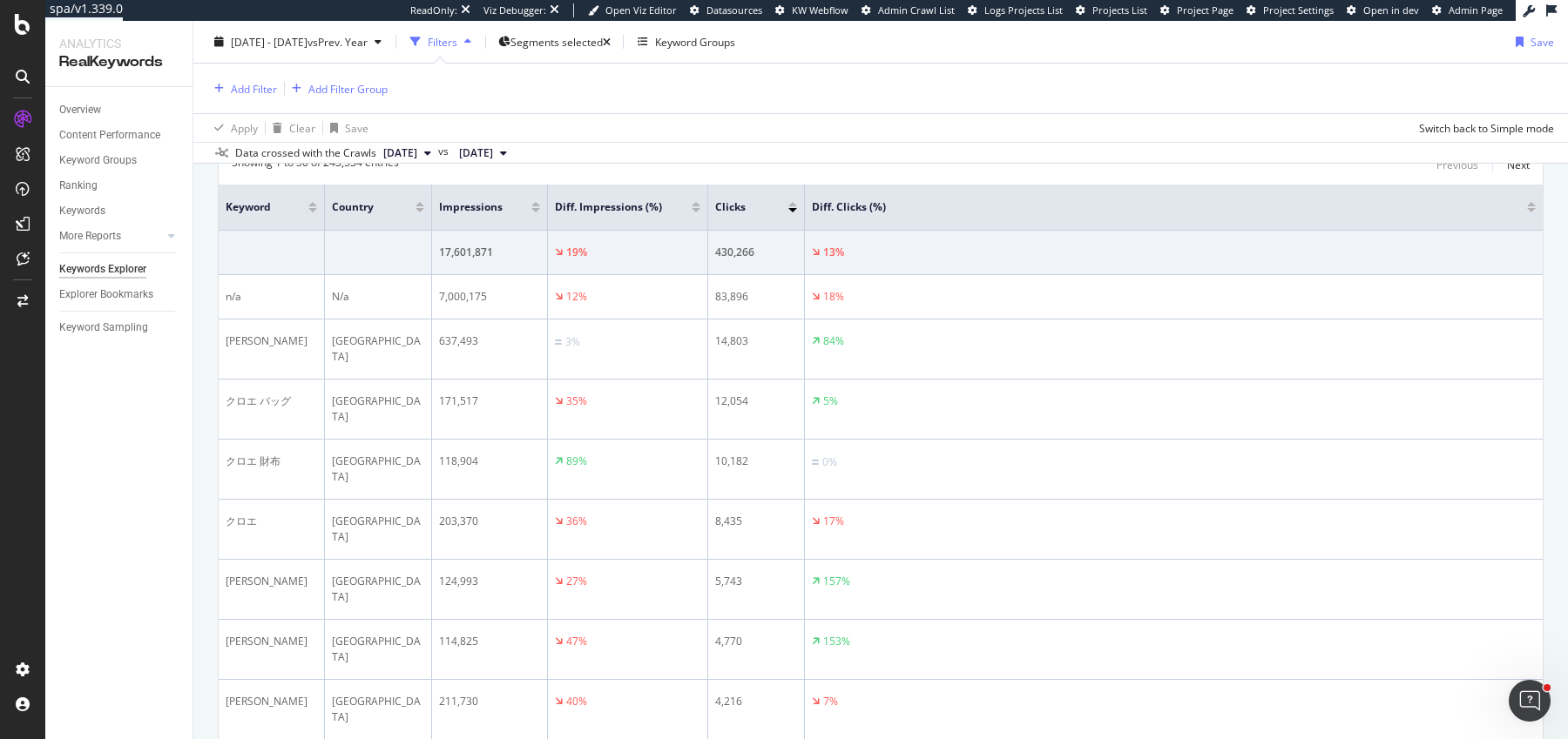
scroll to position [669, 0]
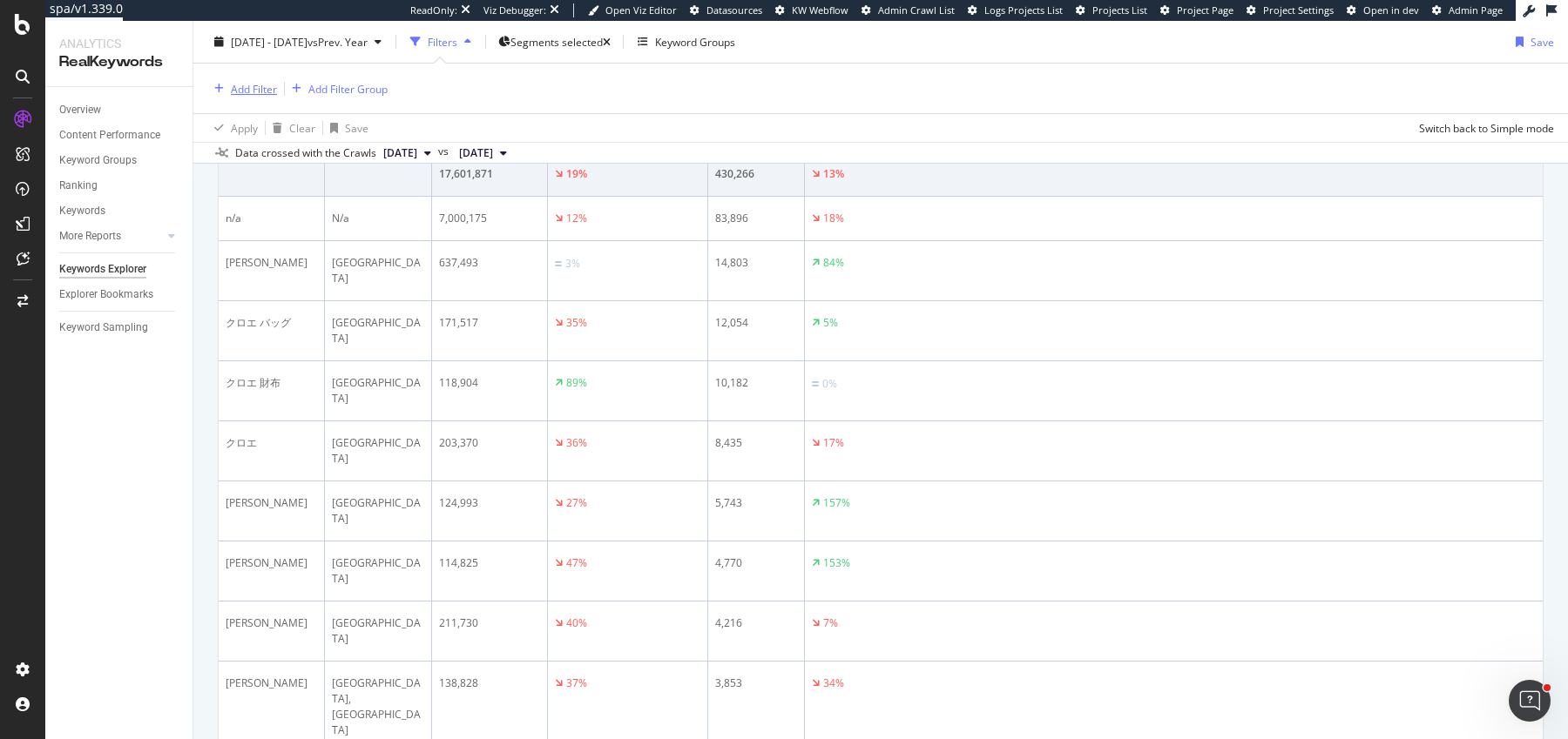
click at [235, 88] on div "Add Filter" at bounding box center [254, 88] width 46 height 15
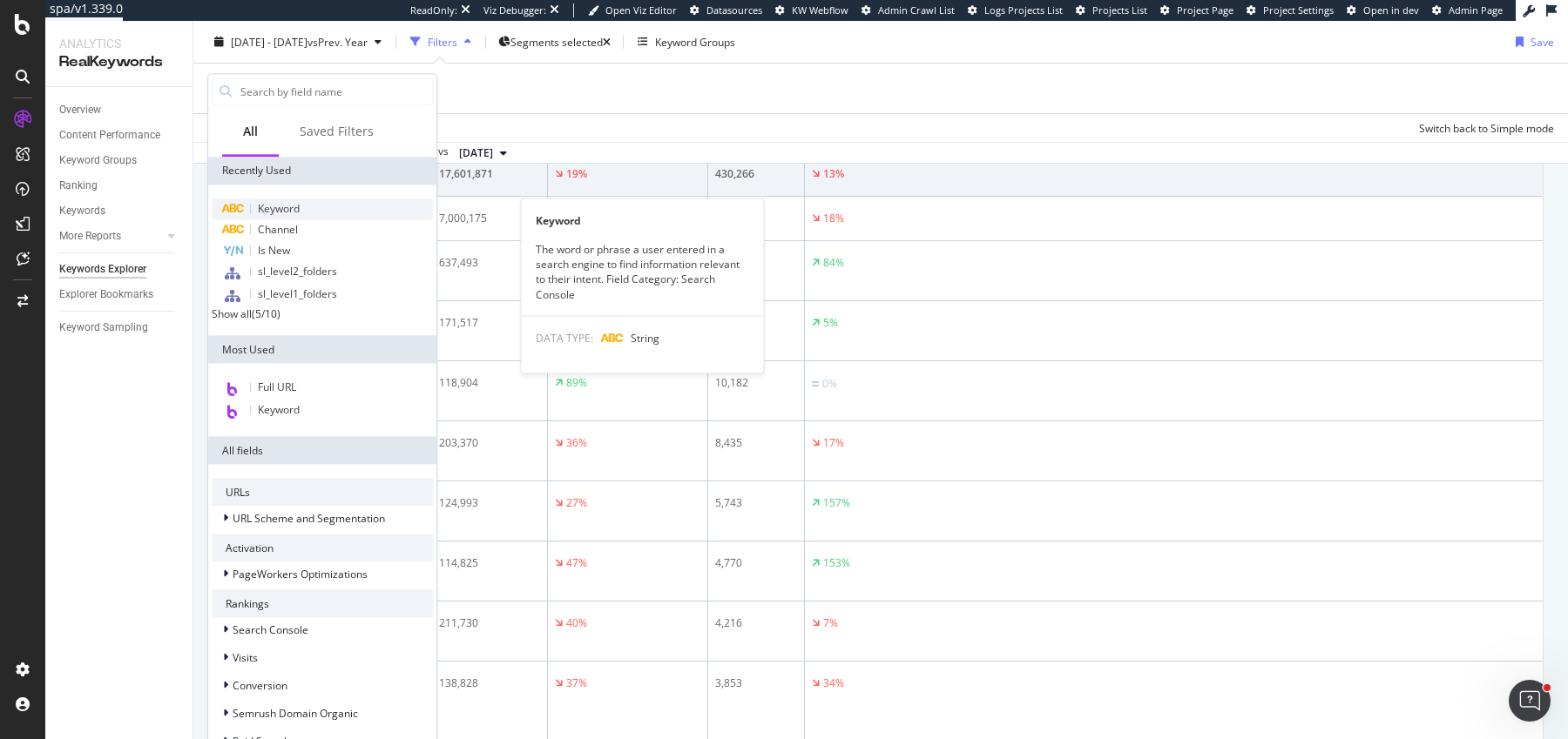
click at [280, 212] on span "Keyword" at bounding box center [279, 208] width 42 height 15
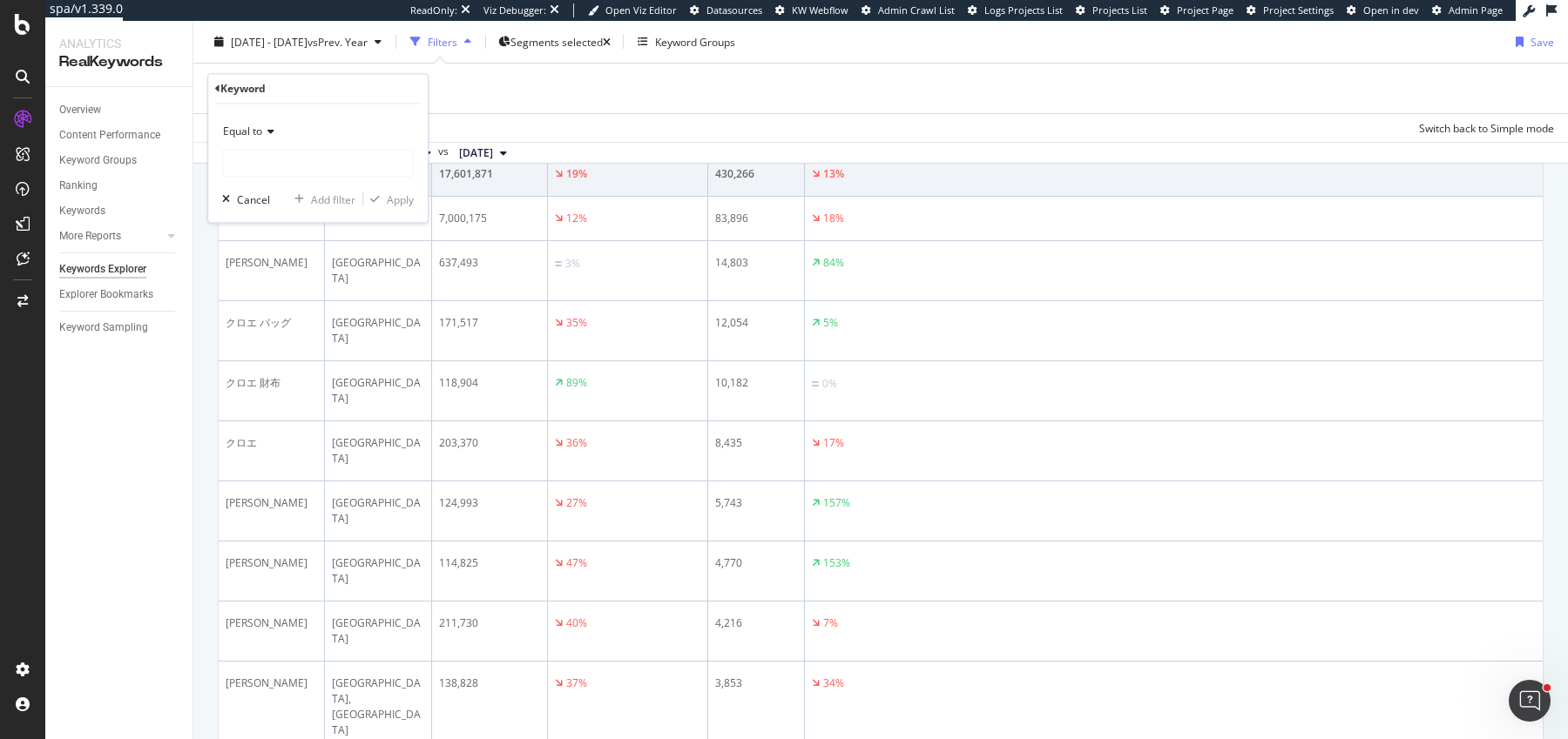
click at [255, 128] on span "Equal to" at bounding box center [242, 131] width 39 height 15
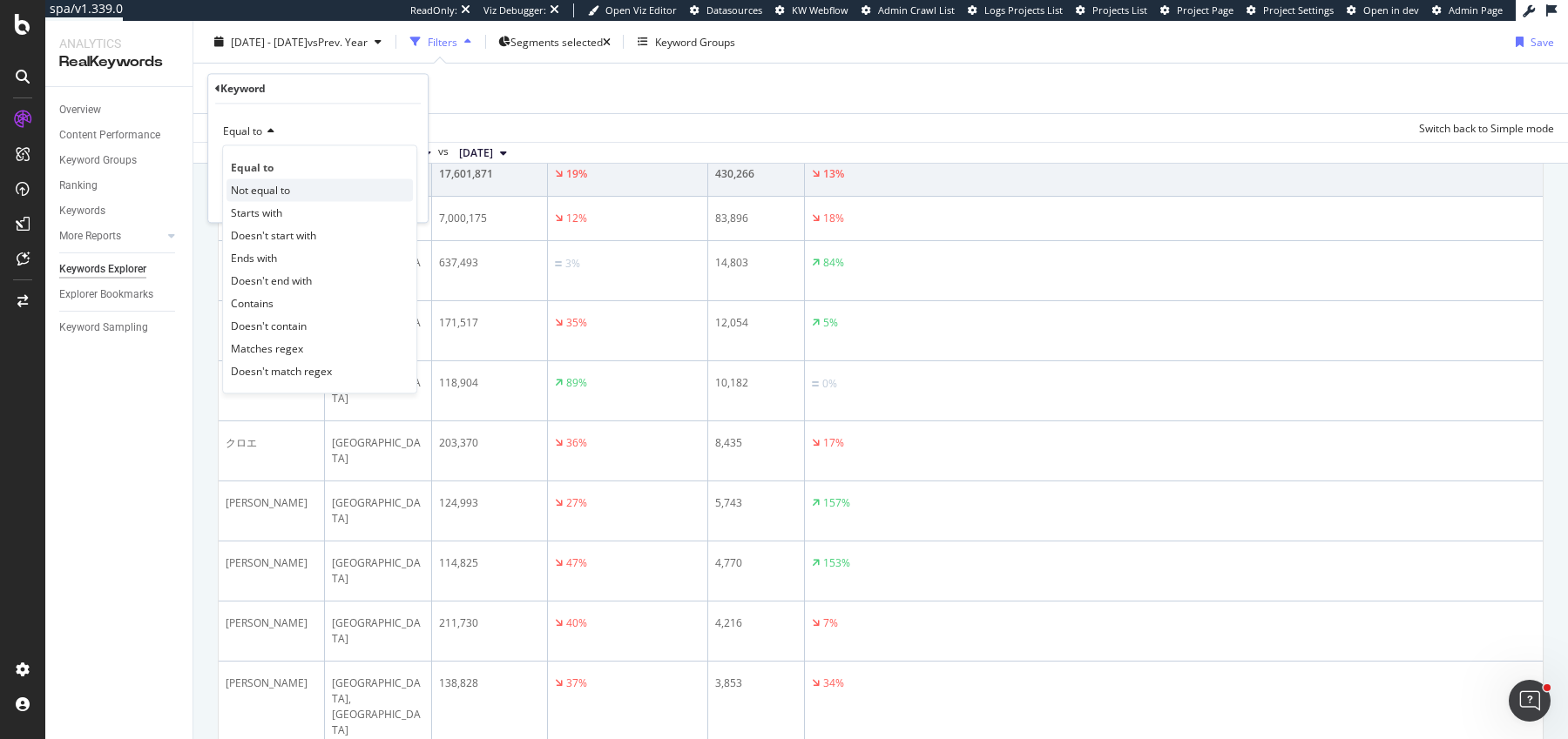
click at [253, 179] on div "Not equal to" at bounding box center [319, 191] width 186 height 23
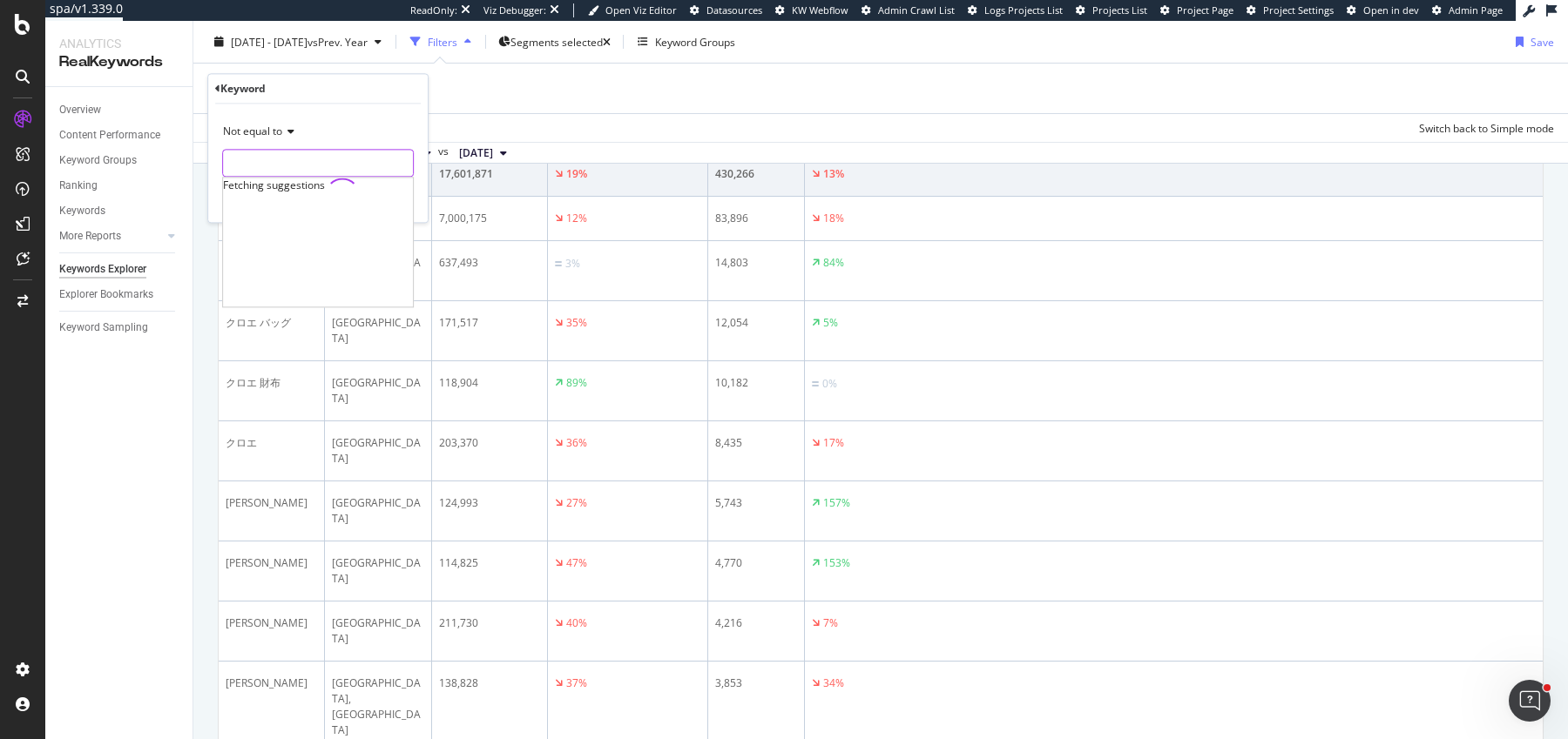
click at [292, 175] on div "Fetching suggestions" at bounding box center [318, 163] width 192 height 28
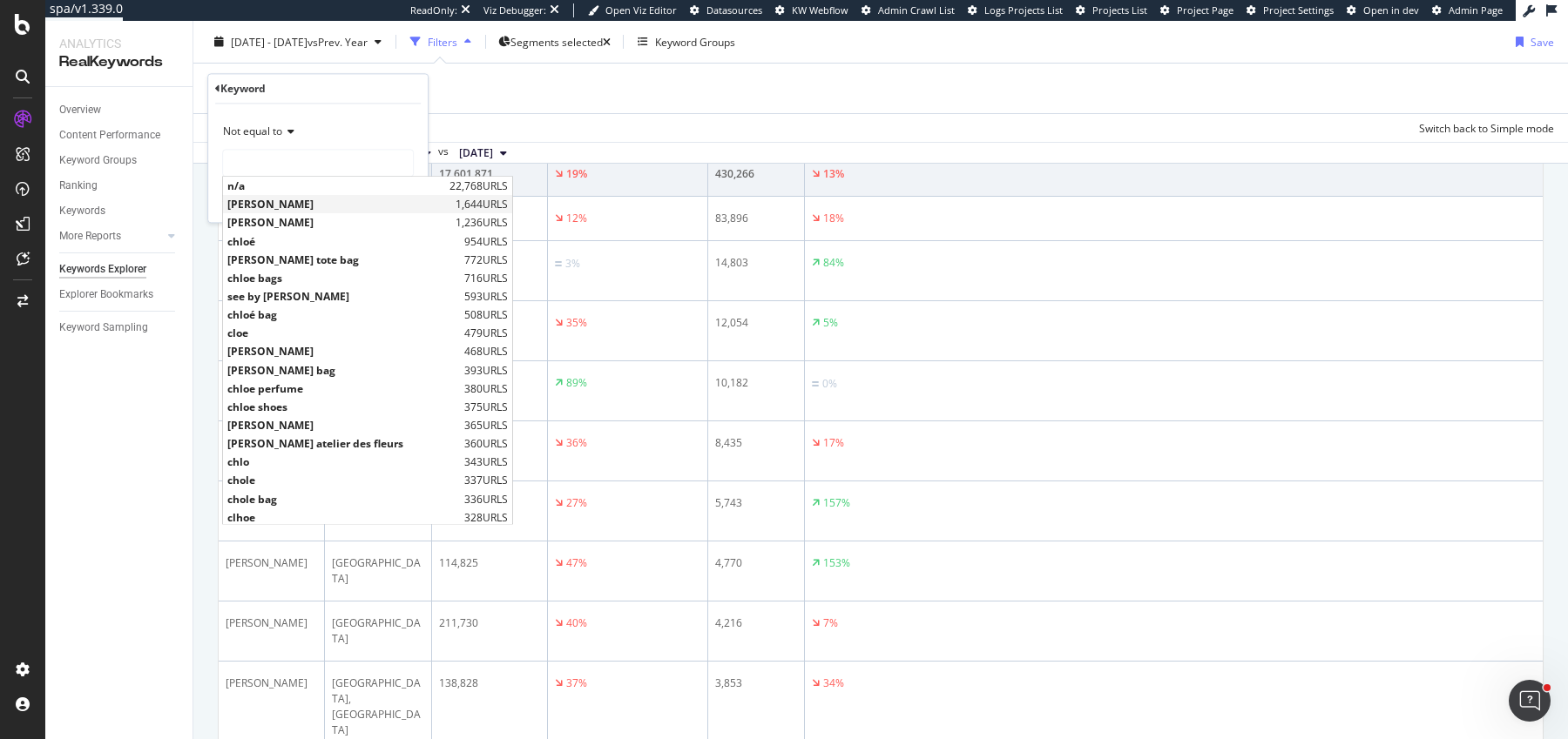
click at [288, 198] on span "chloe" at bounding box center [339, 205] width 224 height 15
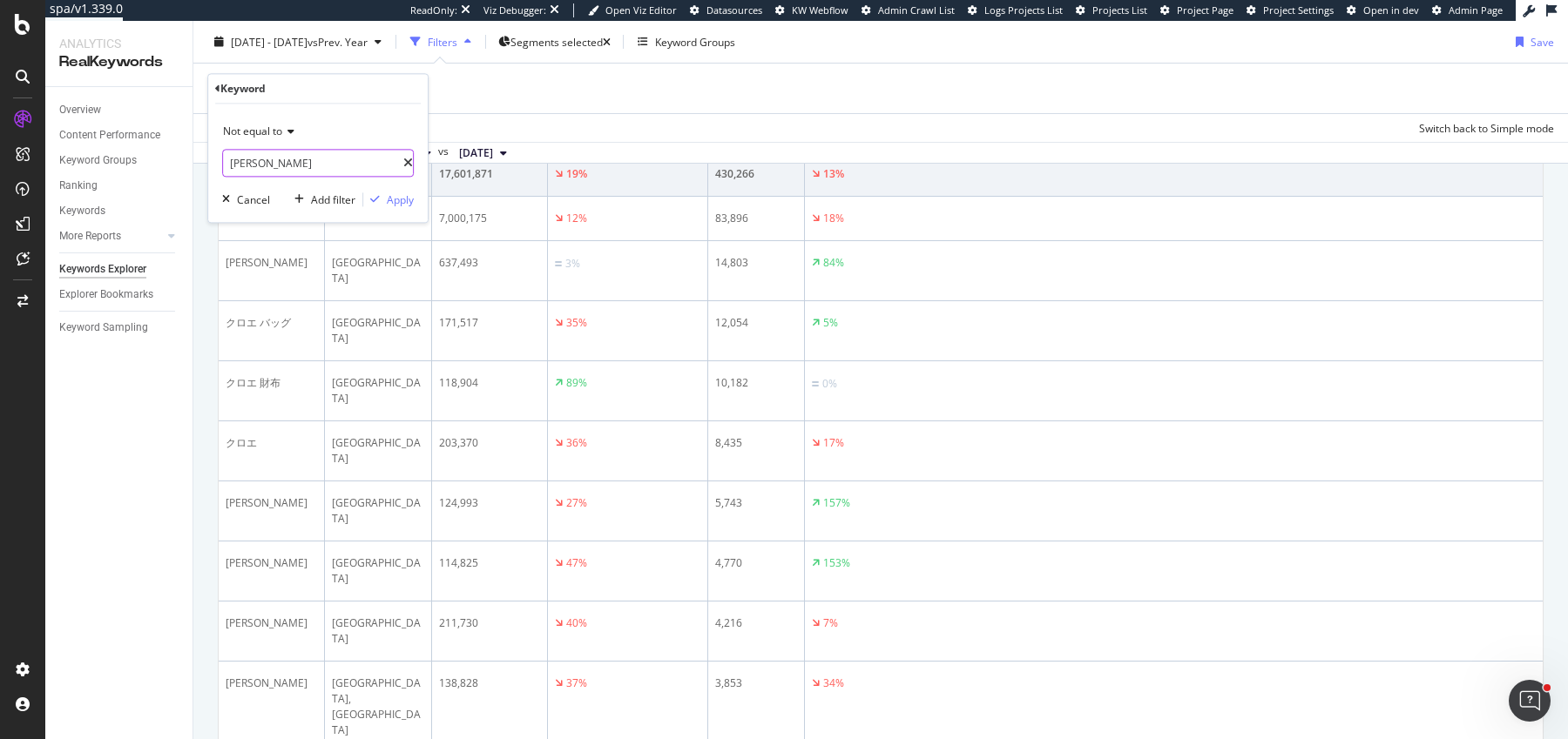
click at [286, 171] on input "chloe" at bounding box center [312, 163] width 180 height 28
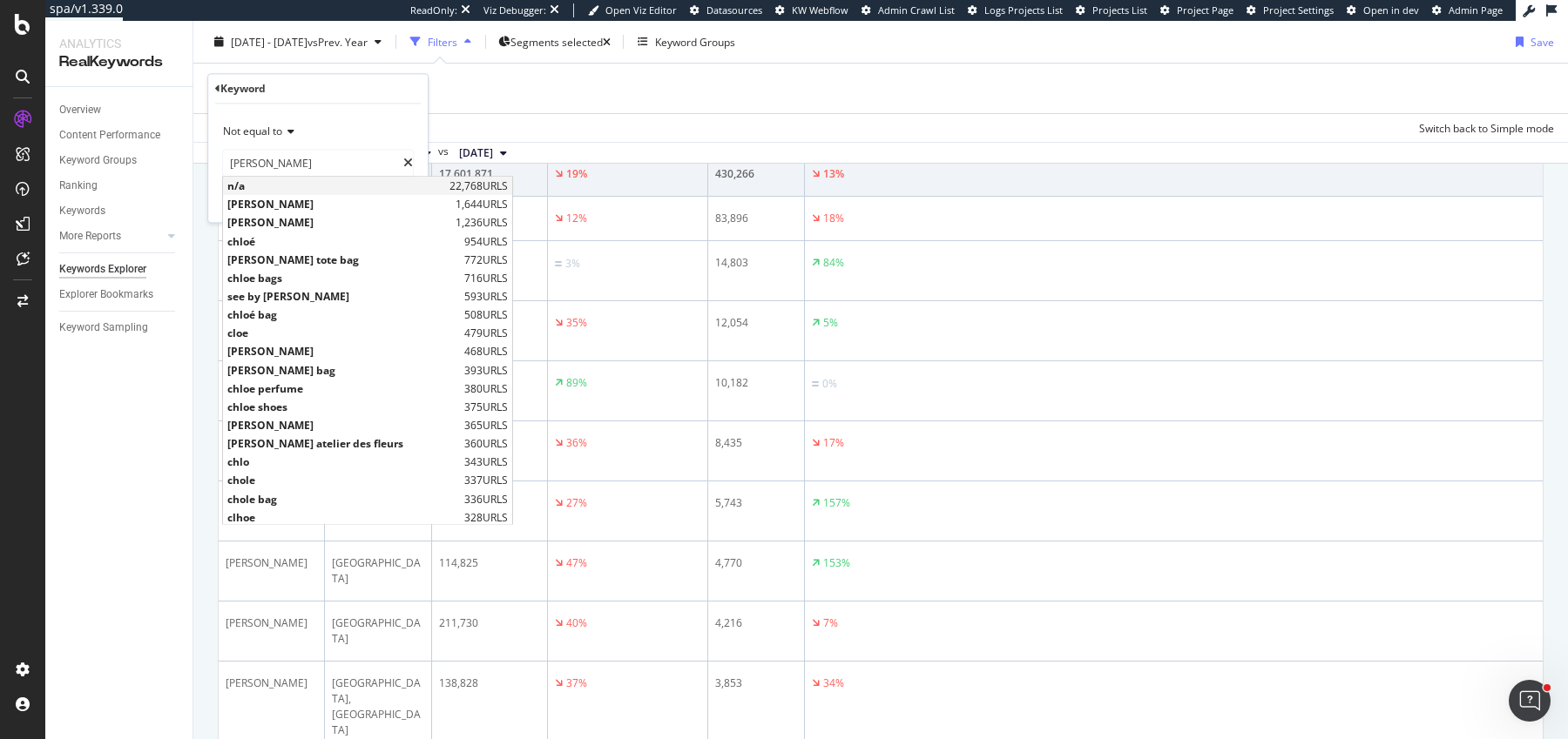
click at [285, 189] on span "n/a" at bounding box center [335, 186] width 217 height 15
type input "n/a"
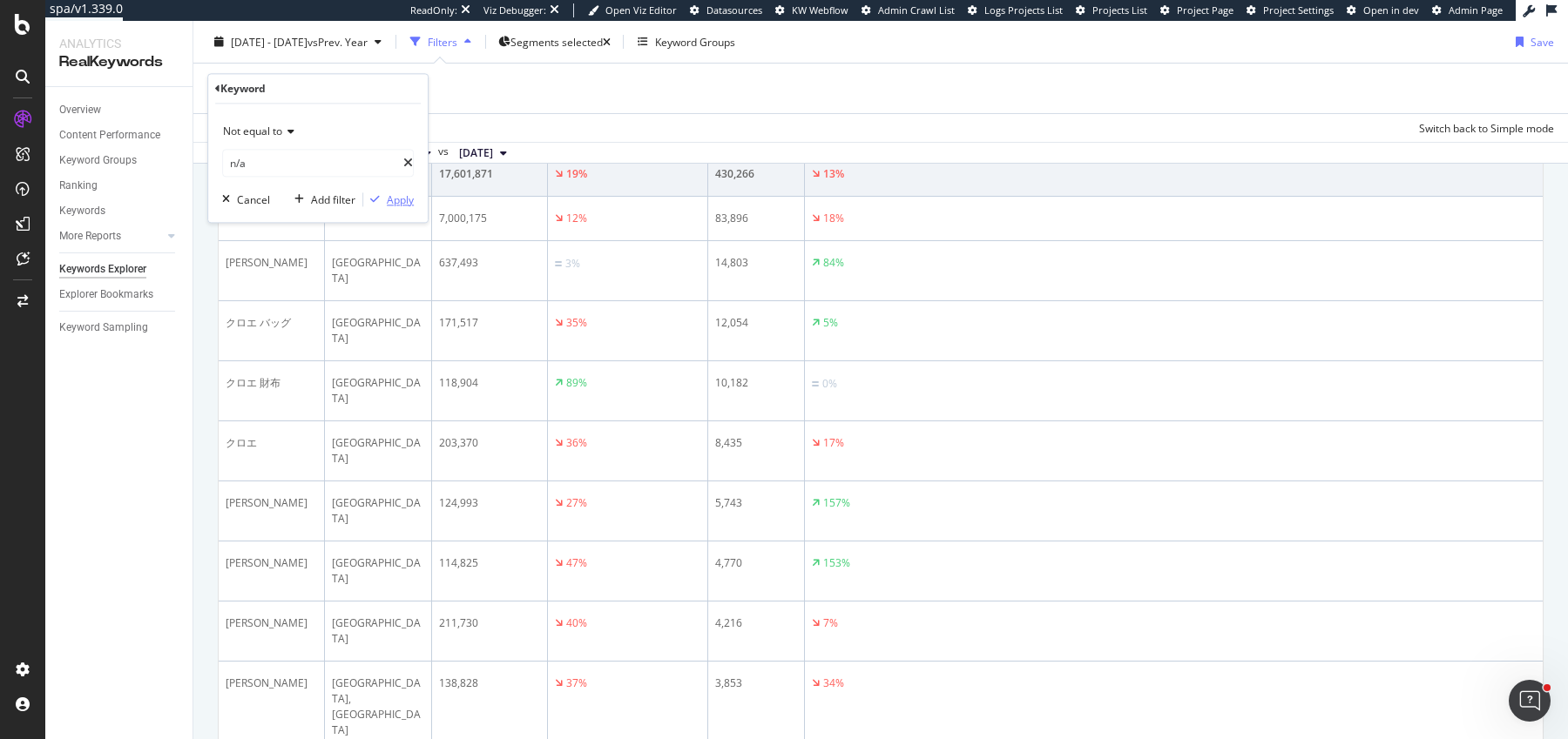
click at [387, 198] on div "Apply" at bounding box center [400, 200] width 27 height 15
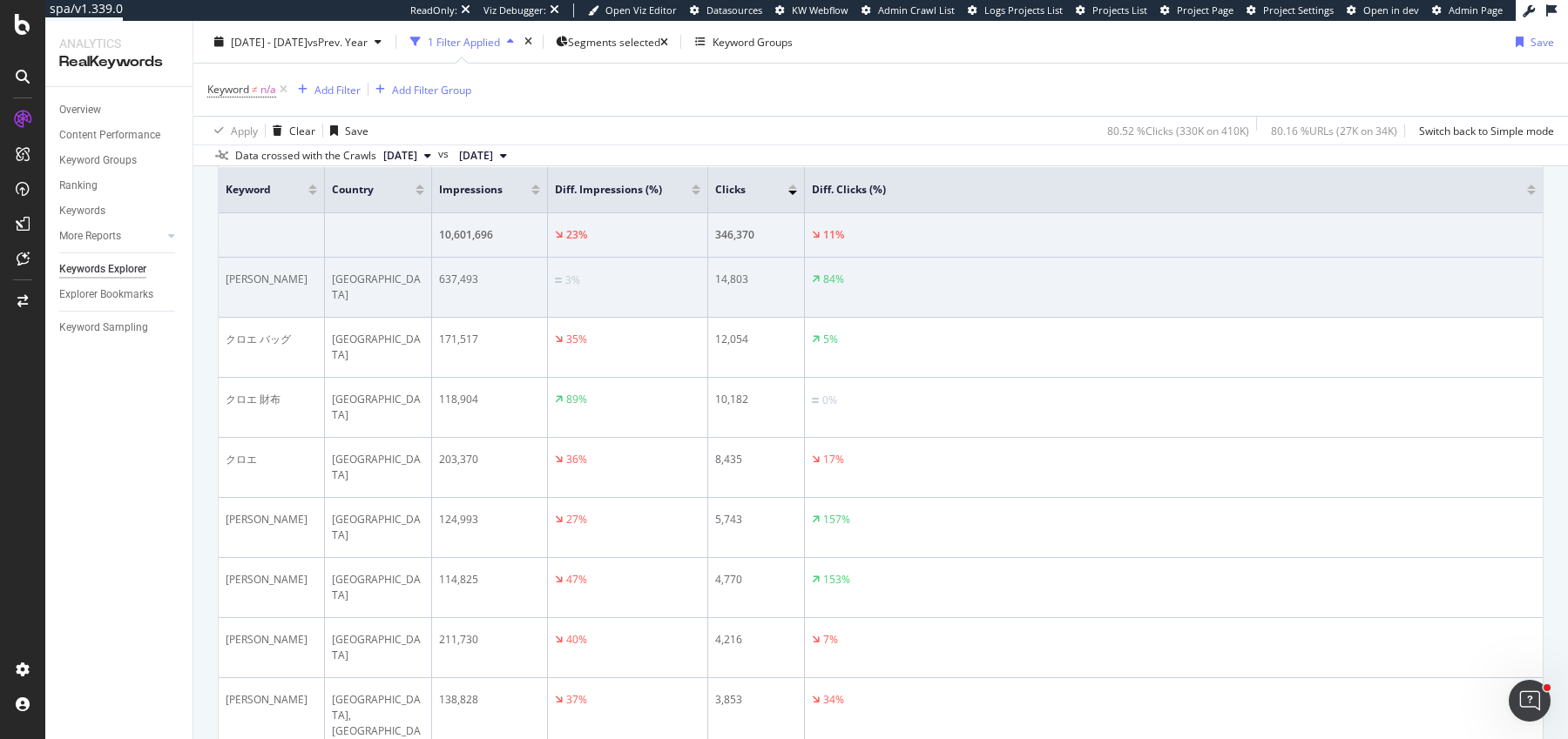
scroll to position [440, 0]
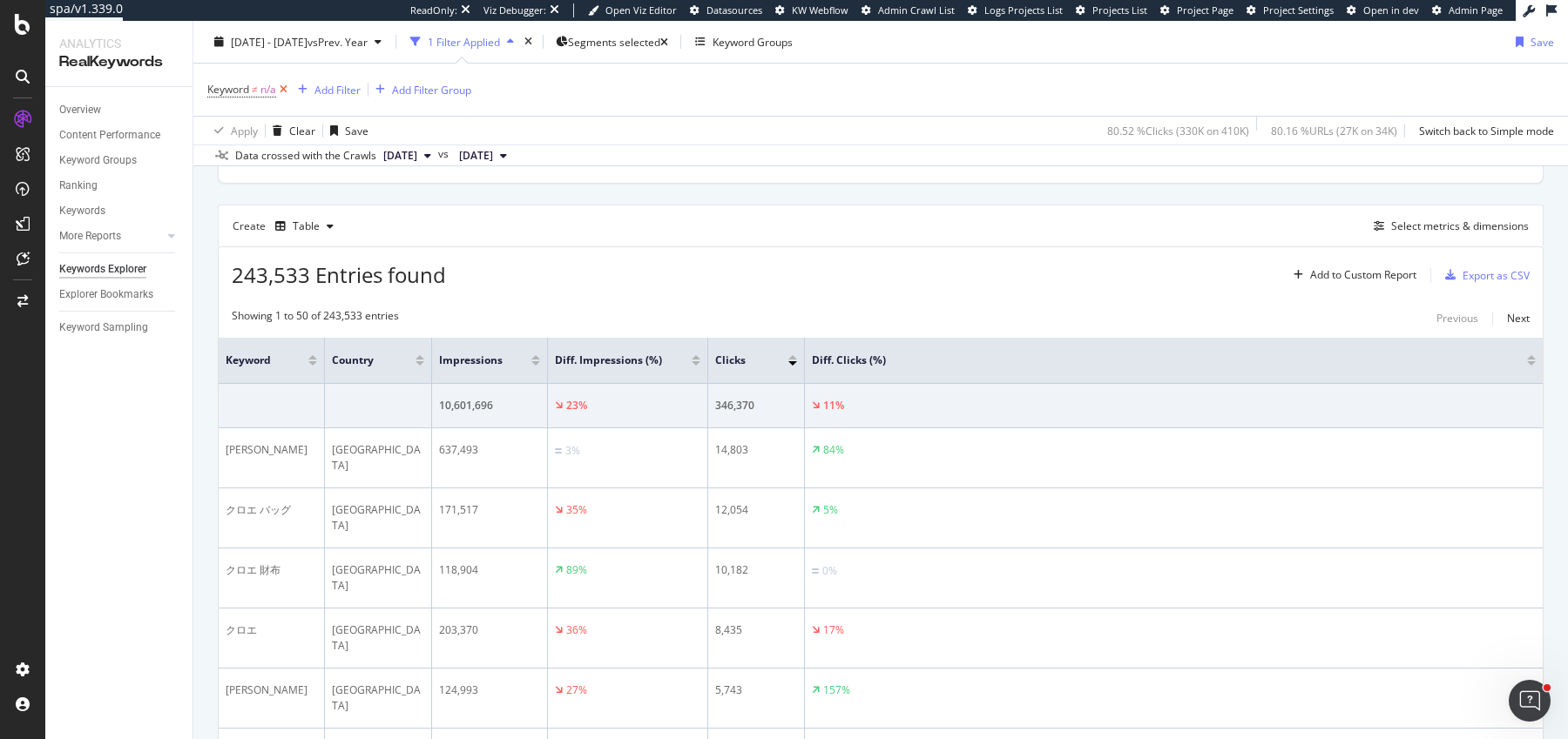
click at [289, 97] on icon at bounding box center [283, 90] width 15 height 18
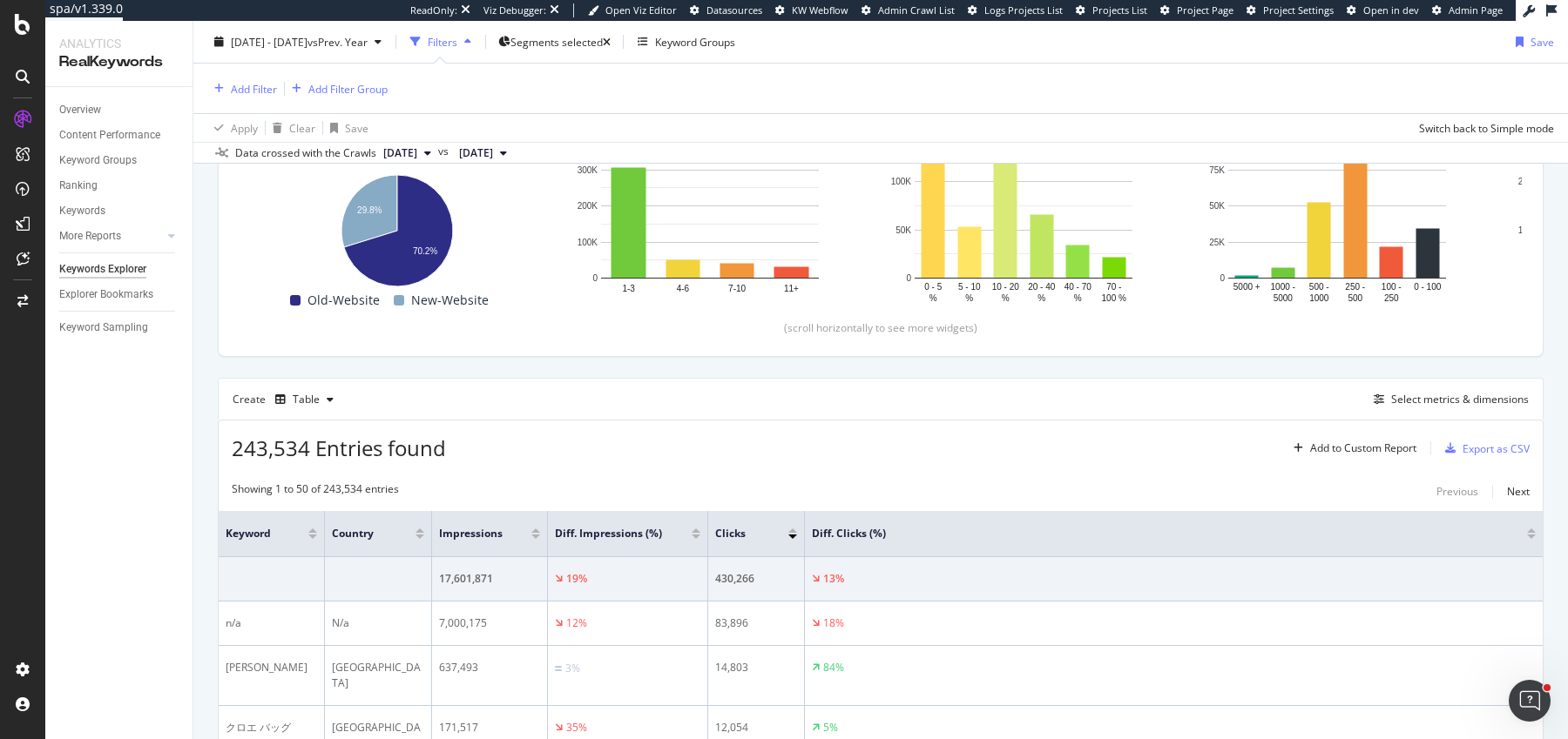
scroll to position [436, 0]
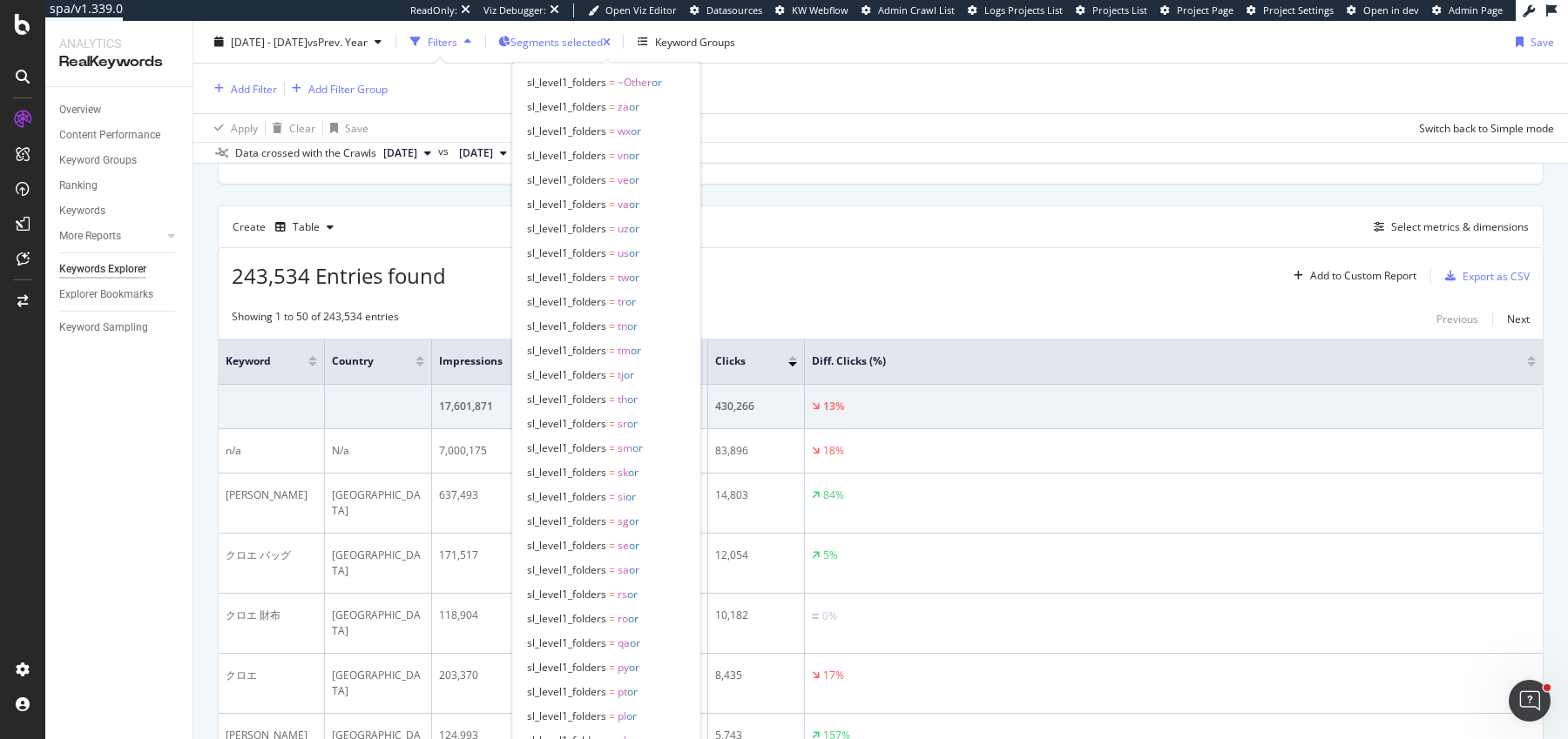
click at [603, 43] on span "Segments selected" at bounding box center [556, 41] width 92 height 15
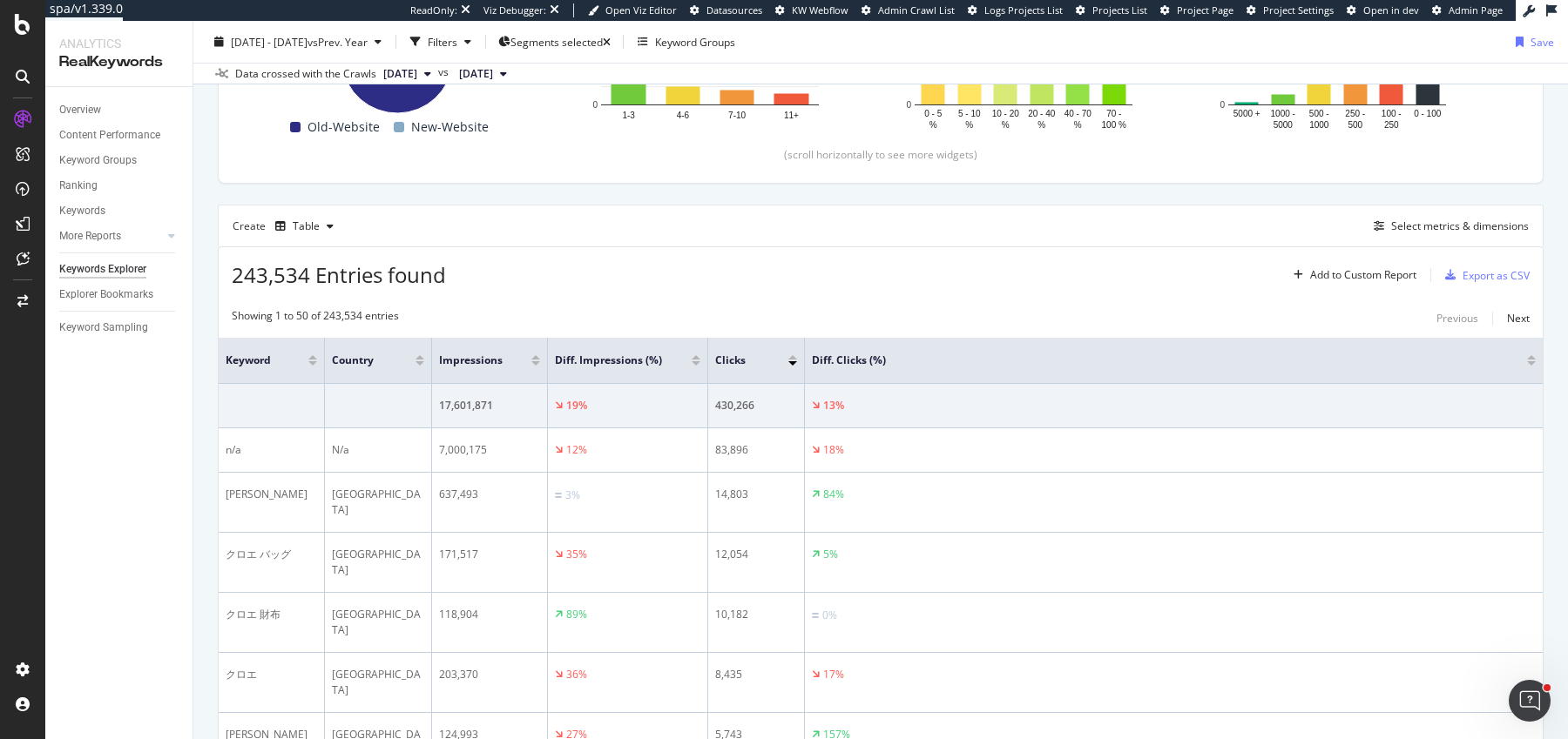
scroll to position [331, 0]
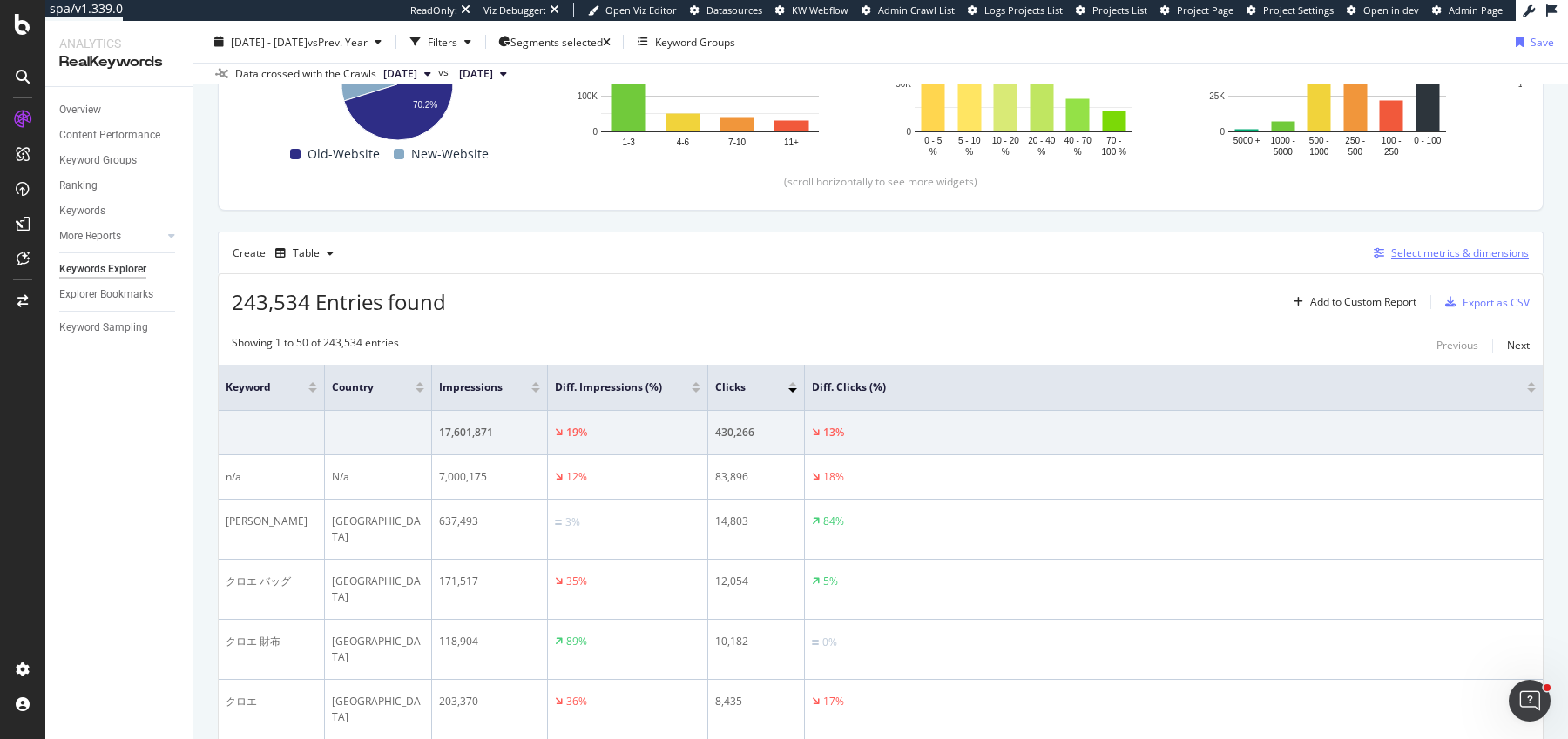
click at [1441, 254] on div "Select metrics & dimensions" at bounding box center [1460, 253] width 138 height 15
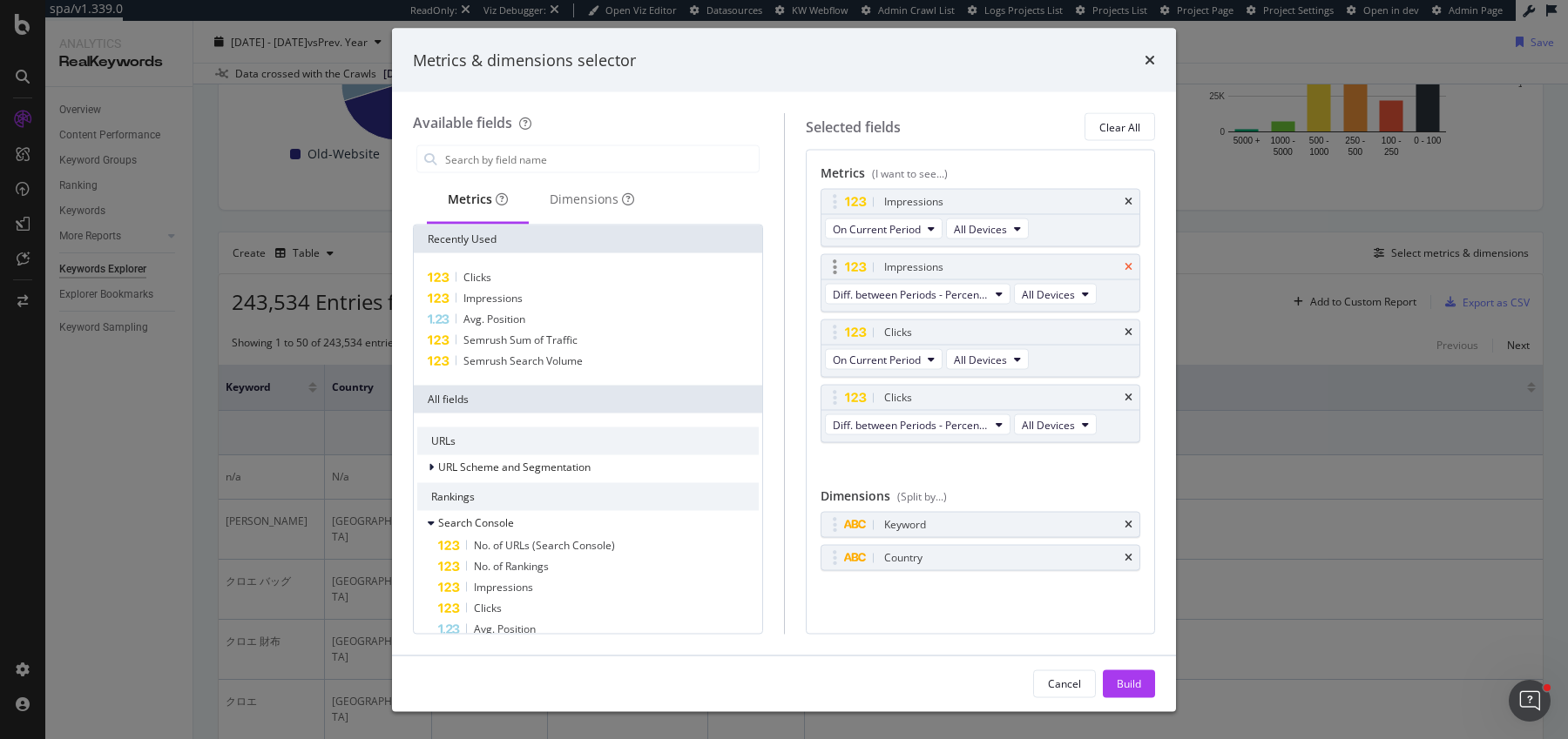
click at [1131, 263] on icon "times" at bounding box center [1128, 267] width 8 height 11
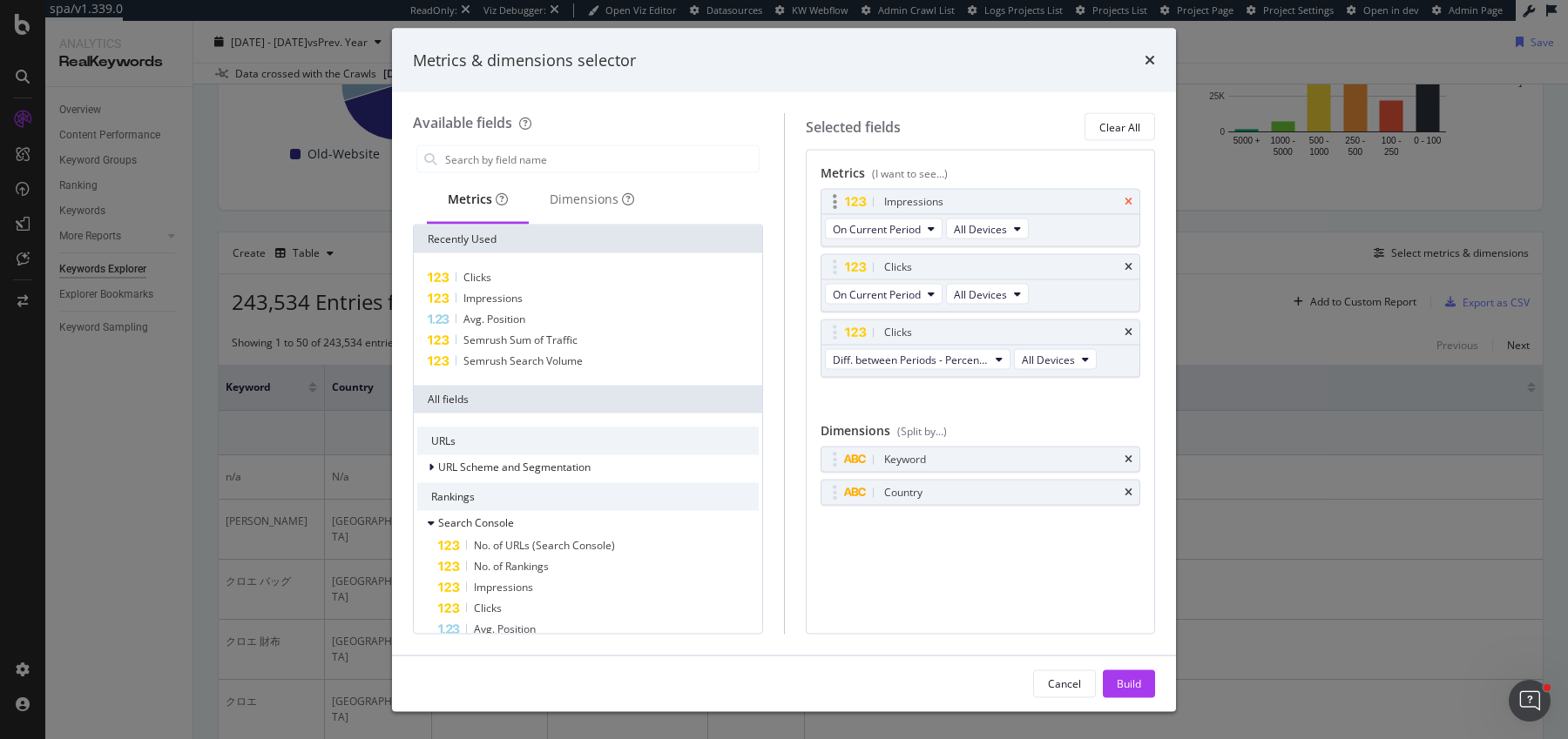
click at [1131, 202] on icon "times" at bounding box center [1128, 202] width 8 height 11
click at [1131, 262] on icon "times" at bounding box center [1128, 267] width 8 height 11
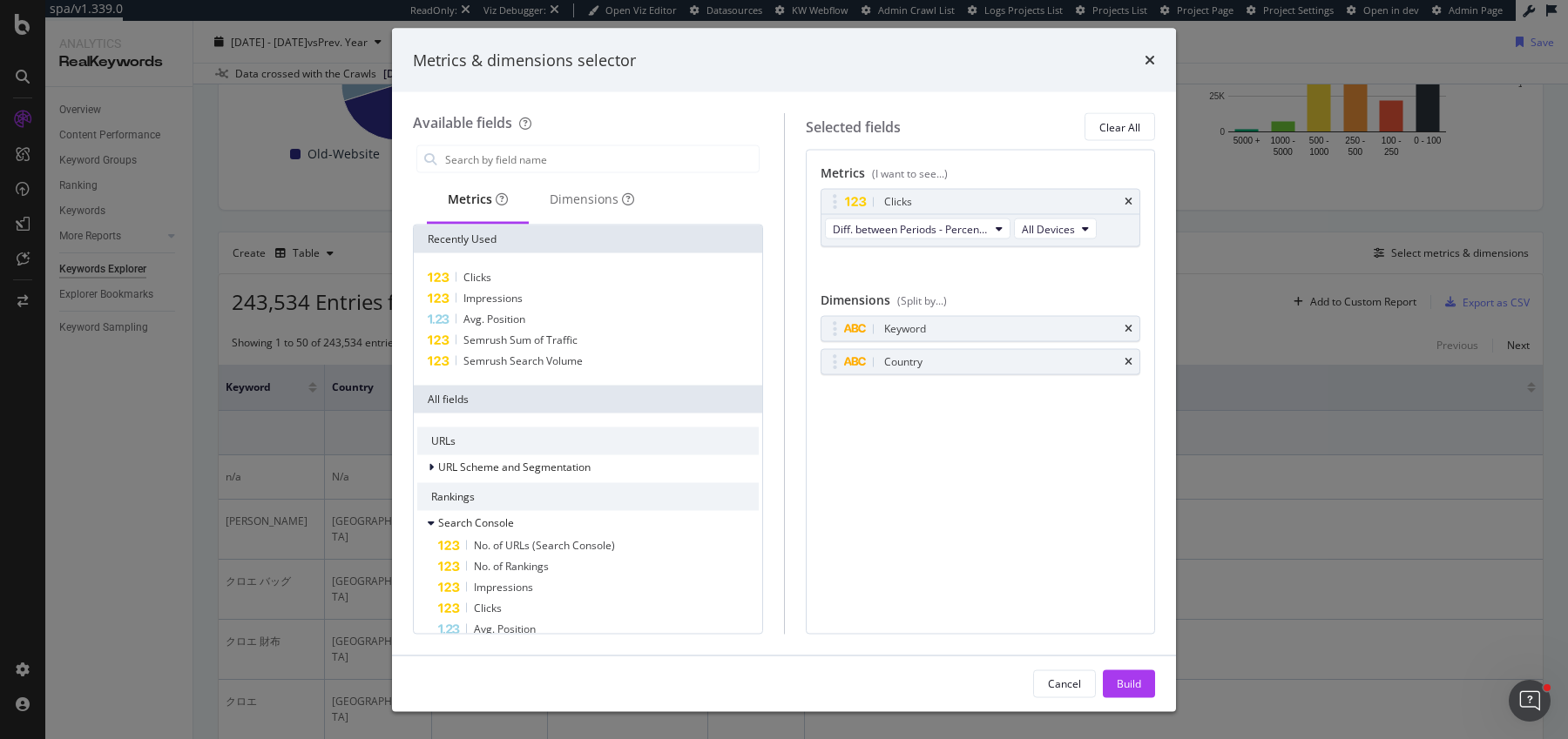
click at [1131, 202] on icon "times" at bounding box center [1128, 202] width 8 height 11
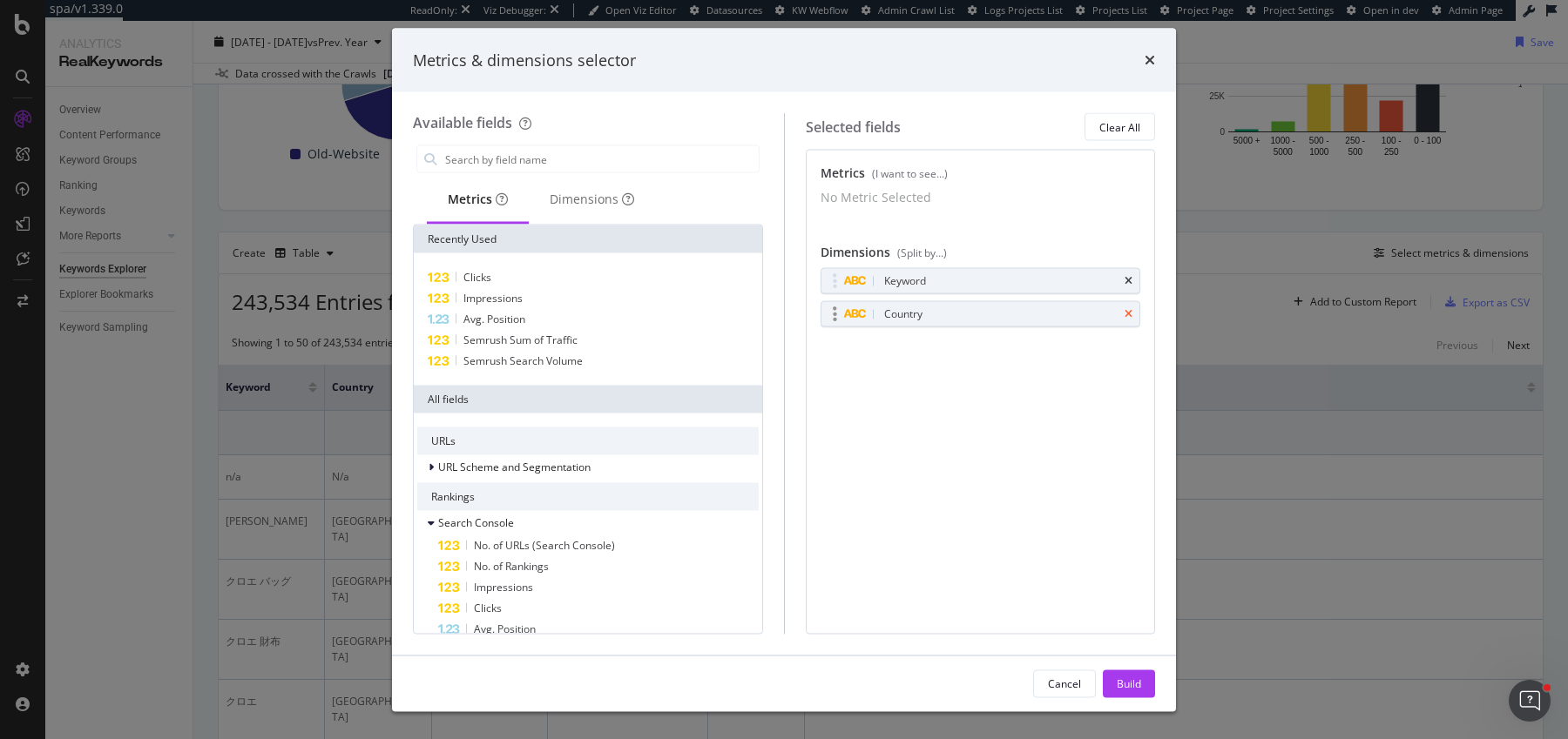
click at [1128, 319] on icon "times" at bounding box center [1128, 315] width 8 height 11
click at [513, 301] on span "Impressions" at bounding box center [492, 298] width 59 height 15
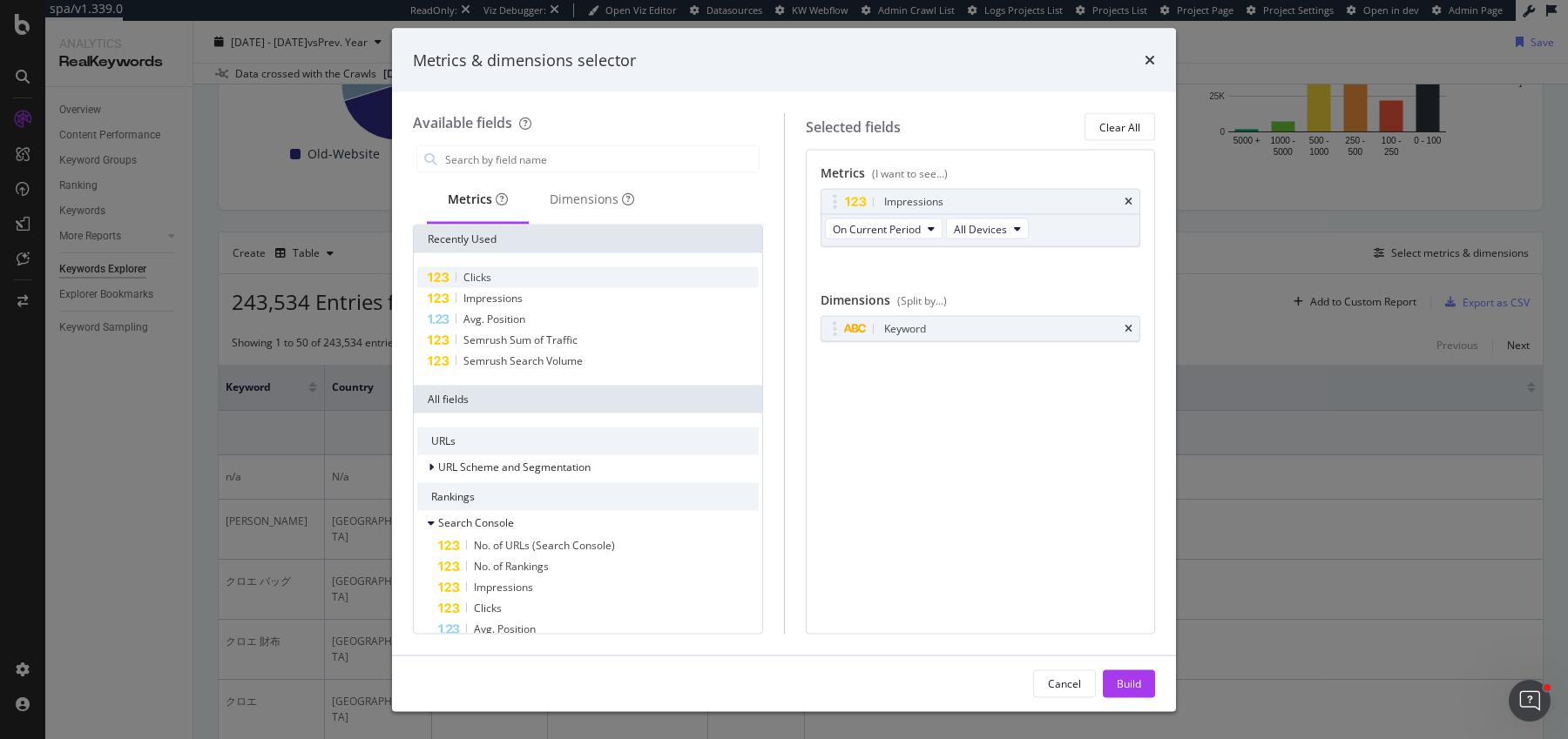
click at [527, 271] on div "Clicks" at bounding box center [587, 278] width 342 height 21
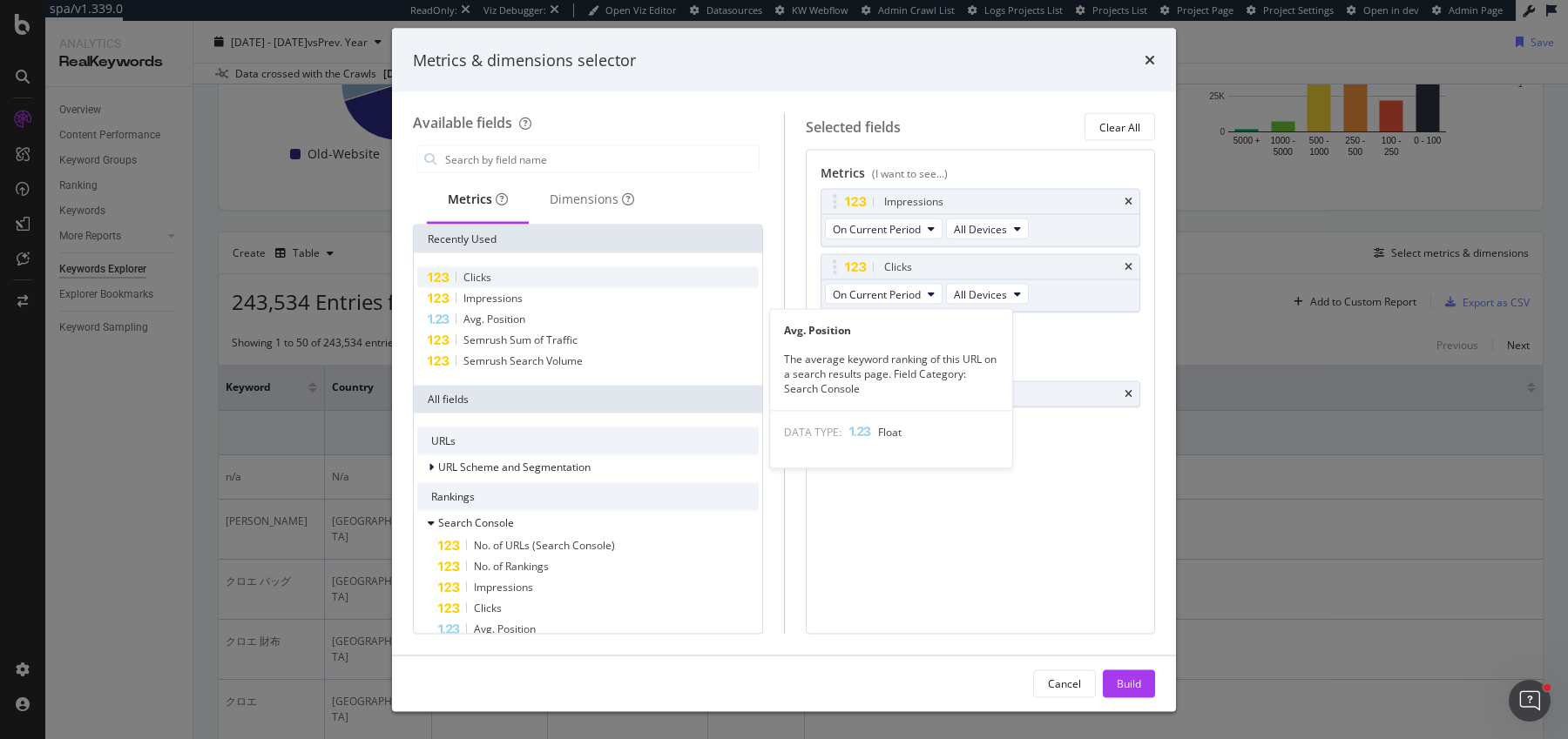
drag, startPoint x: 523, startPoint y: 323, endPoint x: 651, endPoint y: 271, distance: 138.2
click at [523, 322] on span "Avg. Position" at bounding box center [494, 318] width 62 height 15
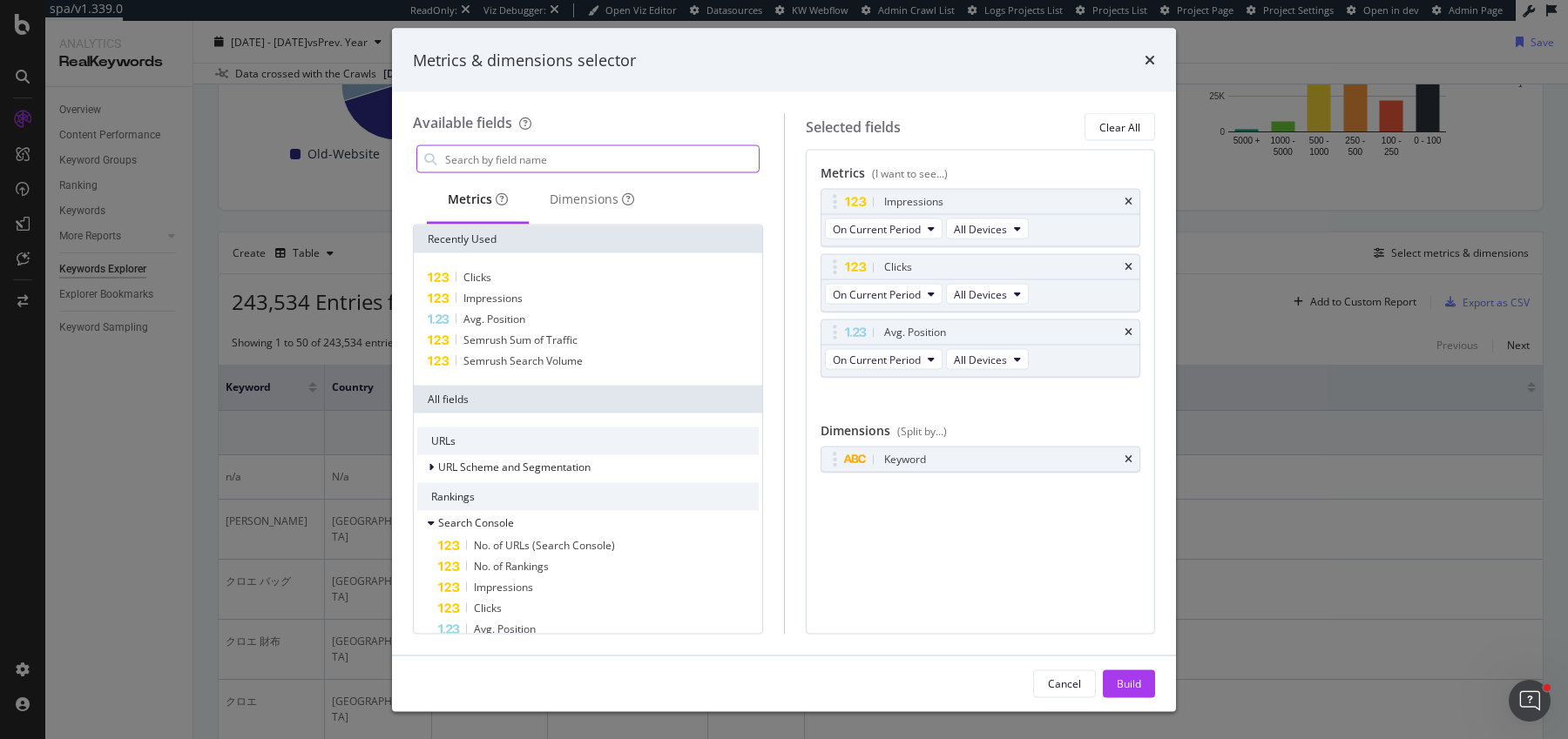
click at [611, 164] on input "modal" at bounding box center [601, 159] width 315 height 26
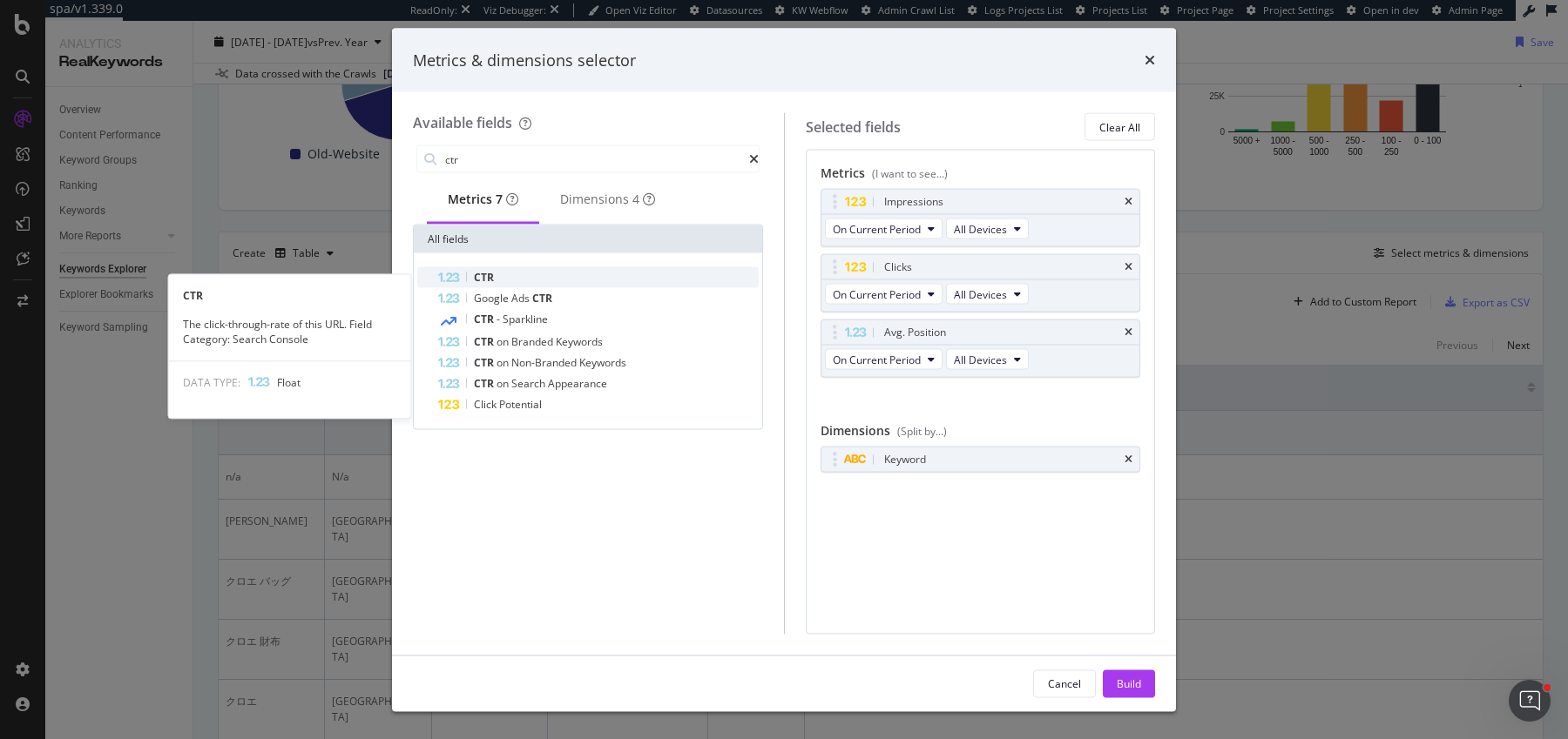
click at [497, 282] on div "CTR" at bounding box center [598, 278] width 320 height 21
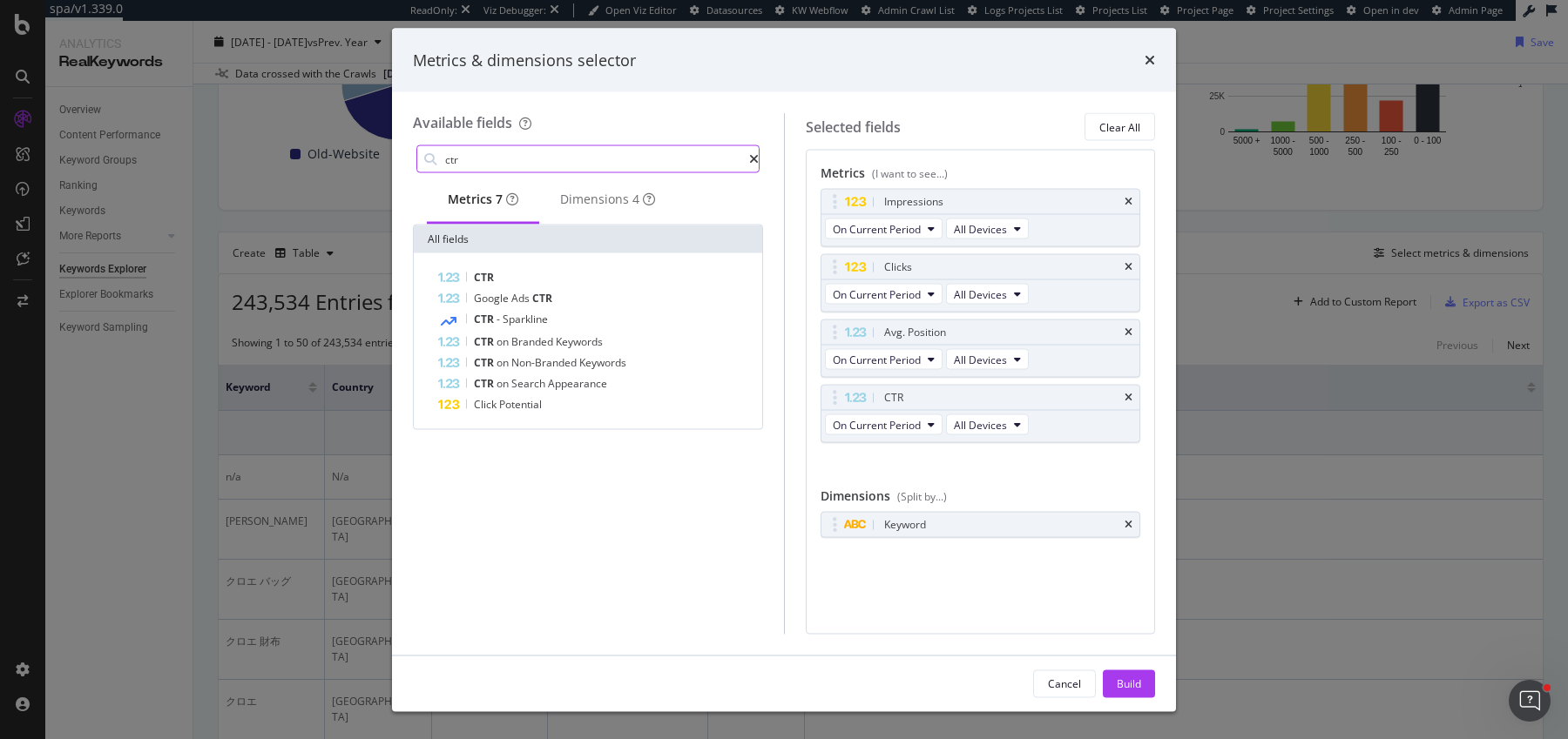
click at [605, 161] on input "ctr" at bounding box center [596, 159] width 306 height 26
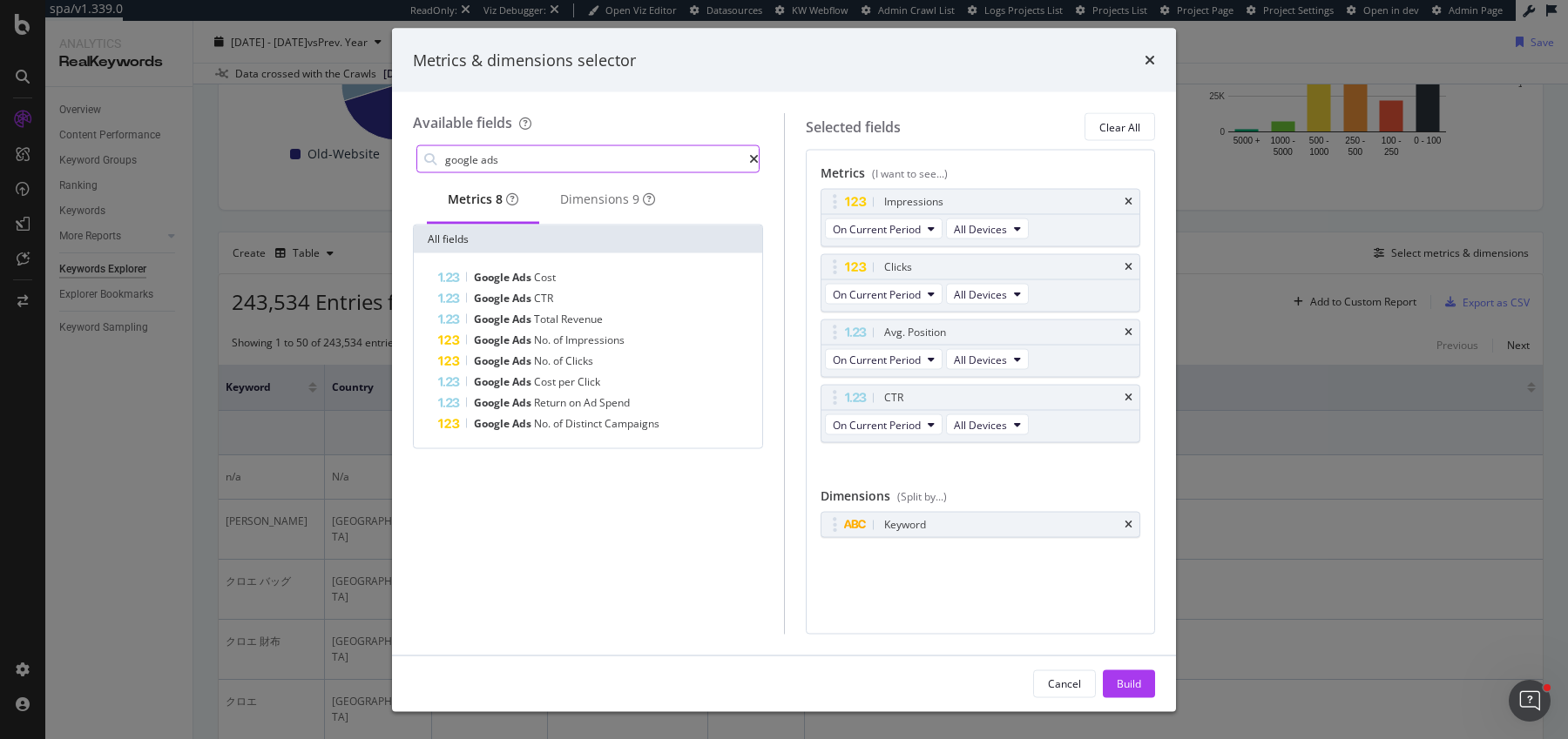
type input "google ads"
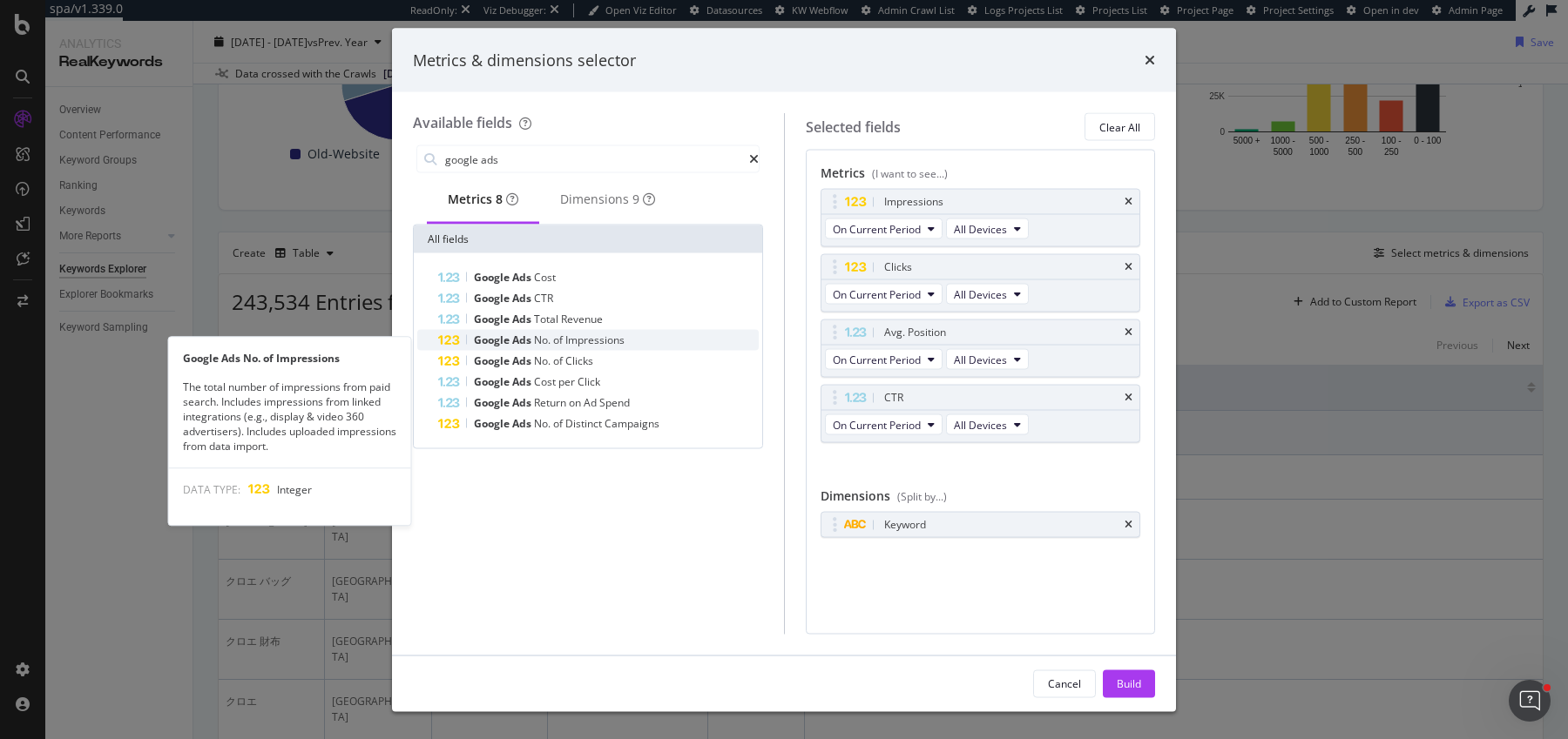
click at [594, 345] on span "Impressions" at bounding box center [595, 340] width 59 height 15
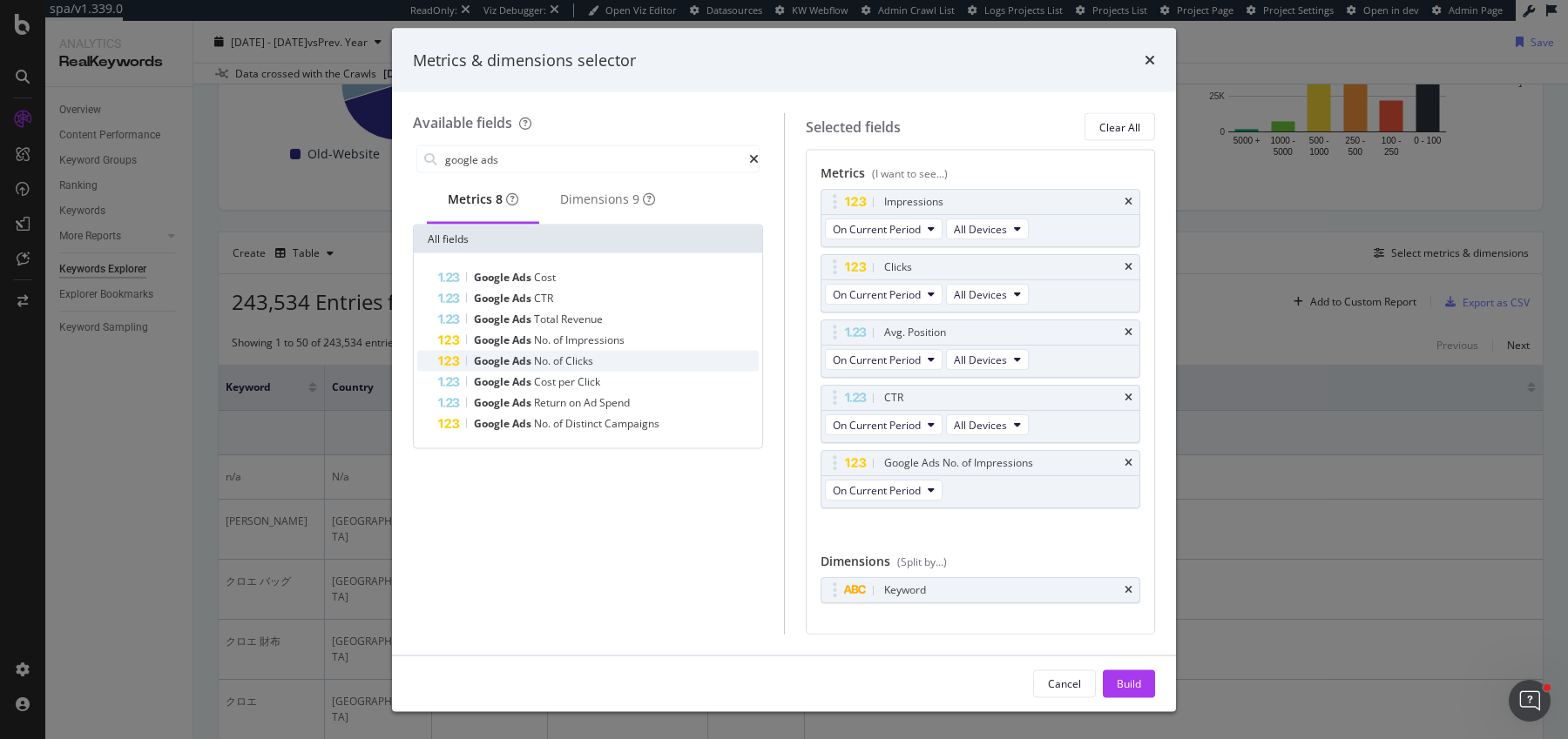
click at [588, 367] on span "Clicks" at bounding box center [579, 361] width 28 height 15
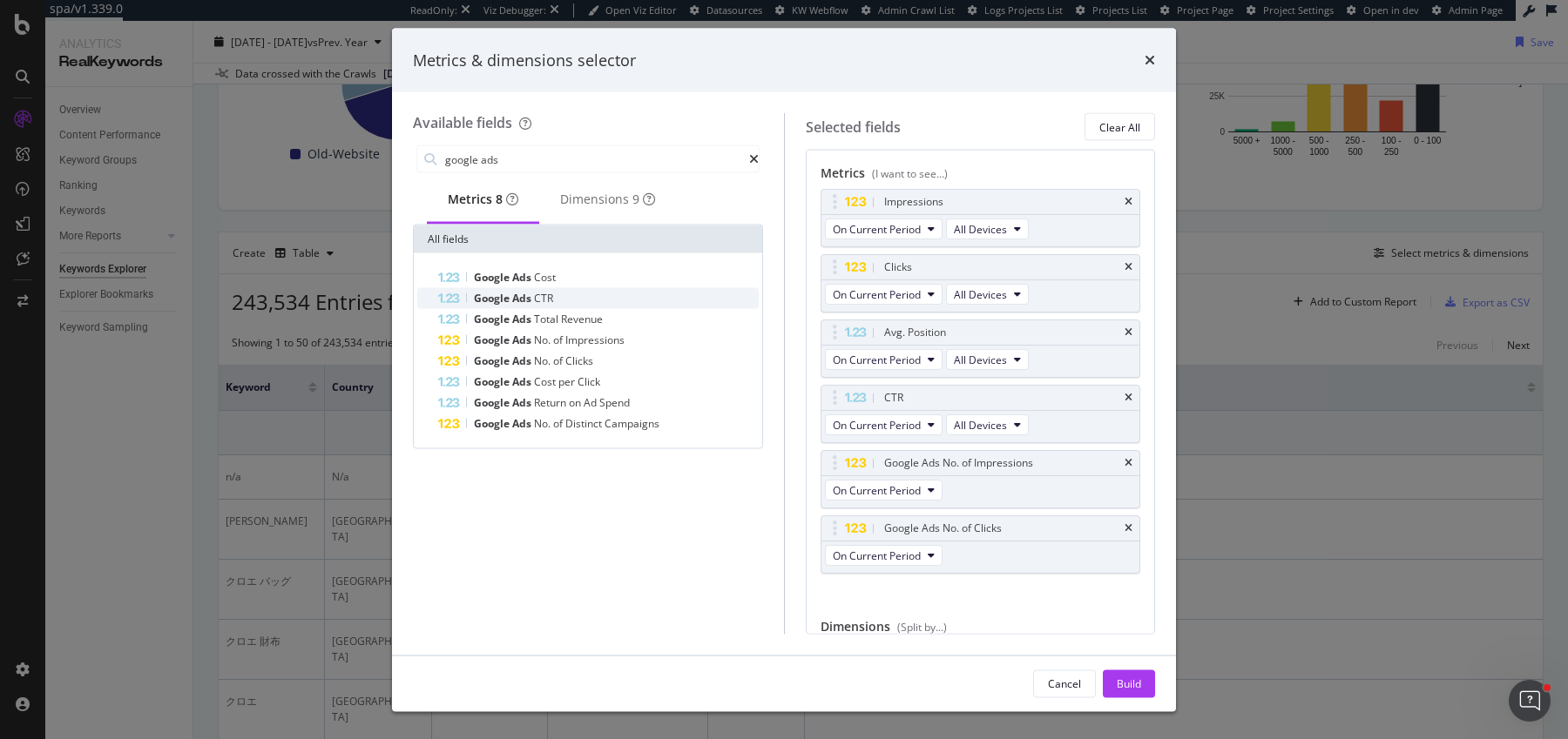
click at [601, 307] on div "Google Ads CTR" at bounding box center [598, 299] width 320 height 21
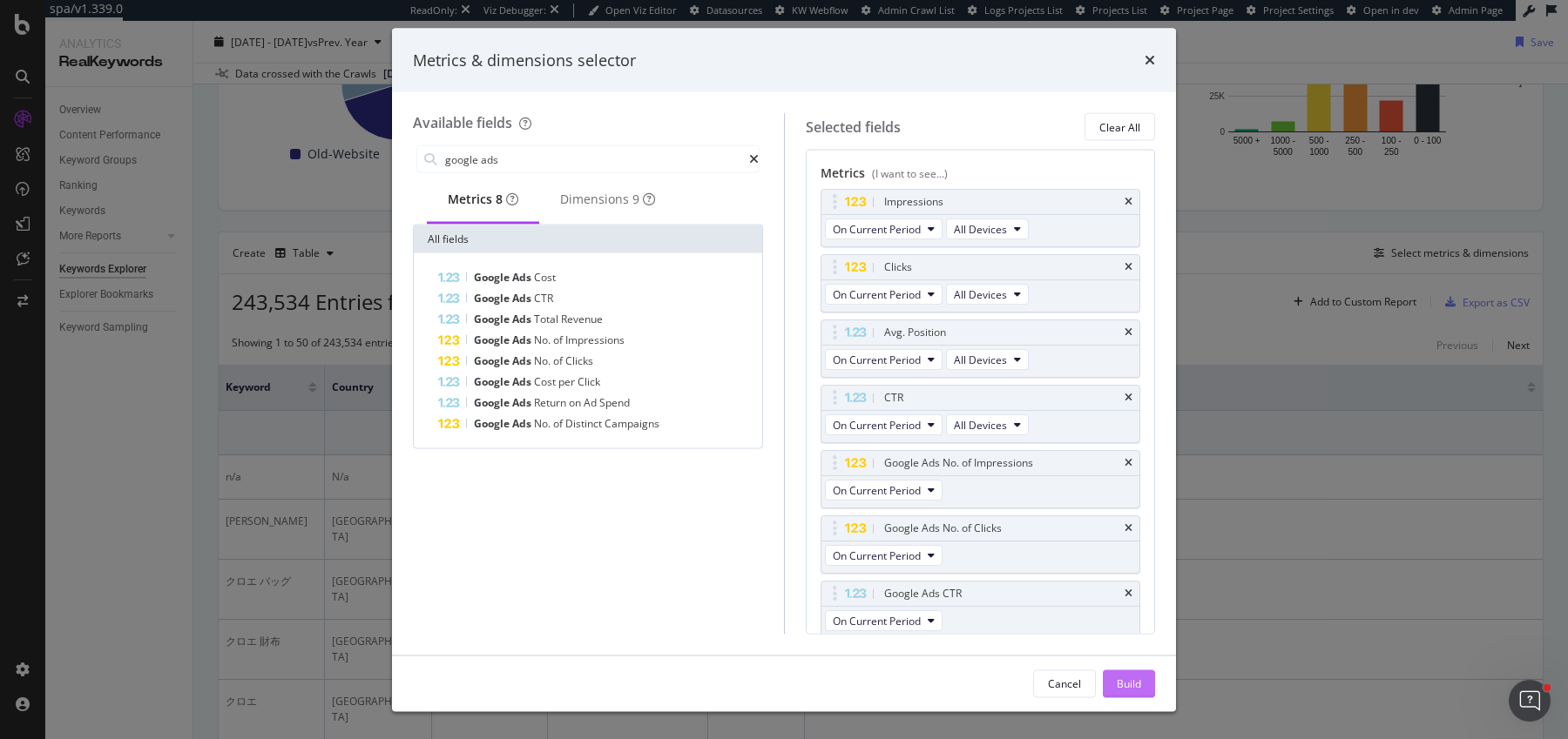
click at [1144, 672] on button "Build" at bounding box center [1129, 683] width 52 height 28
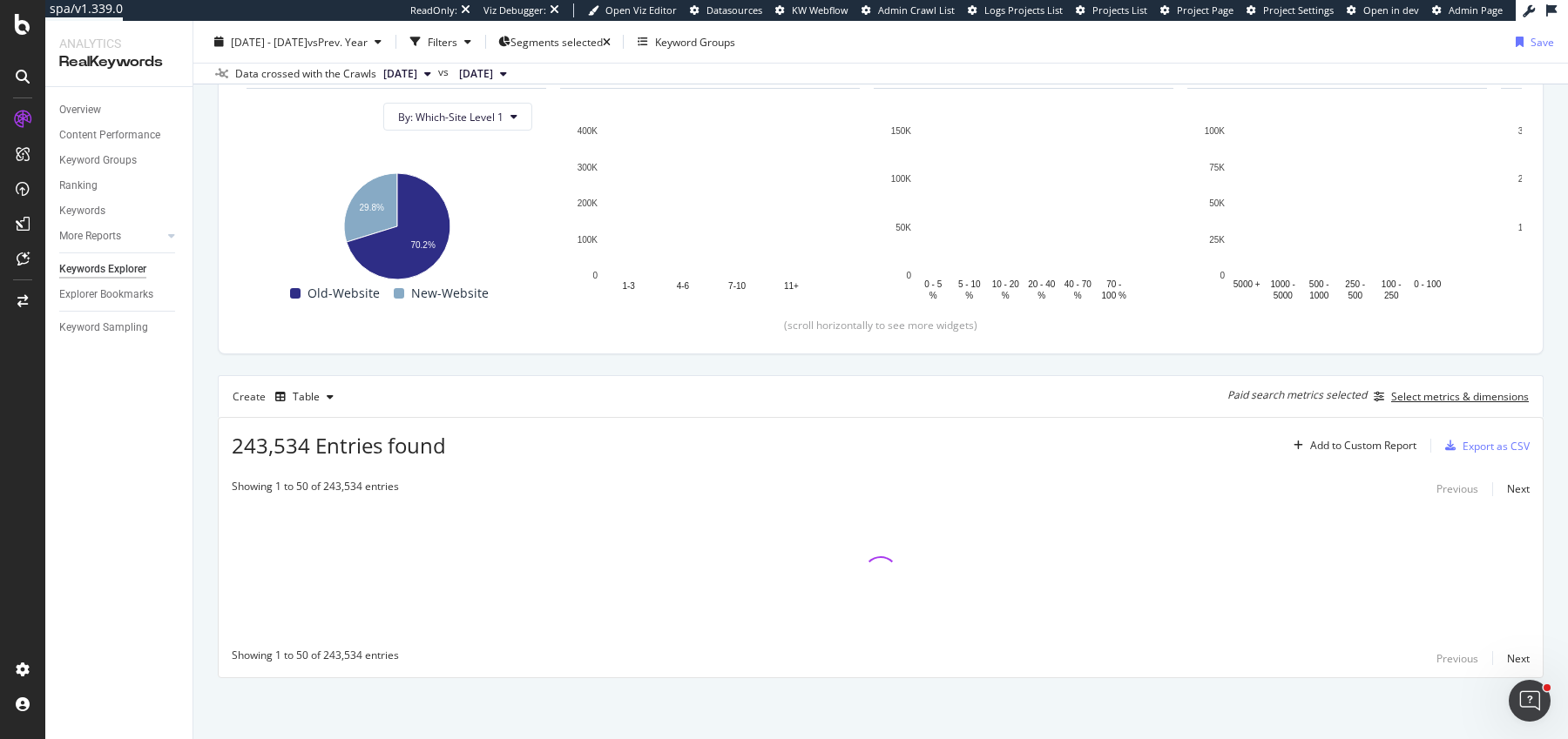
scroll to position [185, 0]
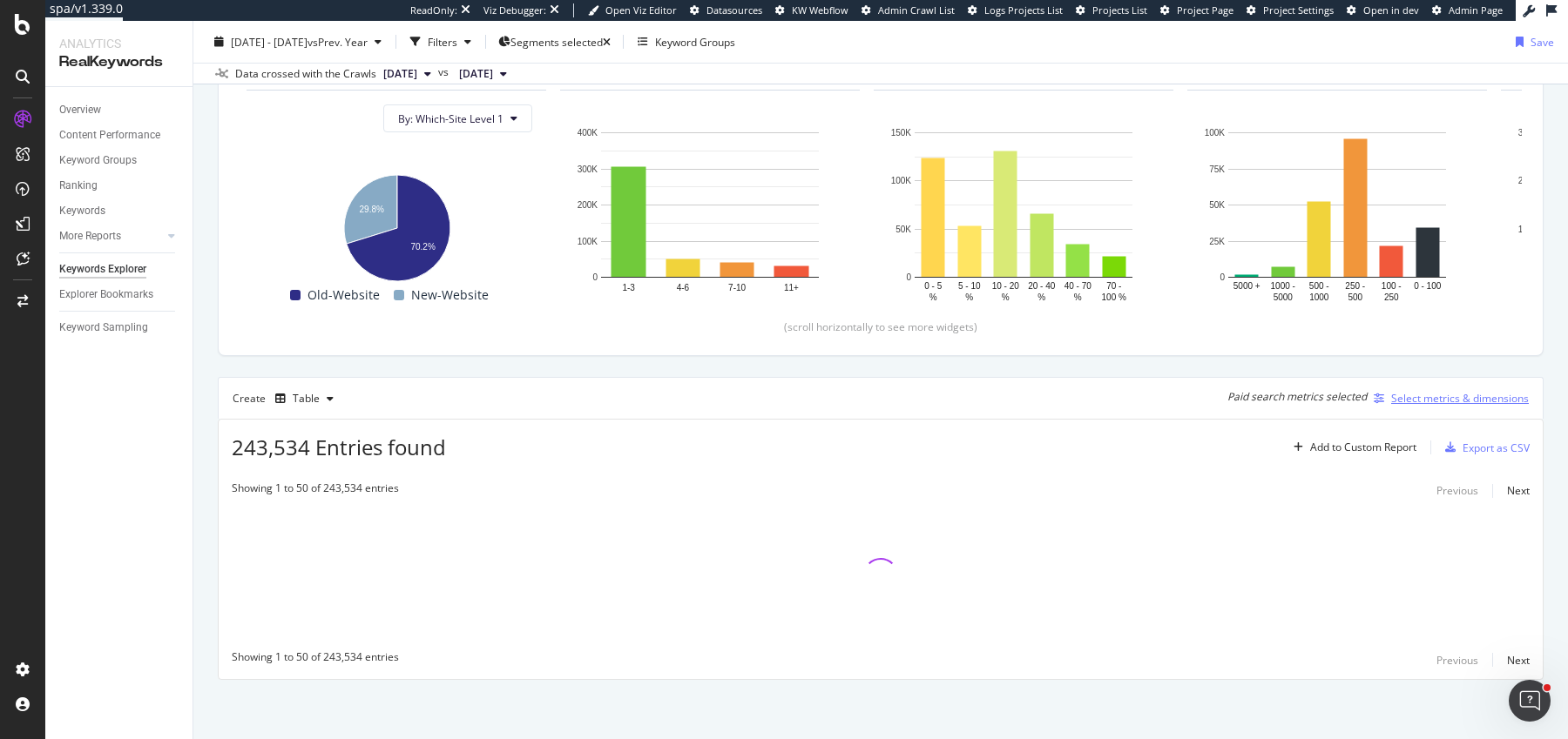
click at [1405, 401] on div "Select metrics & dimensions" at bounding box center [1460, 398] width 138 height 15
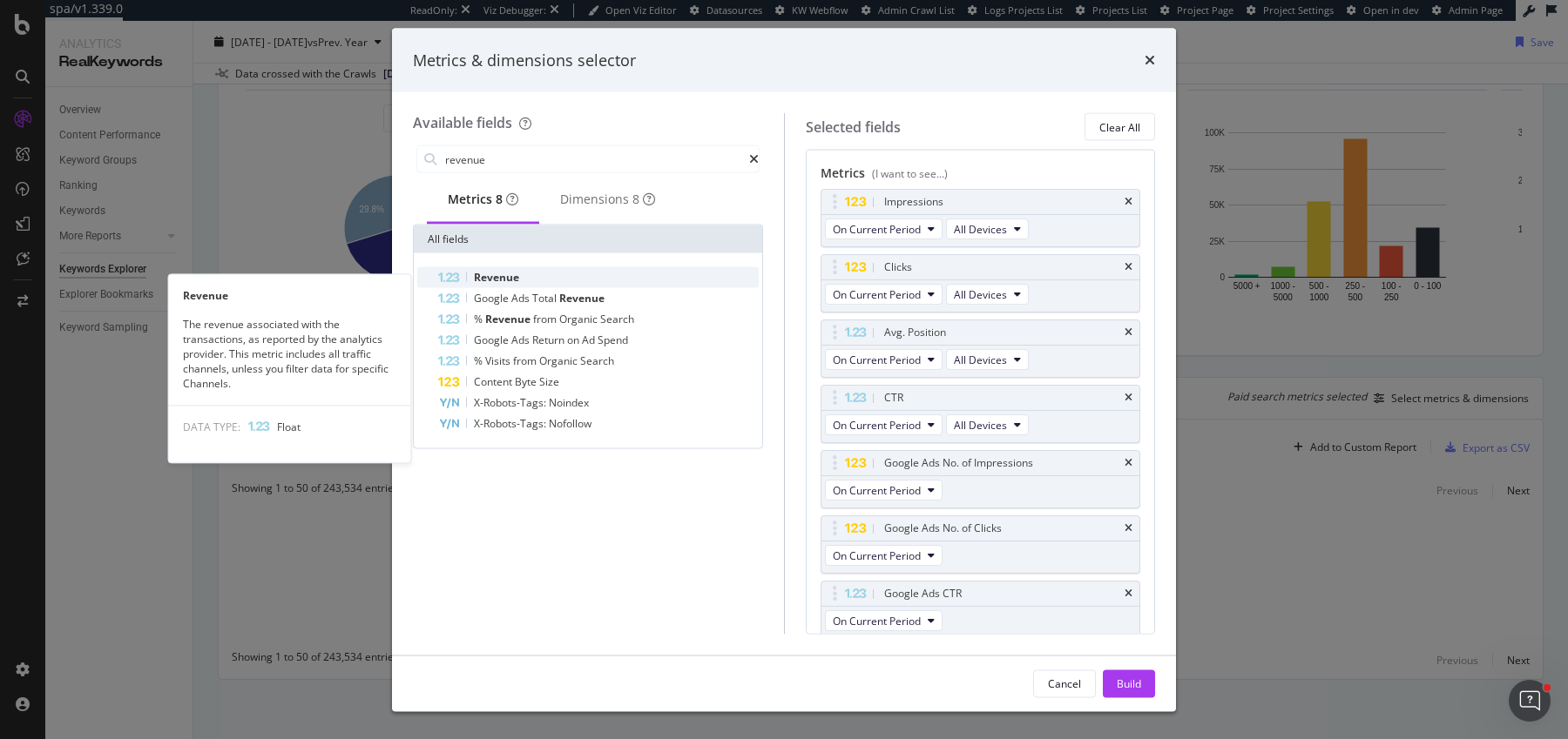
type input "revenue"
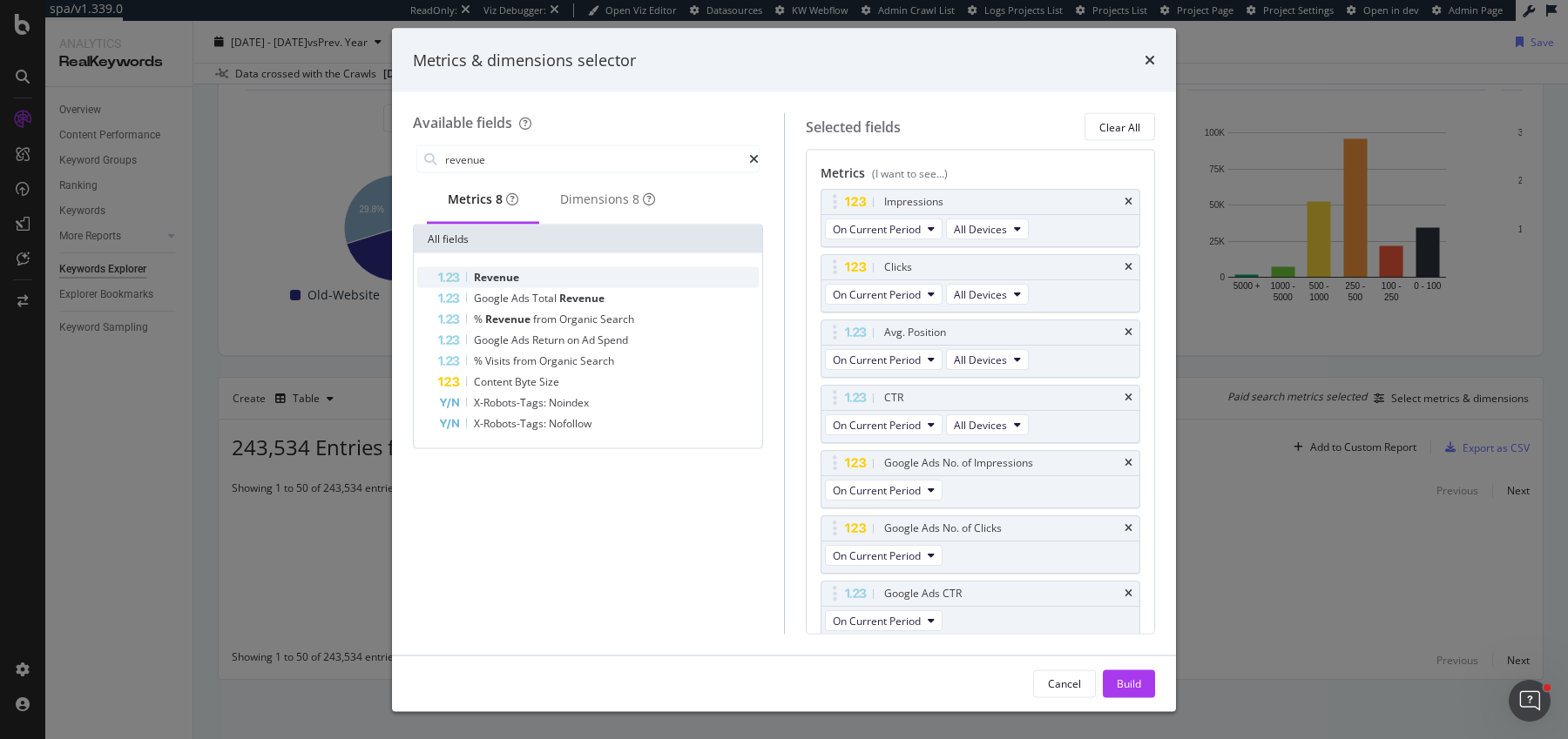
click at [528, 279] on div "Revenue" at bounding box center [598, 278] width 320 height 21
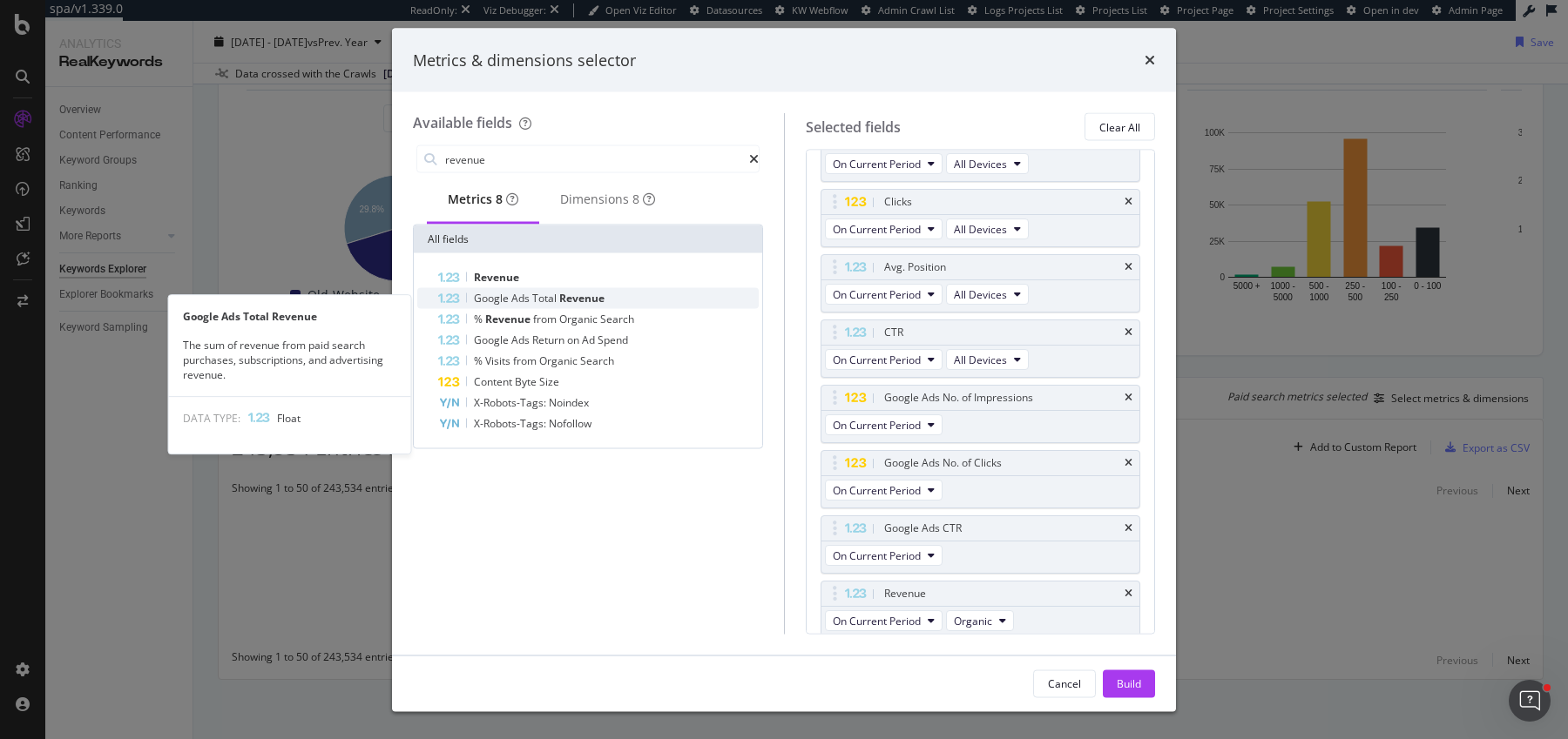
click at [513, 302] on span "Ads" at bounding box center [522, 298] width 21 height 15
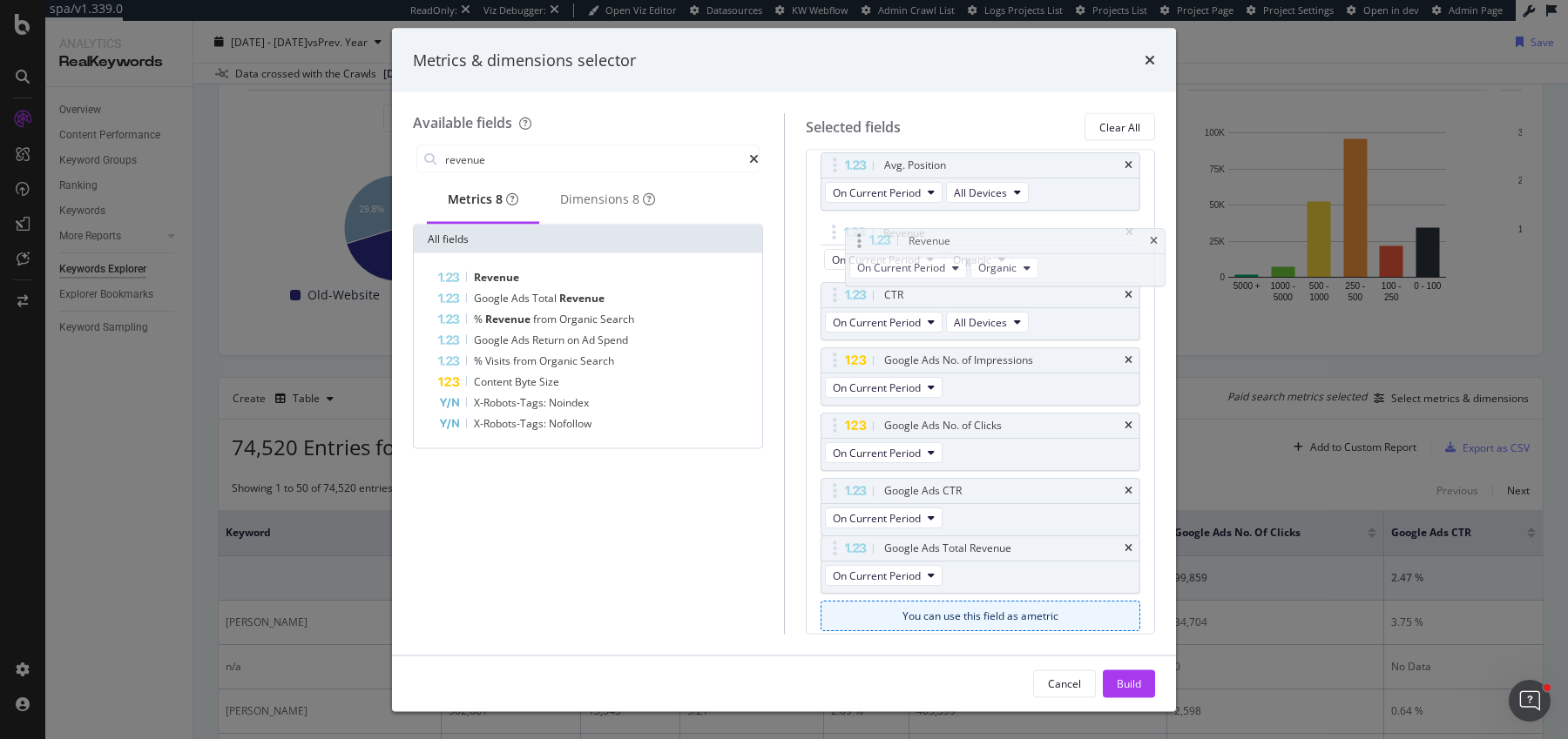
scroll to position [166, 0]
drag, startPoint x: 833, startPoint y: 485, endPoint x: 845, endPoint y: 291, distance: 194.4
click at [845, 291] on body "spa/v1.339.0 ReadOnly: Viz Debugger: Open Viz Editor Datasources KW Webflow Adm…" at bounding box center [784, 369] width 1568 height 739
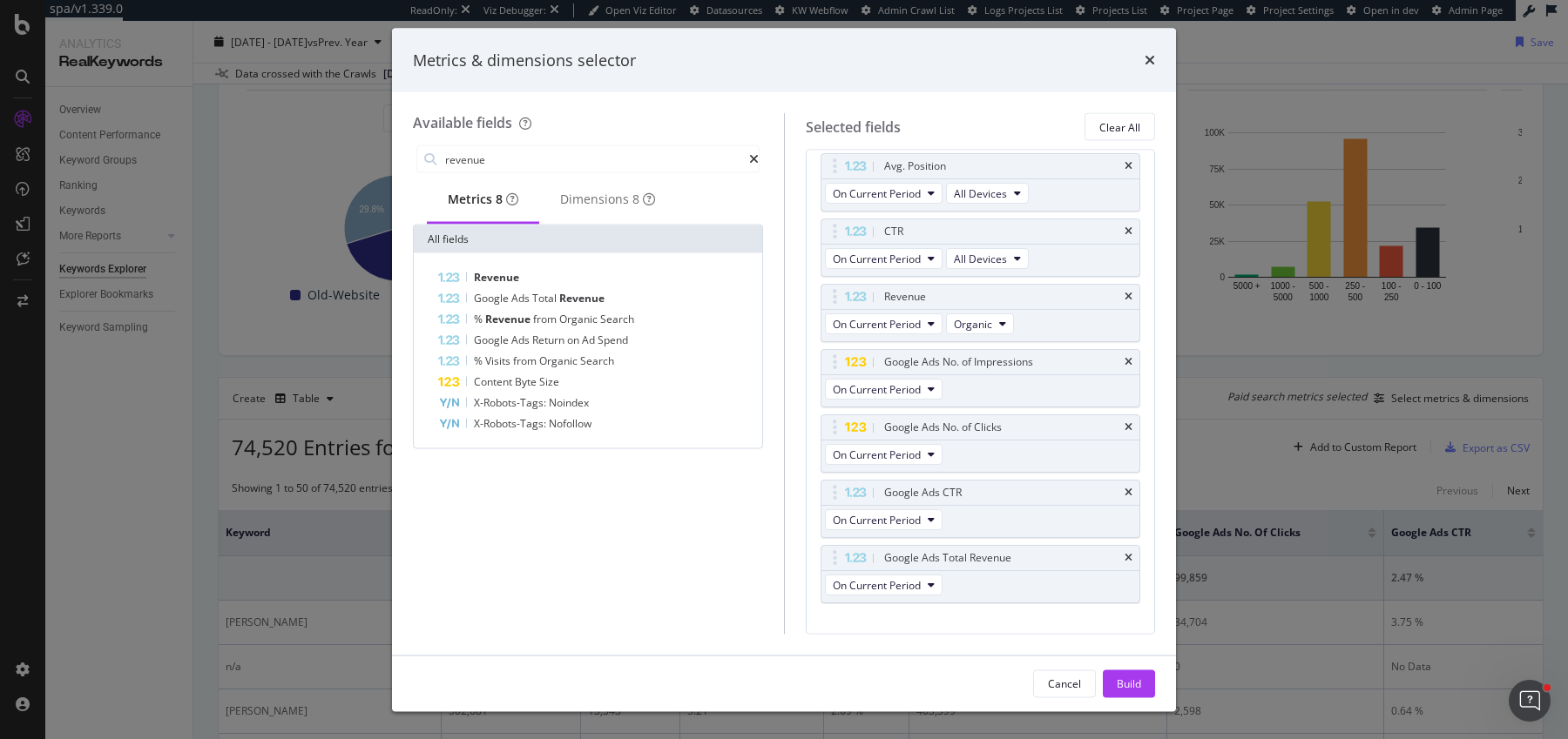
scroll to position [281, 0]
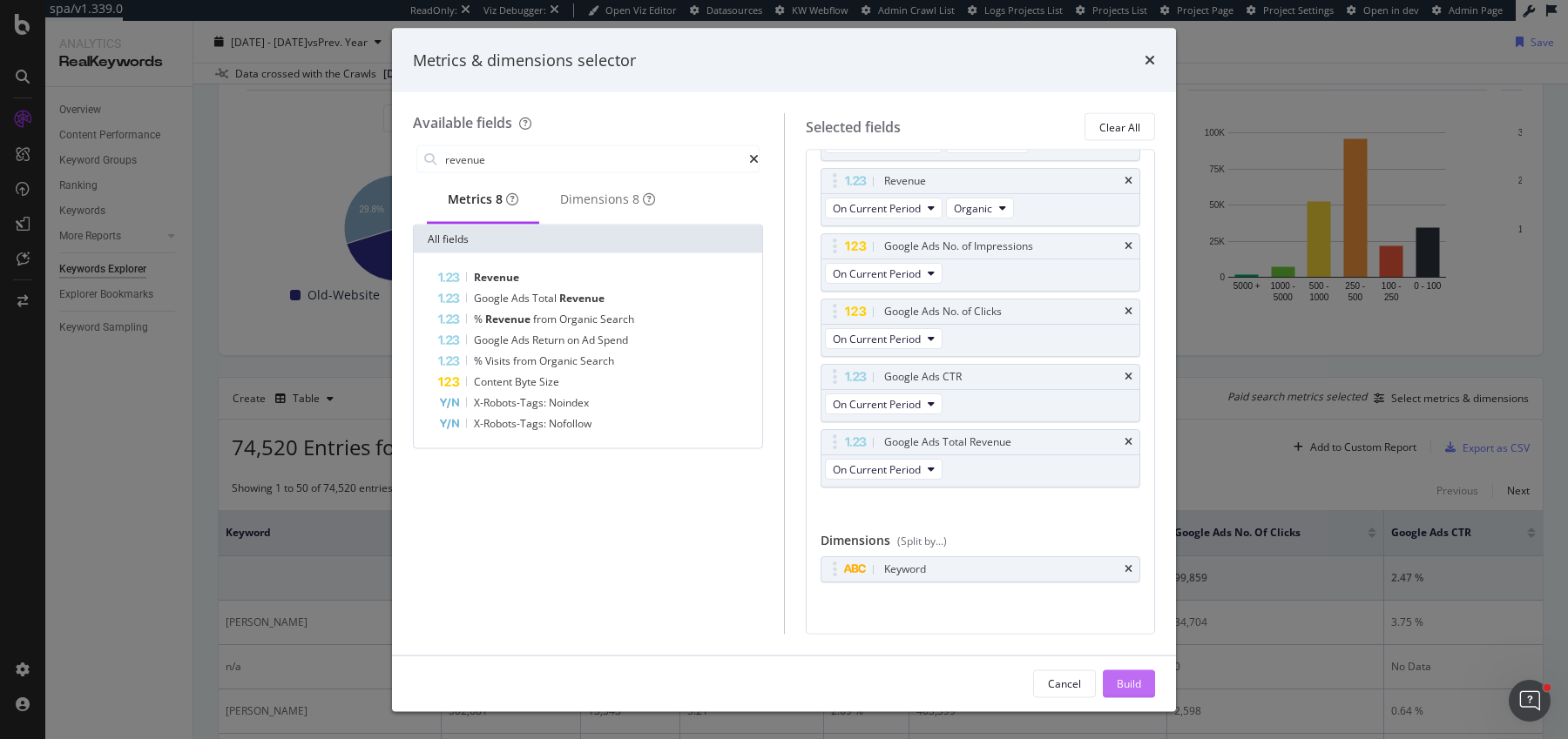
click at [1120, 676] on div "Build" at bounding box center [1129, 683] width 24 height 15
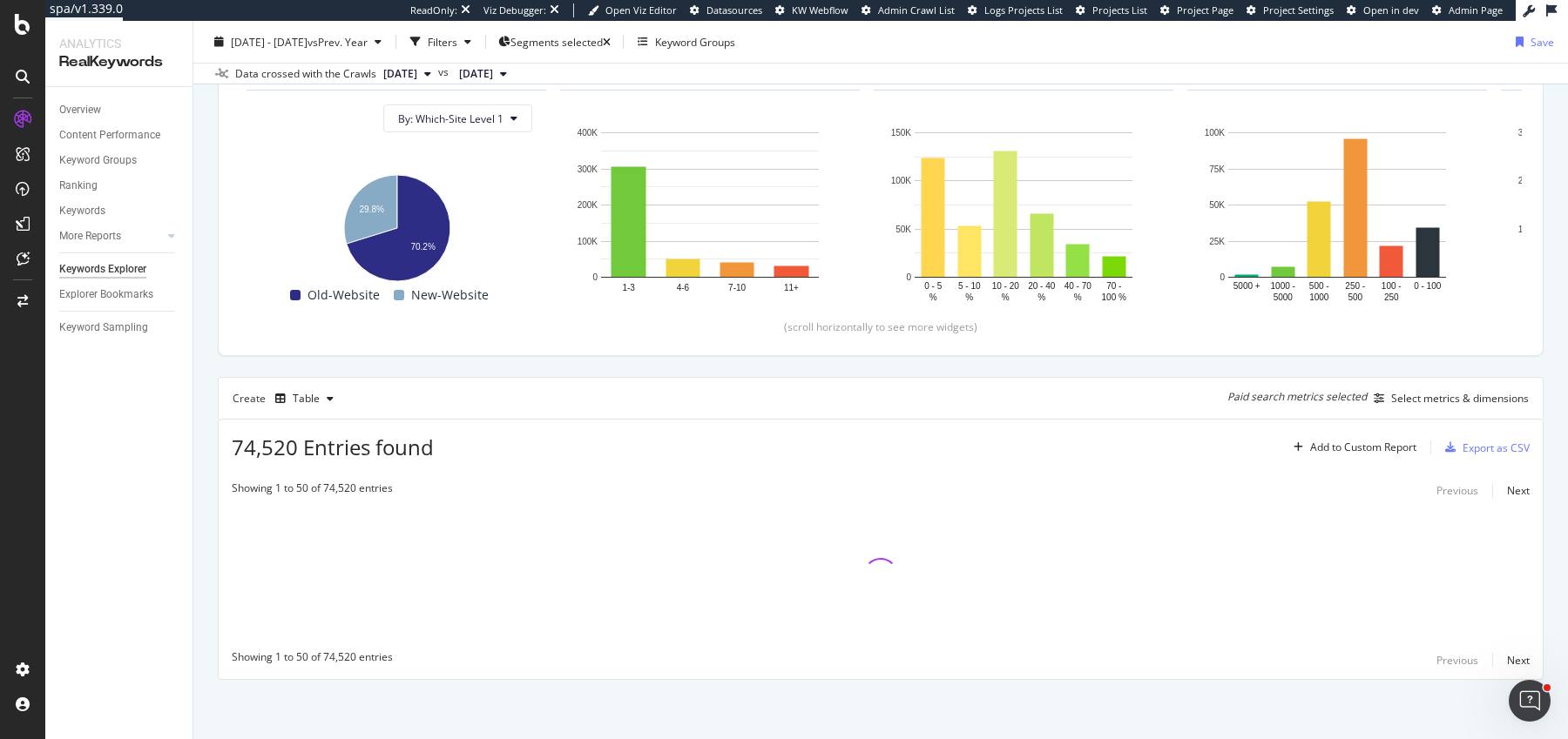
click at [201, 358] on div "By URL Top Charts Clicks By Which-Site Level 1 By: Which-Site Level 1 Hold CMD …" at bounding box center [880, 342] width 1375 height 798
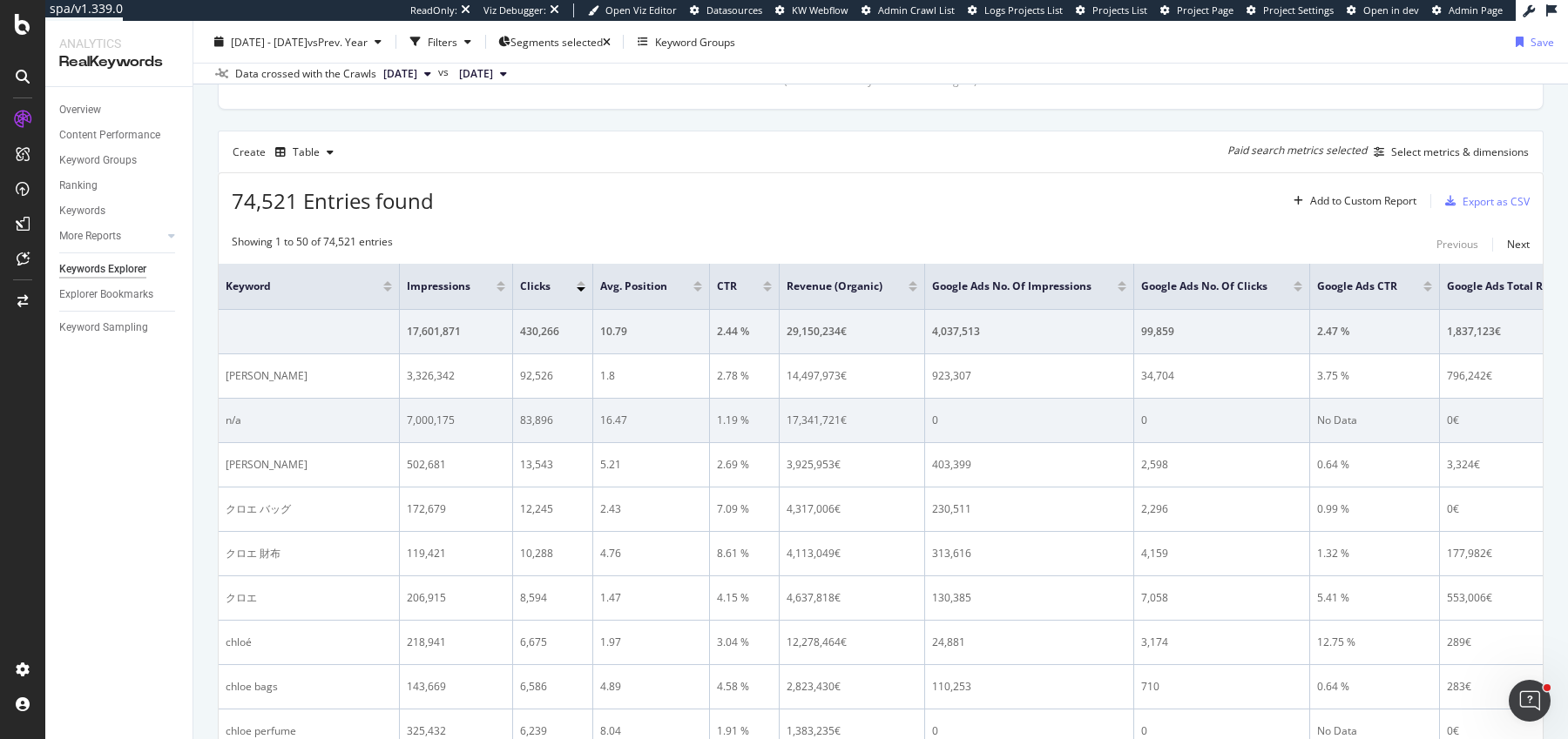
scroll to position [433, 0]
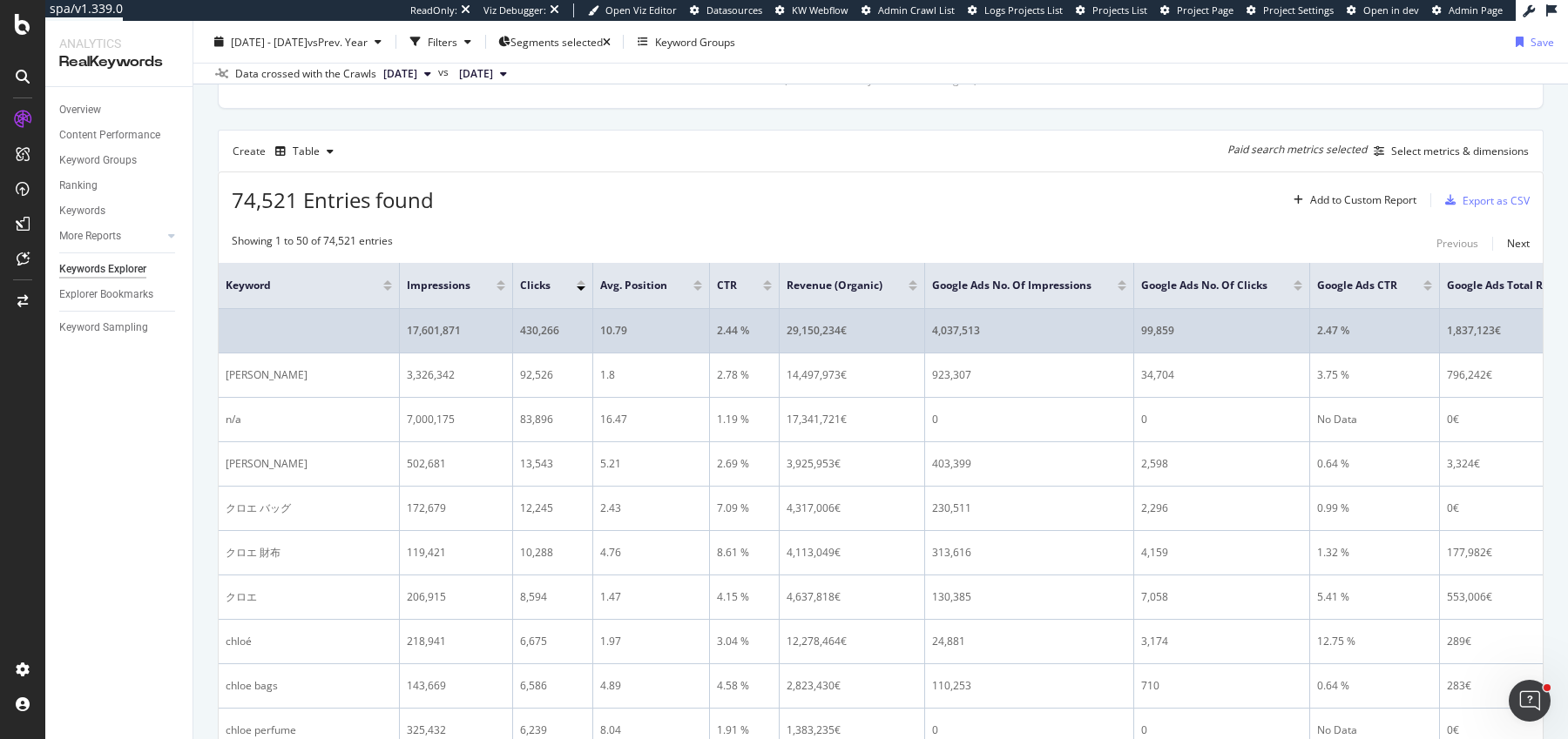
click at [520, 328] on div "430,266" at bounding box center [553, 331] width 66 height 16
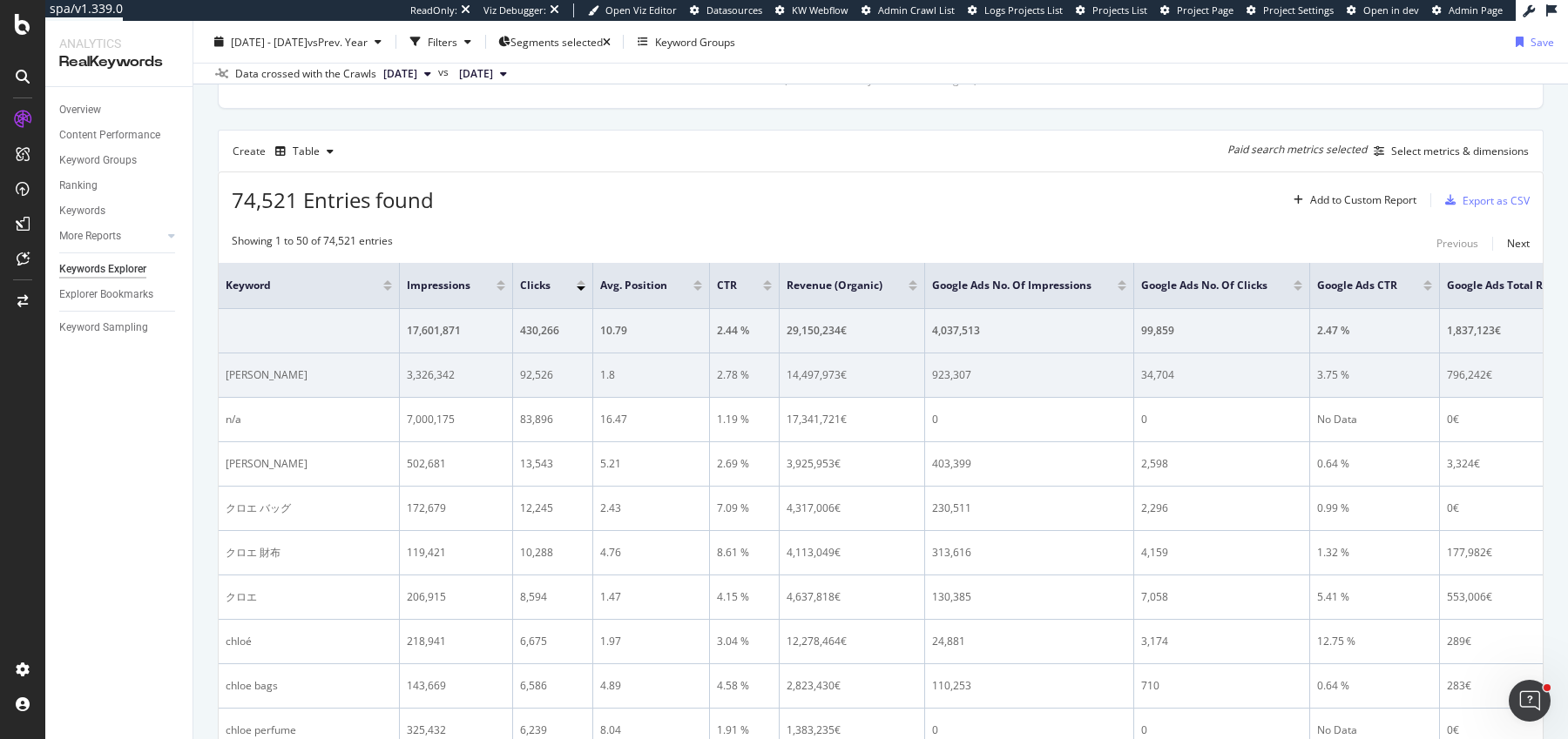
click at [1141, 371] on div "34,704" at bounding box center [1222, 375] width 162 height 16
click at [1141, 377] on div "34,704" at bounding box center [1222, 375] width 162 height 16
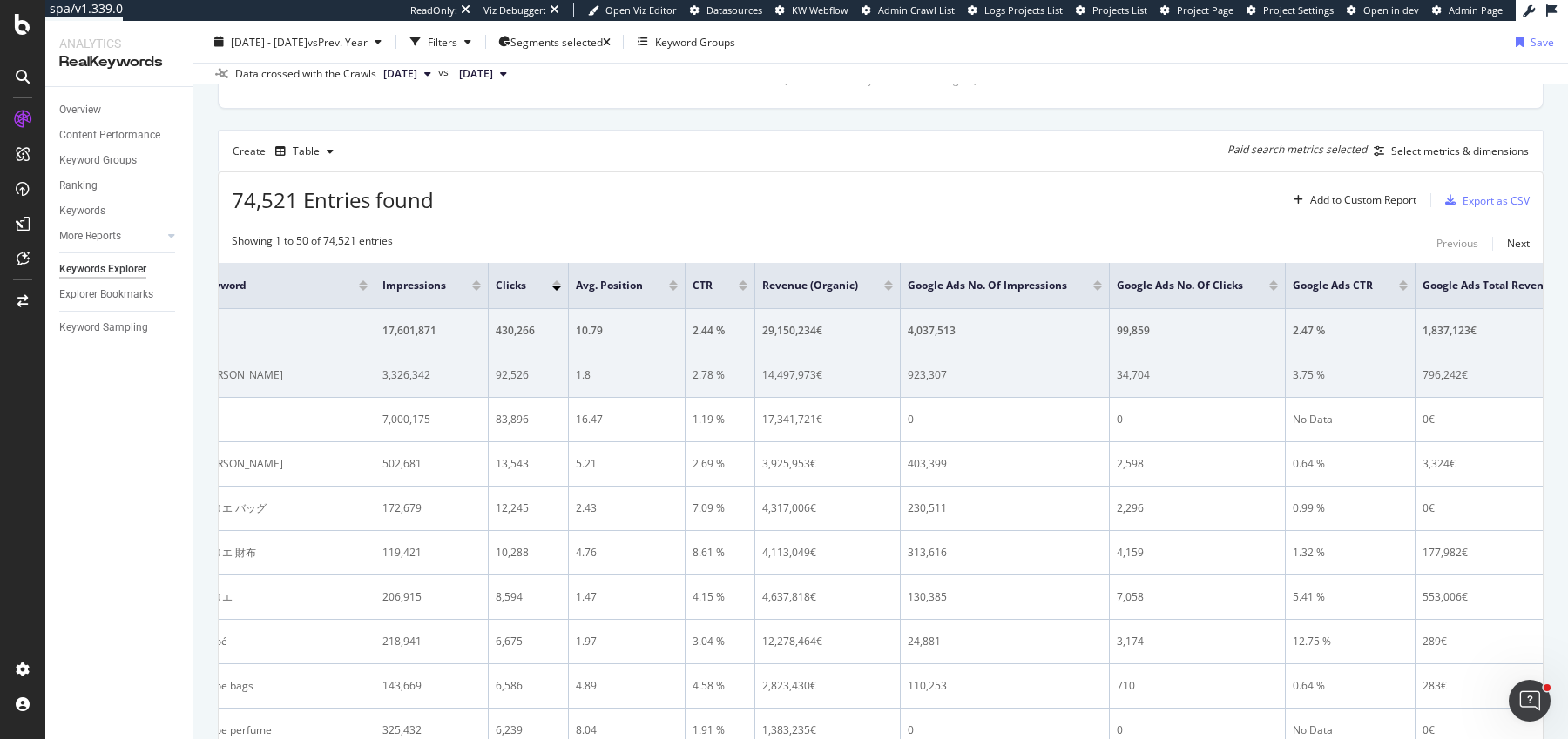
scroll to position [0, 0]
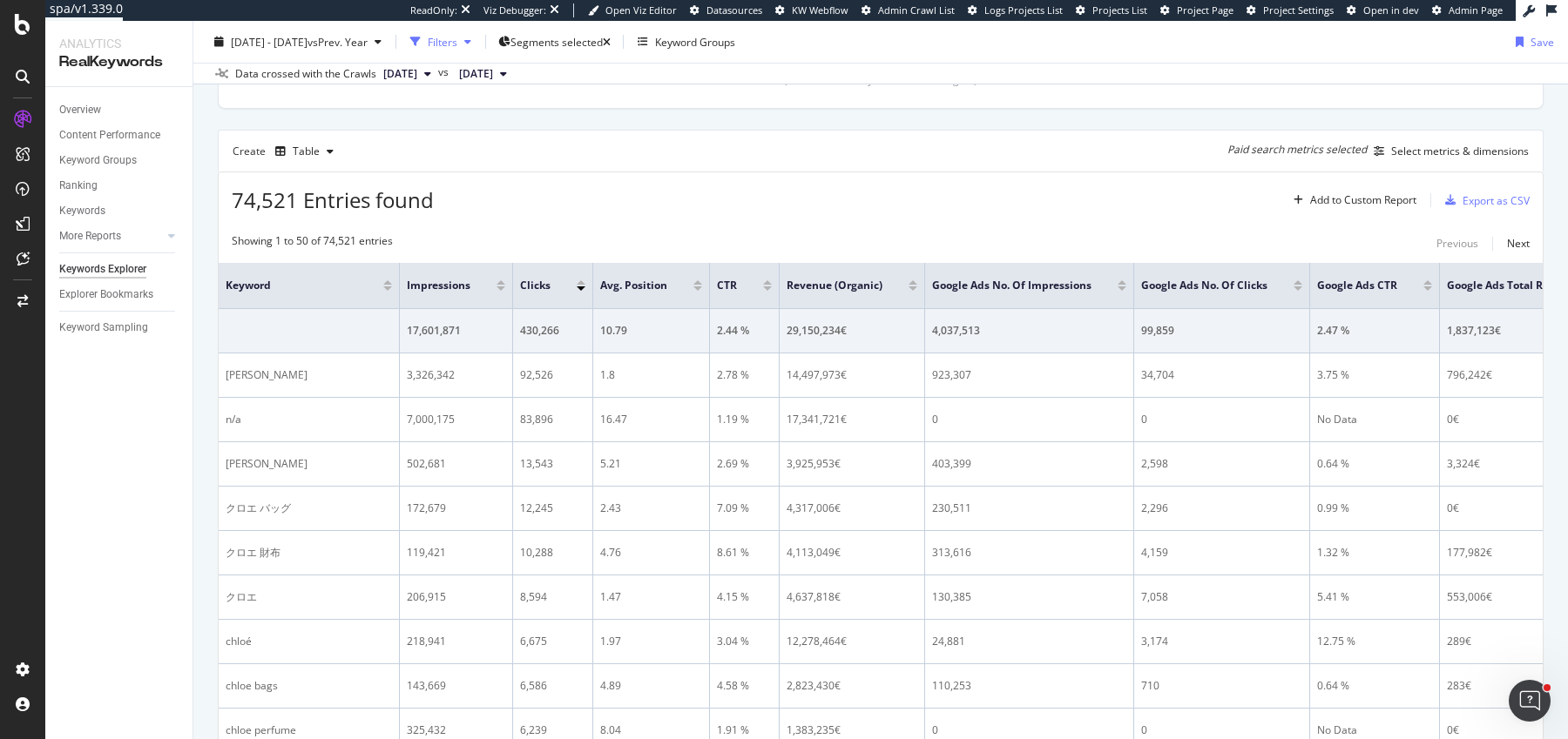
click at [475, 31] on div "Filters" at bounding box center [441, 41] width 75 height 26
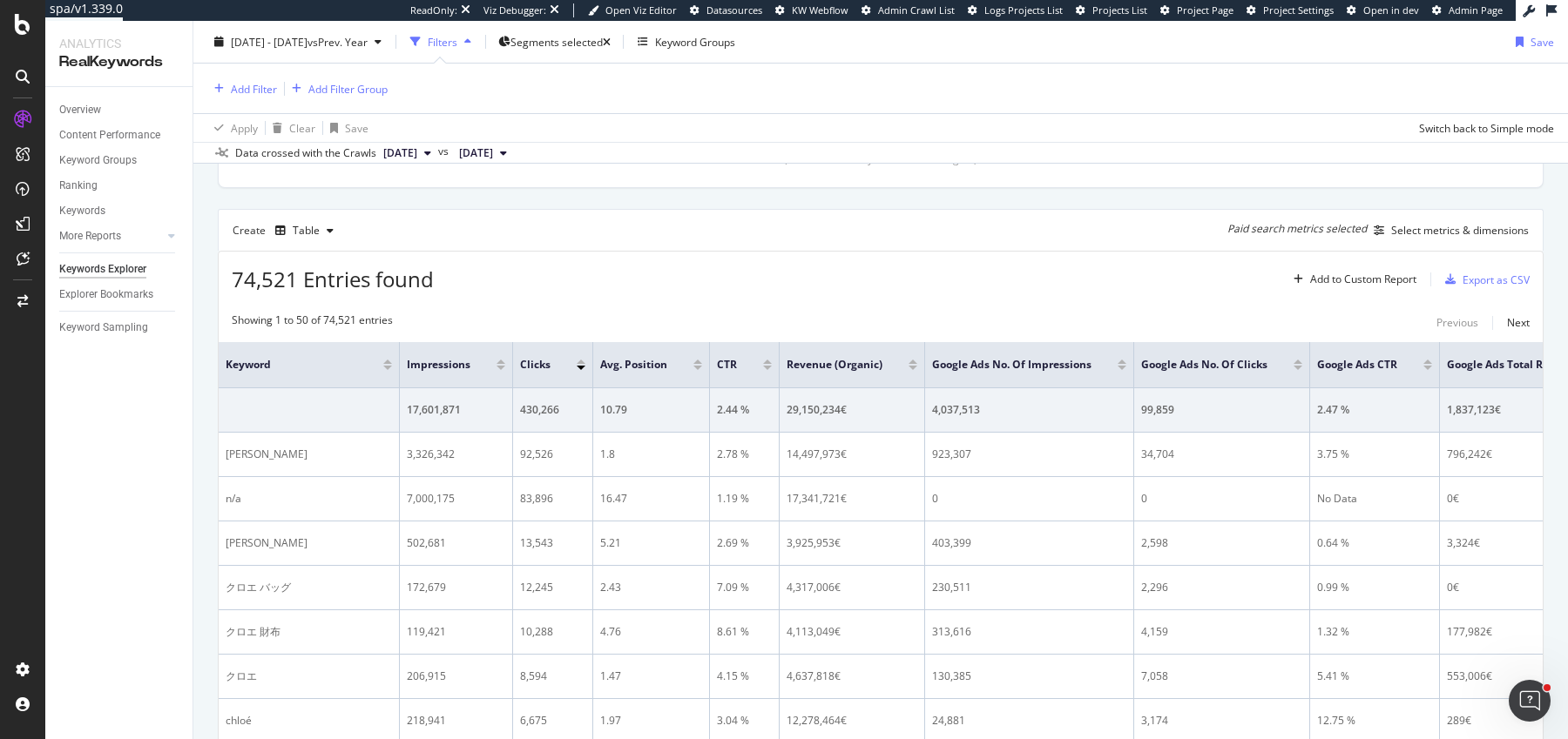
scroll to position [512, 0]
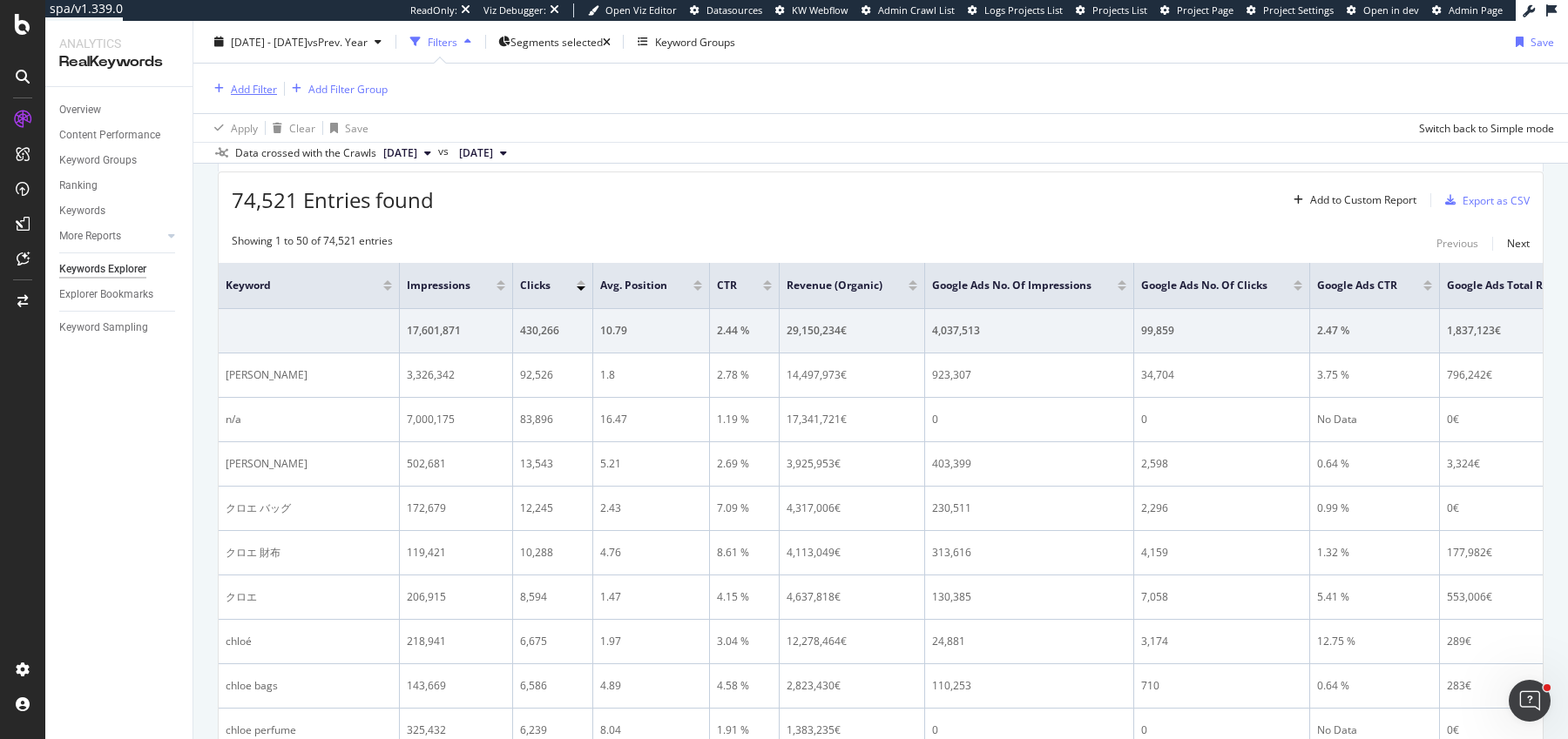
click at [253, 90] on div "Add Filter" at bounding box center [254, 88] width 46 height 15
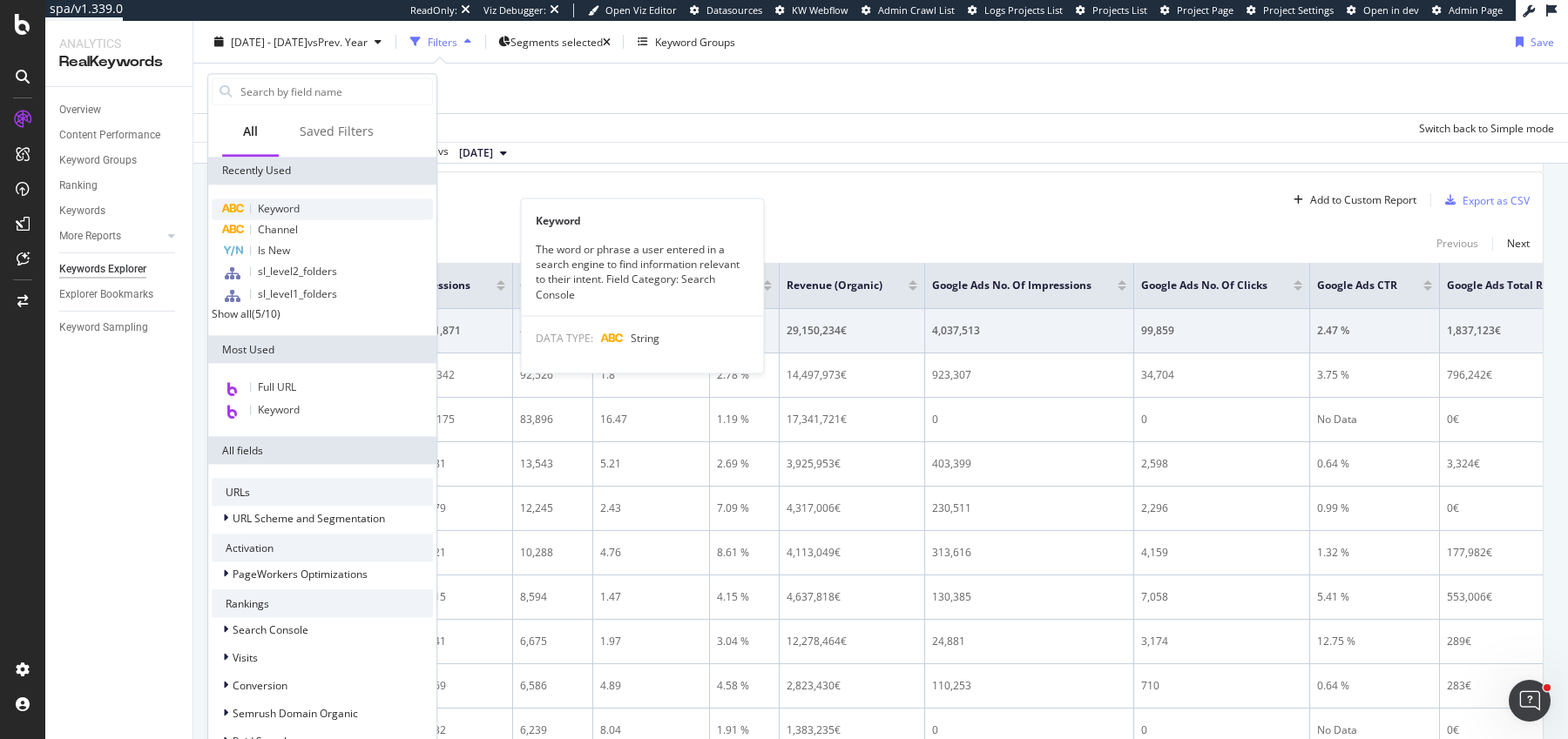
click at [289, 206] on span "Keyword" at bounding box center [279, 208] width 42 height 15
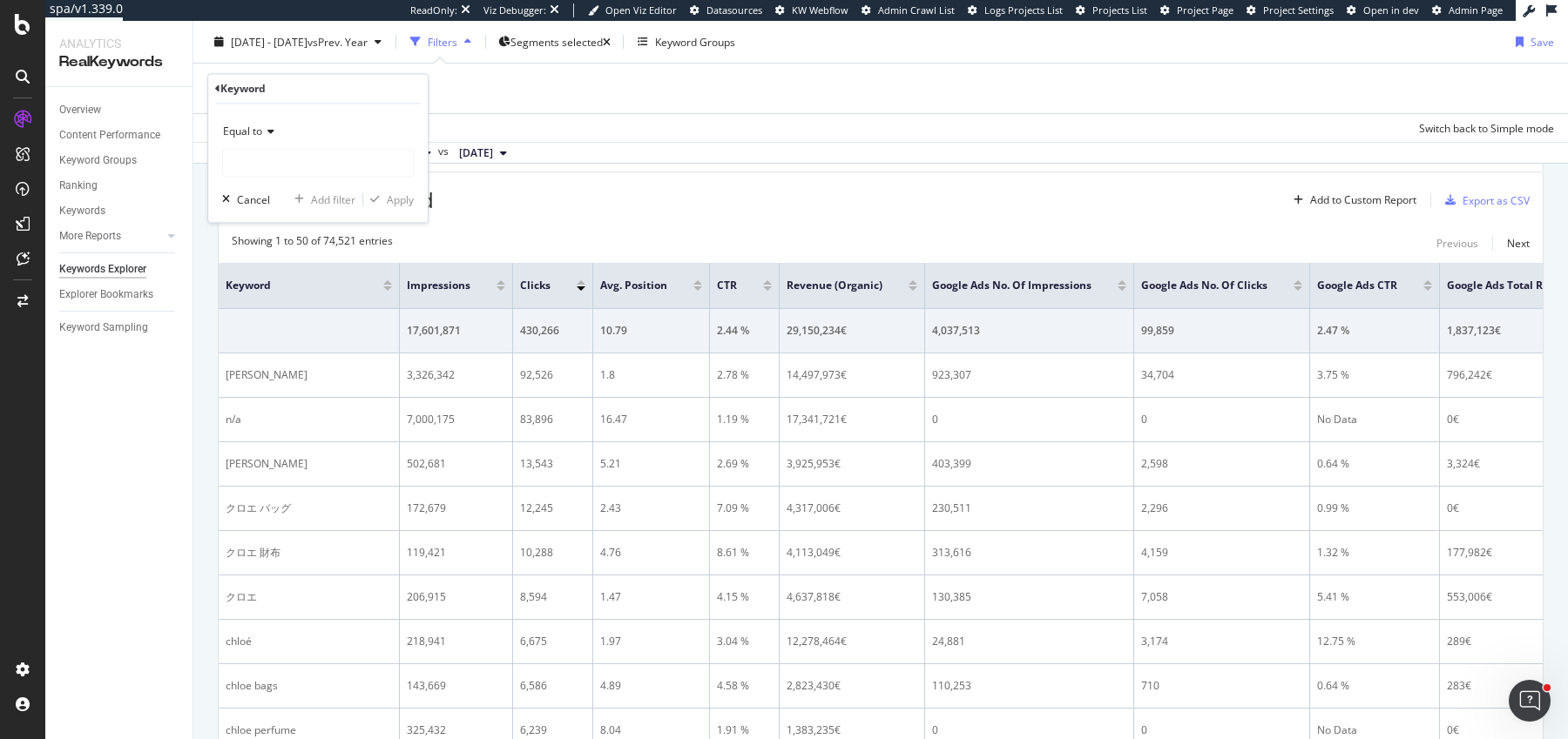
click at [267, 132] on icon at bounding box center [268, 132] width 12 height 11
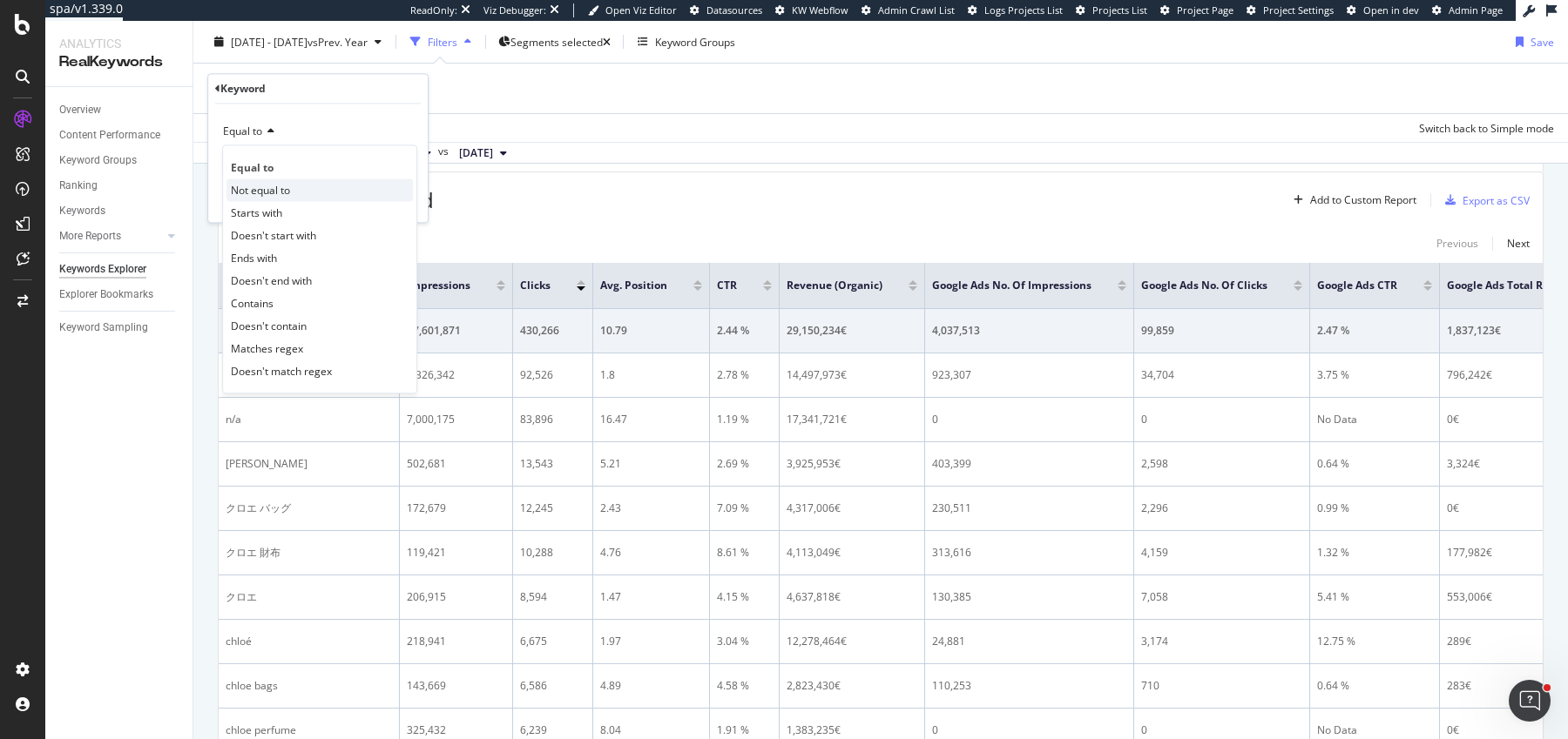
click at [266, 185] on span "Not equal to" at bounding box center [260, 190] width 59 height 15
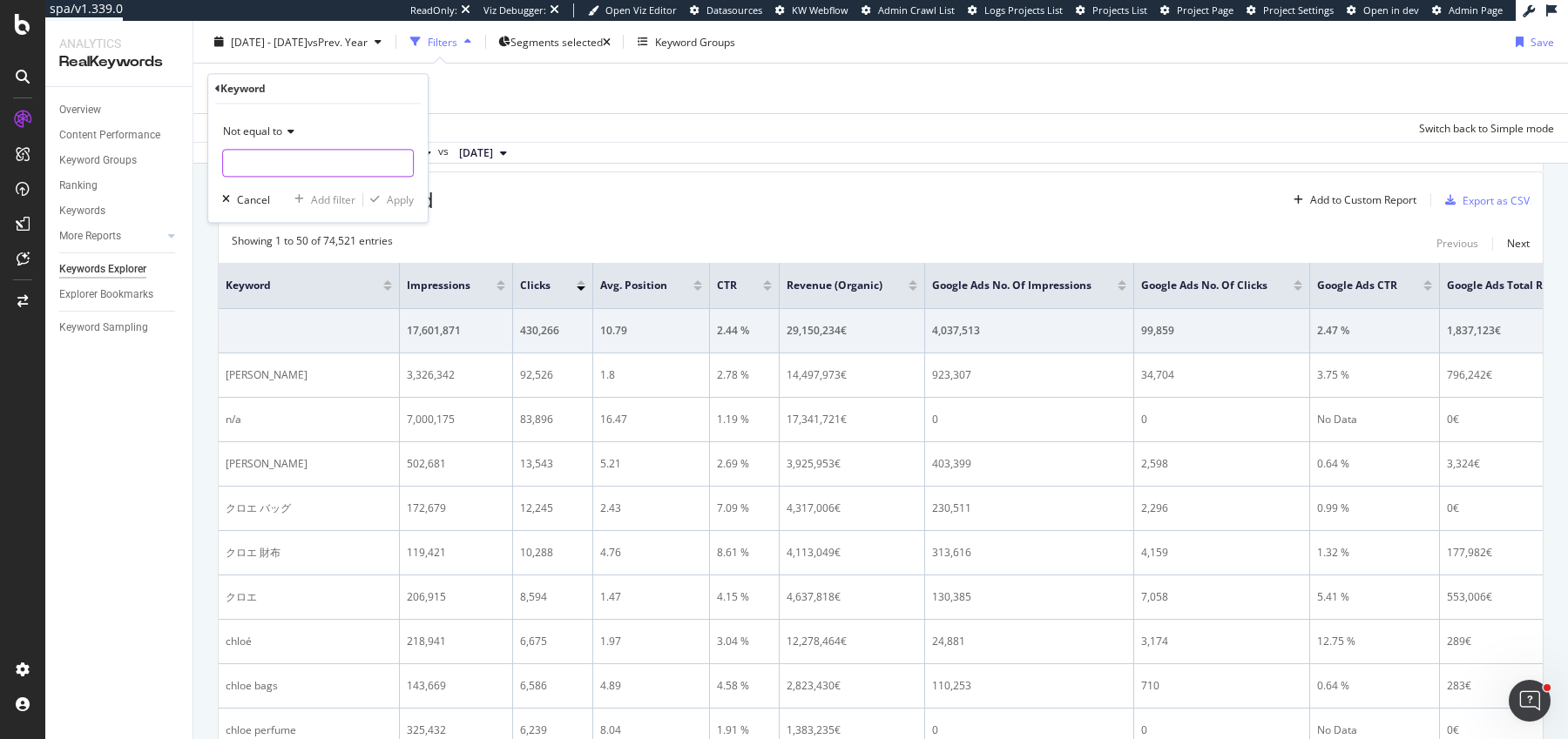
click at [304, 163] on input "text" at bounding box center [318, 163] width 190 height 28
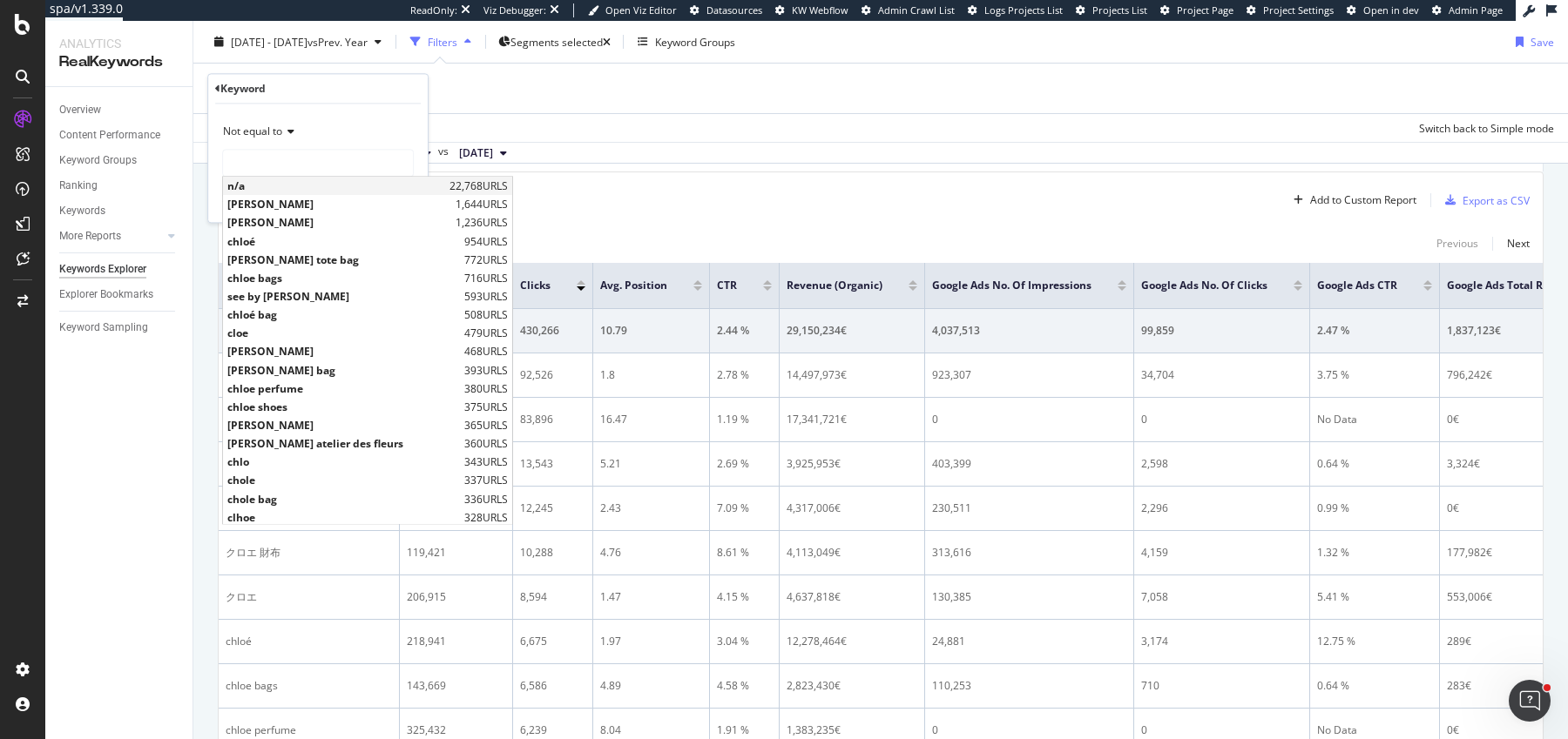
click at [247, 183] on span "n/a" at bounding box center [335, 186] width 217 height 15
type input "n/a"
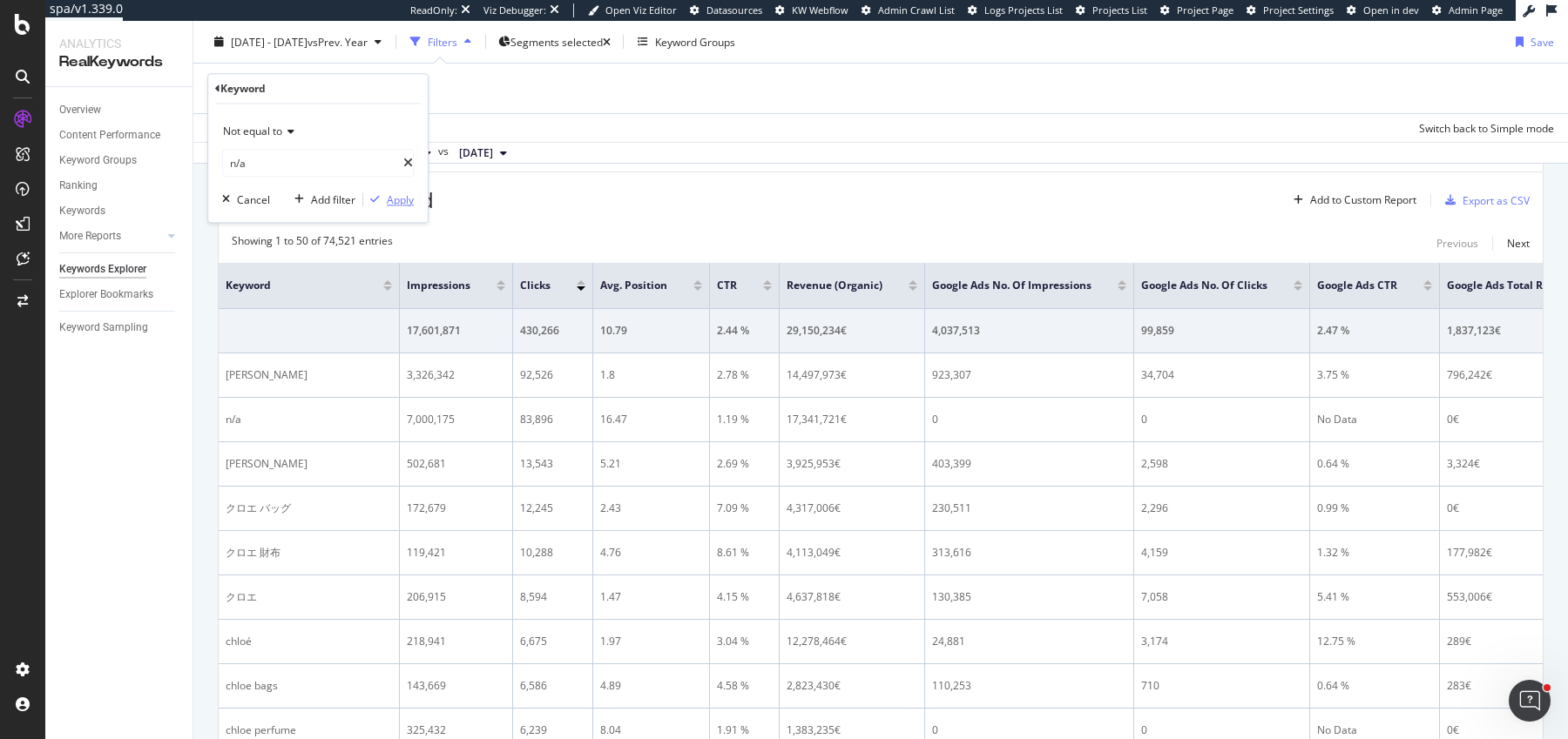
click at [395, 201] on div "Apply" at bounding box center [400, 200] width 27 height 15
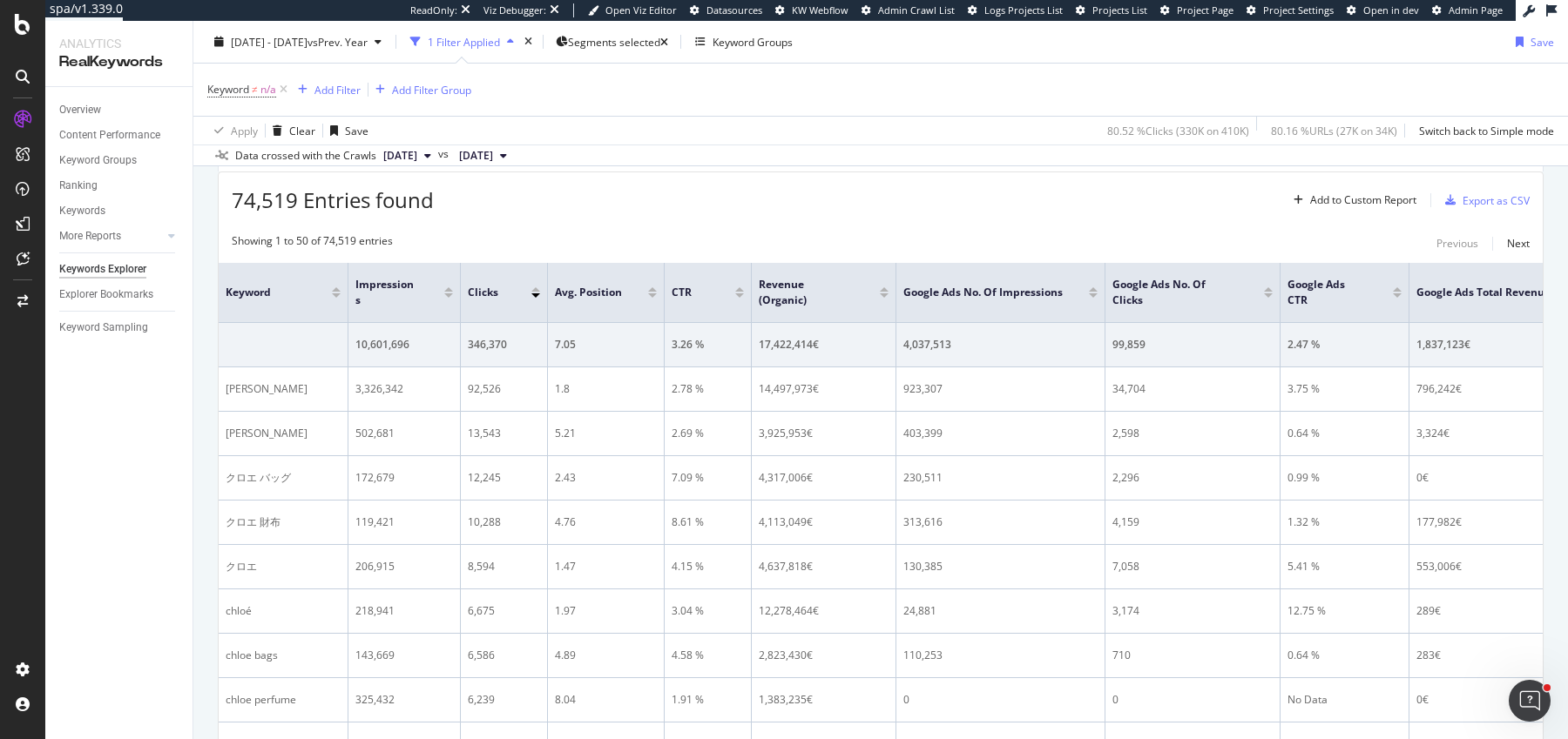
scroll to position [505, 0]
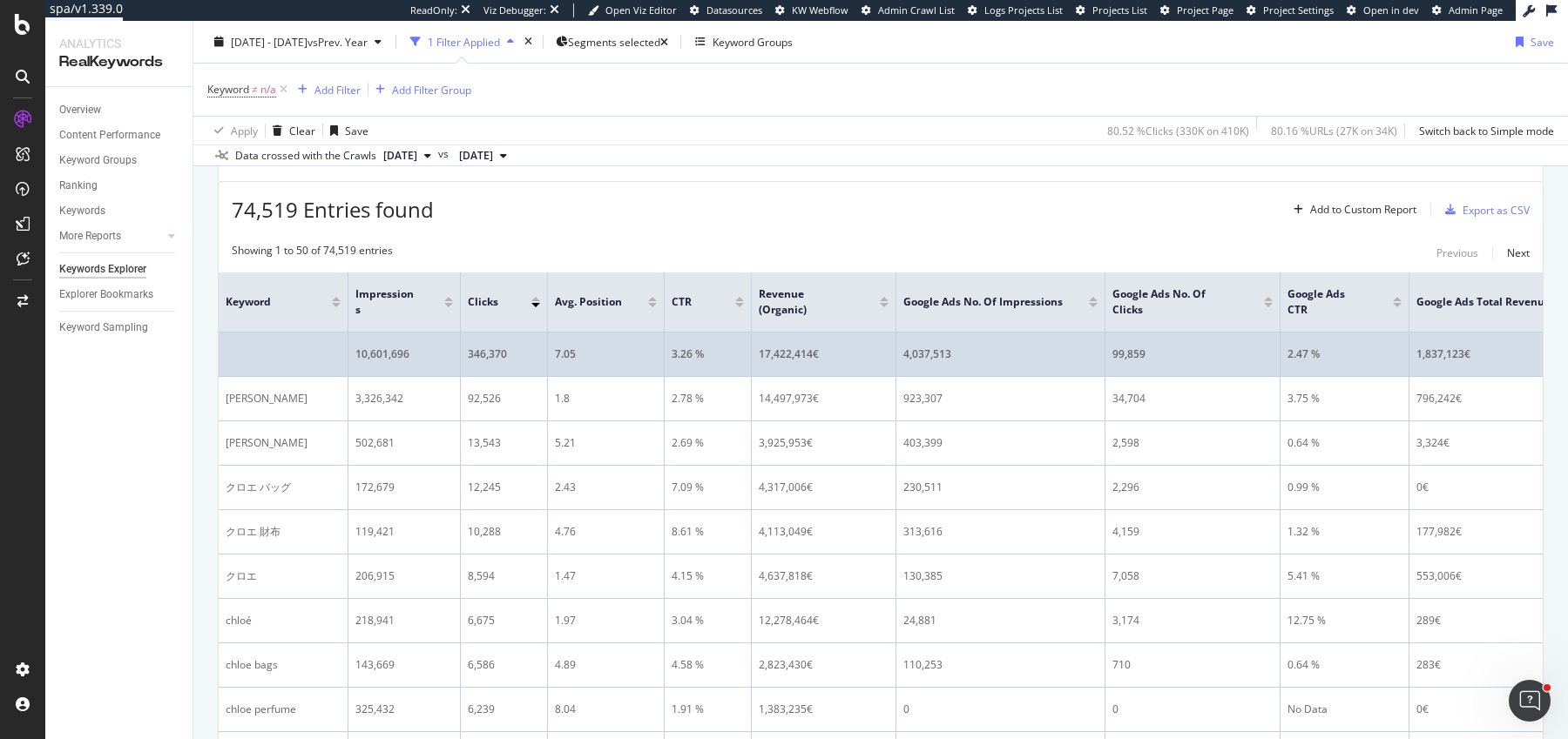
click at [798, 348] on div "17,422,414€" at bounding box center [823, 355] width 130 height 16
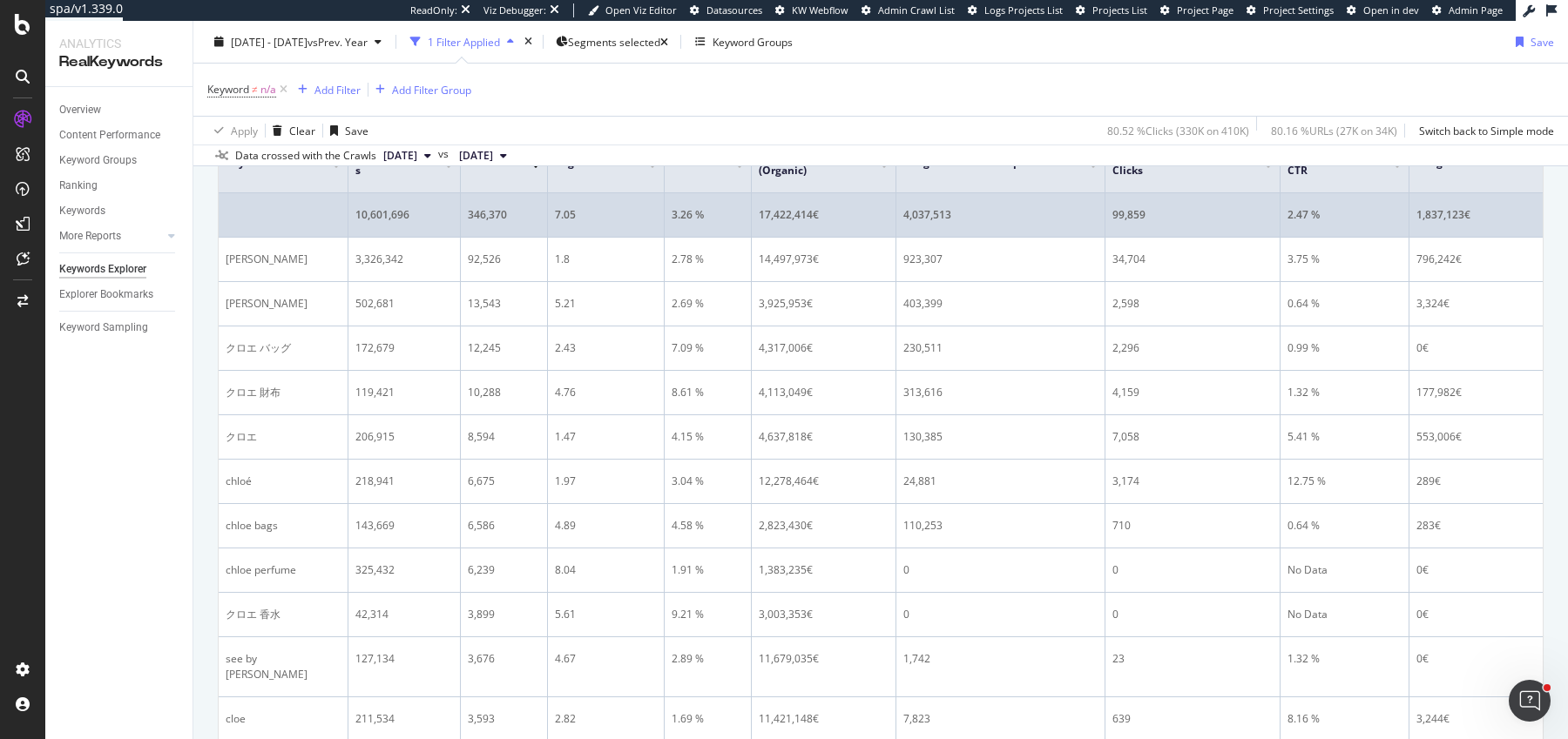
scroll to position [421, 0]
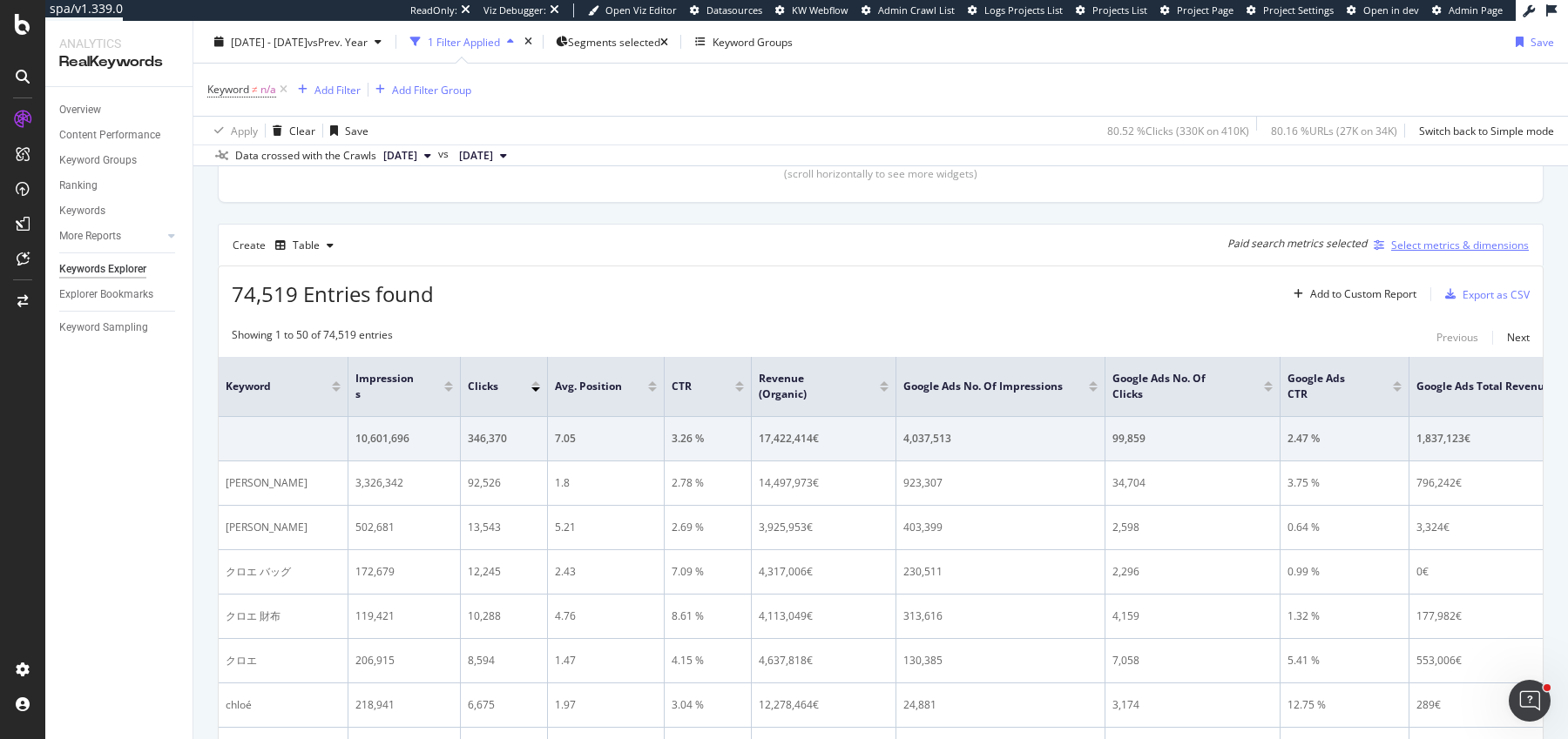
click at [1410, 248] on div "Select metrics & dimensions" at bounding box center [1460, 245] width 138 height 15
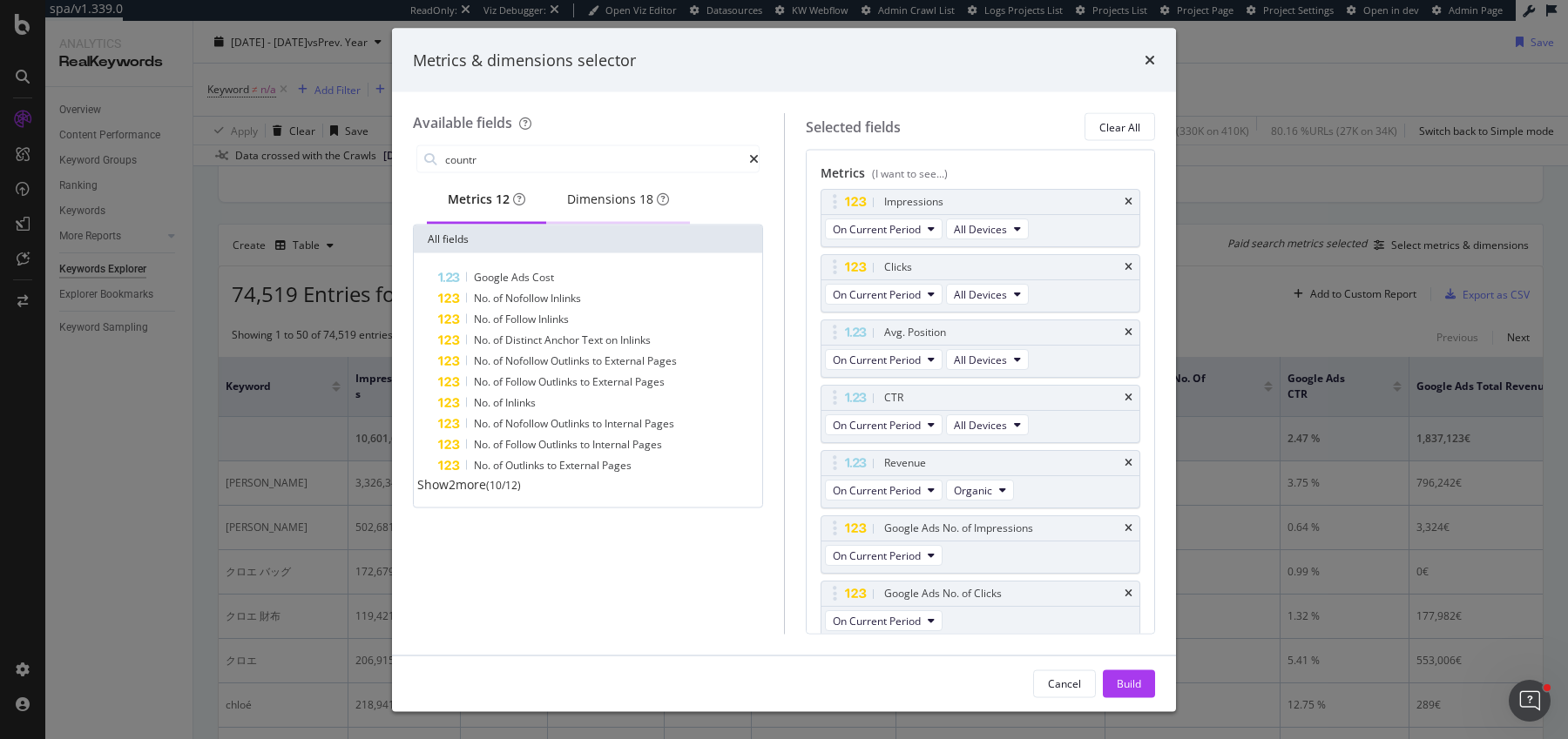
type input "countr"
click at [608, 196] on div "Dimensions 18" at bounding box center [618, 200] width 102 height 18
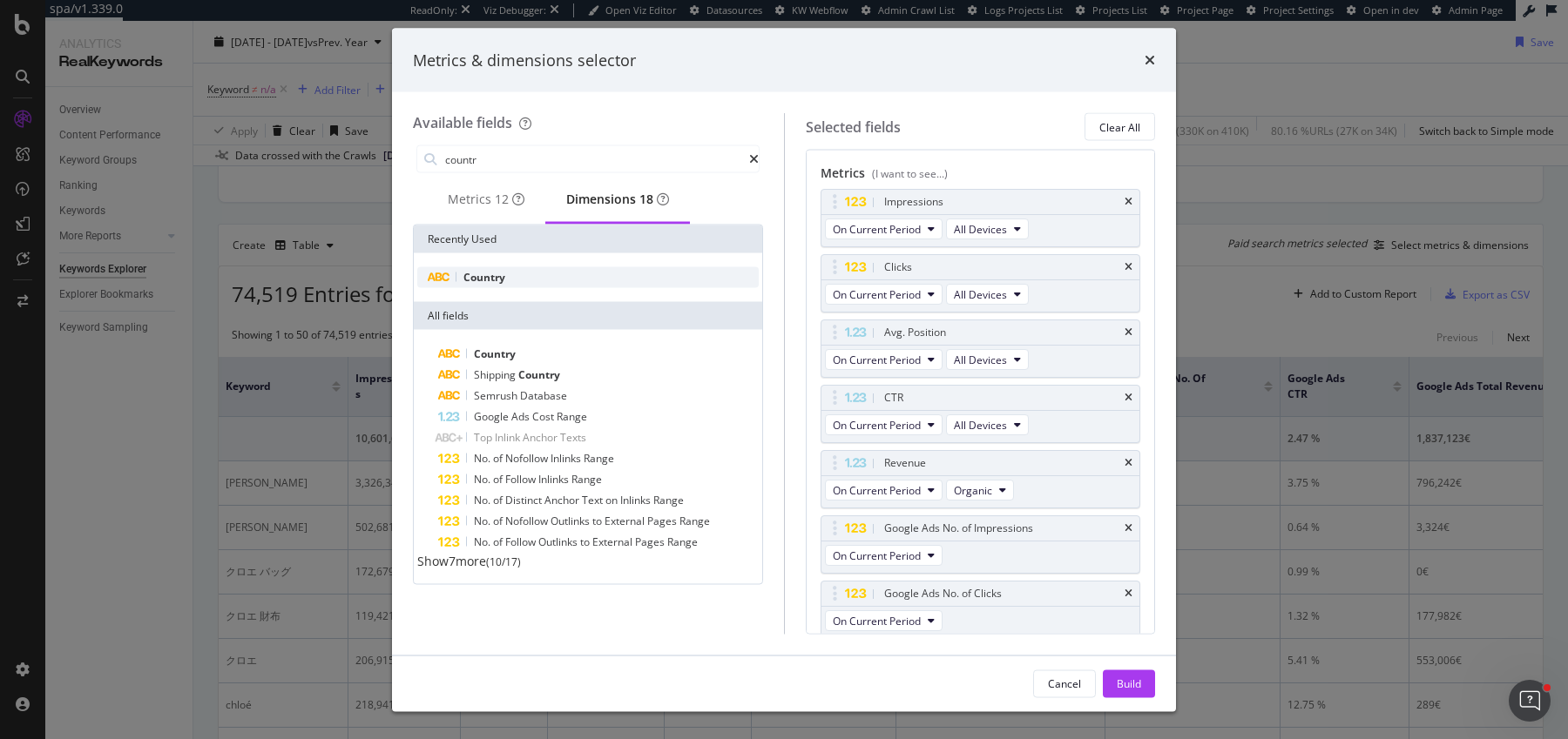
click at [513, 279] on div "Country" at bounding box center [587, 278] width 342 height 21
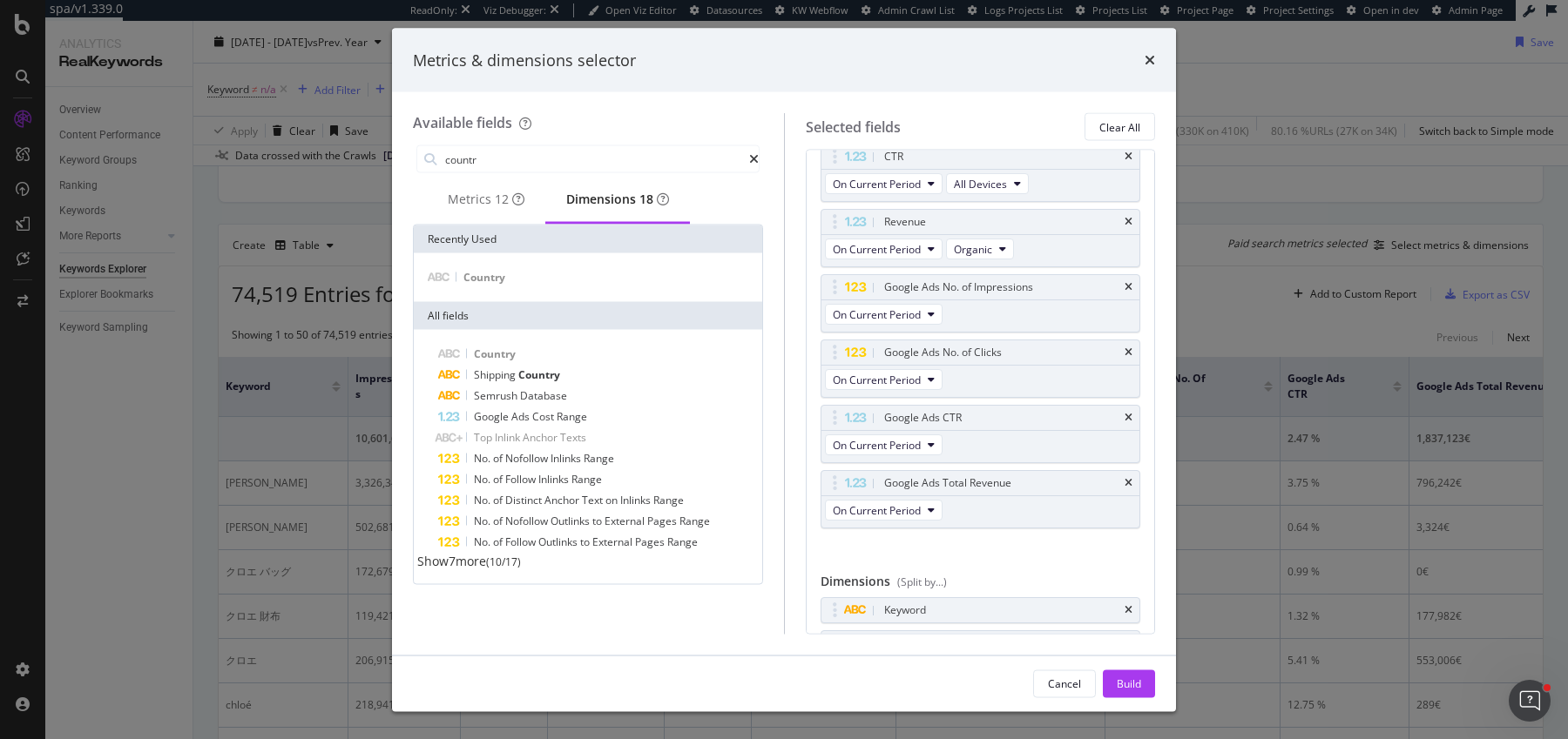
scroll to position [256, 0]
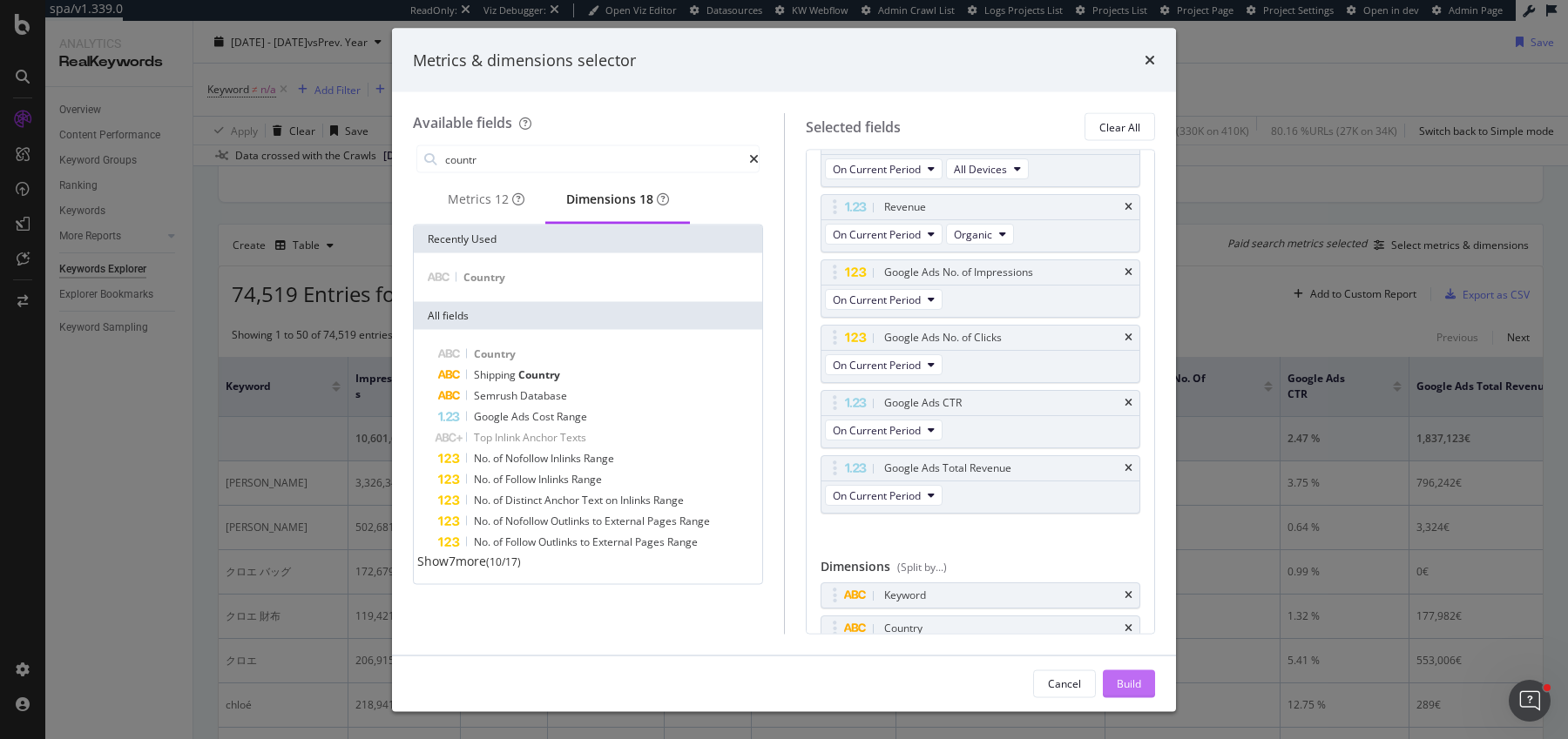
click at [1124, 687] on div "Build" at bounding box center [1129, 683] width 24 height 15
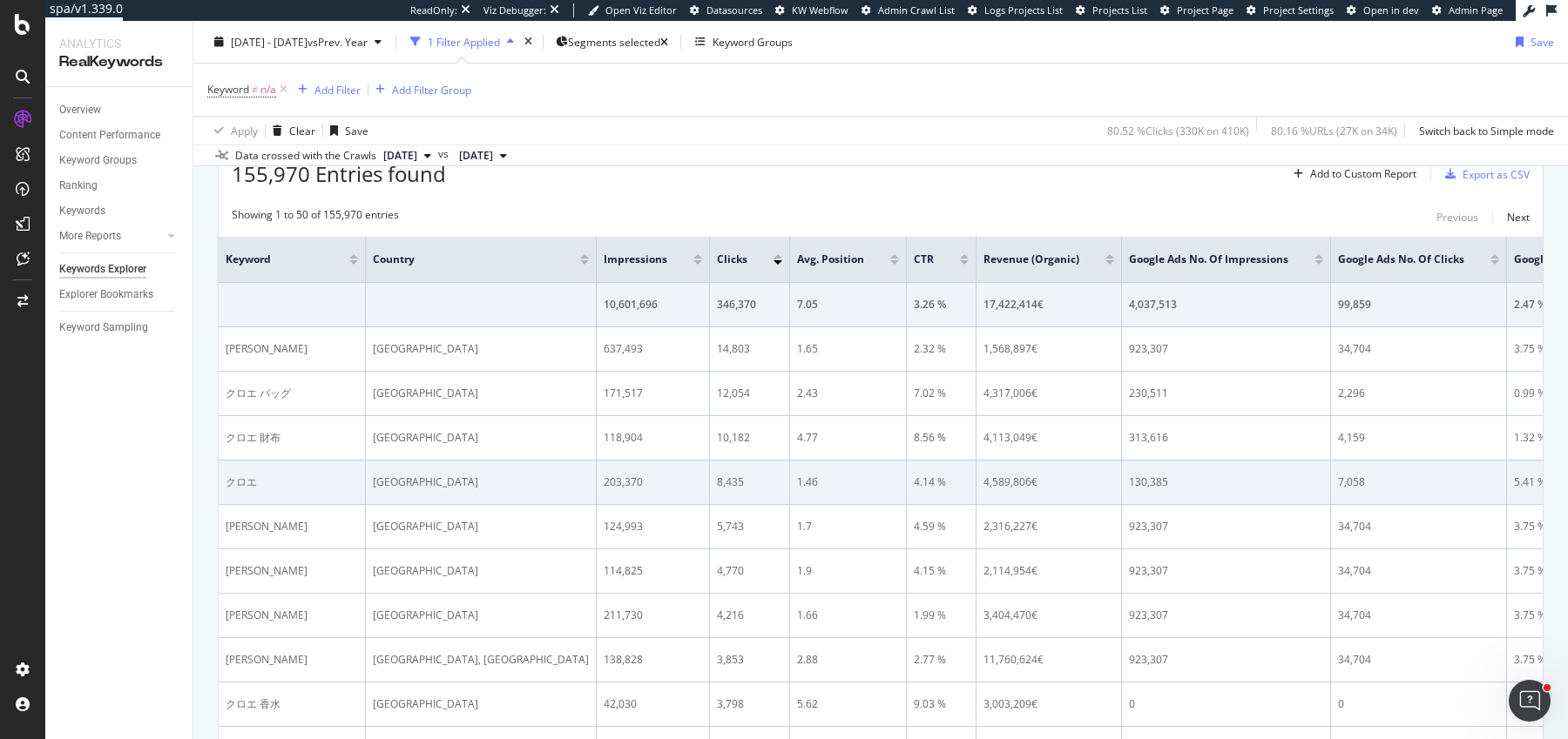
scroll to position [539, 0]
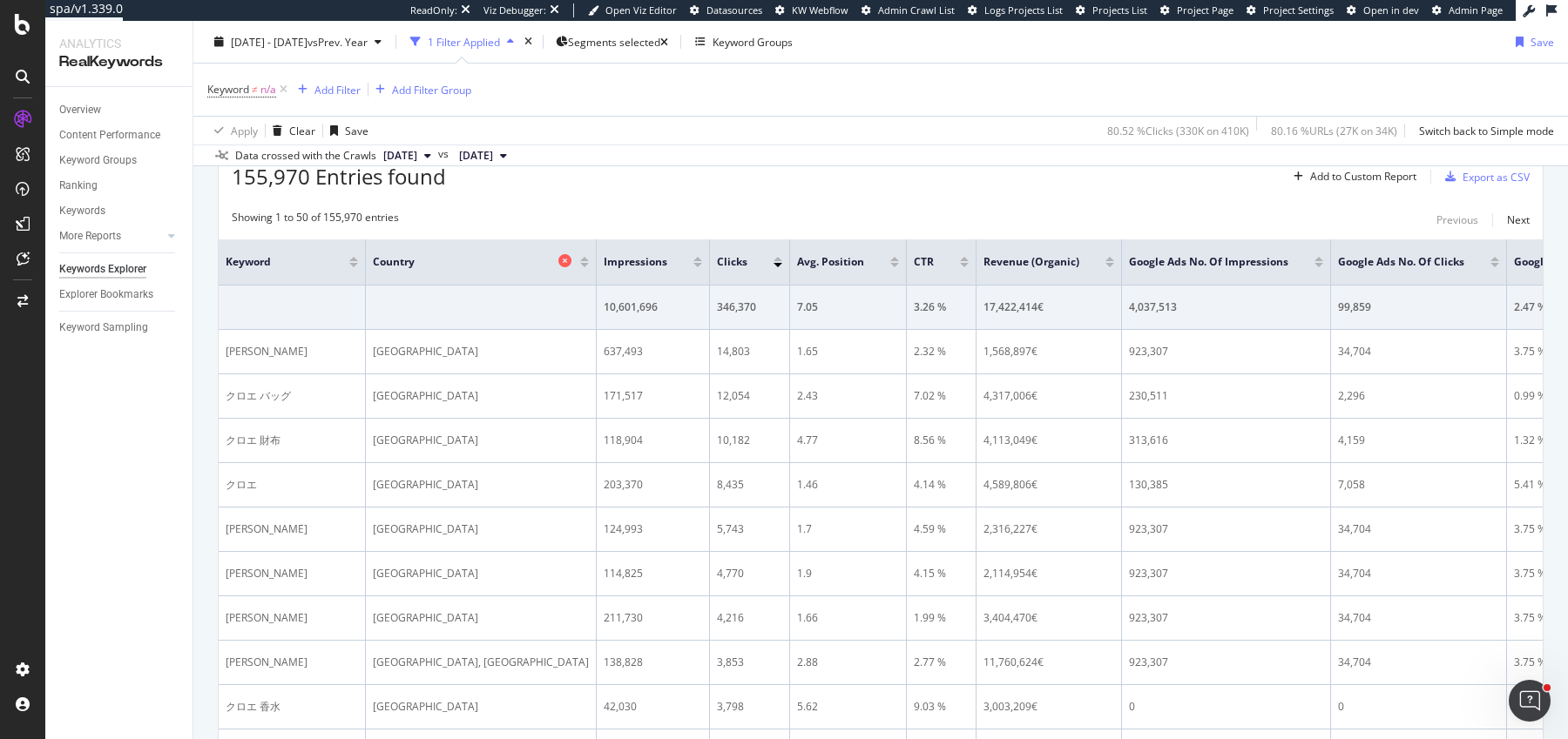
click at [558, 256] on icon at bounding box center [564, 261] width 13 height 13
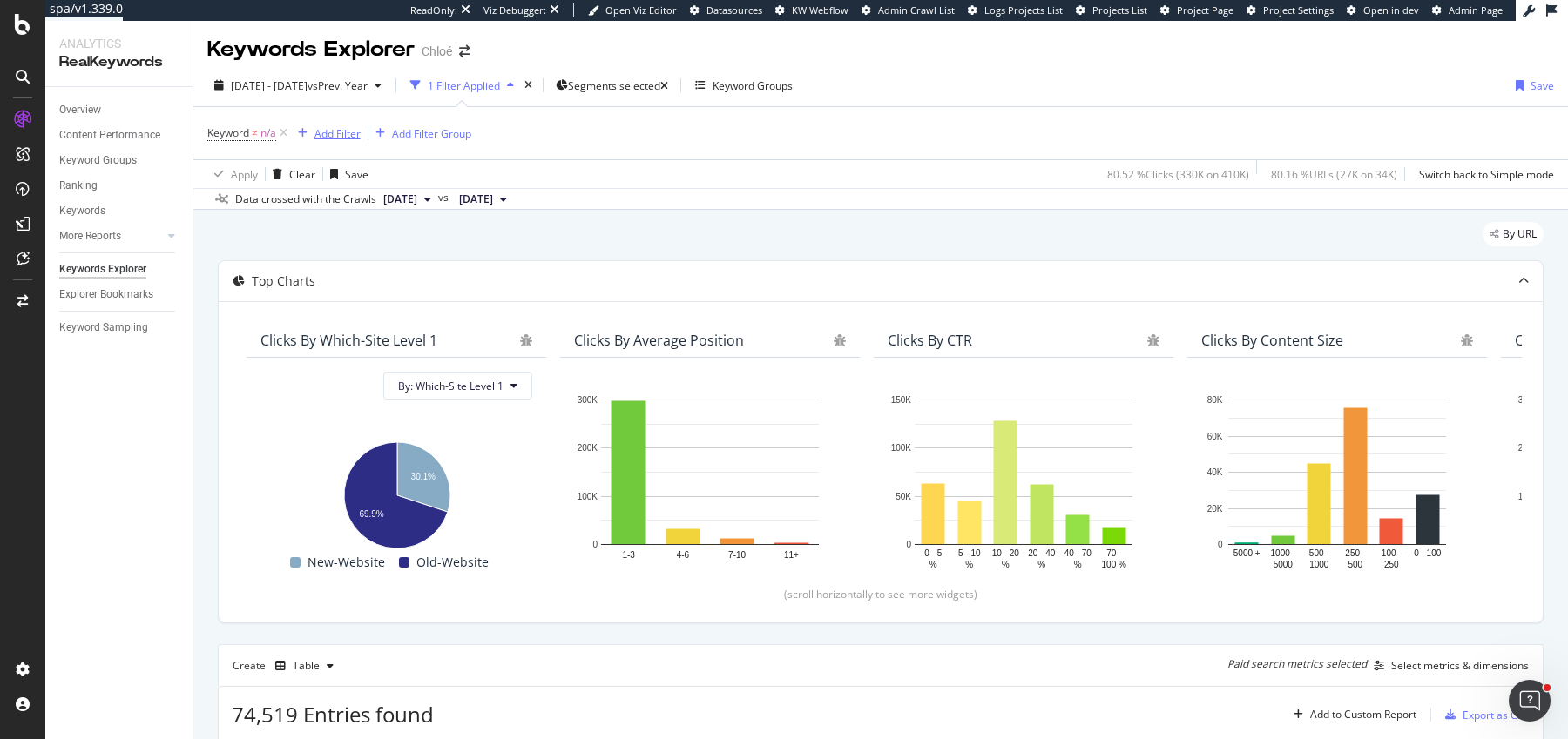
click at [331, 133] on div "Add Filter" at bounding box center [337, 133] width 46 height 15
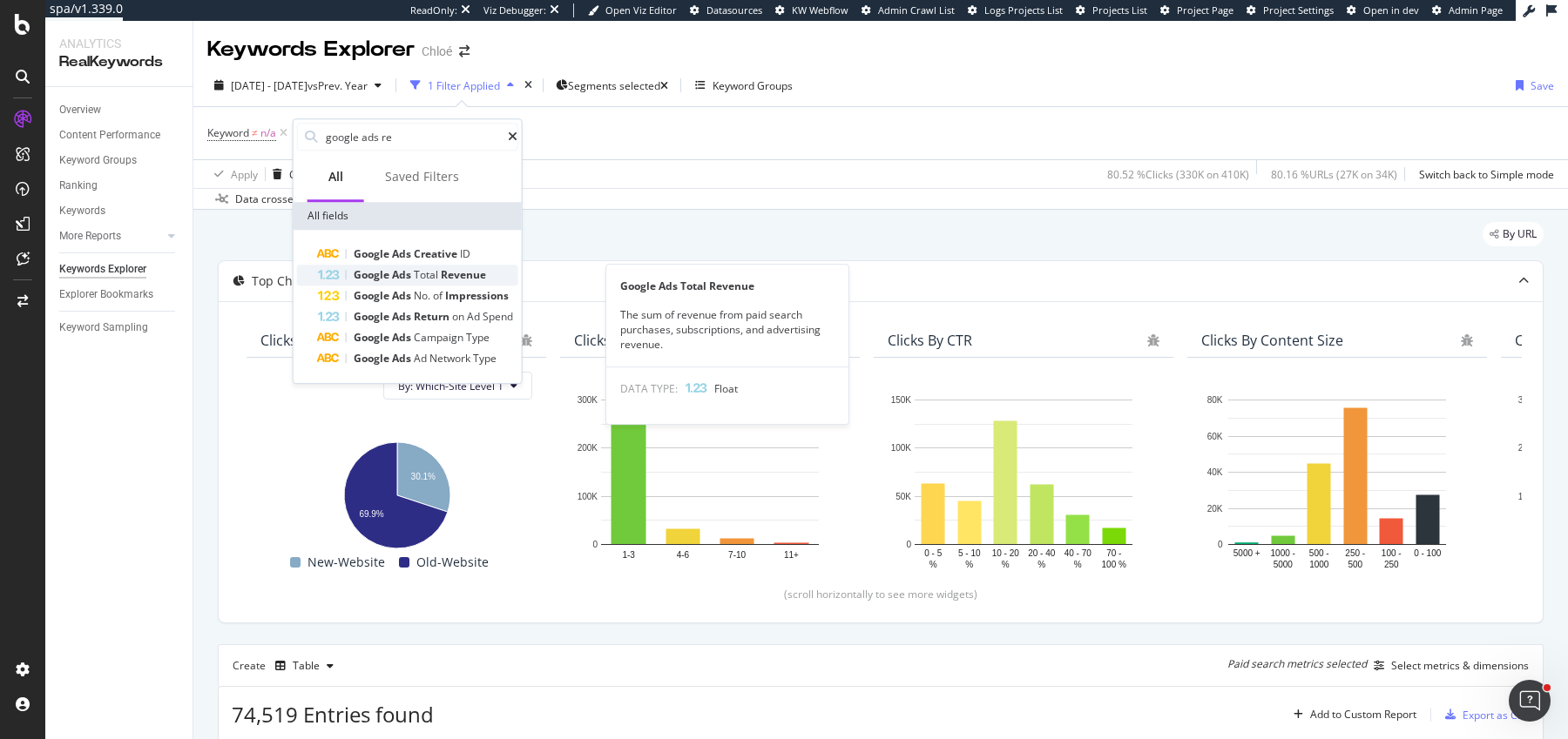
type input "google ads re"
click at [445, 279] on span "Revenue" at bounding box center [463, 274] width 45 height 15
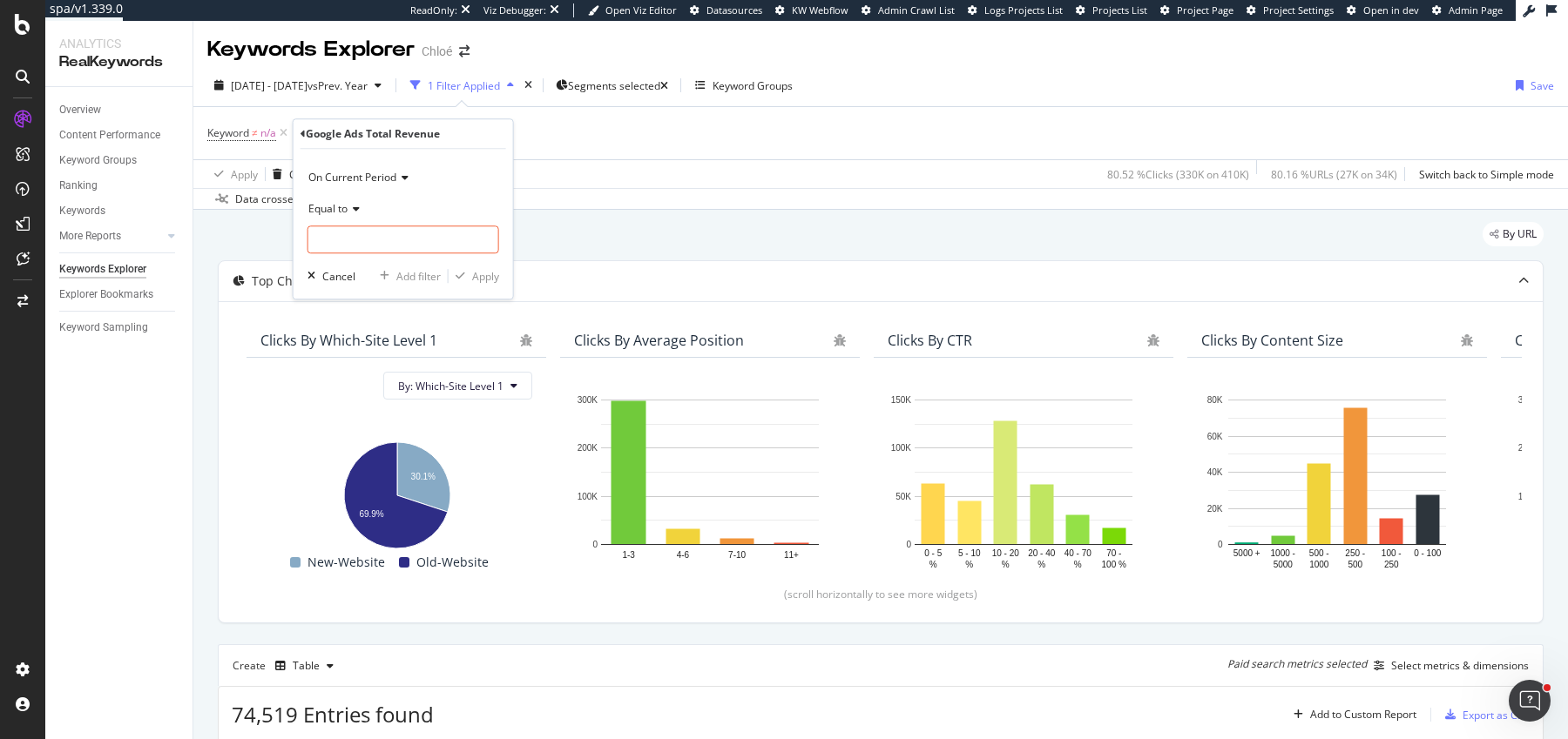
click at [349, 215] on div "Equal to" at bounding box center [404, 208] width 192 height 28
click at [388, 332] on div "Greater than" at bounding box center [405, 334] width 186 height 23
click at [388, 233] on input "number" at bounding box center [404, 239] width 192 height 28
type input "0"
click at [485, 277] on div "Apply" at bounding box center [485, 276] width 27 height 15
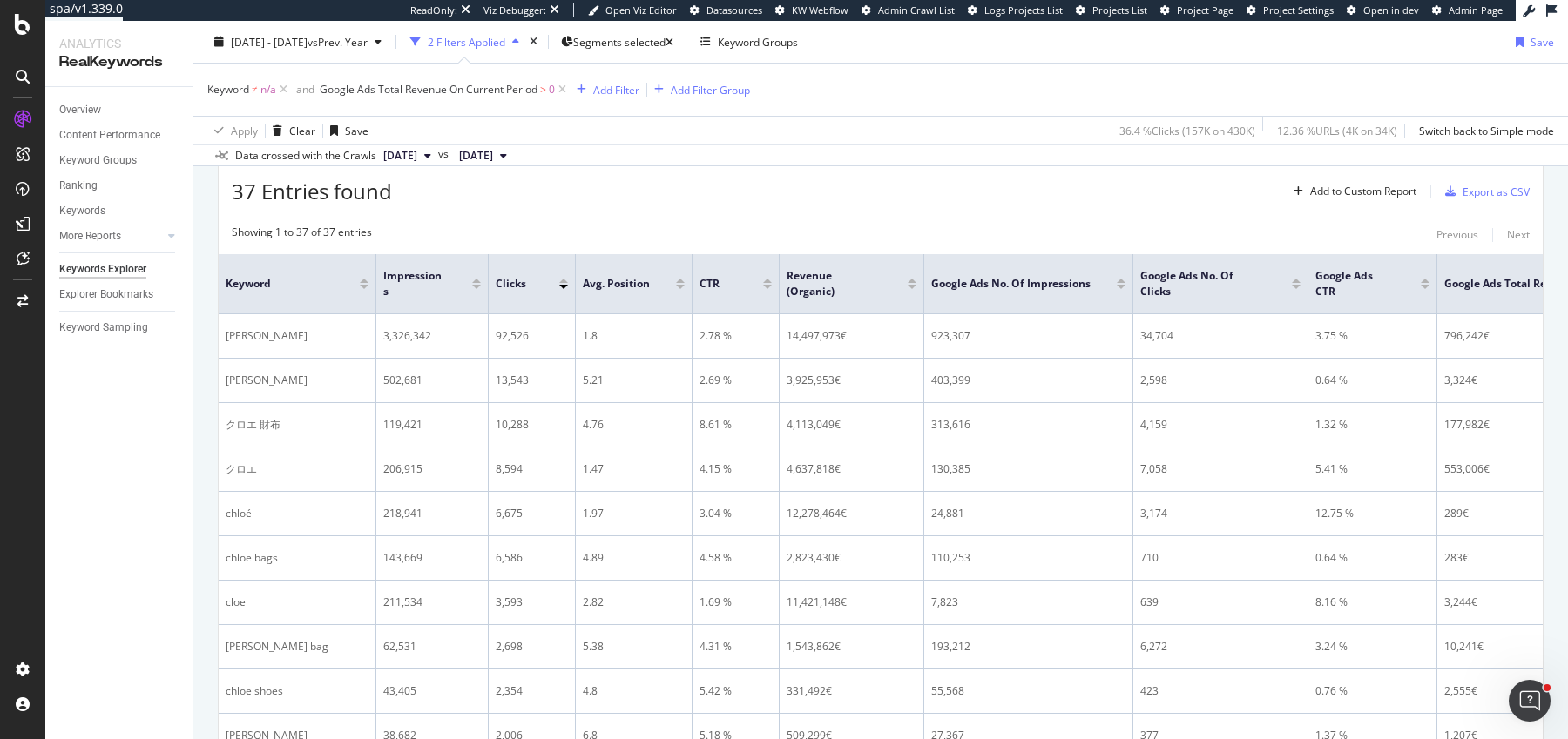
scroll to position [412, 0]
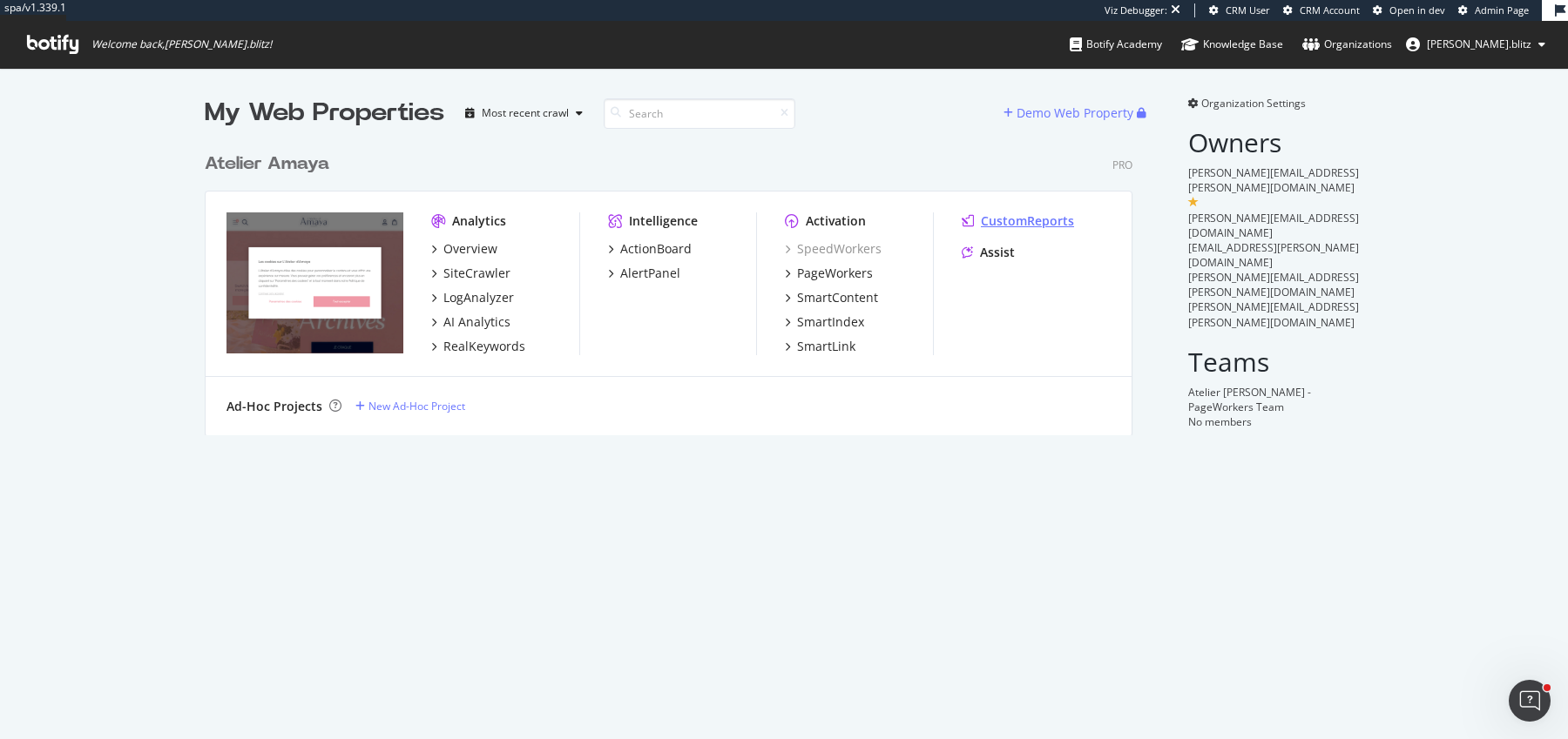
click at [1005, 219] on div "CustomReports" at bounding box center [1027, 222] width 93 height 18
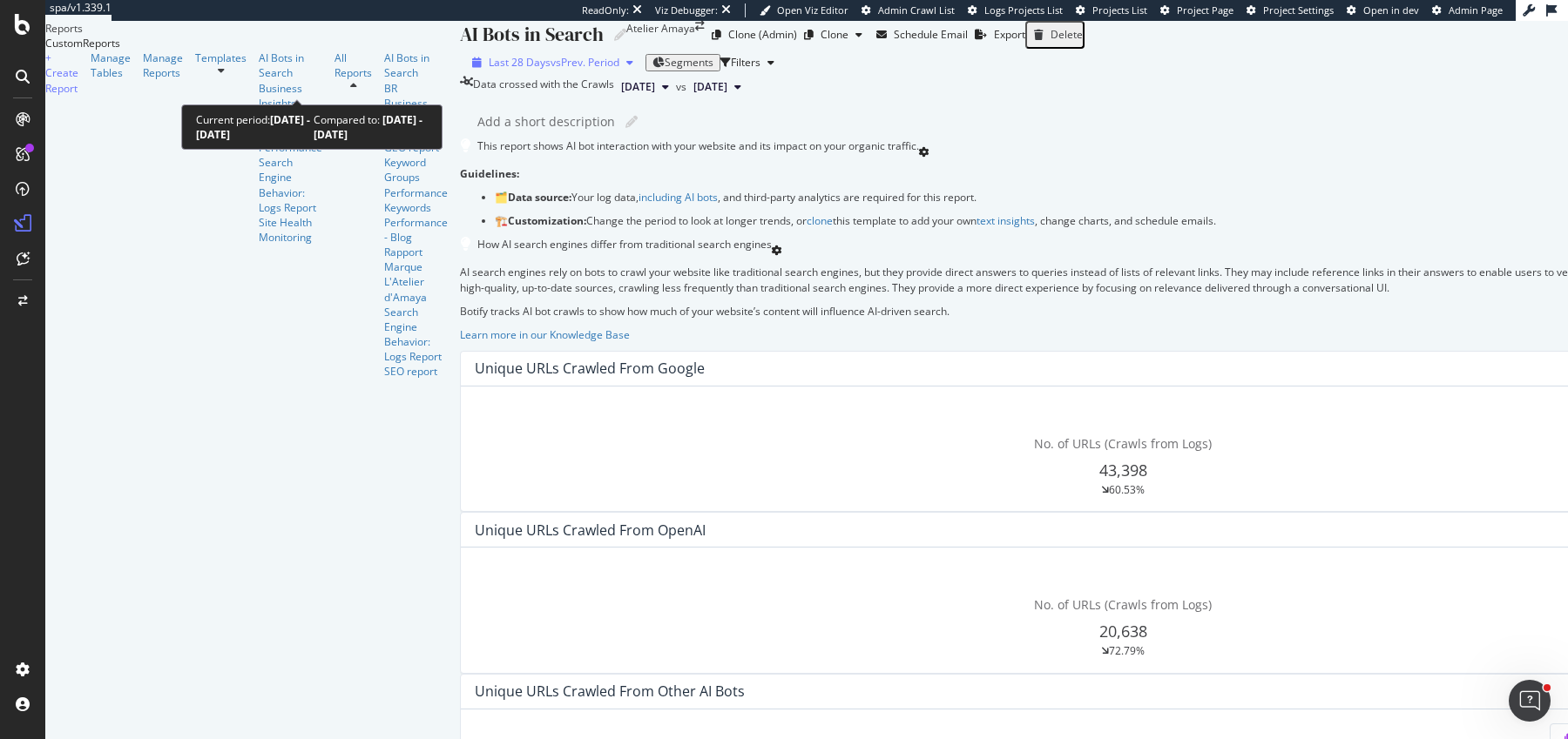
click at [489, 70] on span "Last 28 Days" at bounding box center [520, 62] width 62 height 15
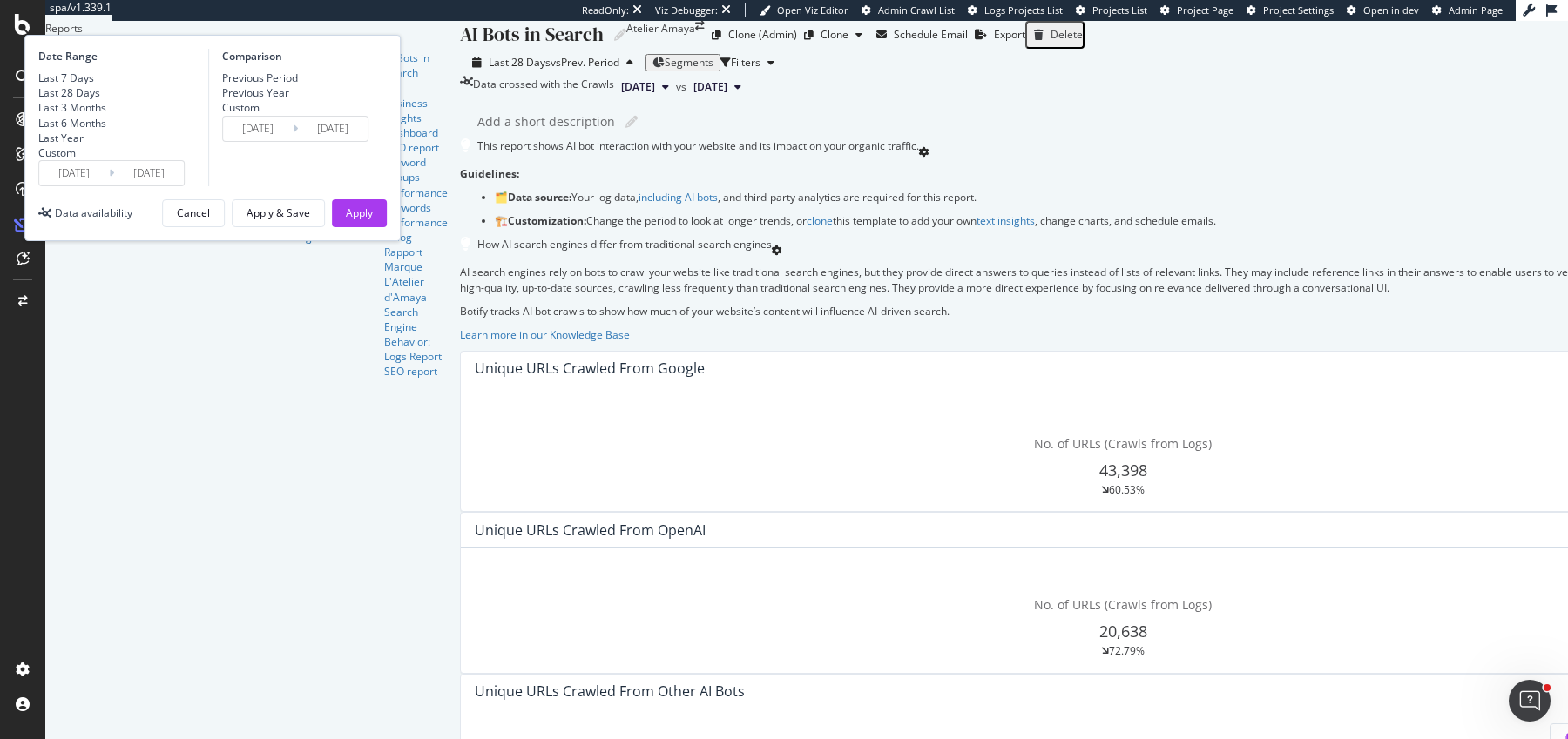
click at [83, 145] on div "Last Year" at bounding box center [60, 138] width 45 height 15
type input "[DATE]"
click at [401, 241] on div "Date Range Last 7 Days Last 28 Days Last 3 Months Last 6 Months Last Year Custo…" at bounding box center [212, 138] width 376 height 207
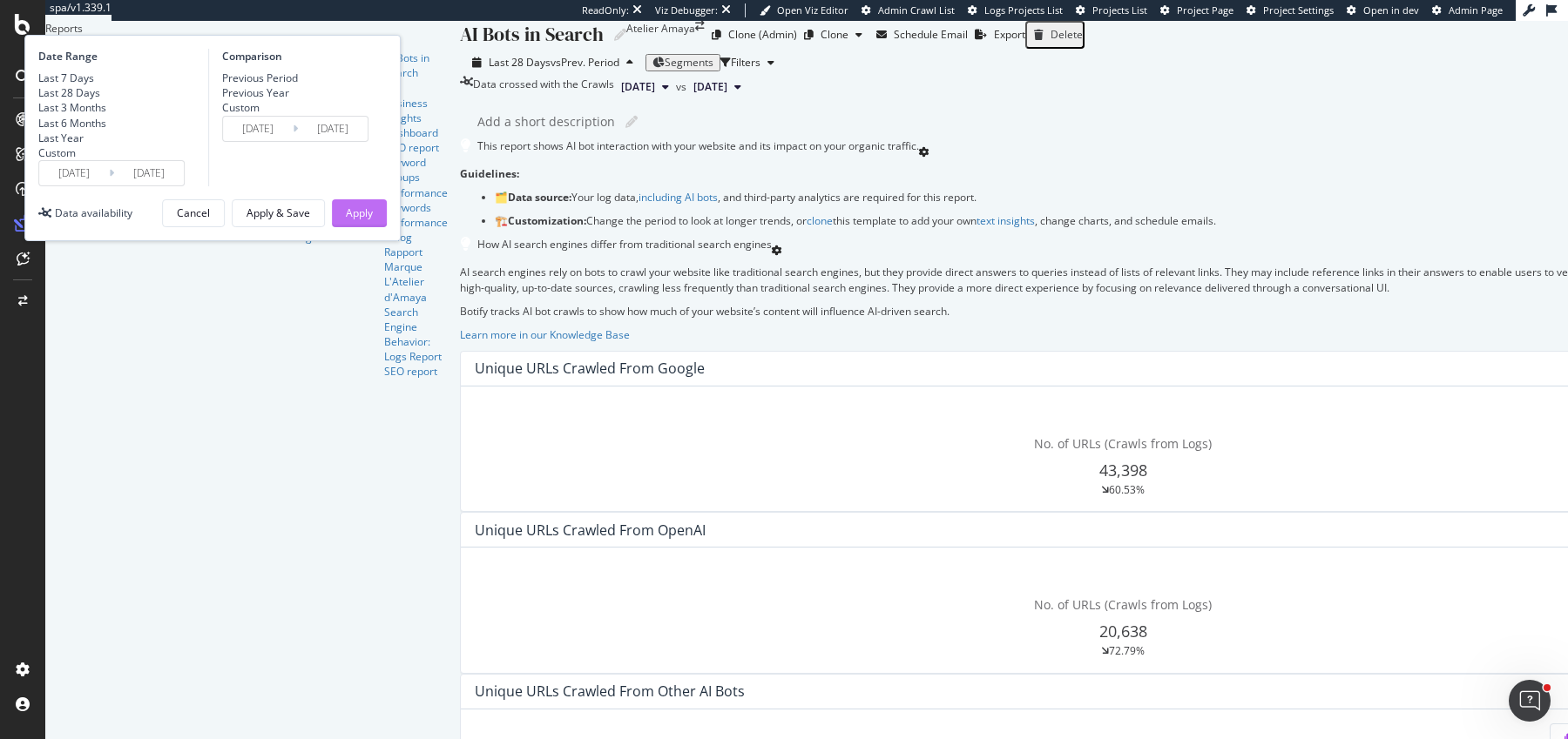
click at [373, 220] on div "Apply" at bounding box center [359, 213] width 27 height 15
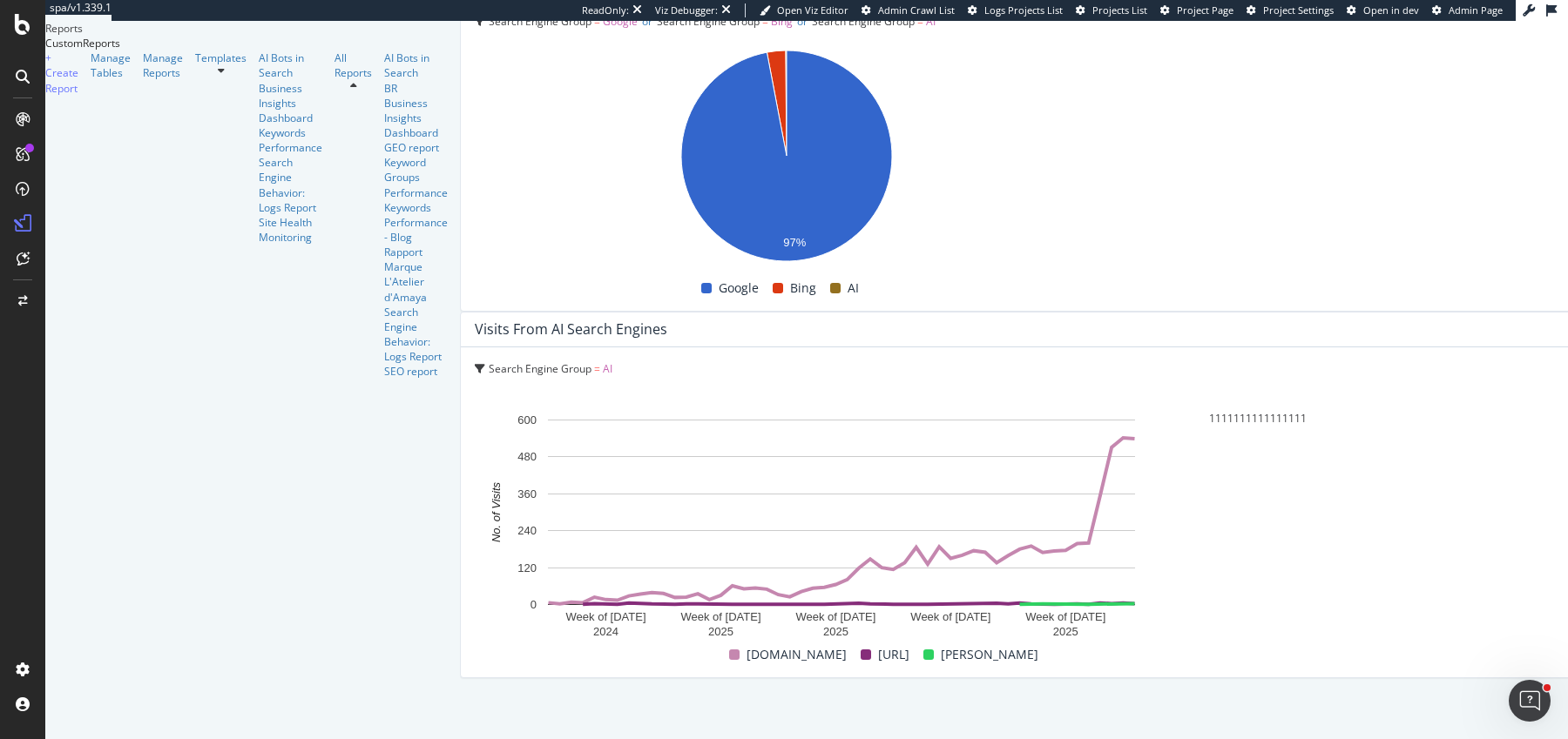
scroll to position [4917, 0]
drag, startPoint x: 979, startPoint y: 521, endPoint x: 1357, endPoint y: 227, distance: 478.9
click at [1535, 679] on div at bounding box center [1150, 679] width 1381 height 0
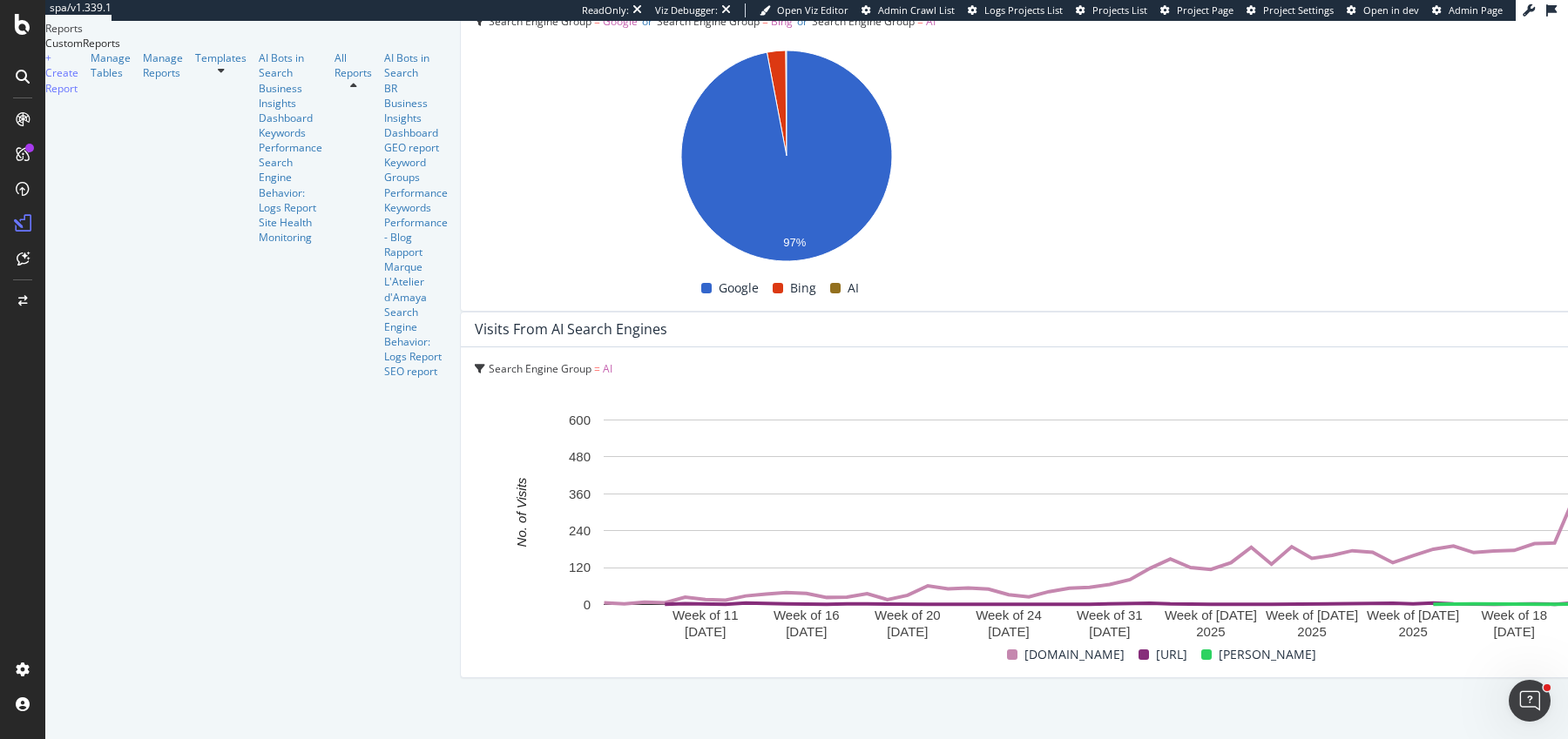
scroll to position [4943, 0]
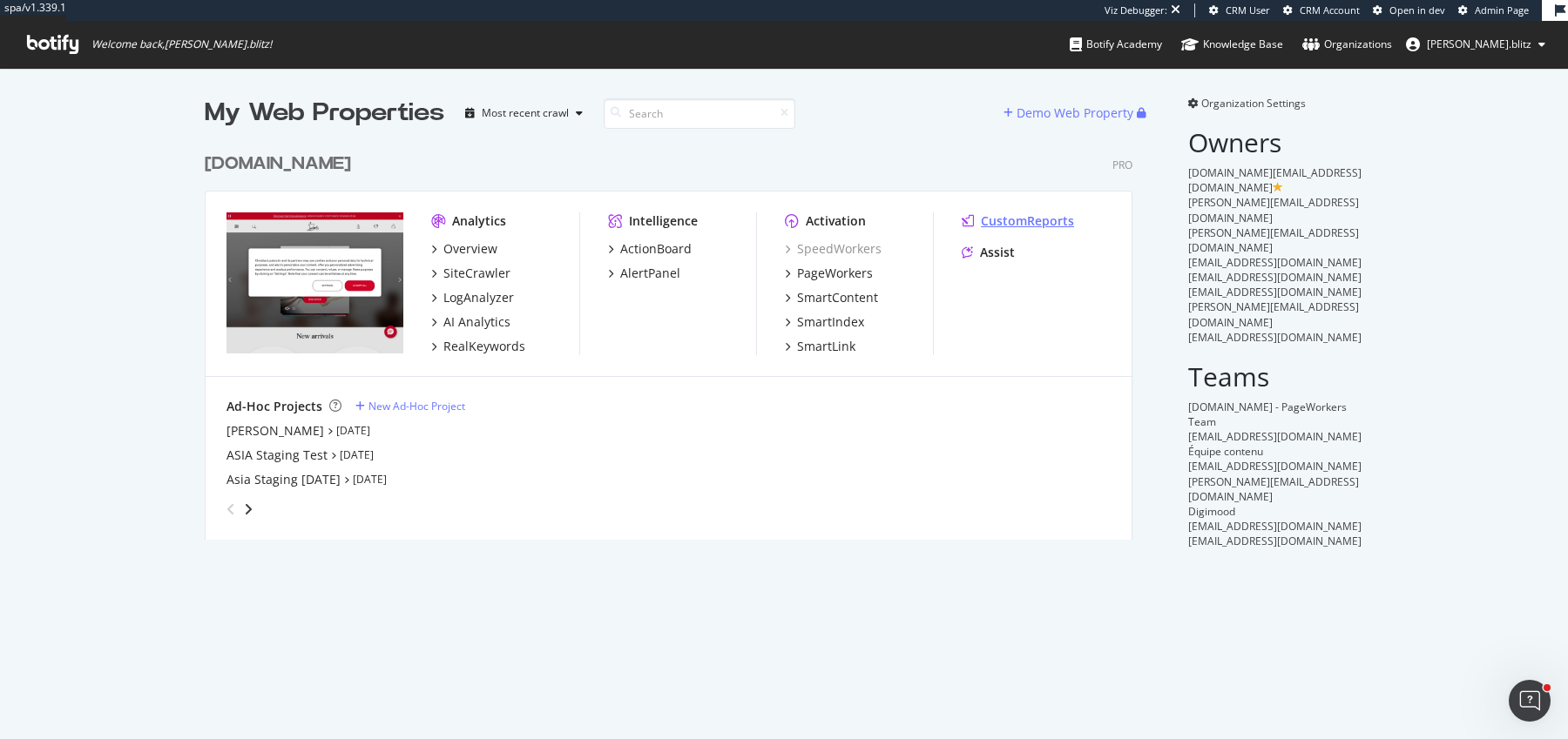
click at [1018, 213] on div "CustomReports" at bounding box center [1027, 222] width 93 height 18
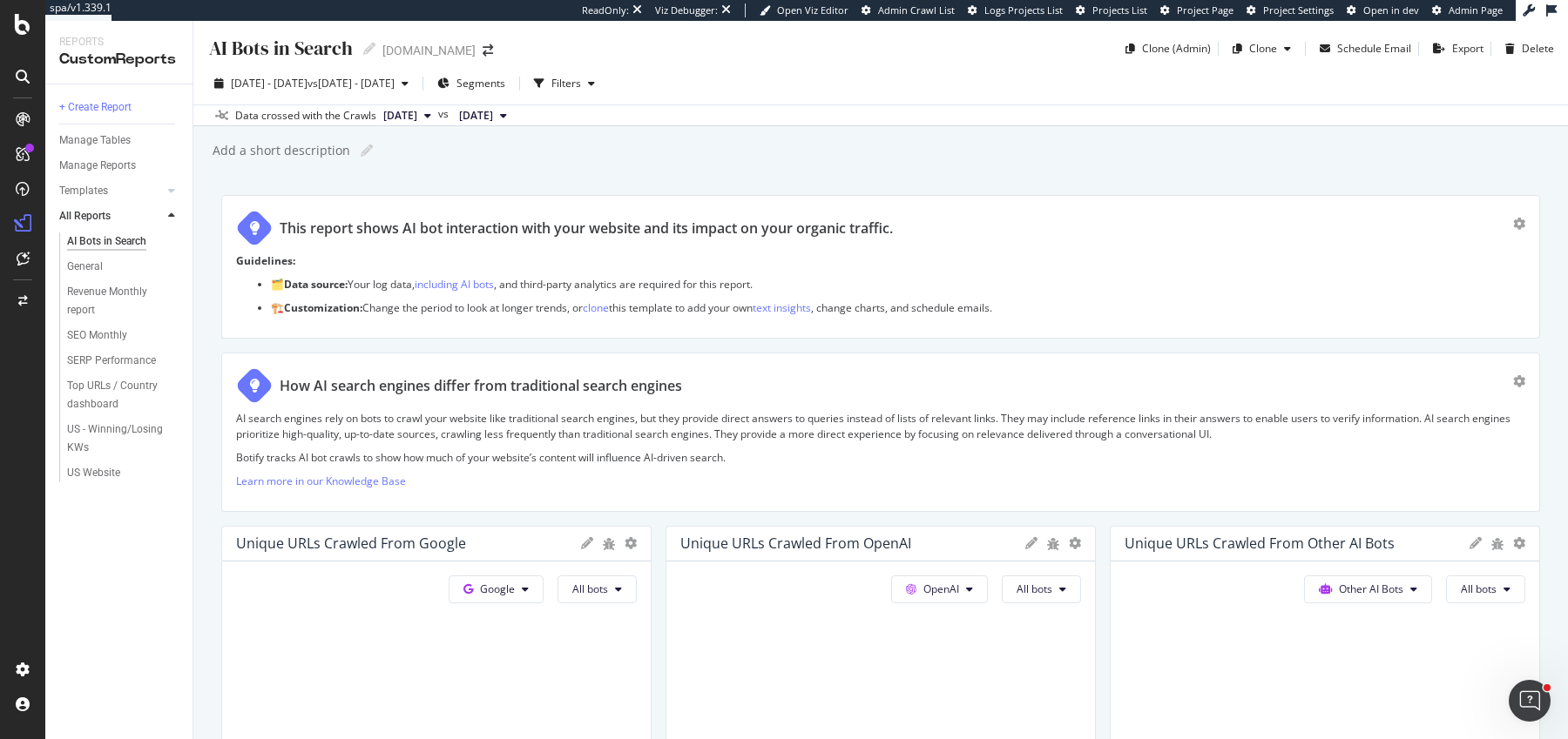
click at [248, 66] on div "2025 Aug. 1st - Aug. 31st vs 2024 Aug. 1st - Aug. 31st Segments Filters Data cr…" at bounding box center [880, 95] width 1375 height 64
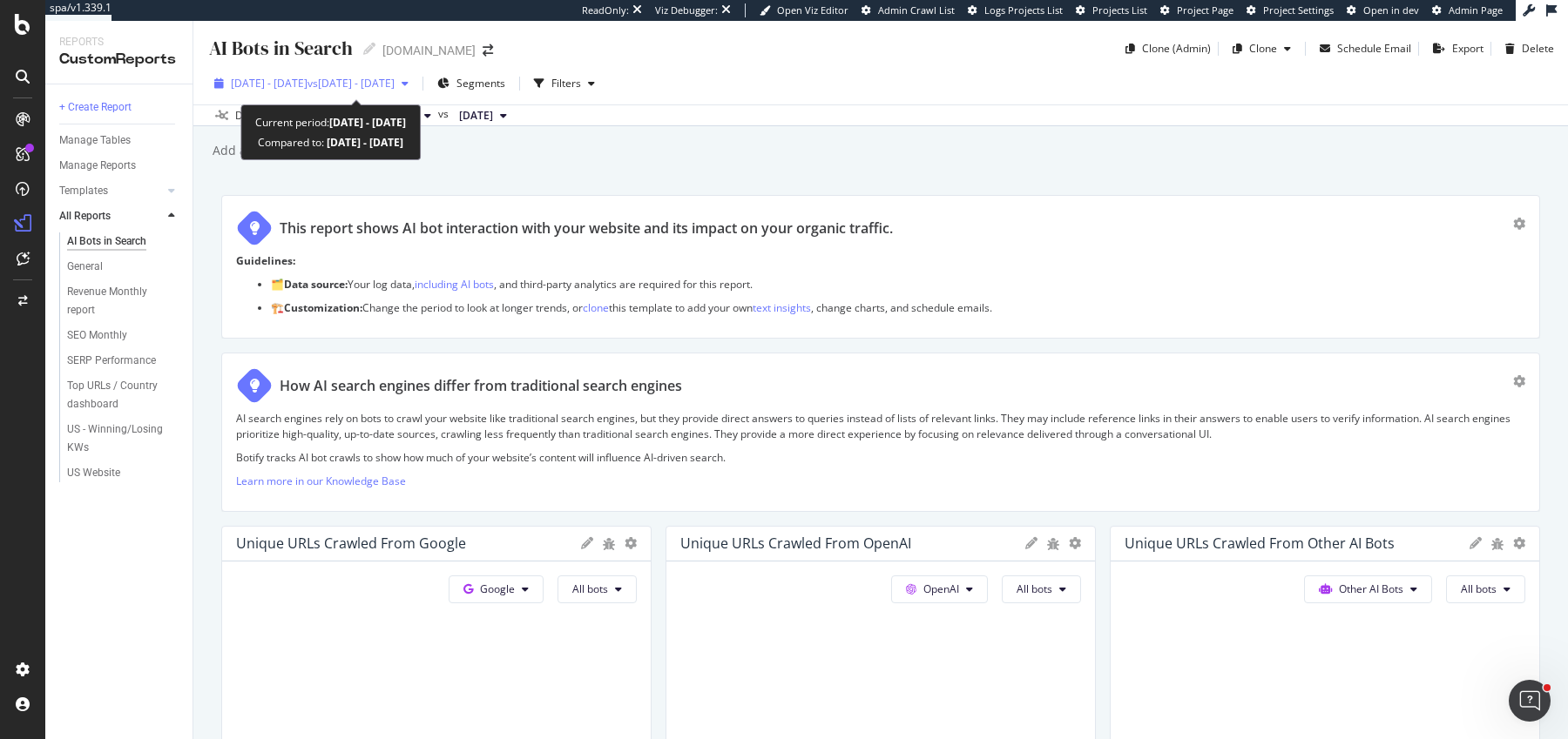
click at [251, 83] on span "2025 Aug. 1st - Aug. 31st" at bounding box center [269, 83] width 76 height 15
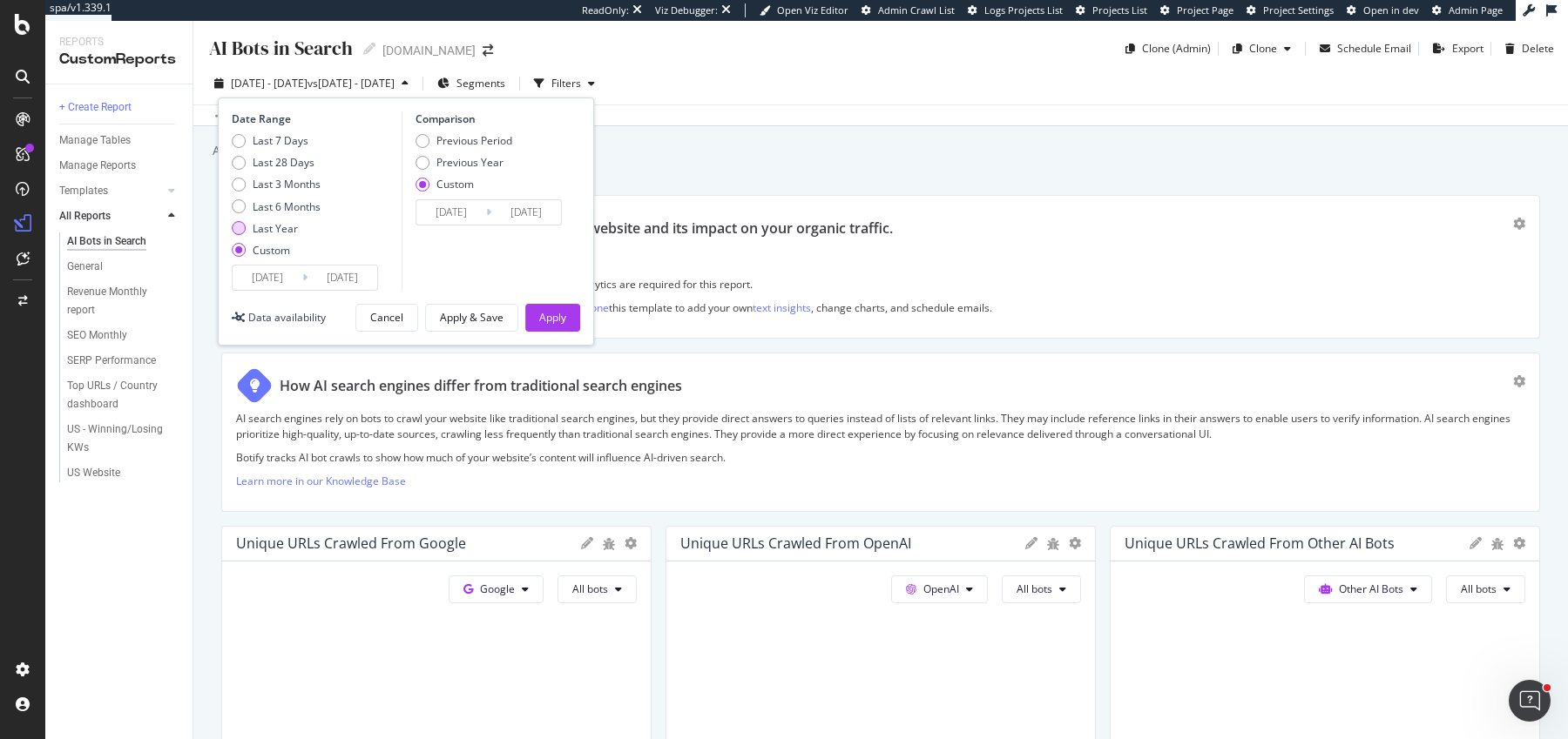
click at [264, 225] on div "Last Year" at bounding box center [275, 228] width 45 height 15
type input "2024/10/10"
type input "2025/10/09"
click at [532, 309] on button "Apply" at bounding box center [553, 318] width 55 height 28
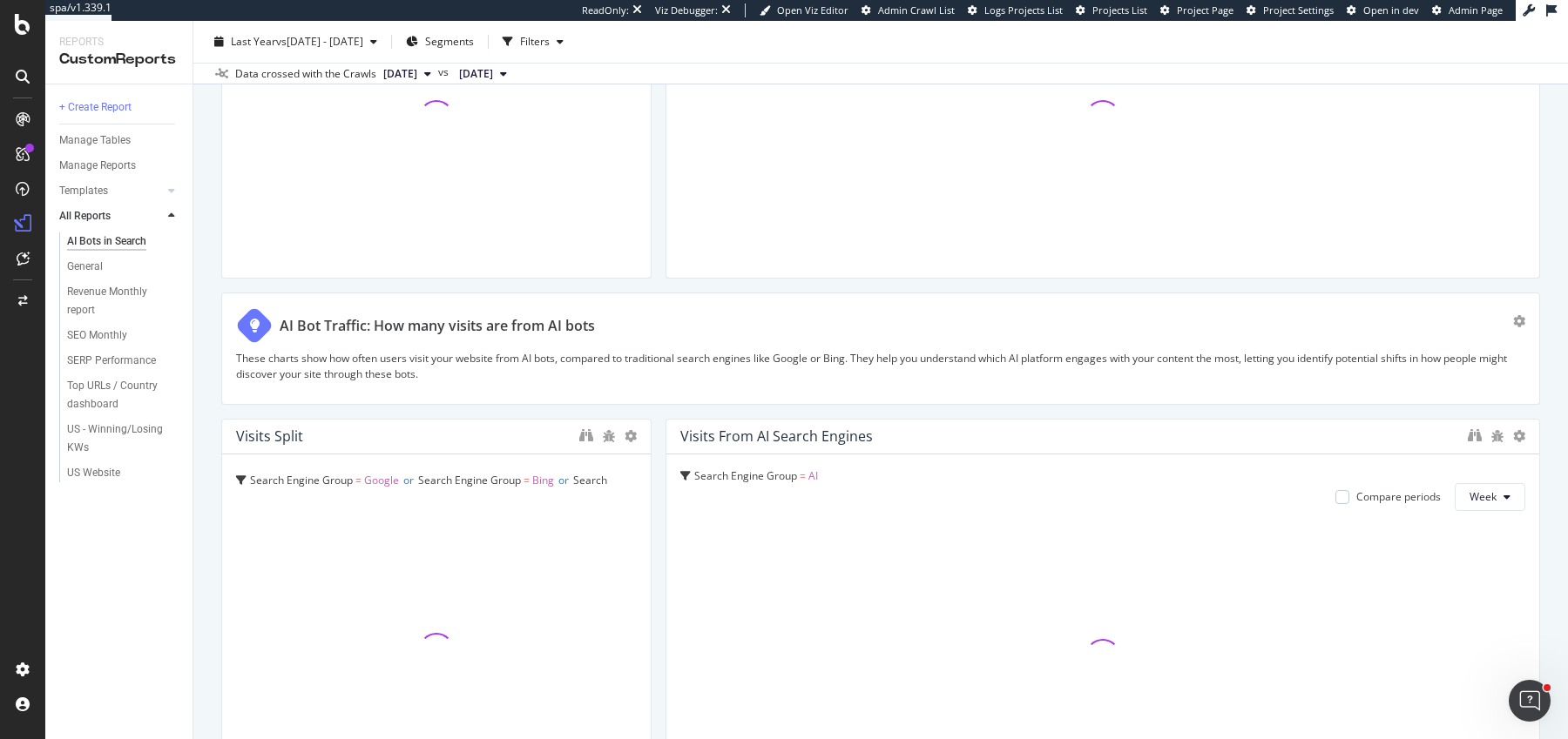
scroll to position [2928, 0]
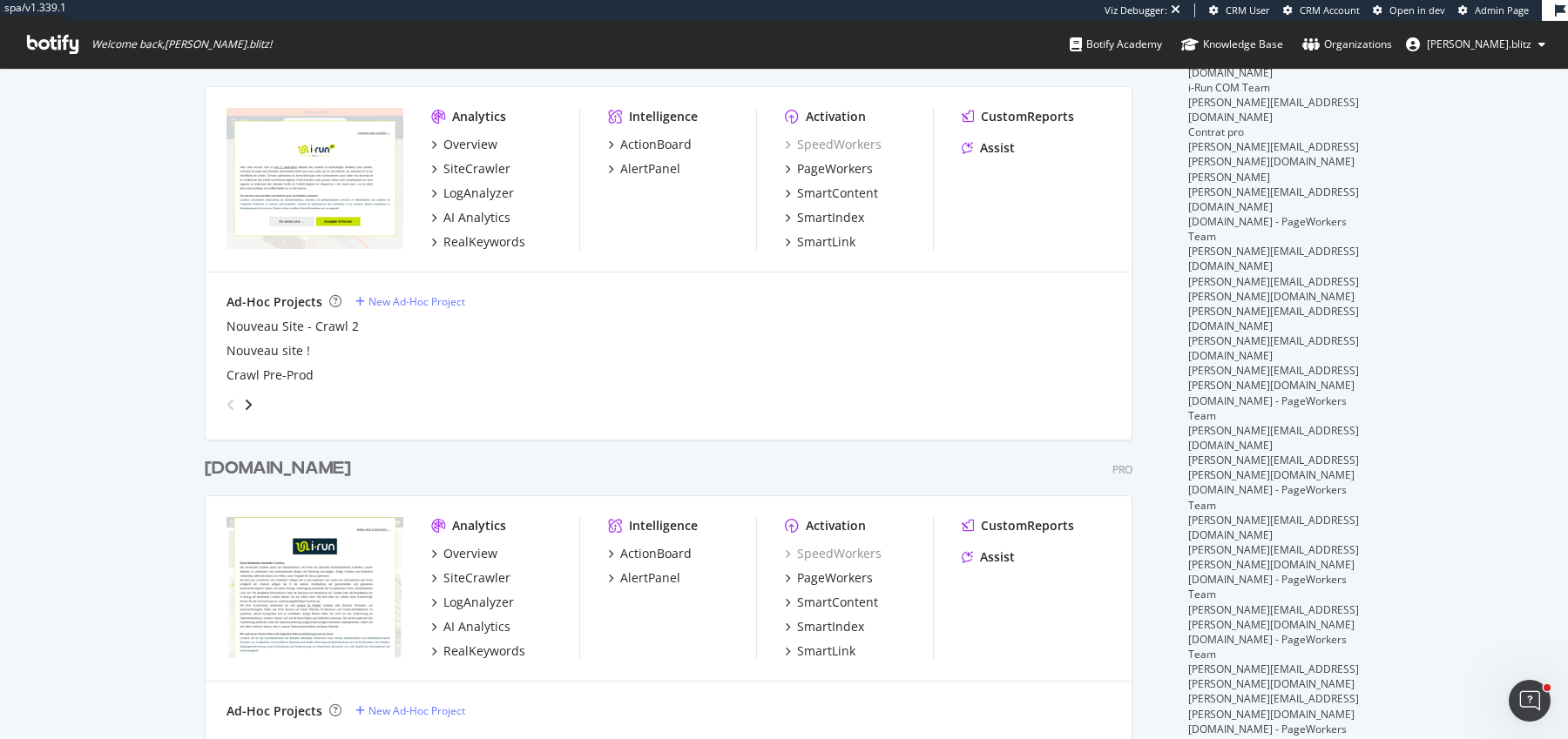
scroll to position [389, 0]
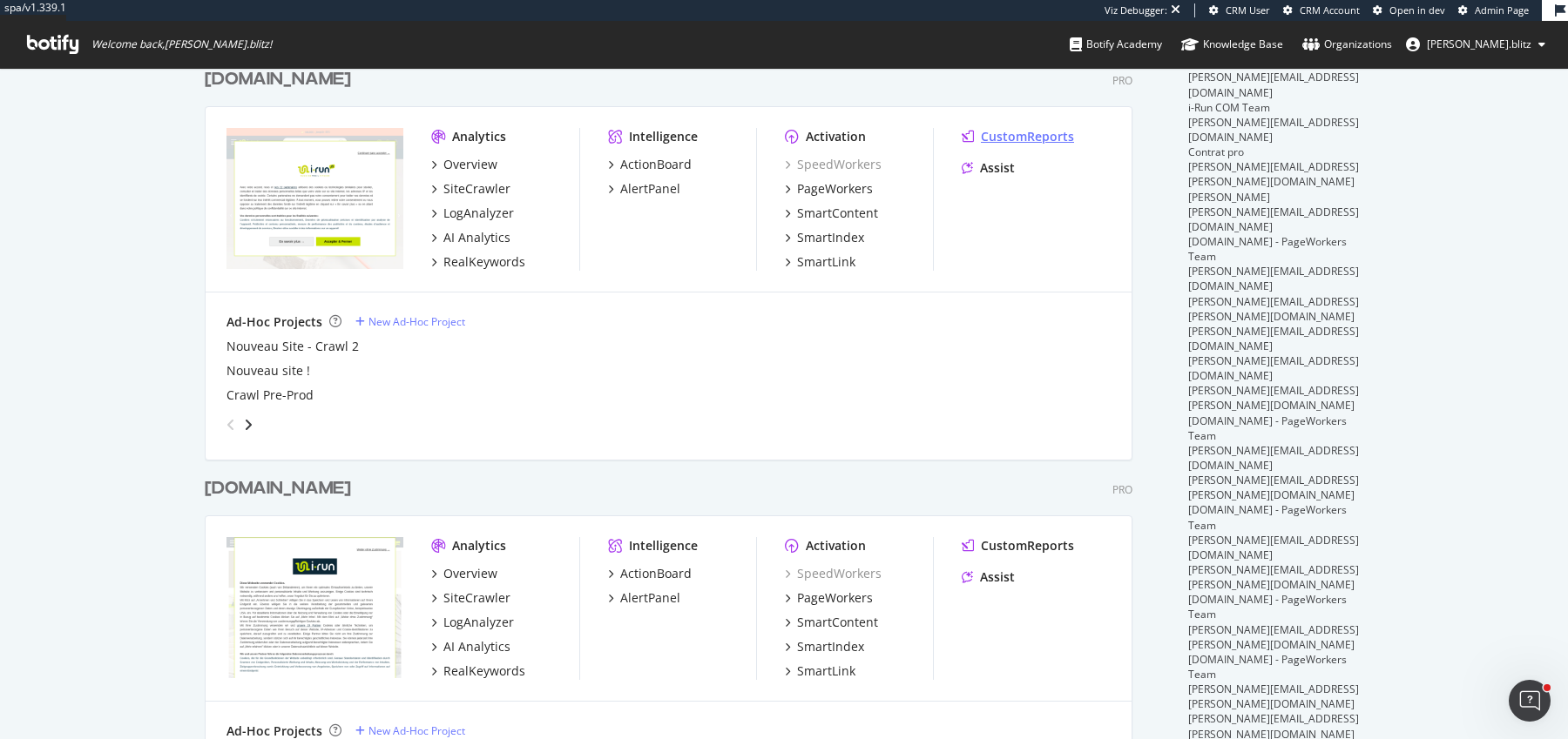
click at [1022, 143] on div "CustomReports" at bounding box center [1027, 137] width 93 height 18
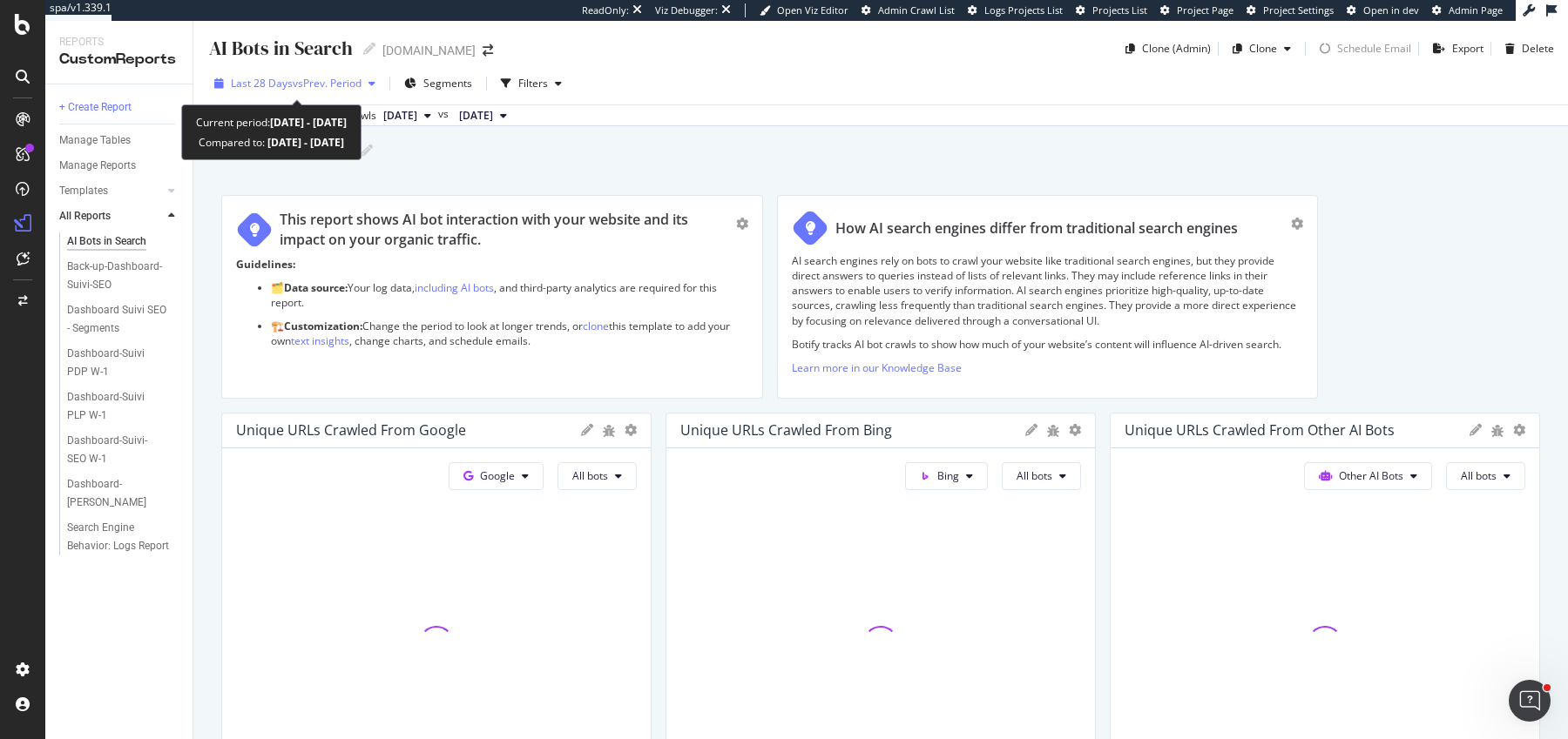
click at [271, 84] on span "Last 28 Days" at bounding box center [262, 83] width 62 height 15
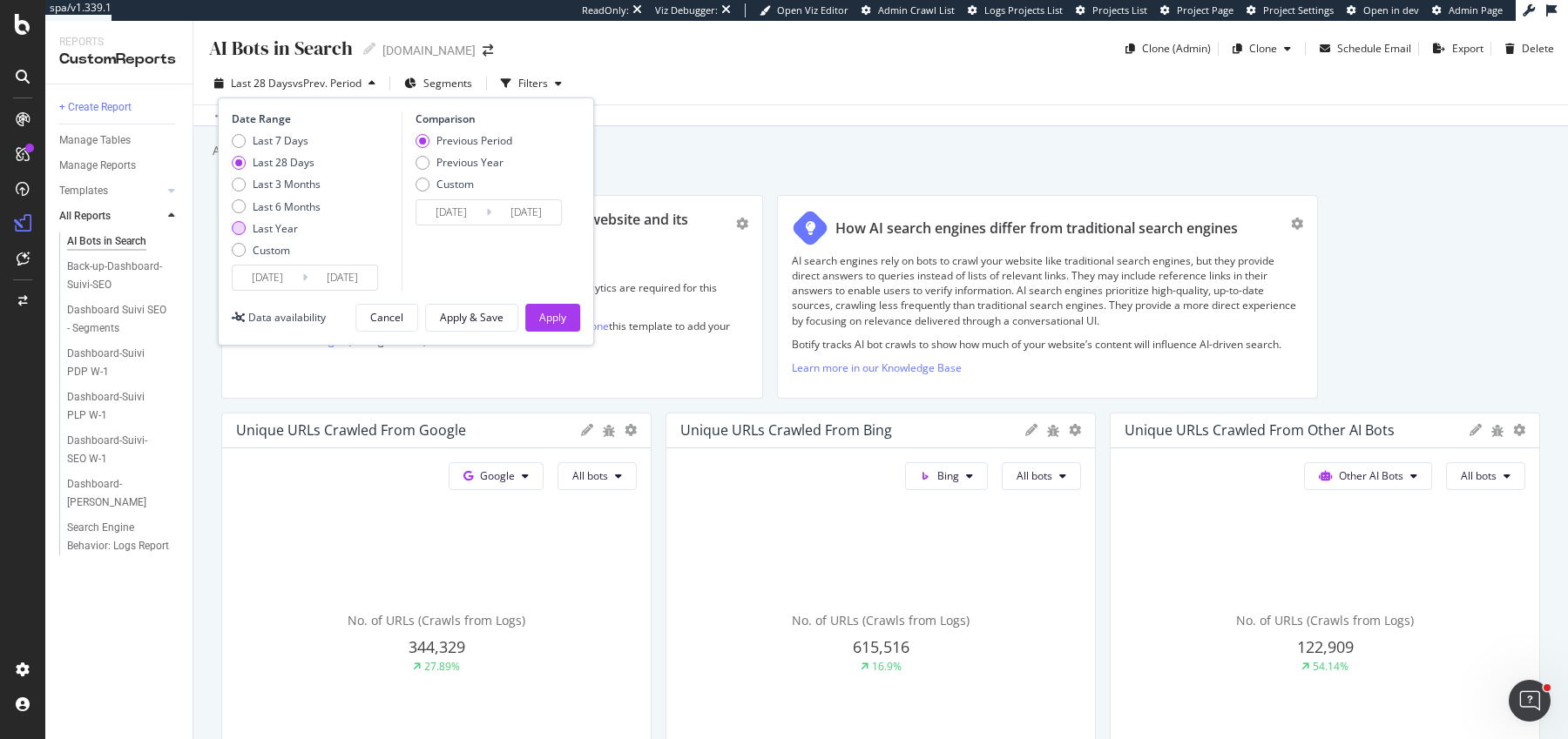
click at [282, 228] on div "Last Year" at bounding box center [275, 228] width 45 height 15
type input "[DATE]"
click at [543, 305] on div "Apply" at bounding box center [553, 318] width 27 height 26
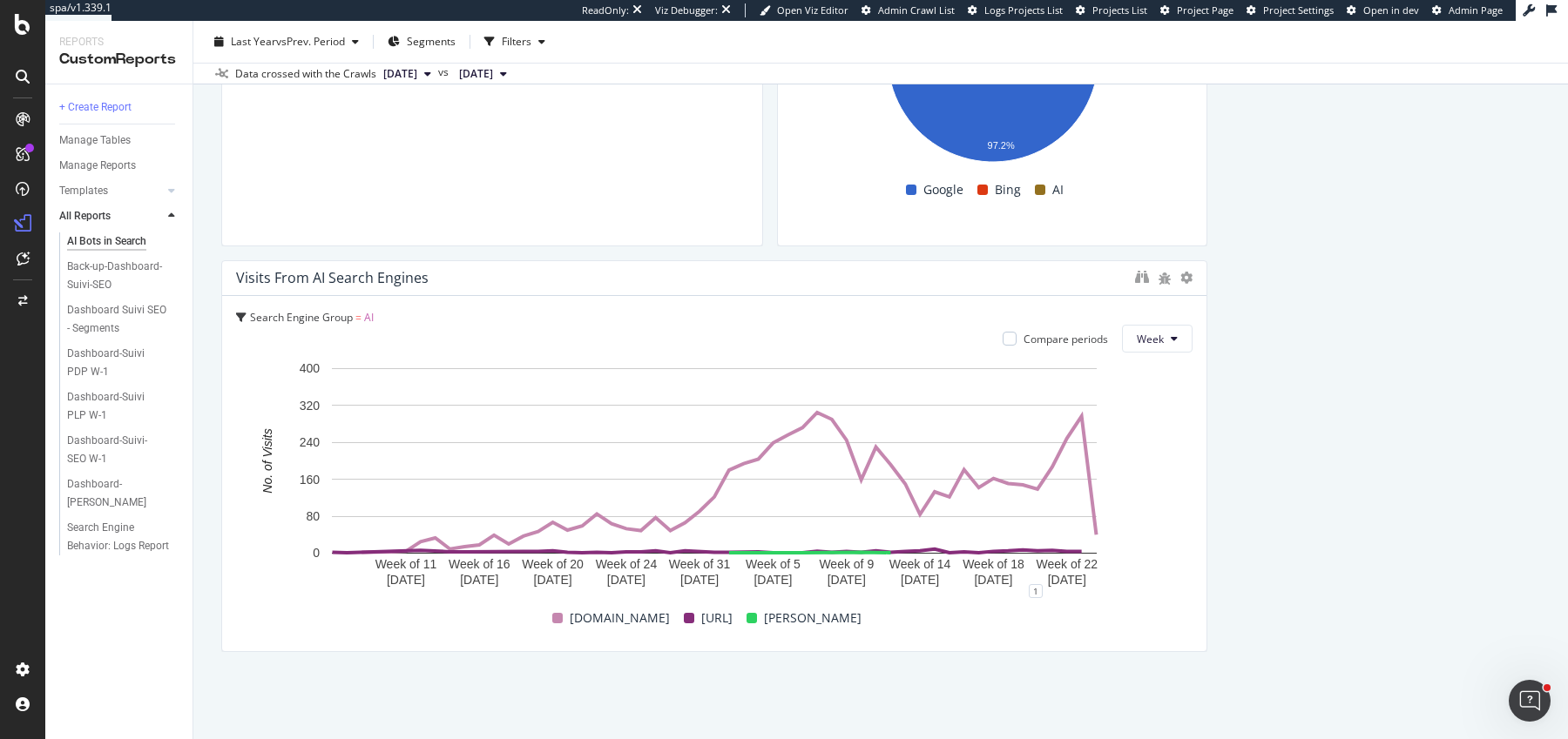
scroll to position [2836, 0]
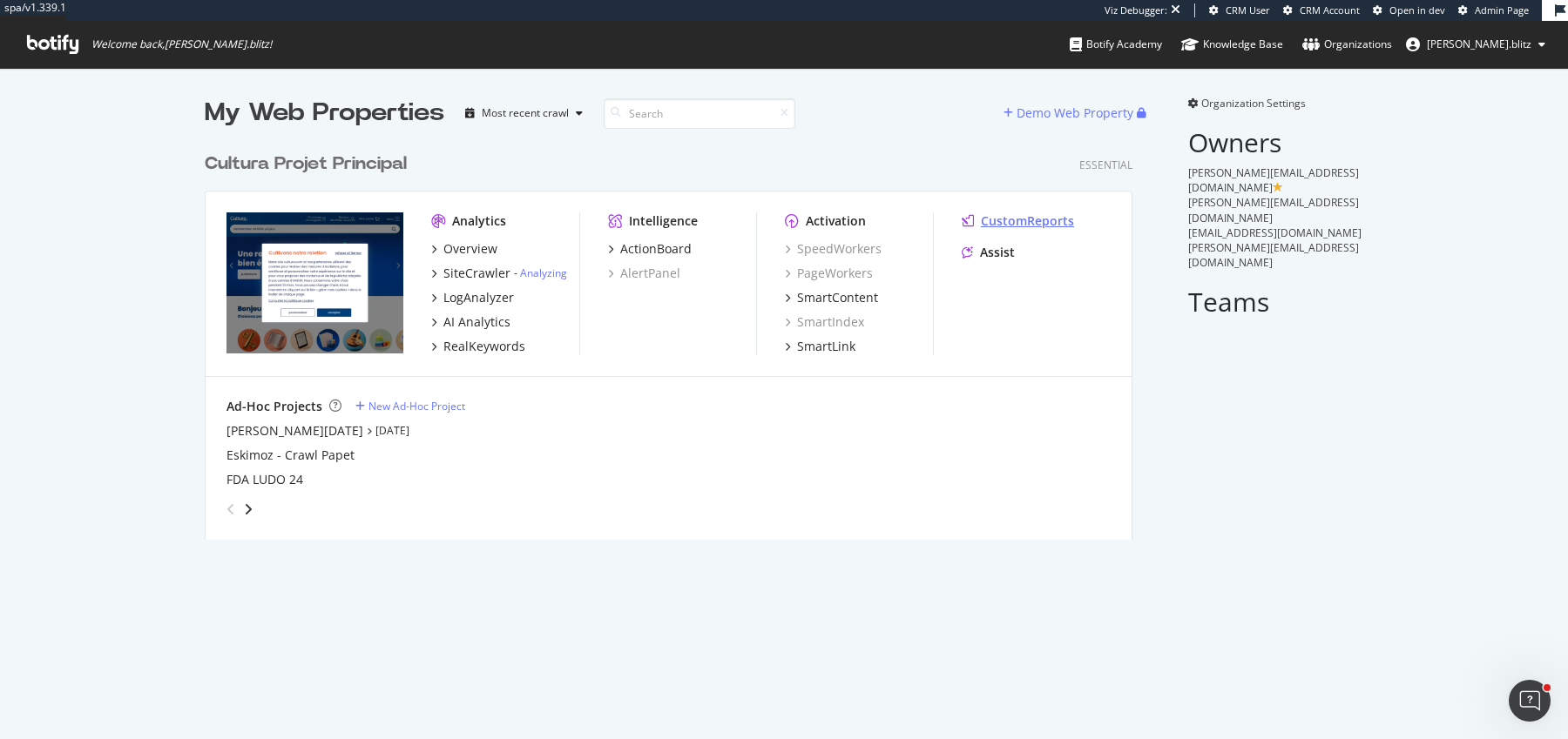
click at [1005, 224] on div "CustomReports" at bounding box center [1027, 222] width 93 height 18
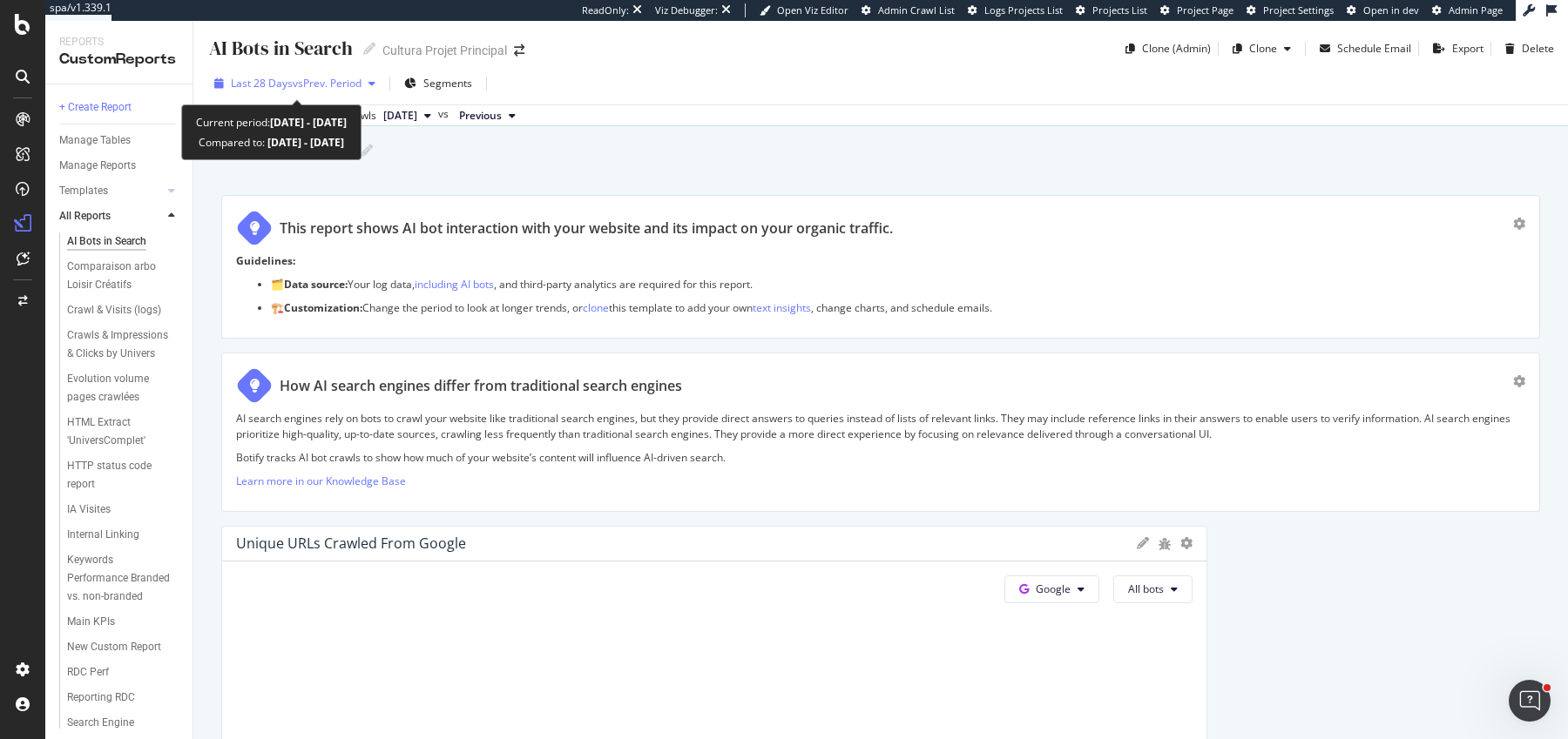
click at [272, 82] on span "Last 28 Days" at bounding box center [262, 83] width 62 height 15
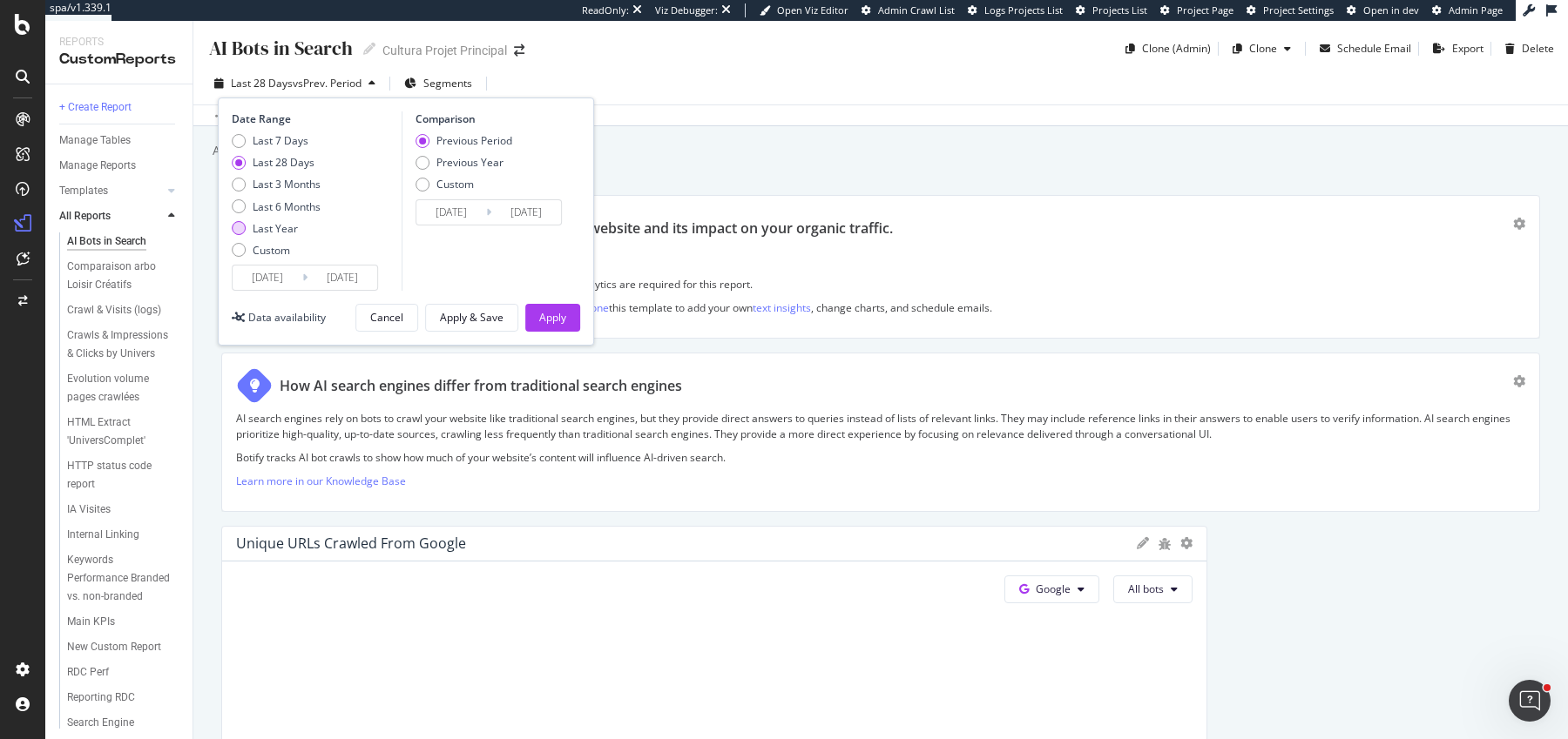
click at [262, 227] on div "Last Year" at bounding box center [275, 228] width 45 height 15
type input "2024/10/10"
type input "2023/10/11"
type input "2024/10/09"
click at [544, 311] on div "Apply" at bounding box center [553, 317] width 27 height 15
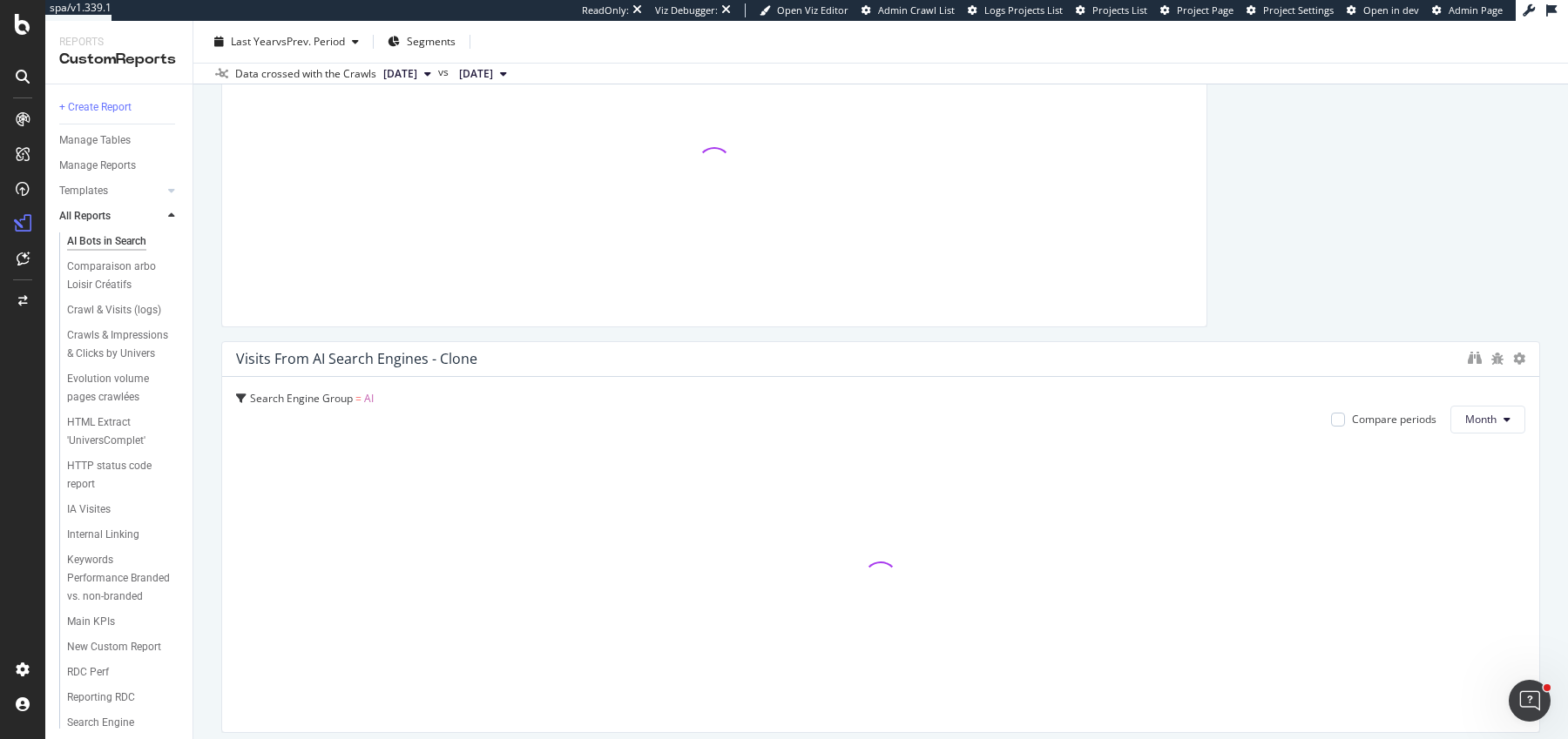
scroll to position [5363, 0]
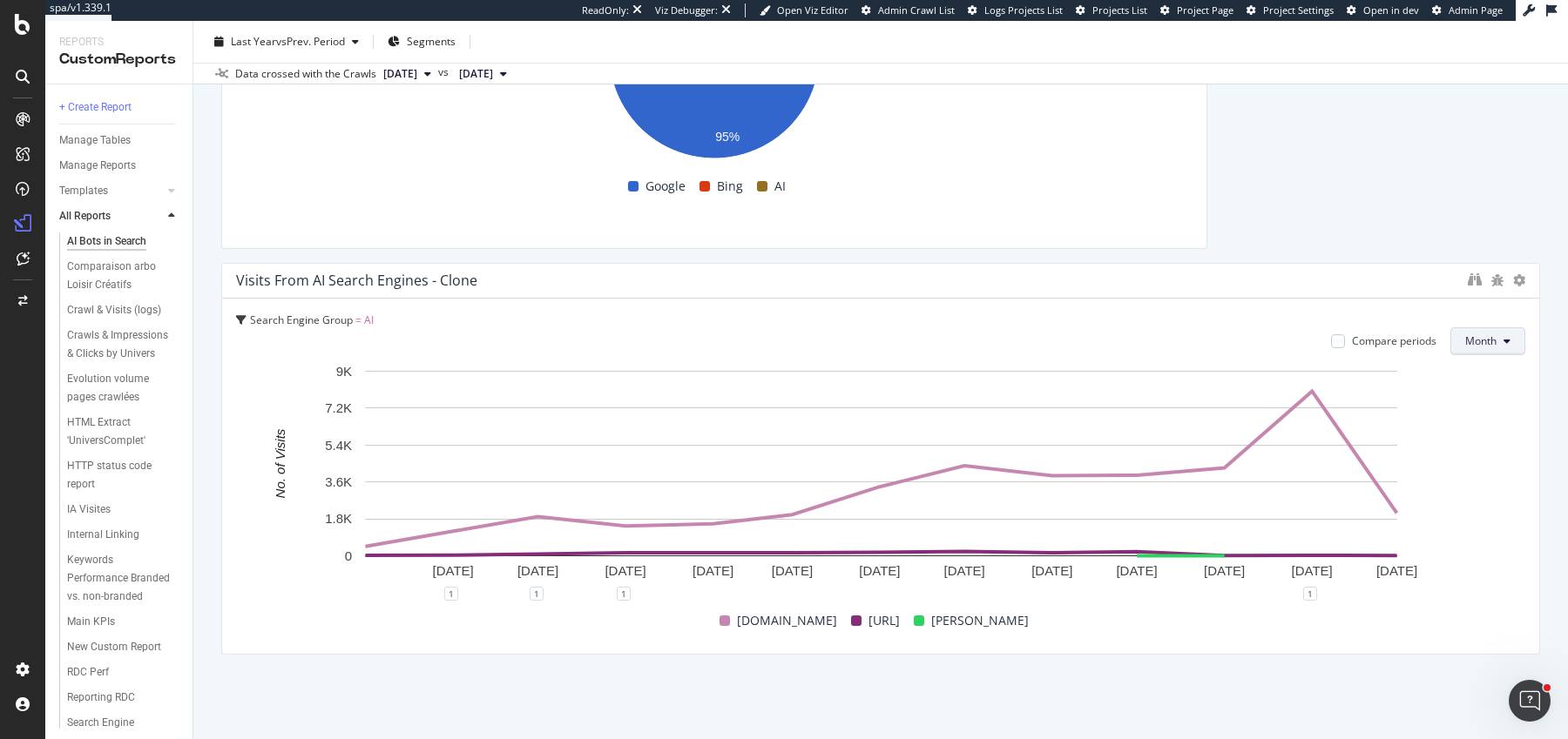
click at [1474, 334] on span "Month" at bounding box center [1480, 341] width 31 height 15
click at [1478, 409] on span "Week" at bounding box center [1483, 405] width 34 height 16
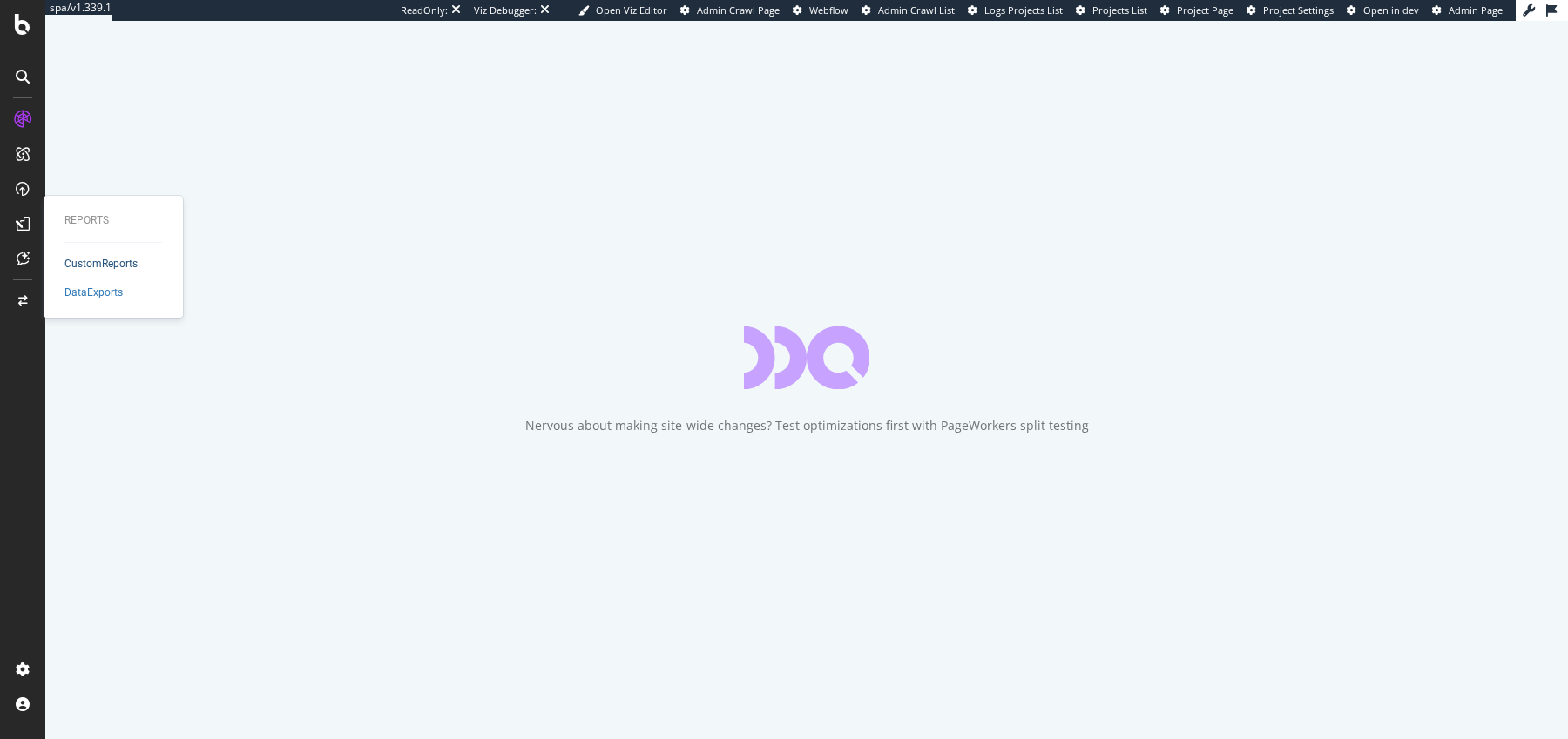
click at [107, 269] on div "CustomReports" at bounding box center [101, 264] width 73 height 15
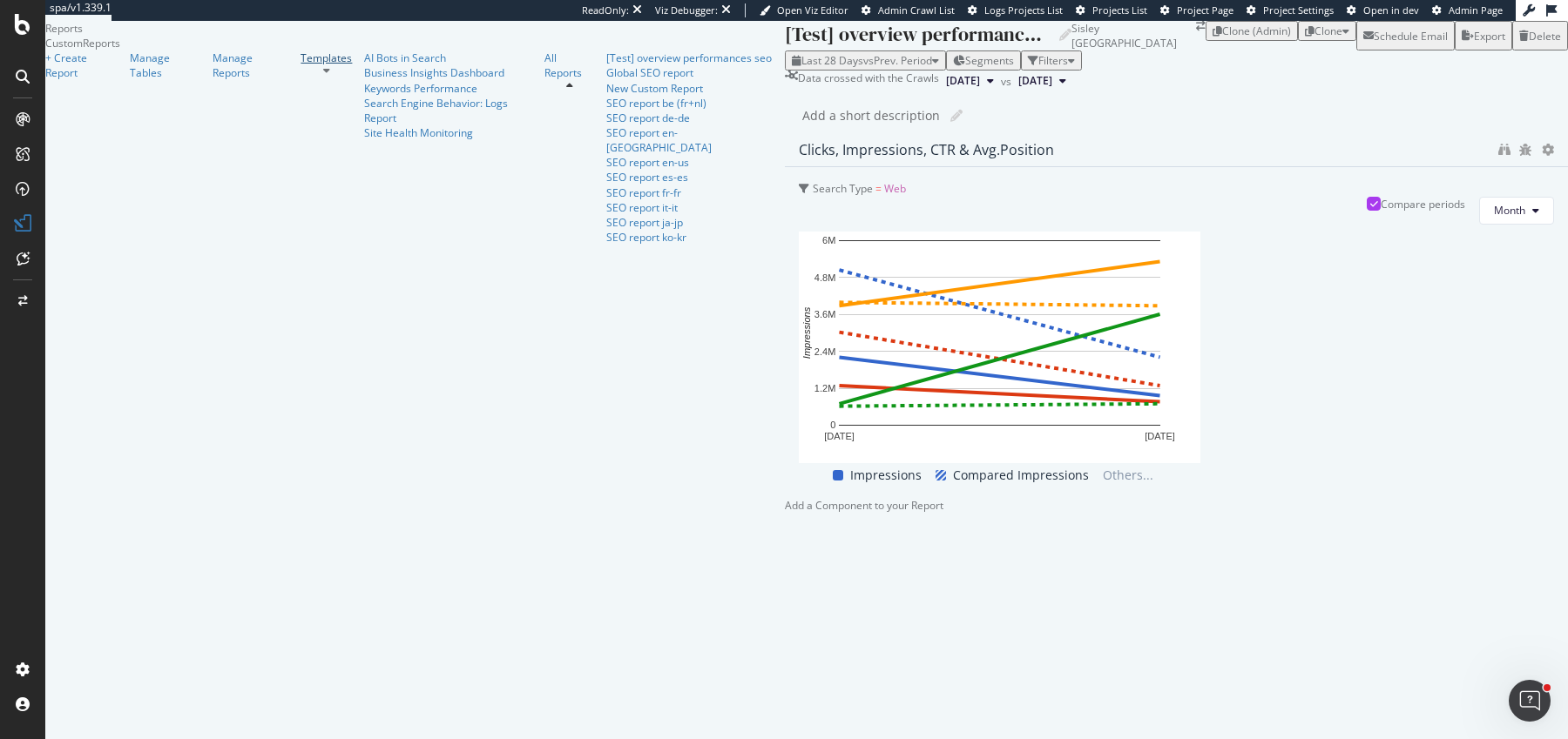
click at [301, 66] on div "Templates" at bounding box center [327, 58] width 51 height 15
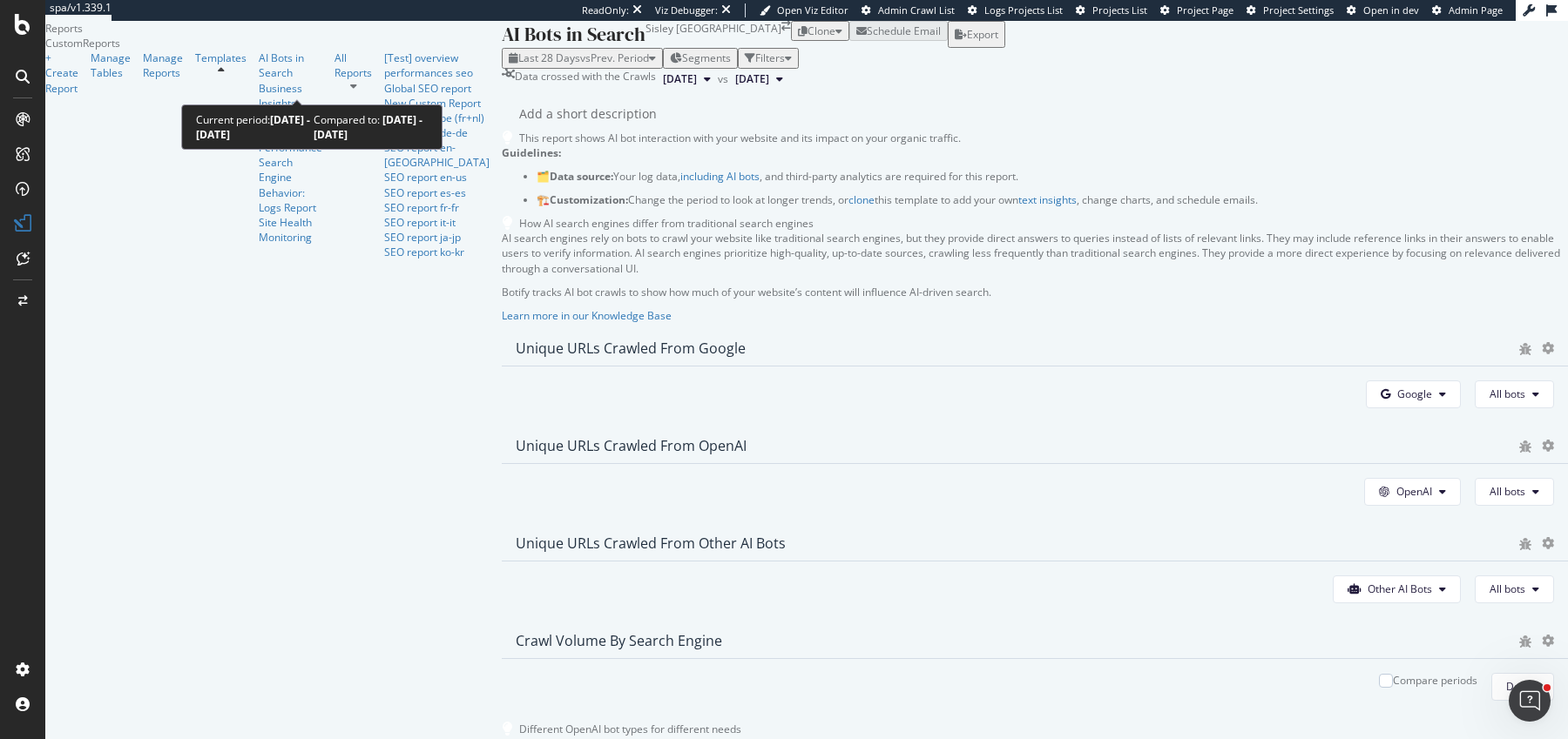
click at [518, 66] on span "Last 28 Days" at bounding box center [549, 58] width 62 height 15
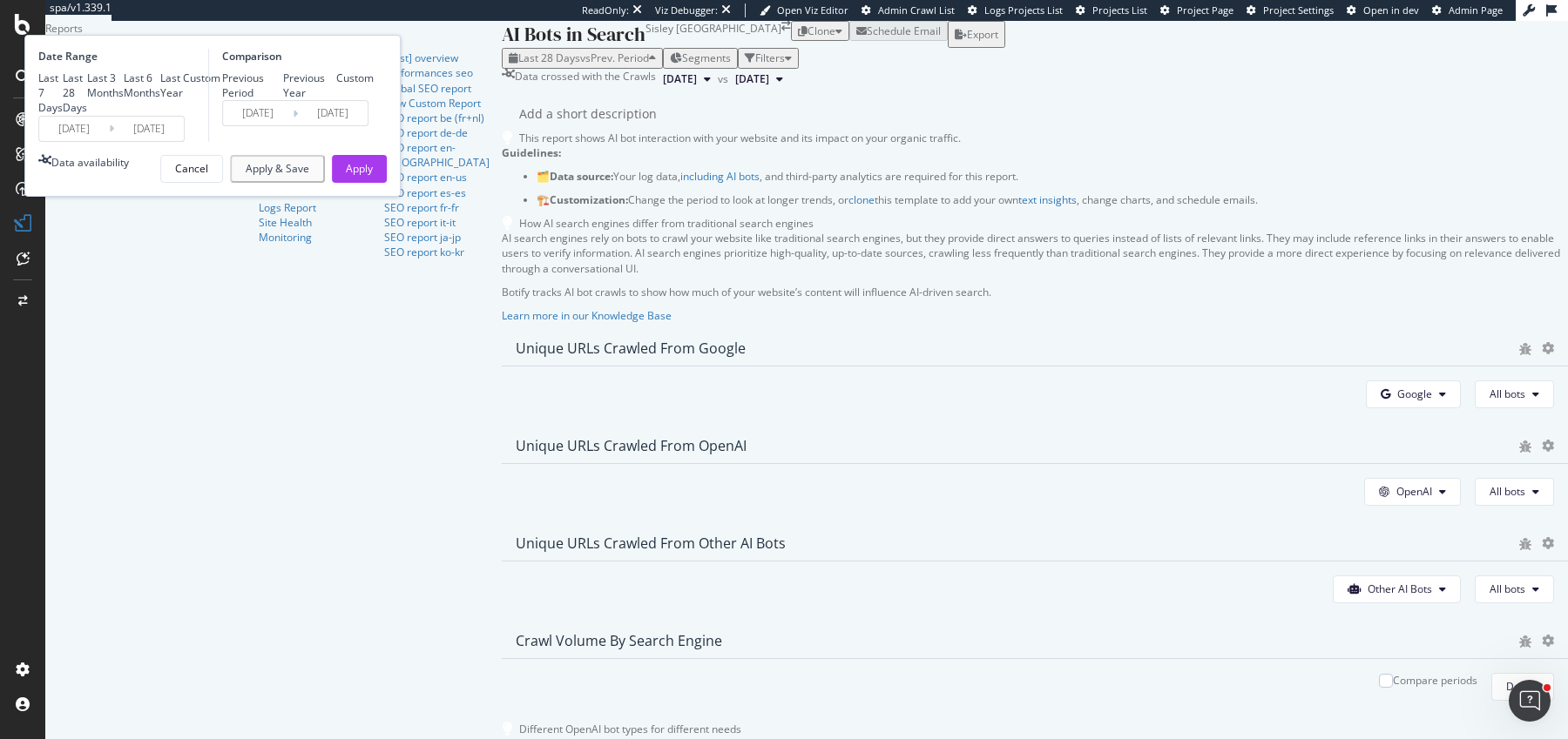
click at [220, 115] on div "Last 7 Days Last 28 Days Last 3 Months Last 6 Months Last Year Custom" at bounding box center [129, 93] width 182 height 44
click at [161, 100] on div "Last 6 Months" at bounding box center [141, 85] width 36 height 29
type input "[DATE]"
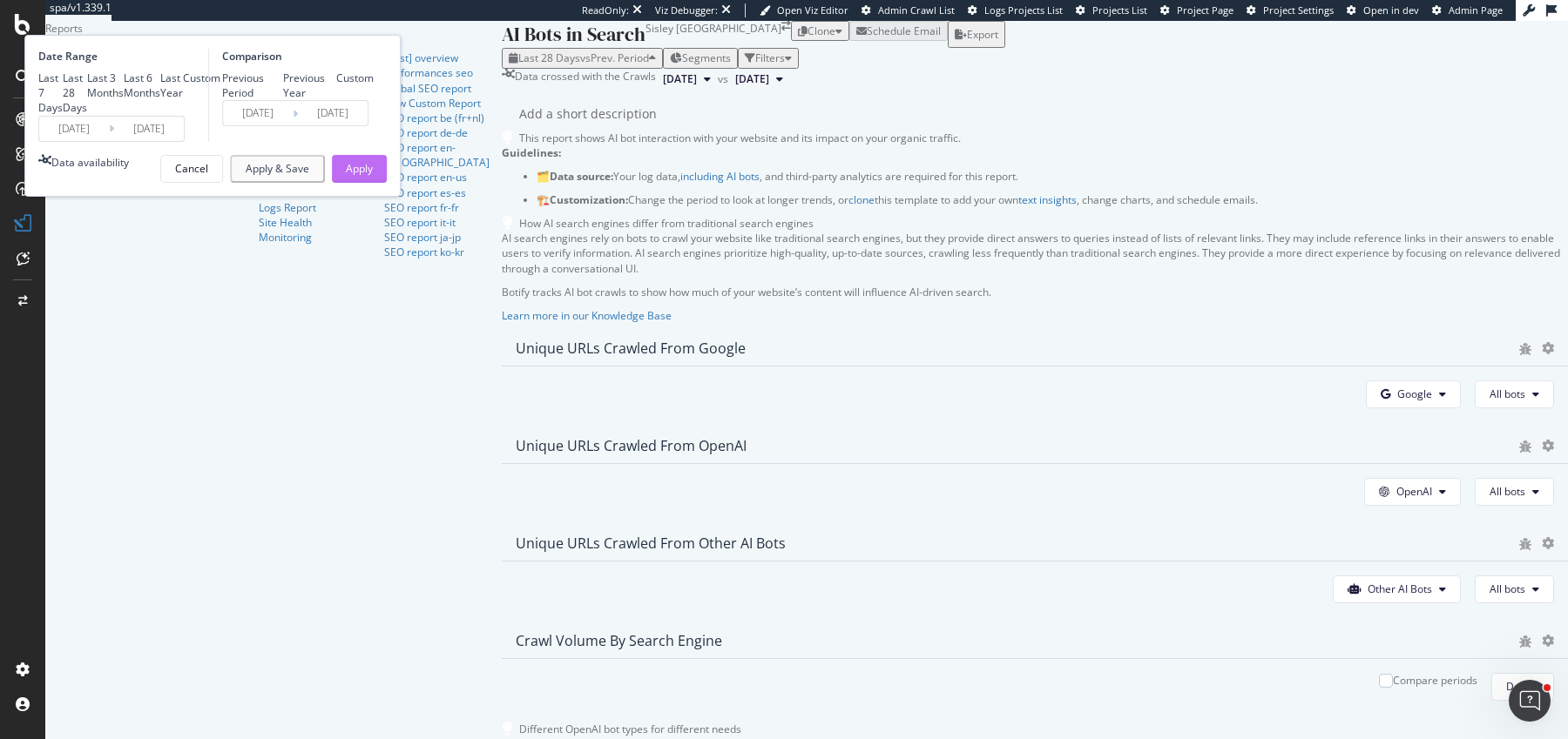
click at [373, 176] on div "Apply" at bounding box center [359, 169] width 27 height 15
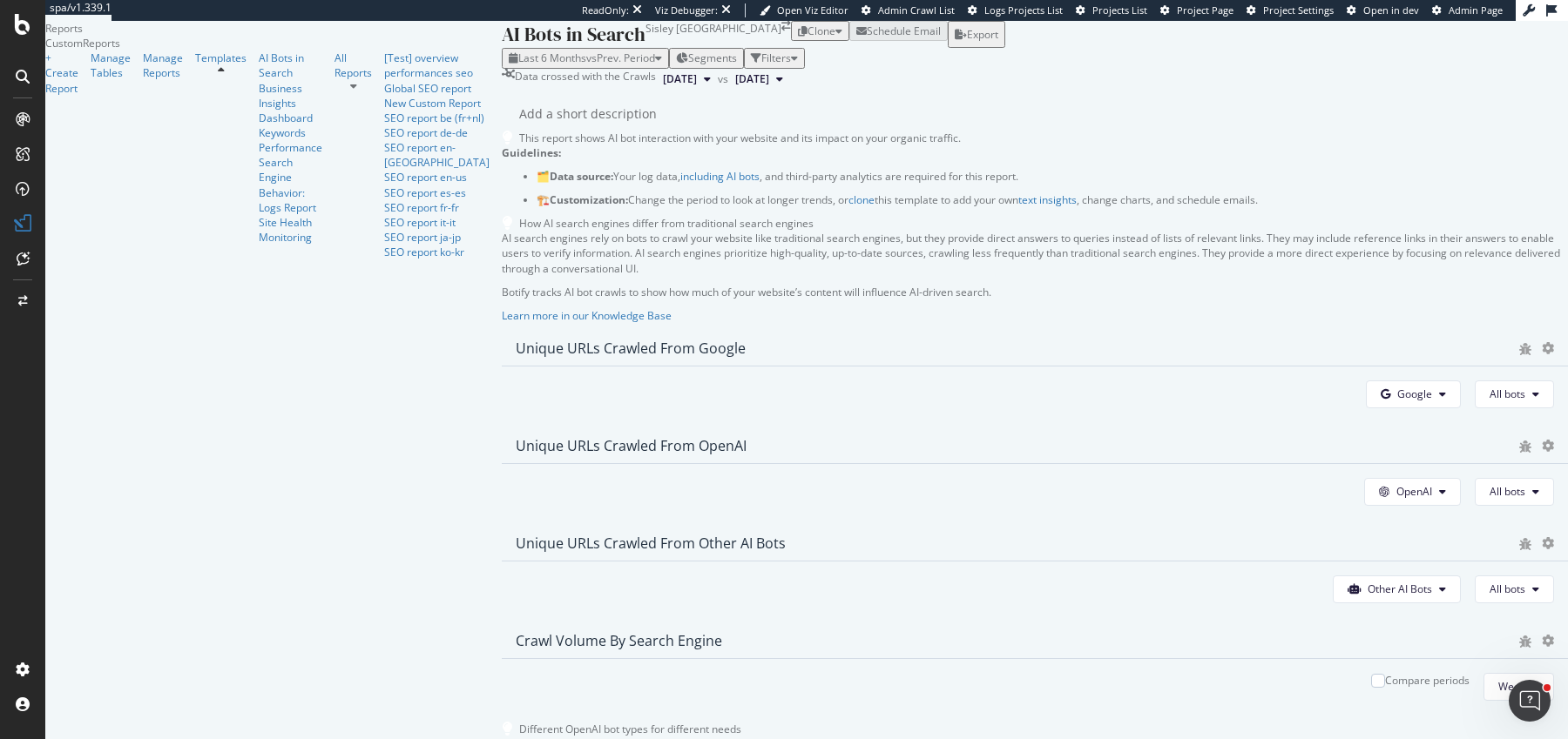
scroll to position [2928, 0]
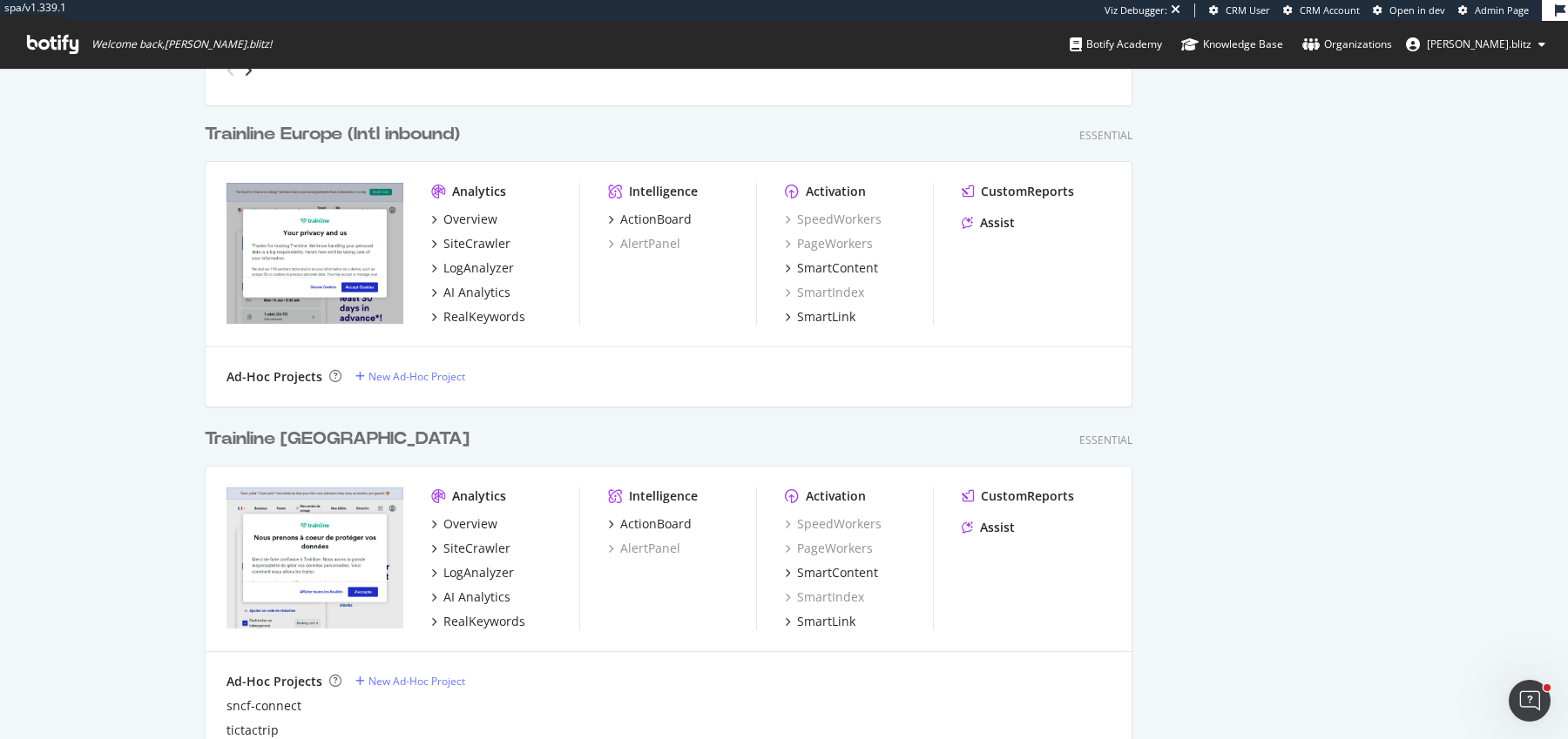
scroll to position [389, 0]
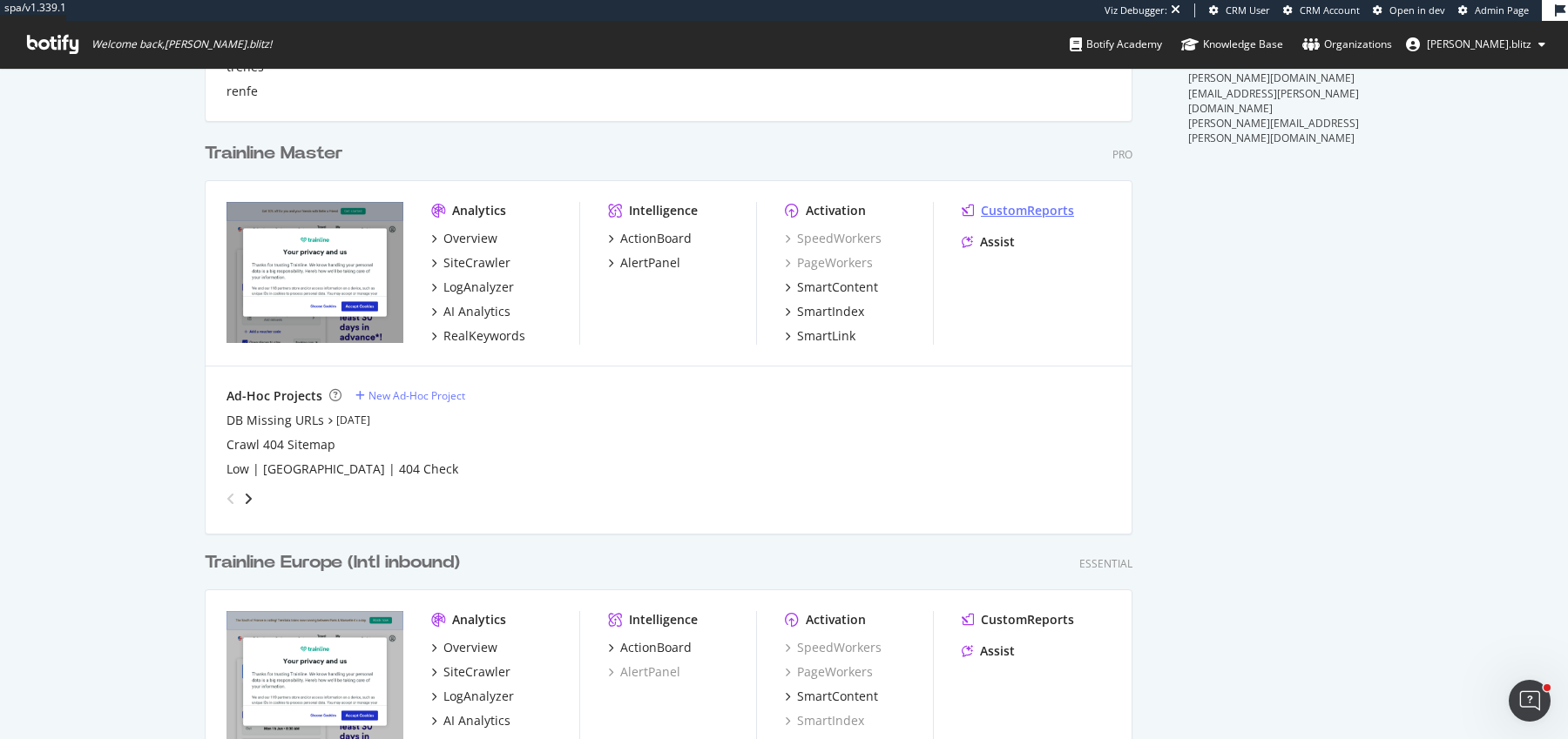
click at [1028, 211] on div "CustomReports" at bounding box center [1027, 211] width 93 height 18
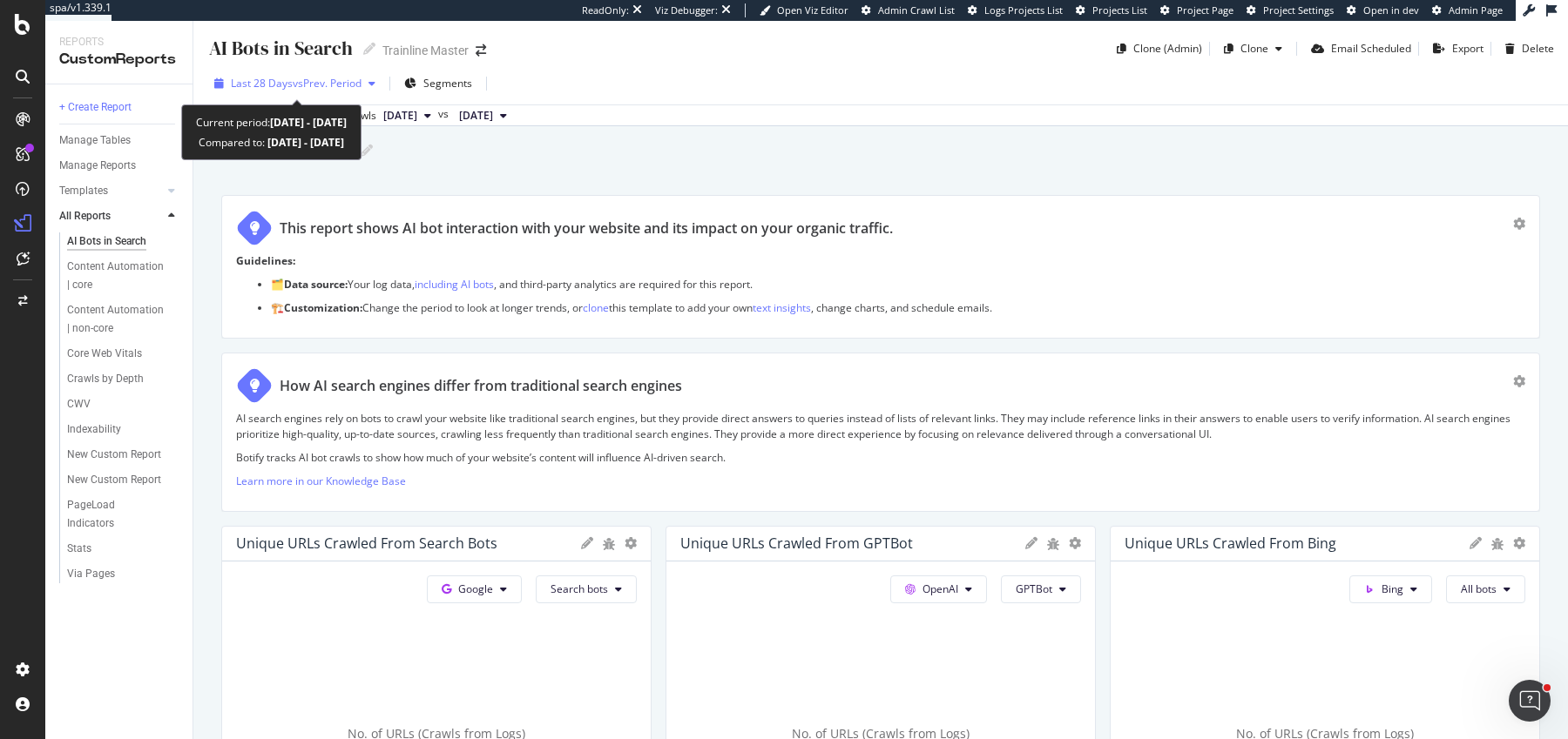
click at [280, 89] on span "Last 28 Days" at bounding box center [262, 83] width 62 height 15
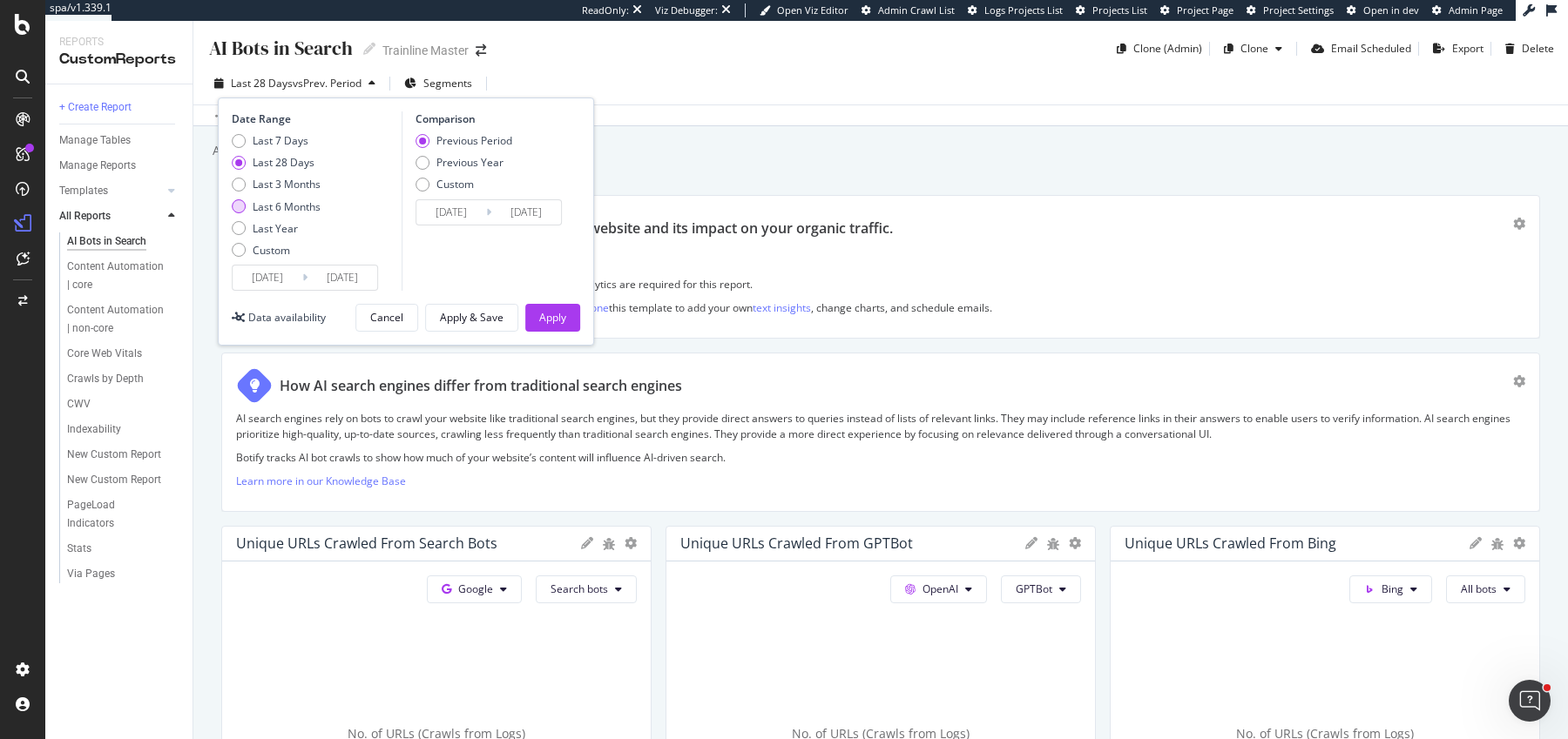
click at [277, 203] on div "Last 6 Months" at bounding box center [287, 207] width 68 height 15
type input "2025/04/08"
type input "2024/10/07"
type input "2025/04/07"
click at [552, 313] on div "Apply" at bounding box center [553, 317] width 27 height 15
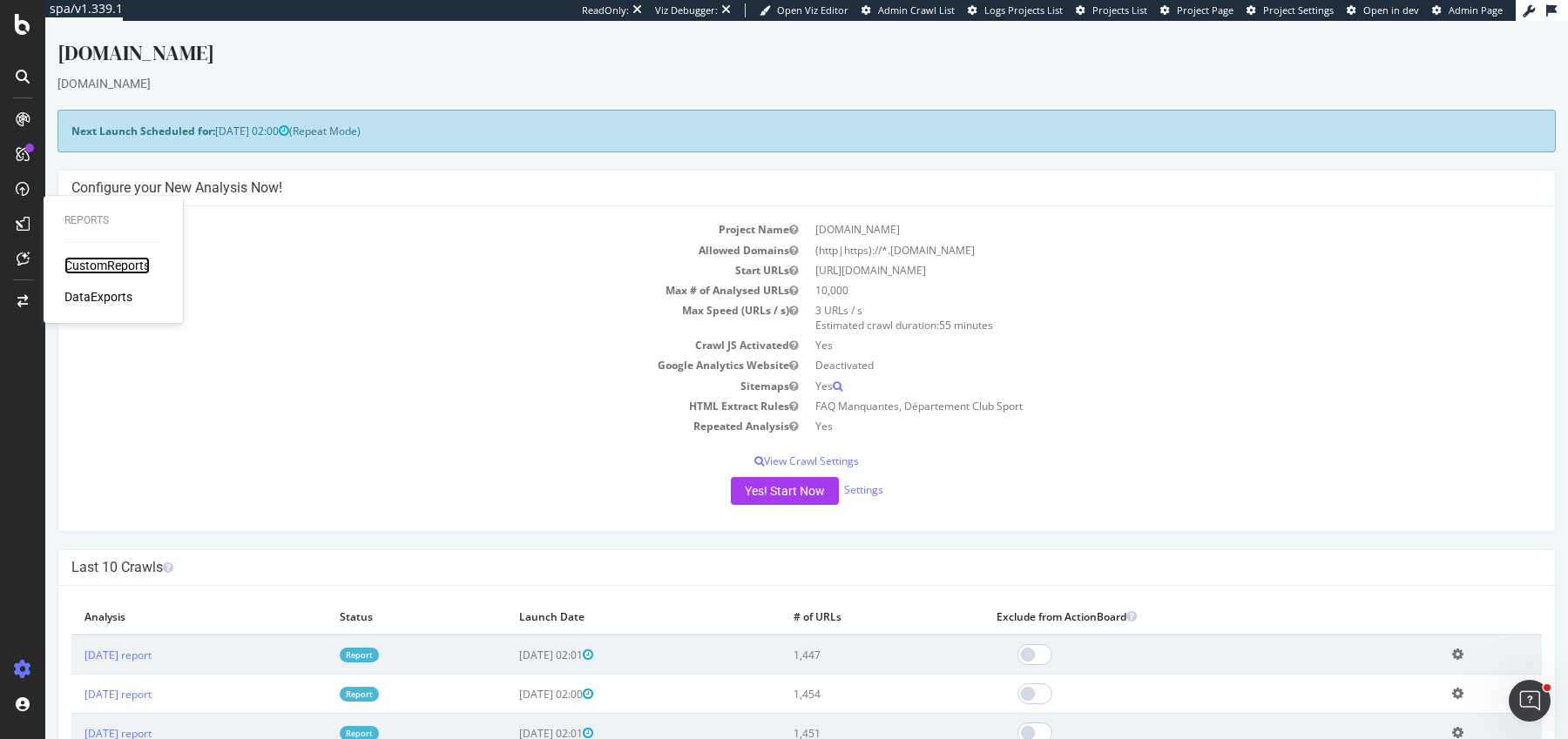
click at [97, 258] on div "CustomReports" at bounding box center [107, 266] width 85 height 18
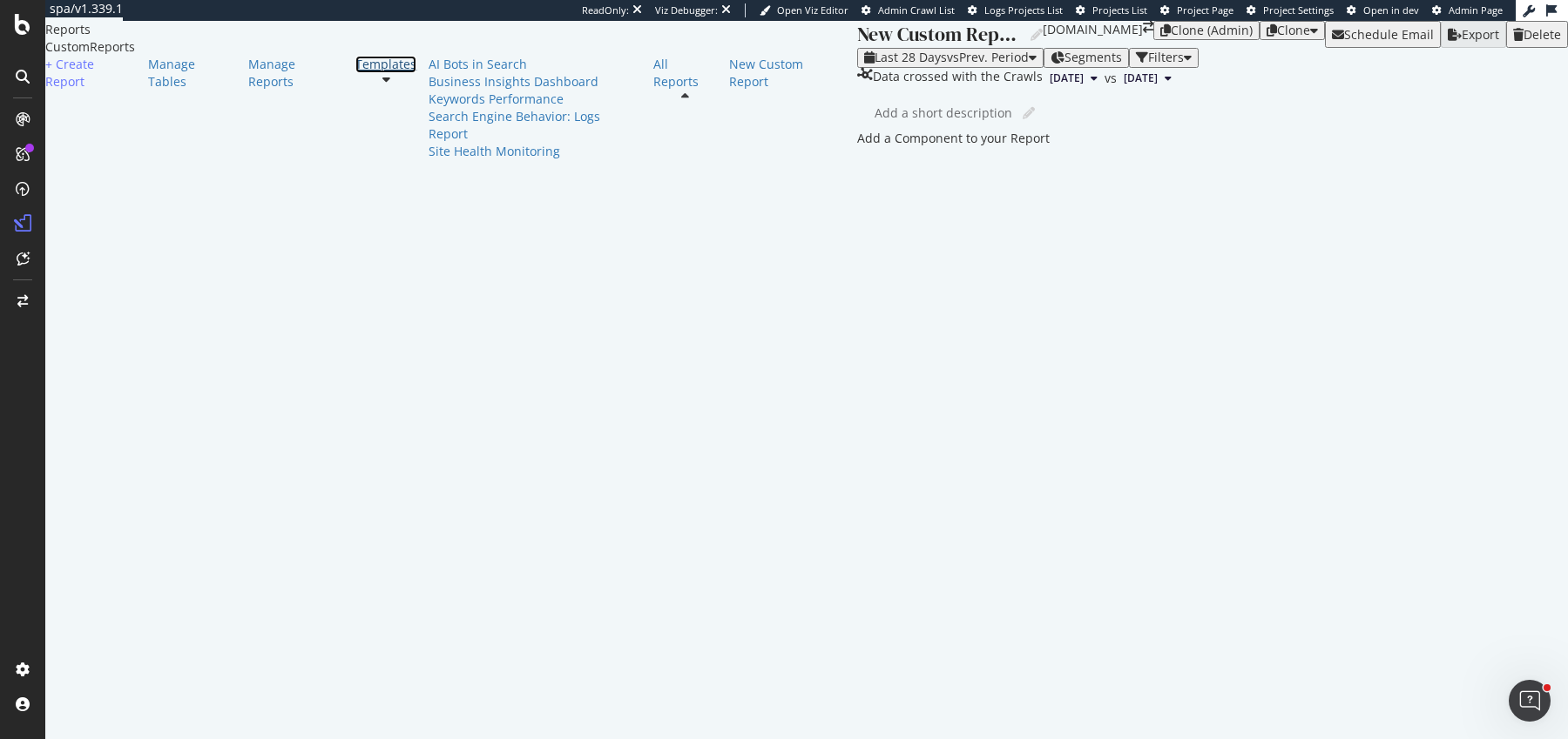
click at [356, 73] on div "Templates" at bounding box center [386, 65] width 61 height 18
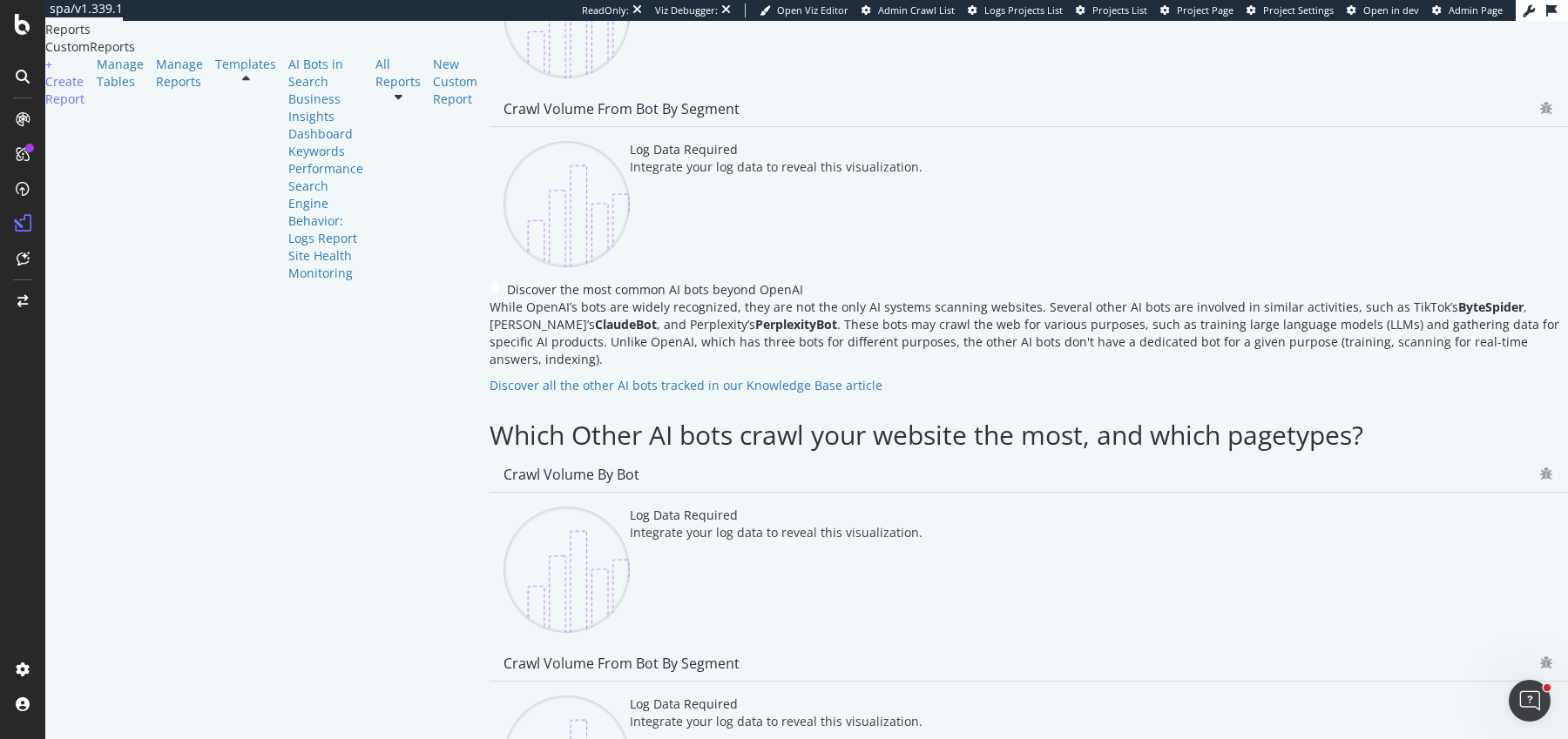
scroll to position [2928, 0]
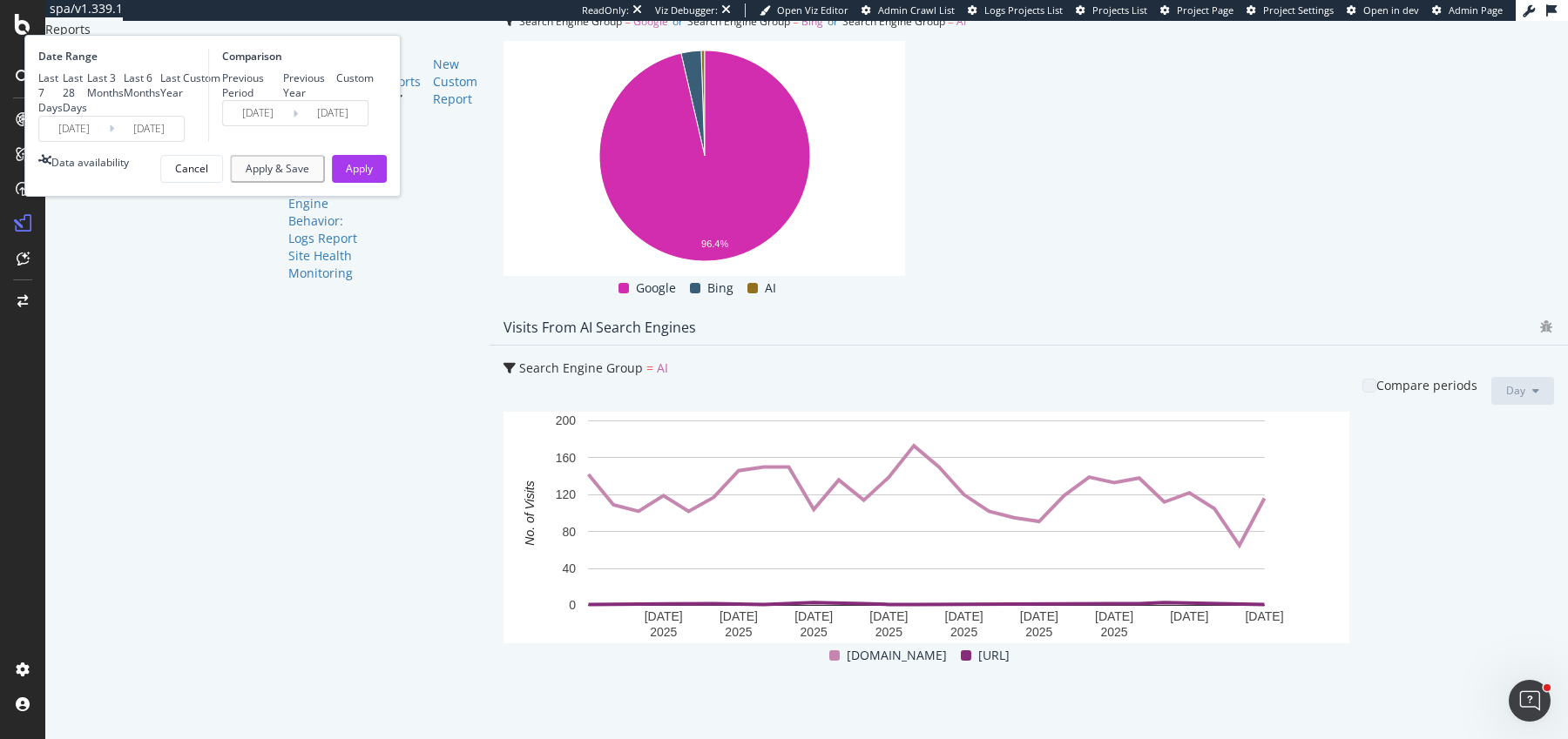
click at [123, 100] on div "Last 3 Months" at bounding box center [105, 85] width 36 height 29
type input "2025/07/06"
type input "2025/04/05"
type input "2025/07/05"
click at [387, 183] on button "Apply" at bounding box center [359, 169] width 55 height 28
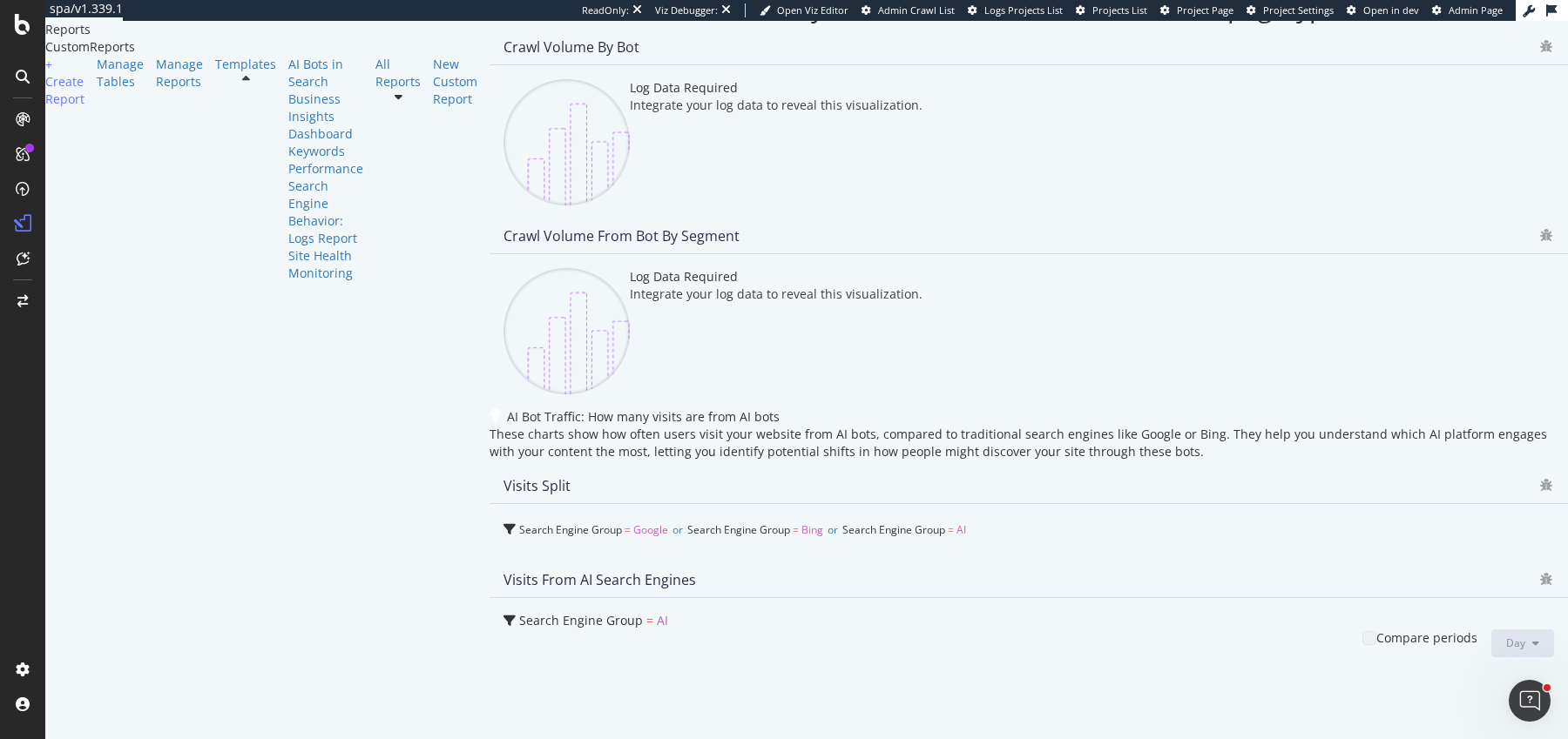
scroll to position [2928, 0]
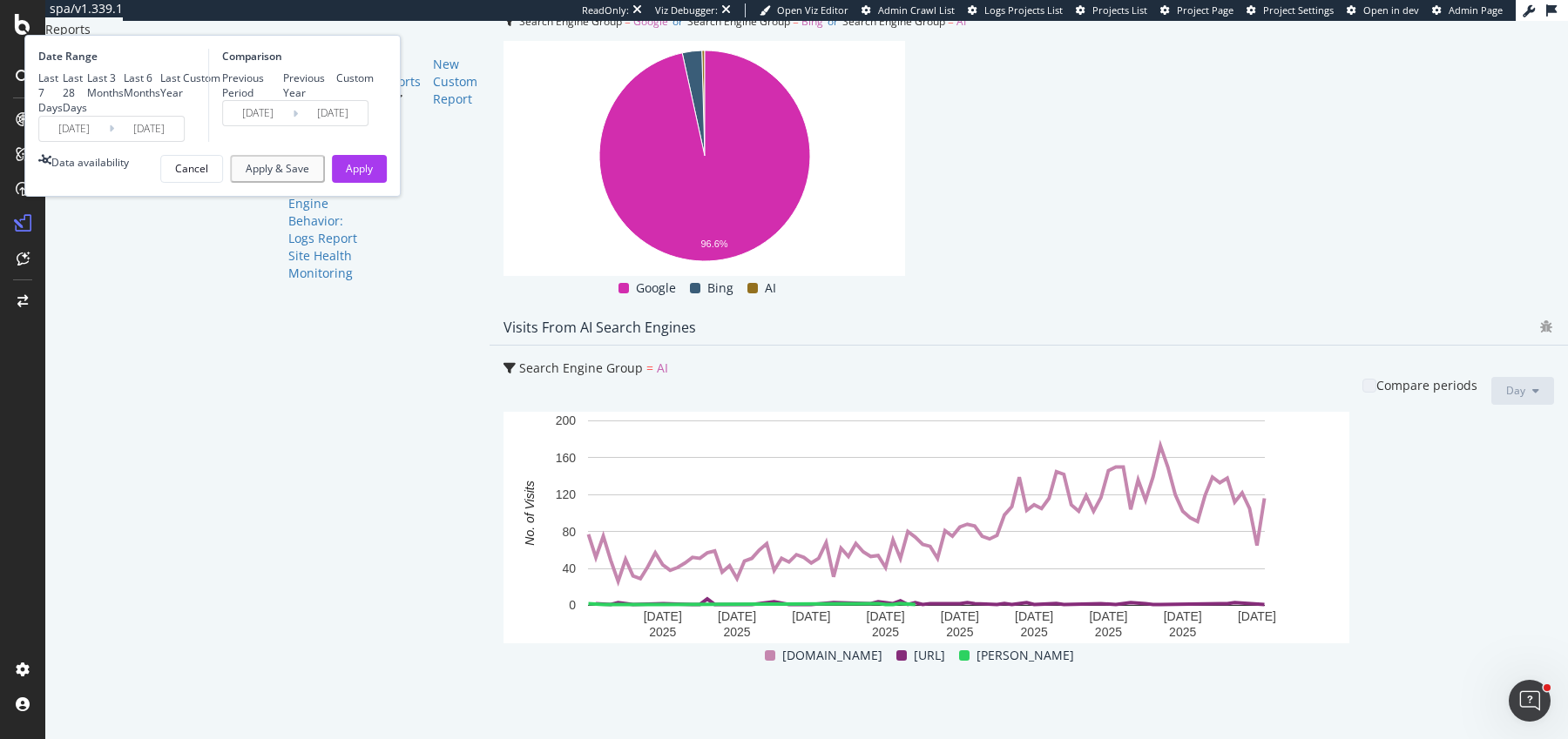
click at [161, 100] on div "Last 6 Months" at bounding box center [141, 85] width 36 height 29
type input "2025/04/06"
type input "2024/10/05"
type input "2025/04/05"
click at [373, 176] on div "Apply" at bounding box center [359, 169] width 27 height 15
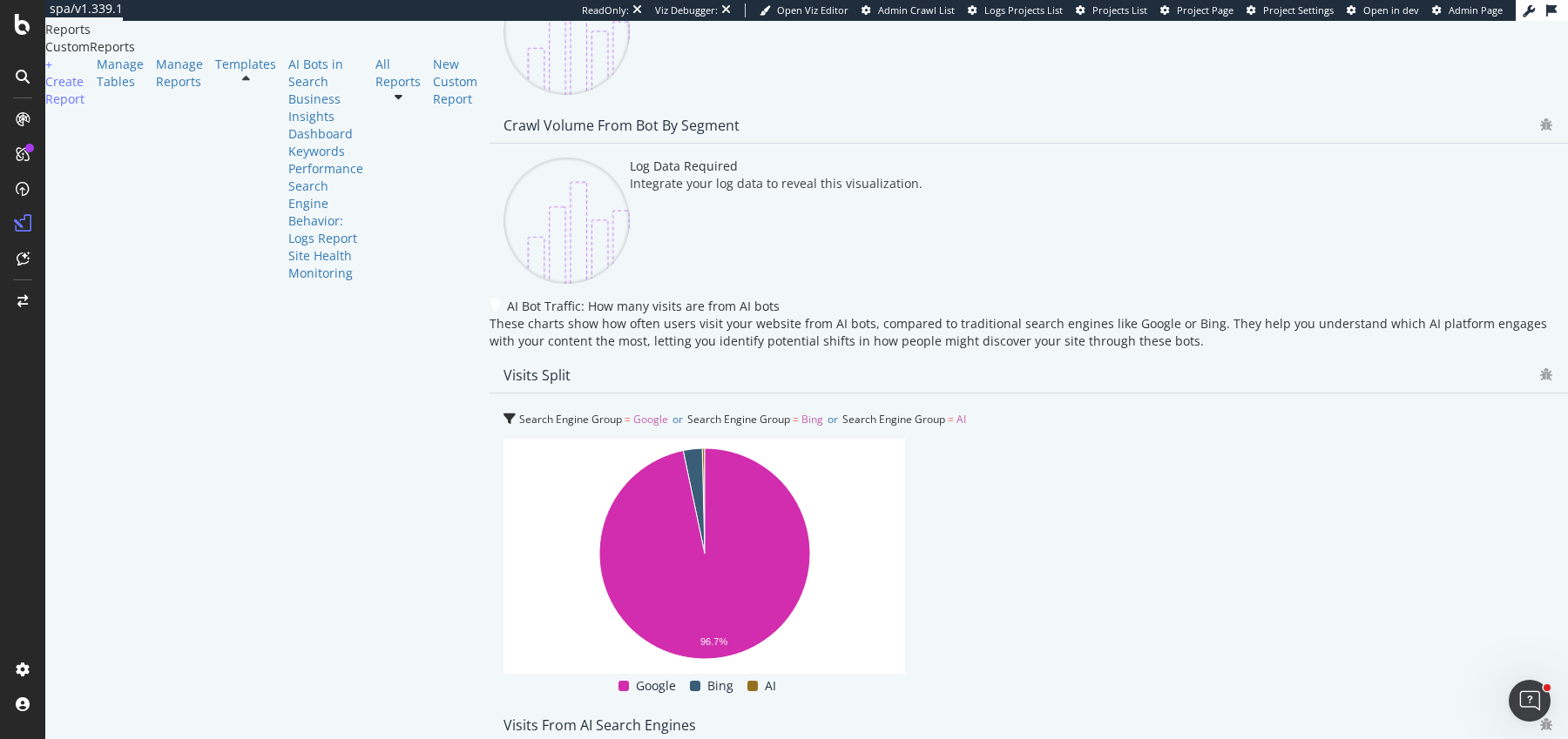
scroll to position [2928, 0]
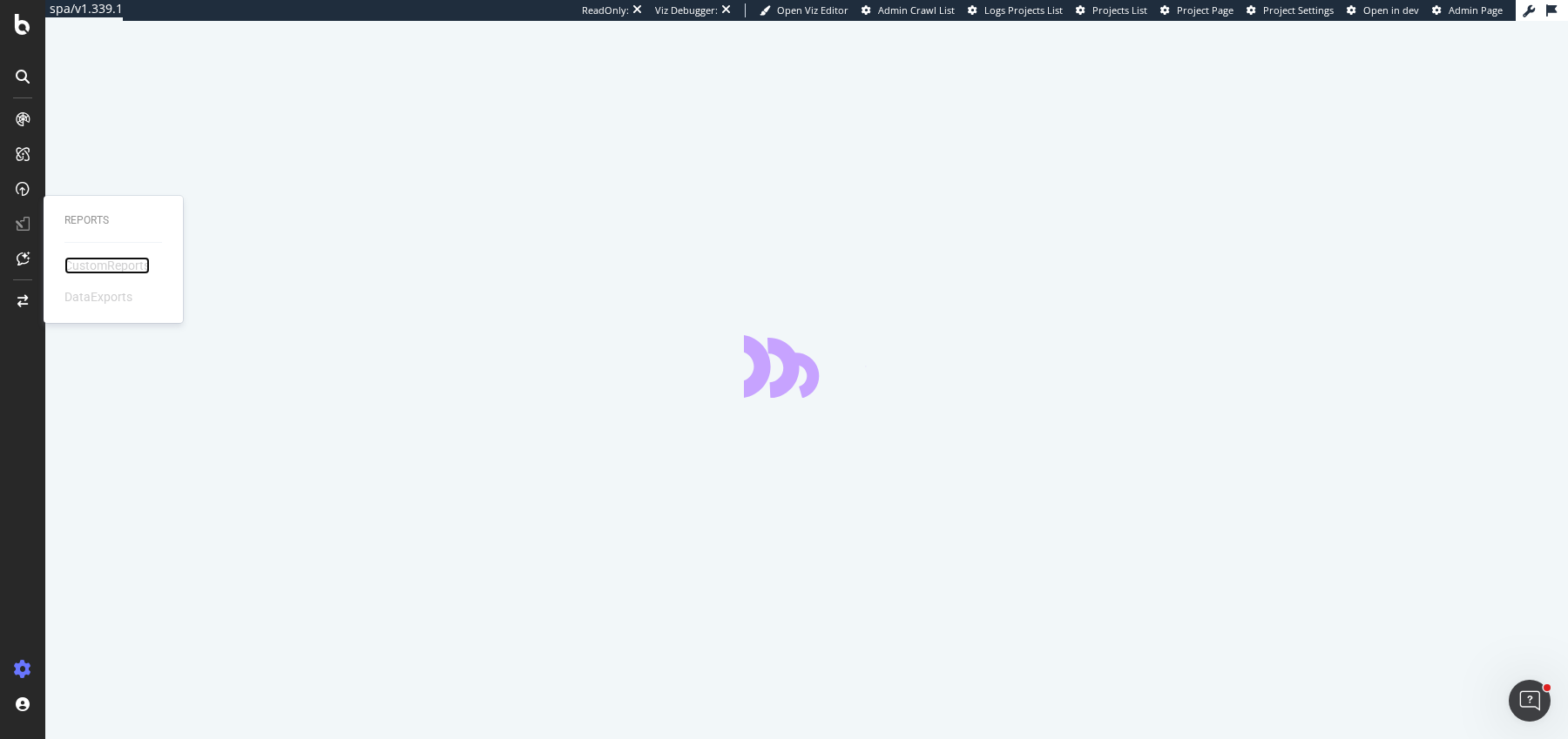
click at [99, 270] on div "CustomReports" at bounding box center [107, 266] width 85 height 18
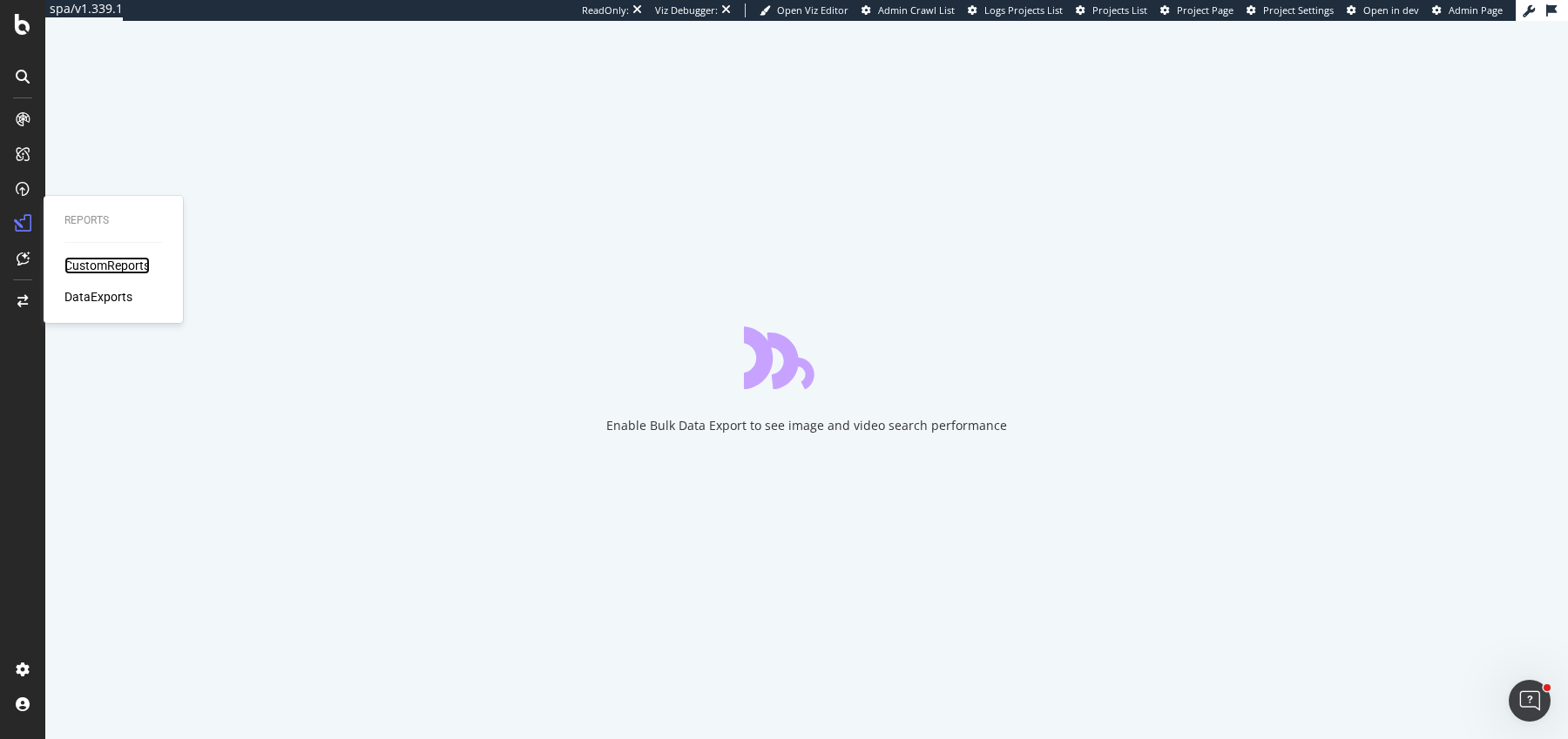
click at [84, 264] on div "CustomReports" at bounding box center [107, 266] width 85 height 18
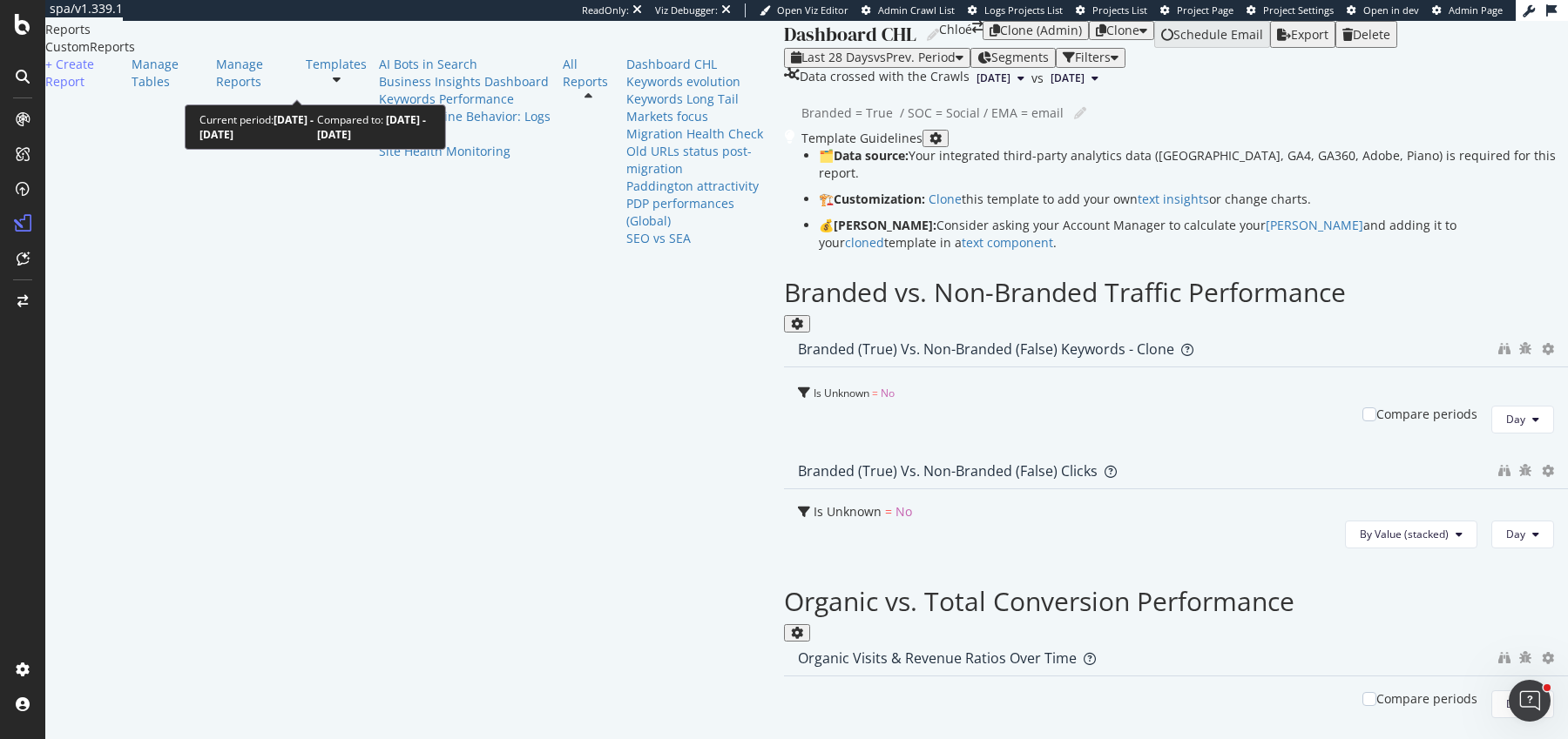
click at [791, 65] on div "Last 28 Days vs Prev. Period" at bounding box center [877, 58] width 172 height 14
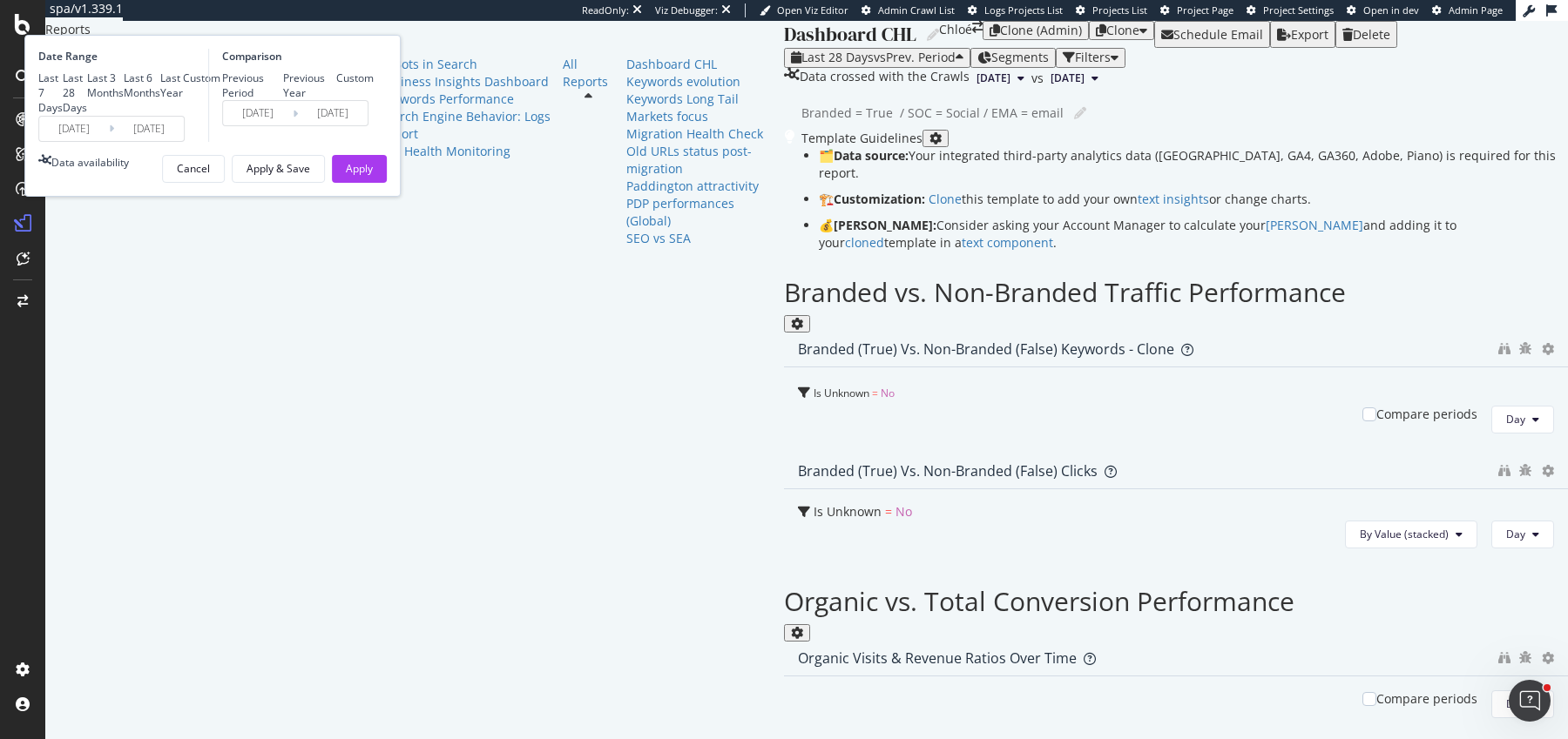
click at [220, 115] on div "Last 7 Days Last 28 Days Last 3 Months Last 6 Months Last Year Custom" at bounding box center [129, 93] width 182 height 44
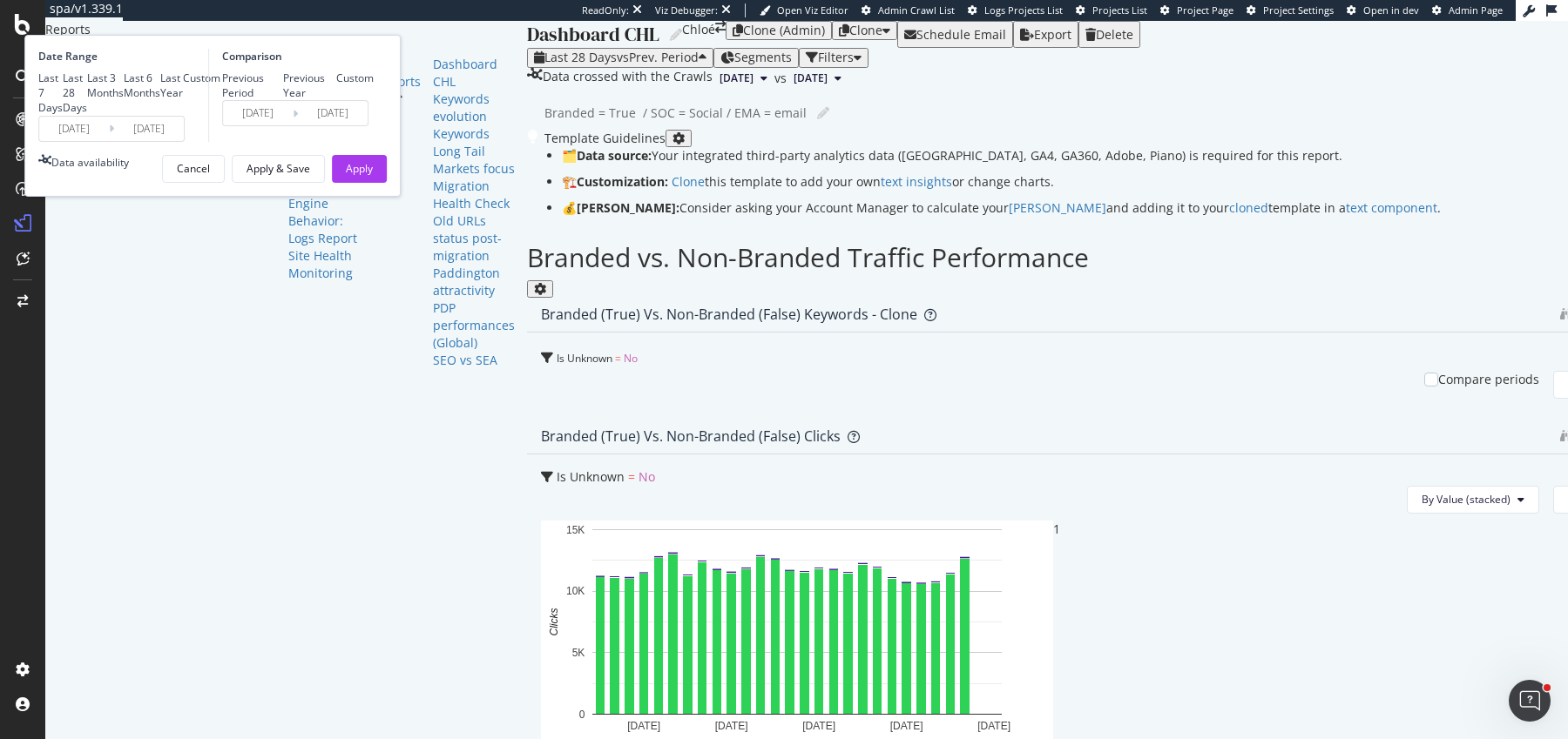
click at [161, 100] on div "Last 6 Months" at bounding box center [141, 85] width 36 height 29
type input "[DATE]"
click at [373, 176] on div "Apply" at bounding box center [359, 169] width 27 height 15
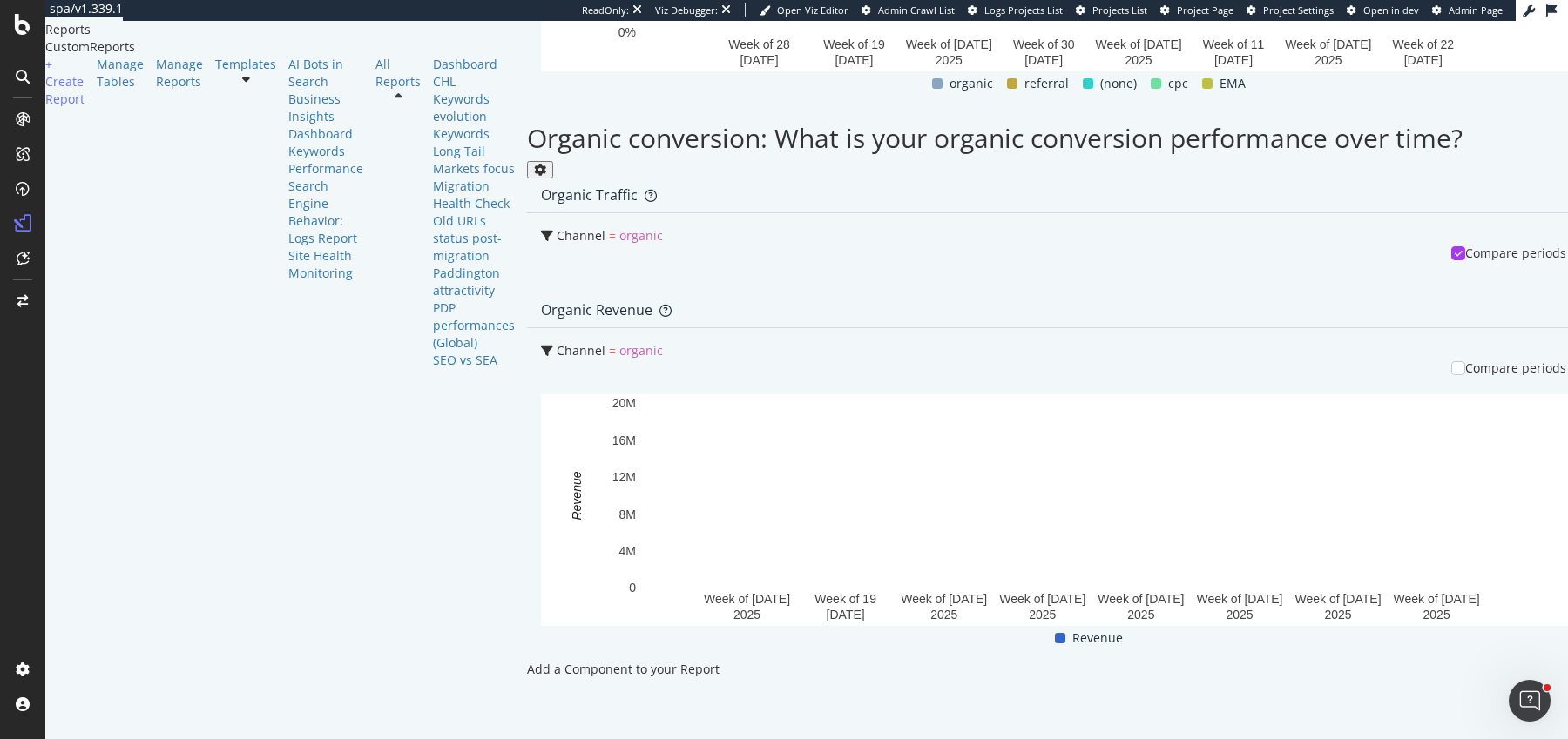
scroll to position [2246, 0]
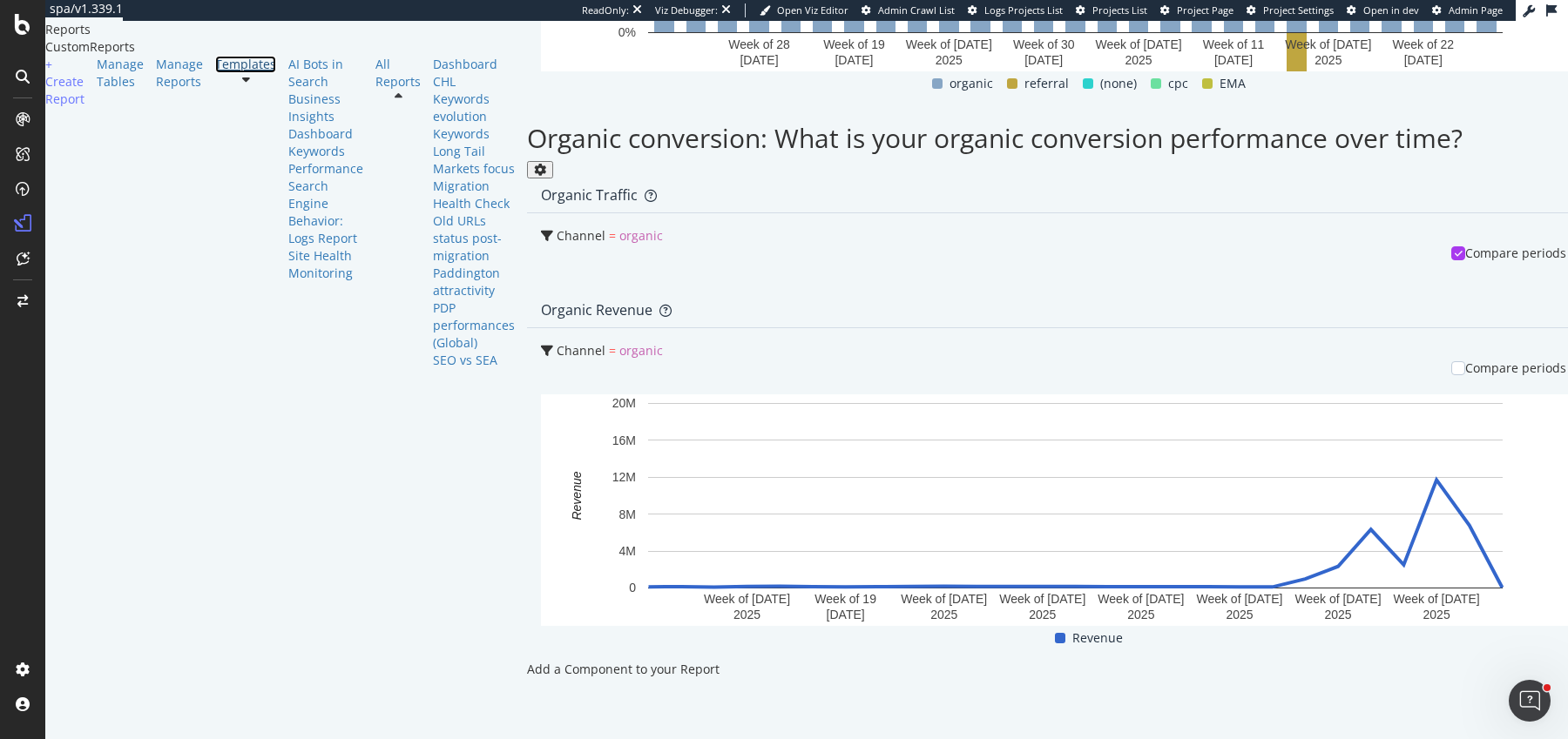
click at [215, 73] on div "Templates" at bounding box center [245, 65] width 61 height 18
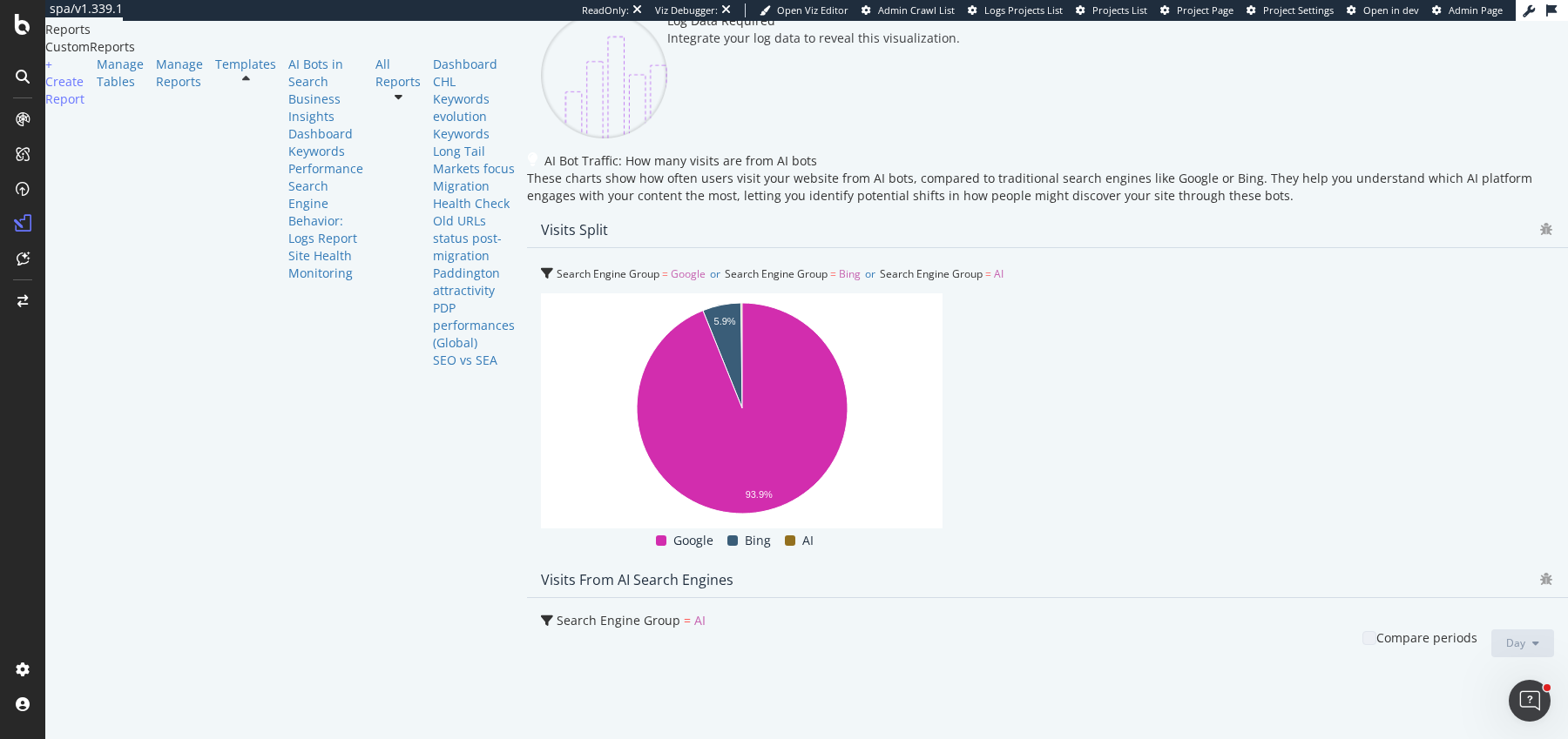
scroll to position [2928, 0]
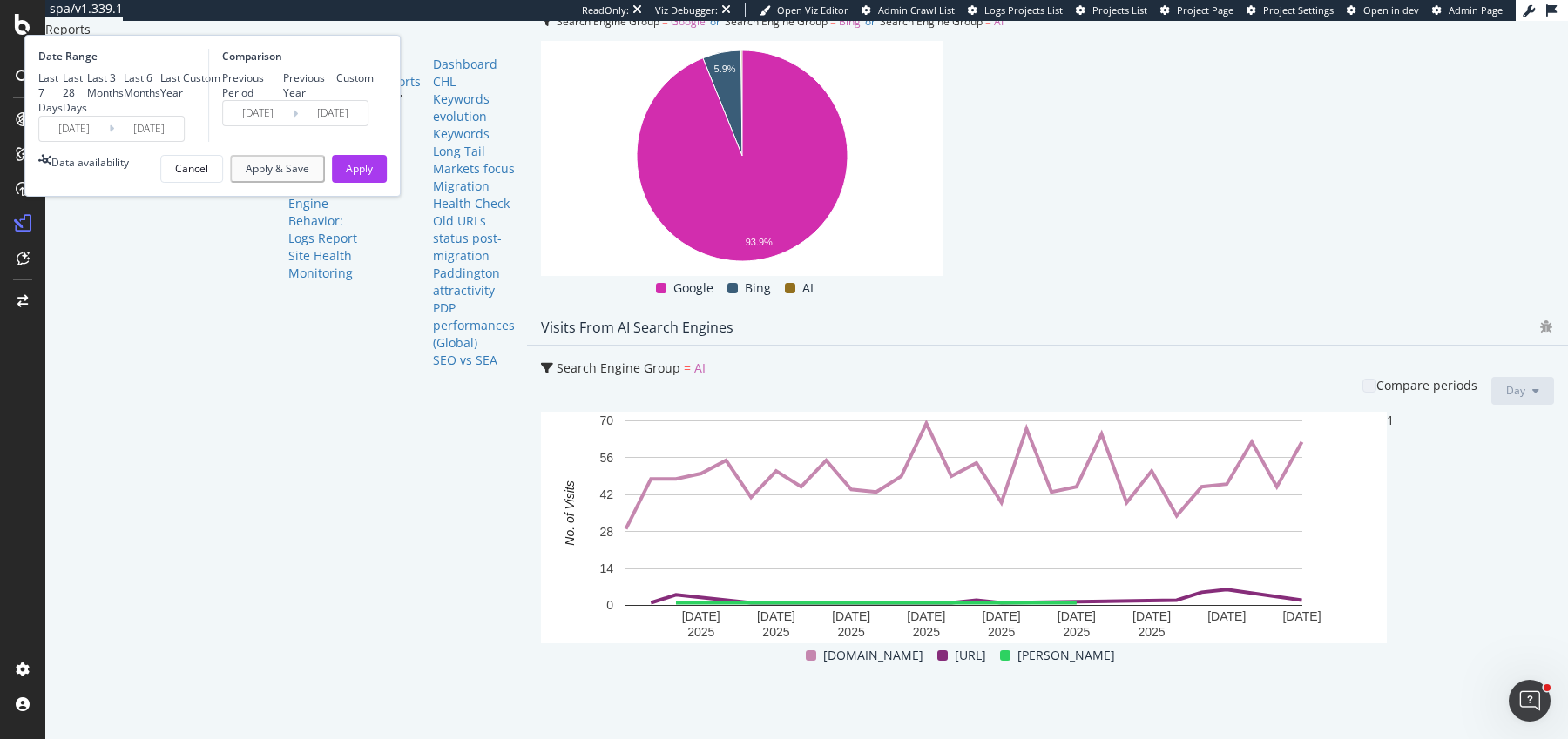
click at [161, 100] on div "Last 6 Months" at bounding box center [141, 85] width 36 height 29
type input "2025/04/07"
type input "2024/10/06"
type input "2025/04/06"
click at [373, 176] on div "Apply" at bounding box center [359, 169] width 27 height 15
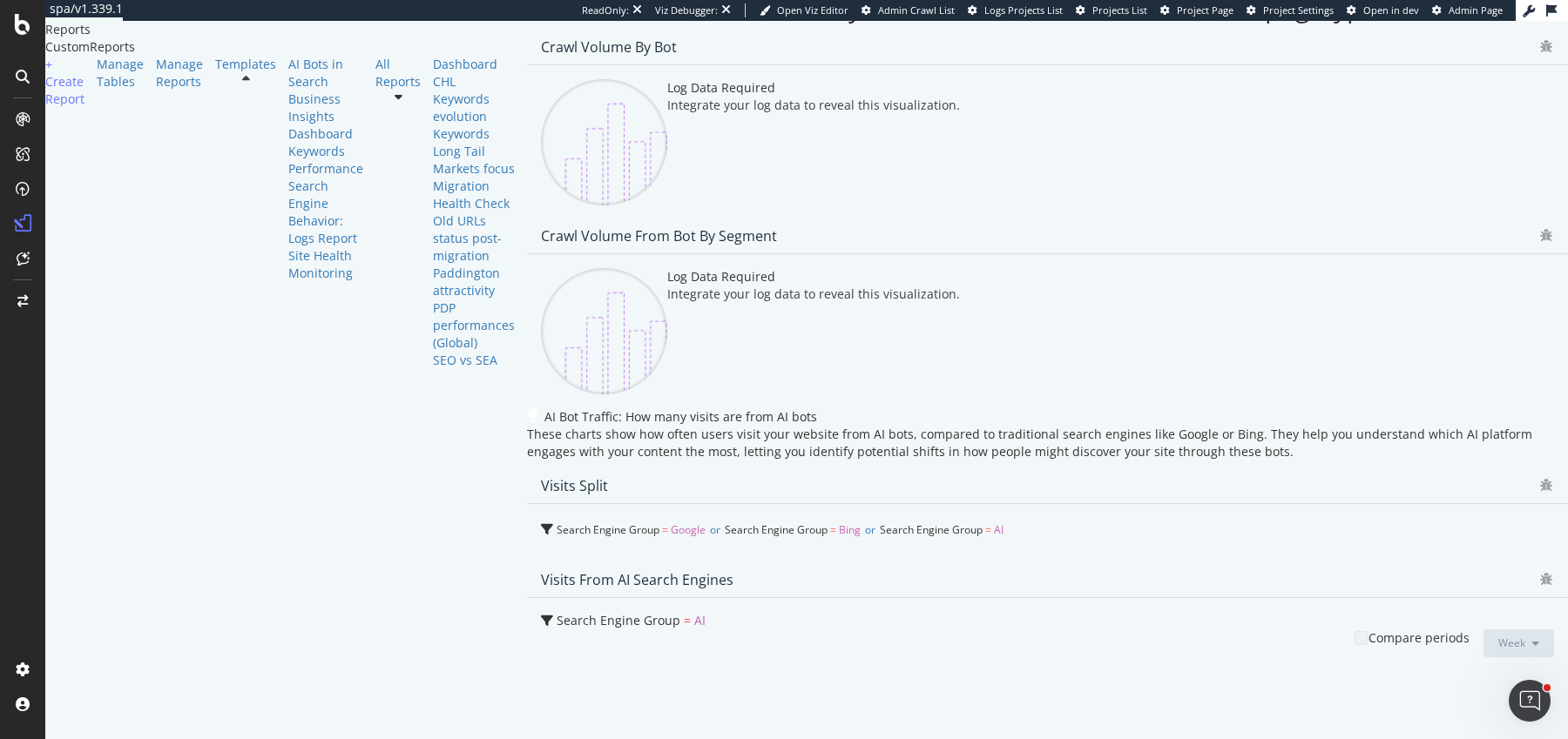
scroll to position [2928, 0]
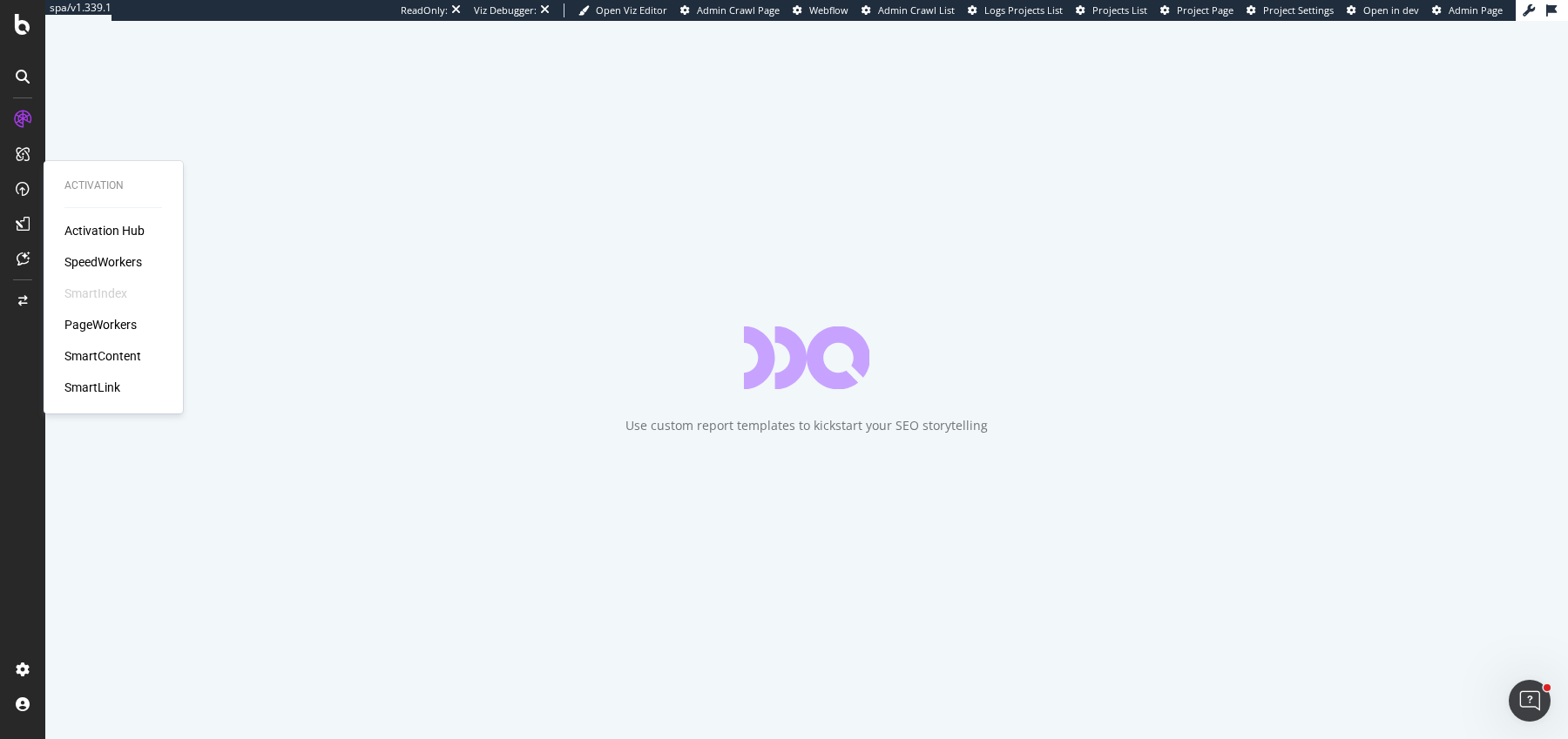
click at [91, 256] on div "SpeedWorkers" at bounding box center [103, 263] width 77 height 18
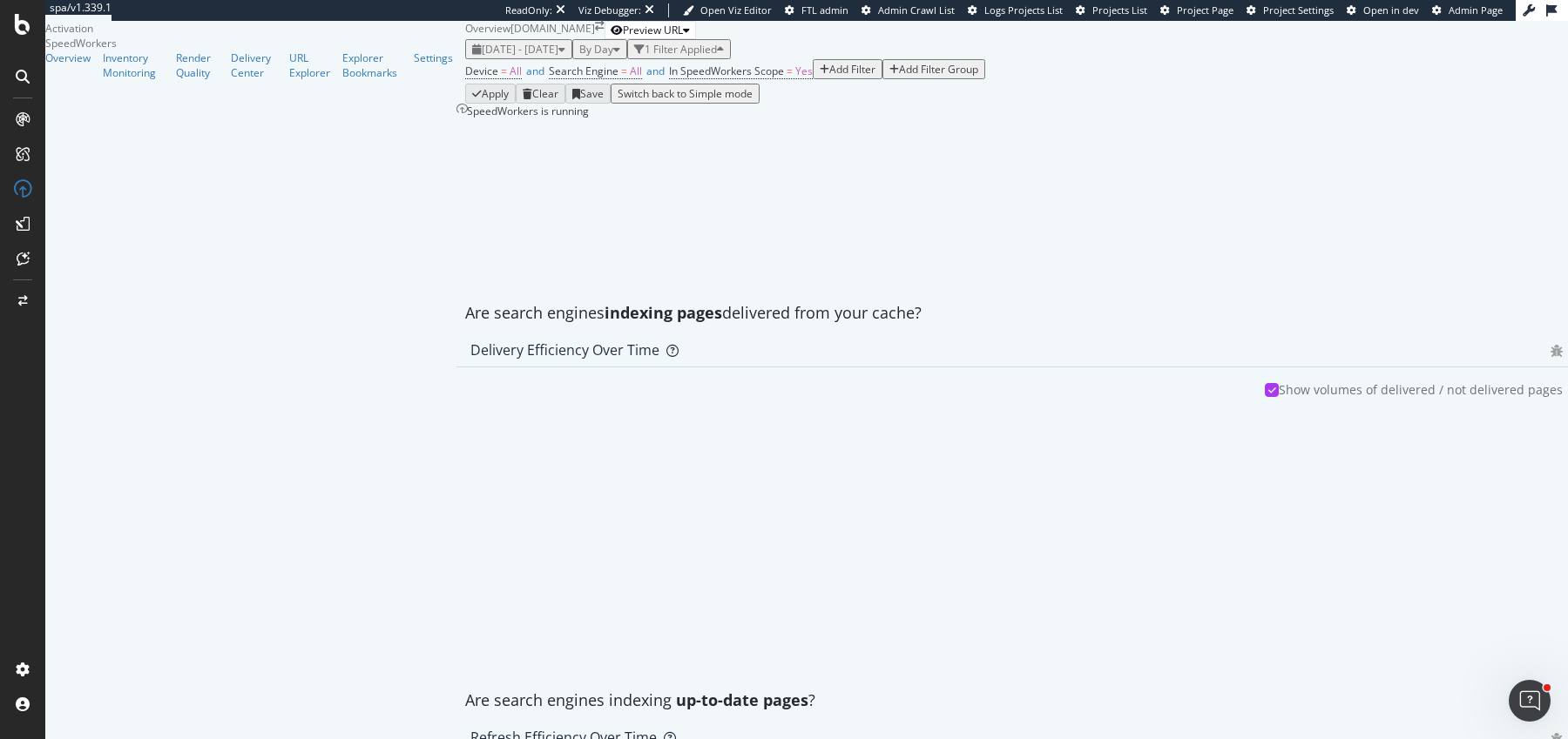
click at [8, 738] on icon "close toast" at bounding box center [4, 746] width 8 height 15
click at [414, 66] on div "Settings" at bounding box center [433, 58] width 39 height 15
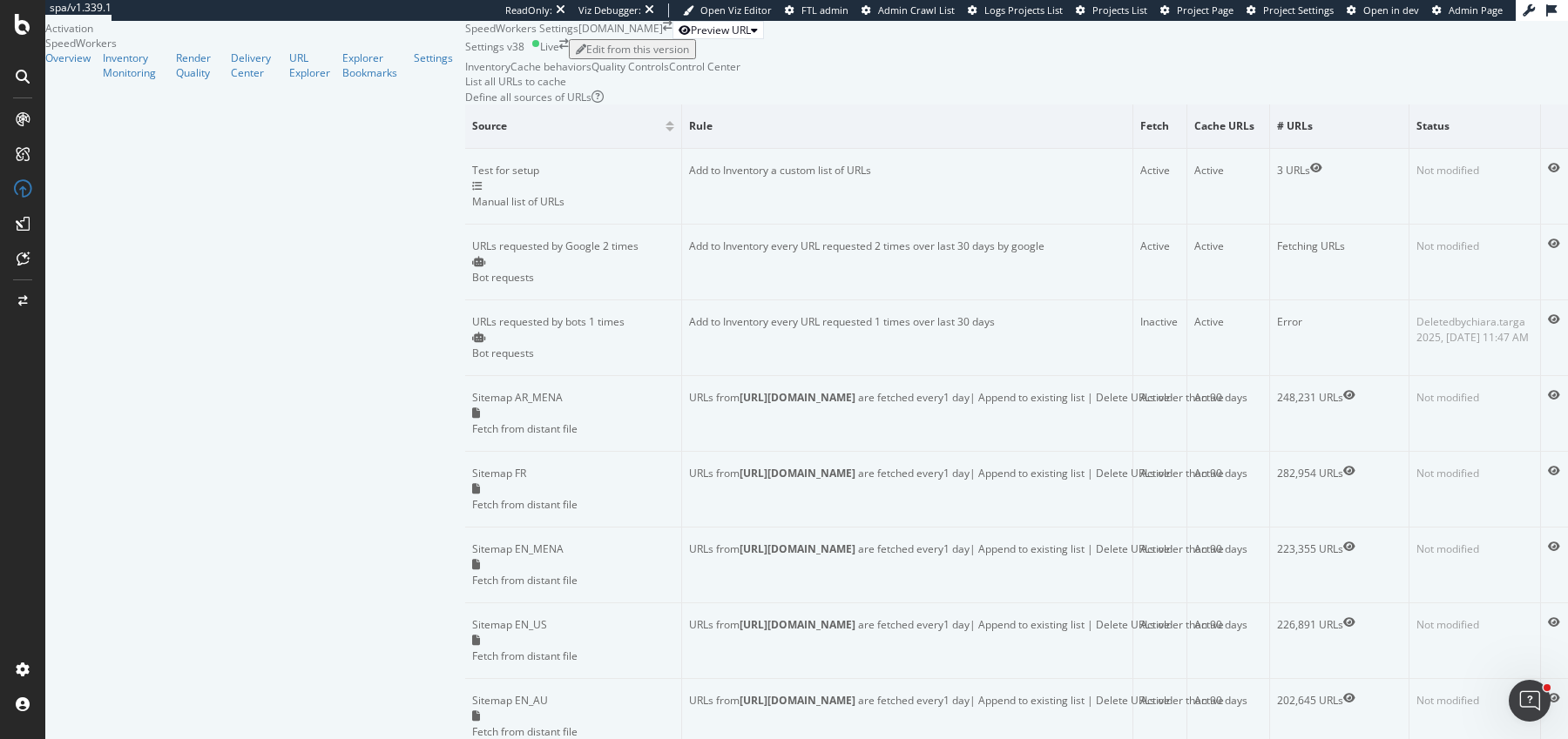
click at [669, 74] on div "Control Center" at bounding box center [705, 67] width 72 height 15
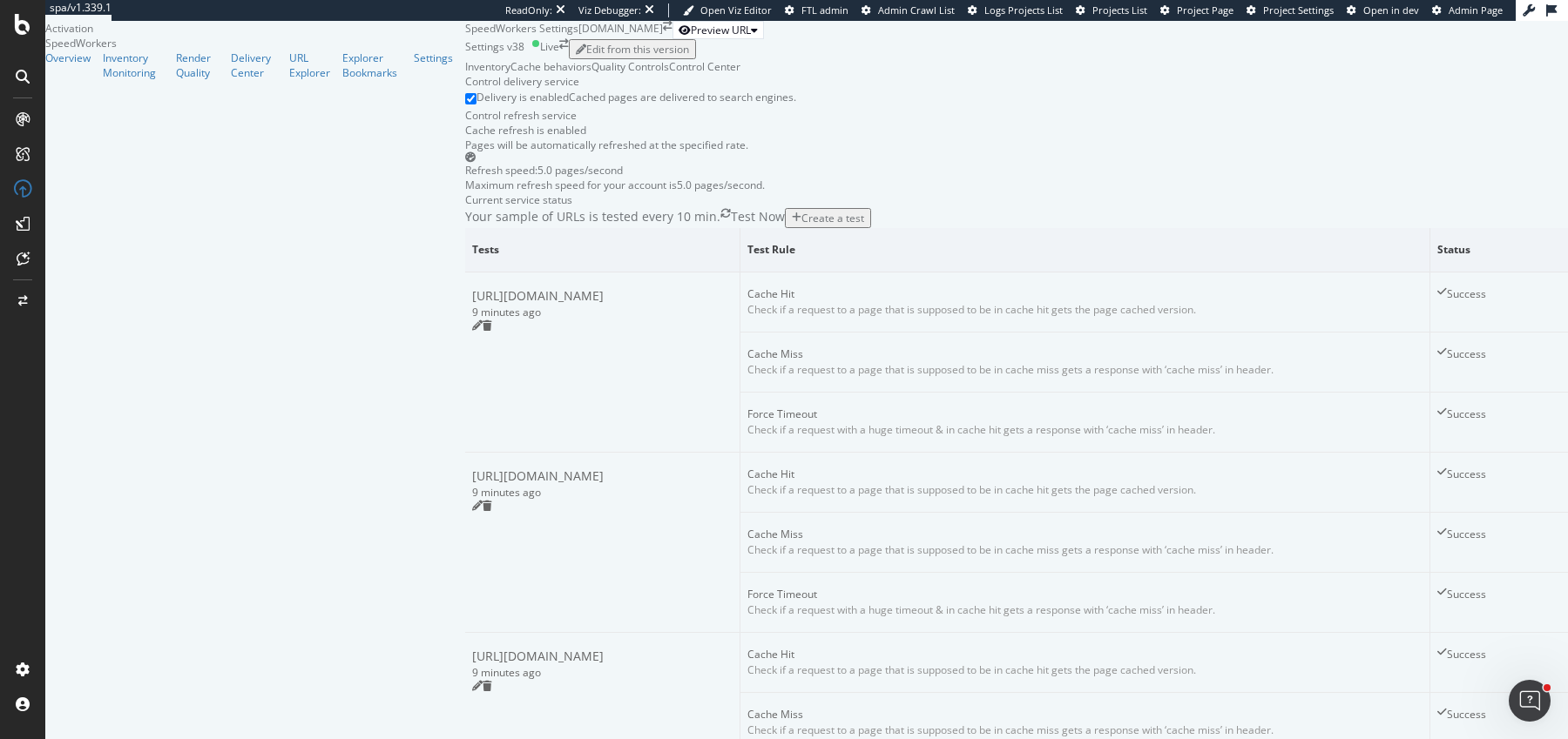
scroll to position [814, 0]
click at [343, 80] on div "Explorer Bookmarks" at bounding box center [372, 65] width 59 height 29
click at [231, 80] on div "Delivery Center" at bounding box center [259, 65] width 58 height 29
click at [176, 80] on div "Render Quality" at bounding box center [197, 65] width 43 height 29
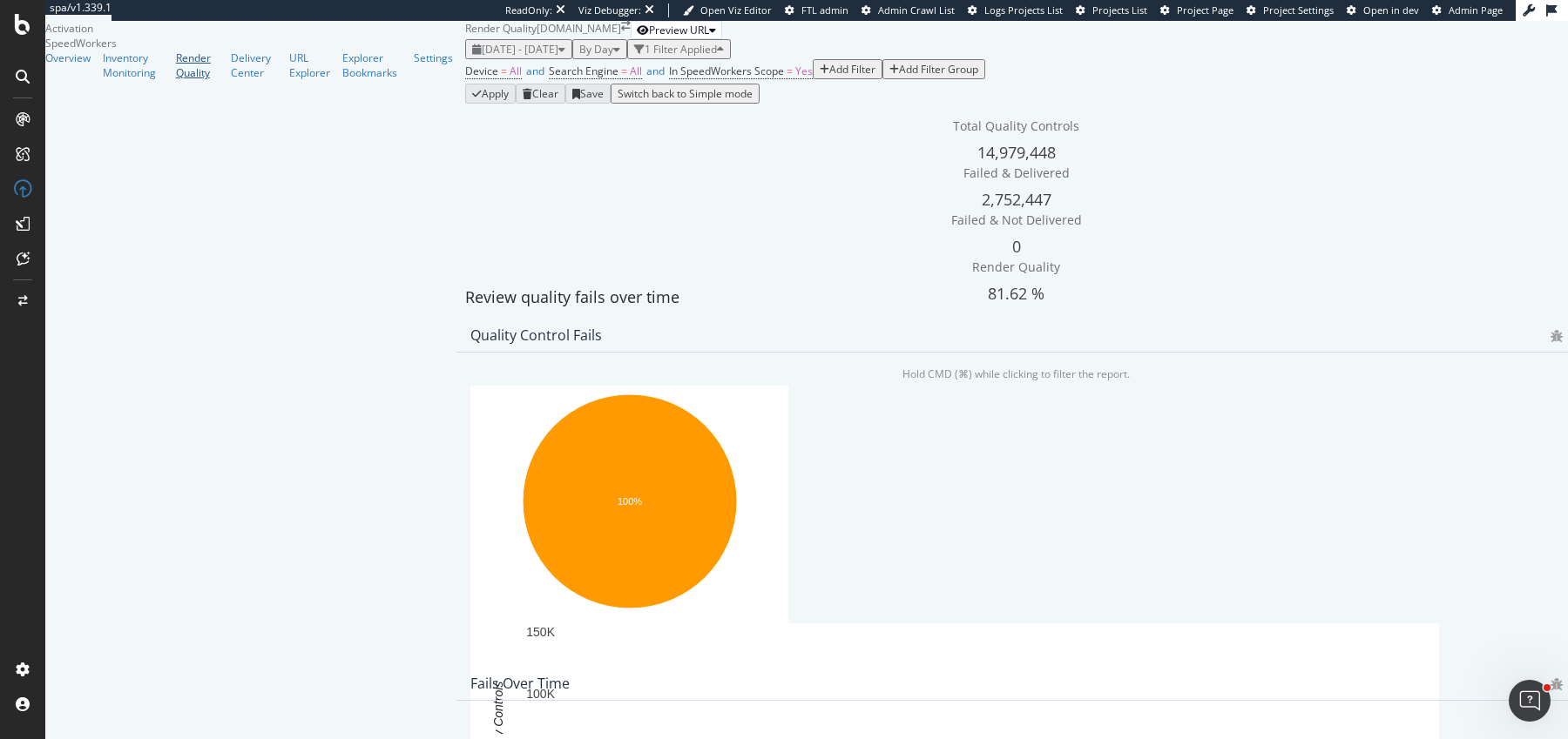
scroll to position [302, 0]
